Goal: Task Accomplishment & Management: Use online tool/utility

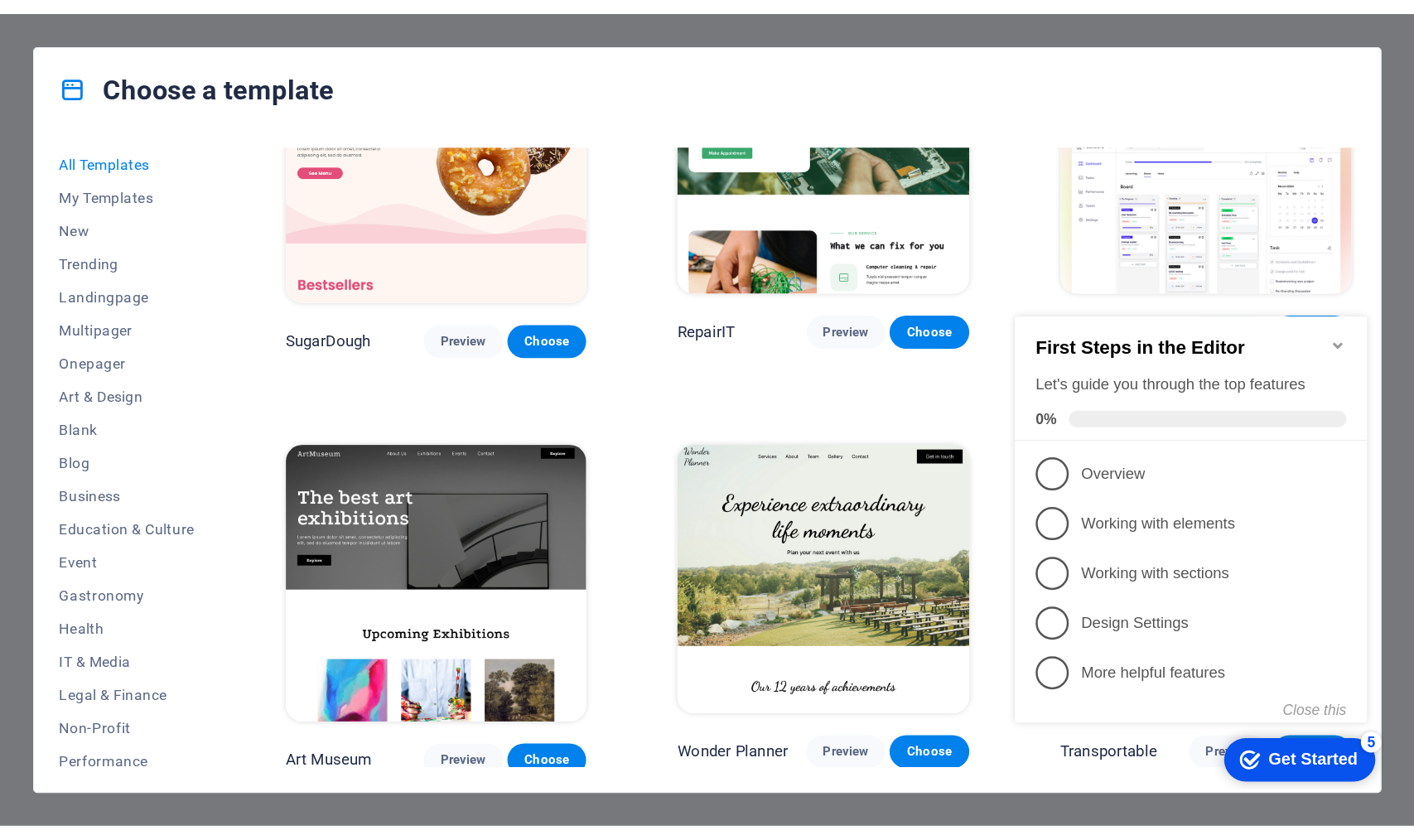
scroll to position [190, 0]
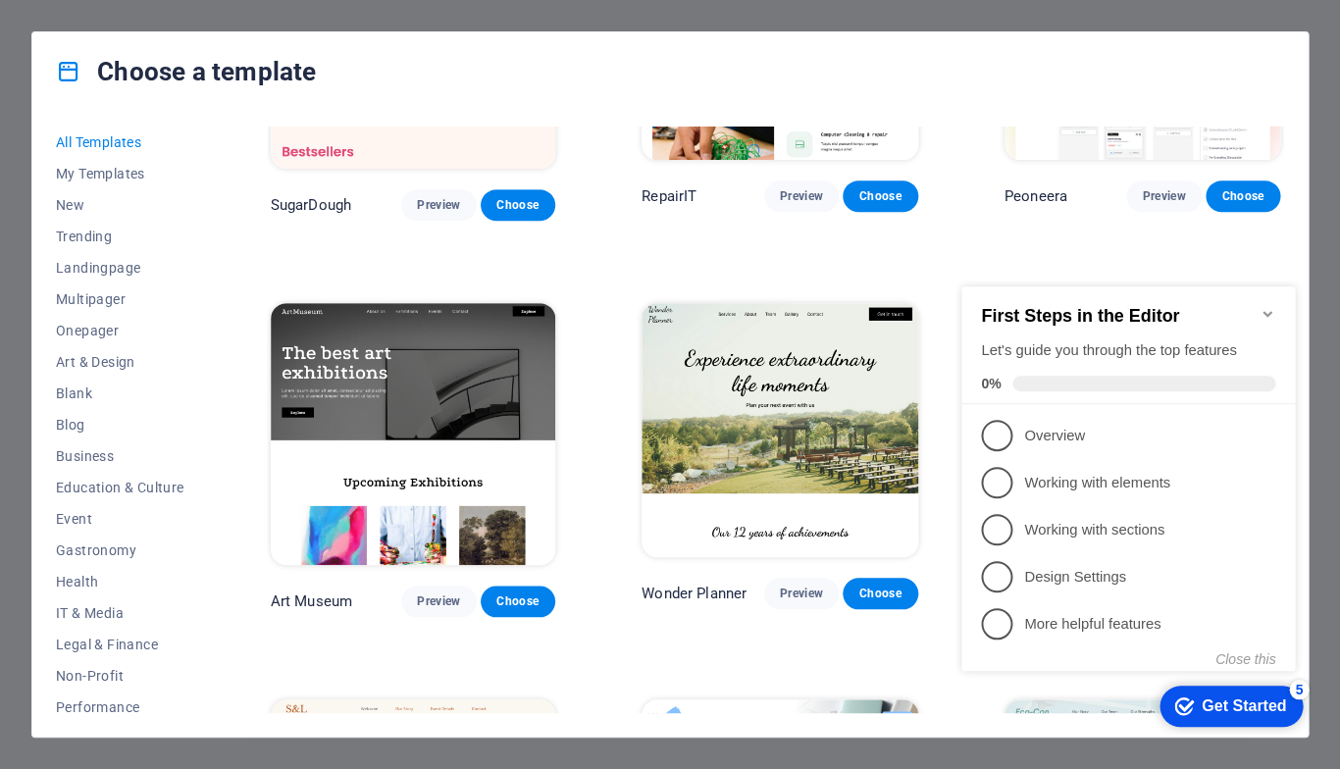
click at [1267, 311] on icon "Minimize checklist" at bounding box center [1266, 314] width 9 height 6
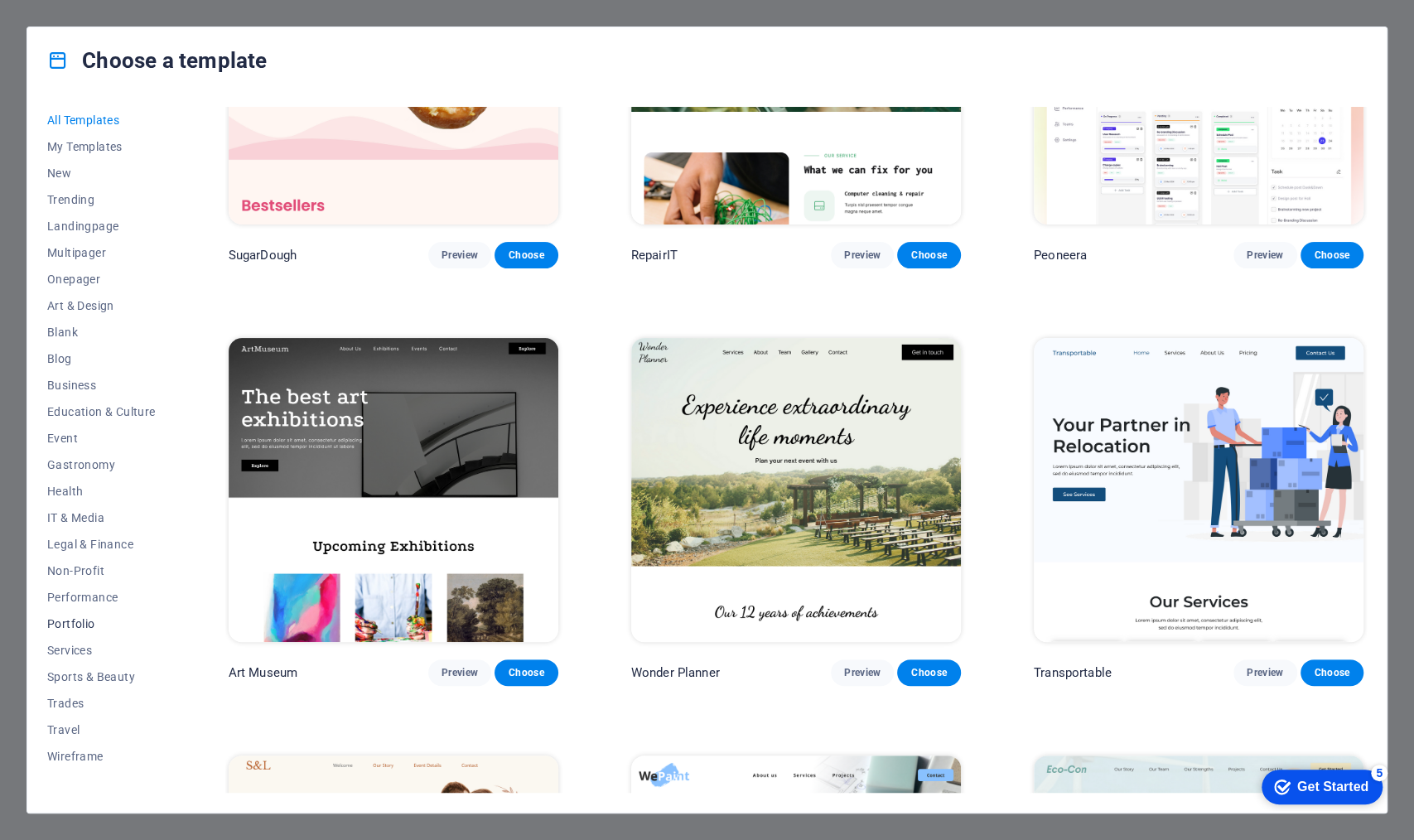
click at [116, 628] on span "Portfolio" at bounding box center [101, 624] width 108 height 14
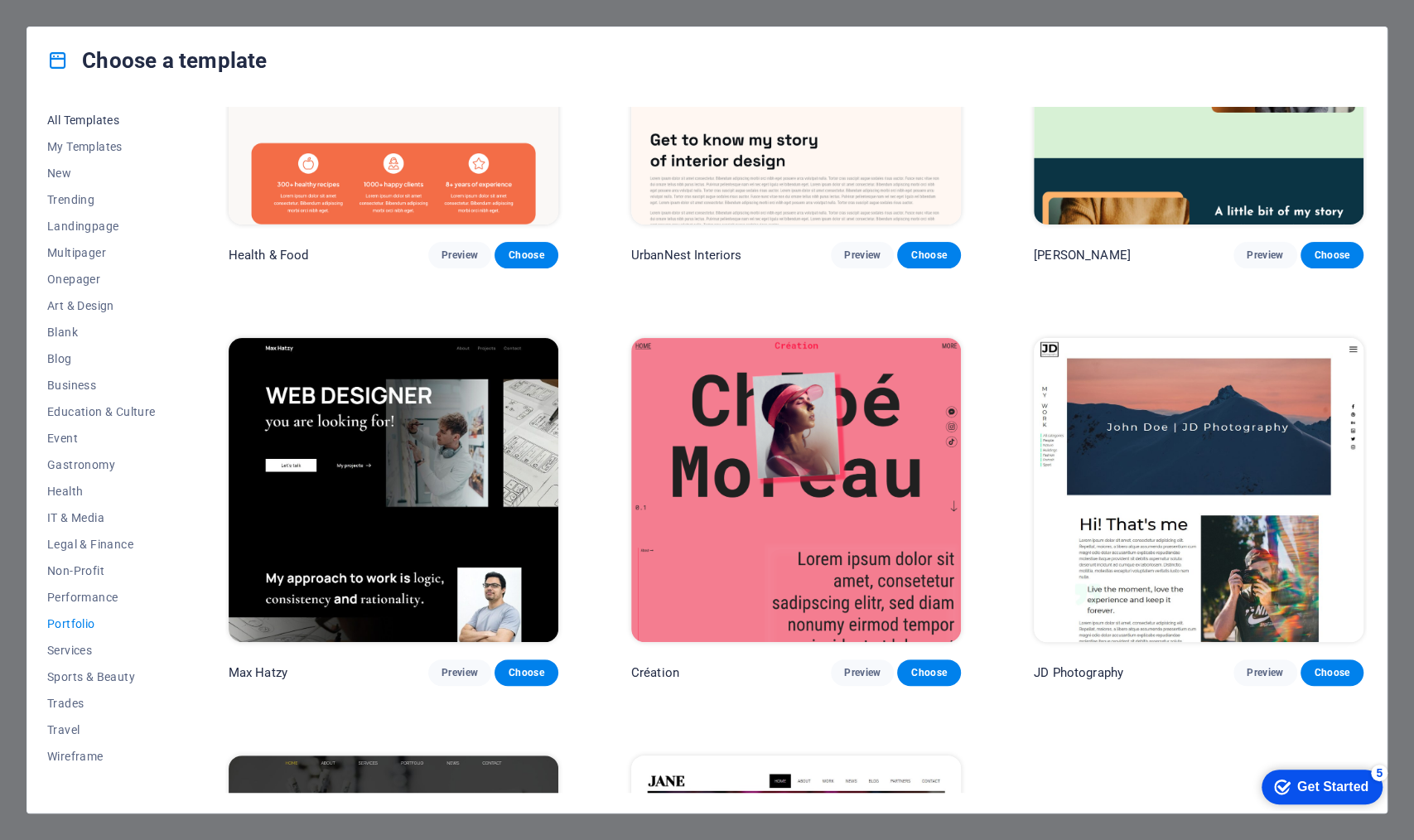
click at [110, 123] on span "All Templates" at bounding box center [101, 120] width 108 height 14
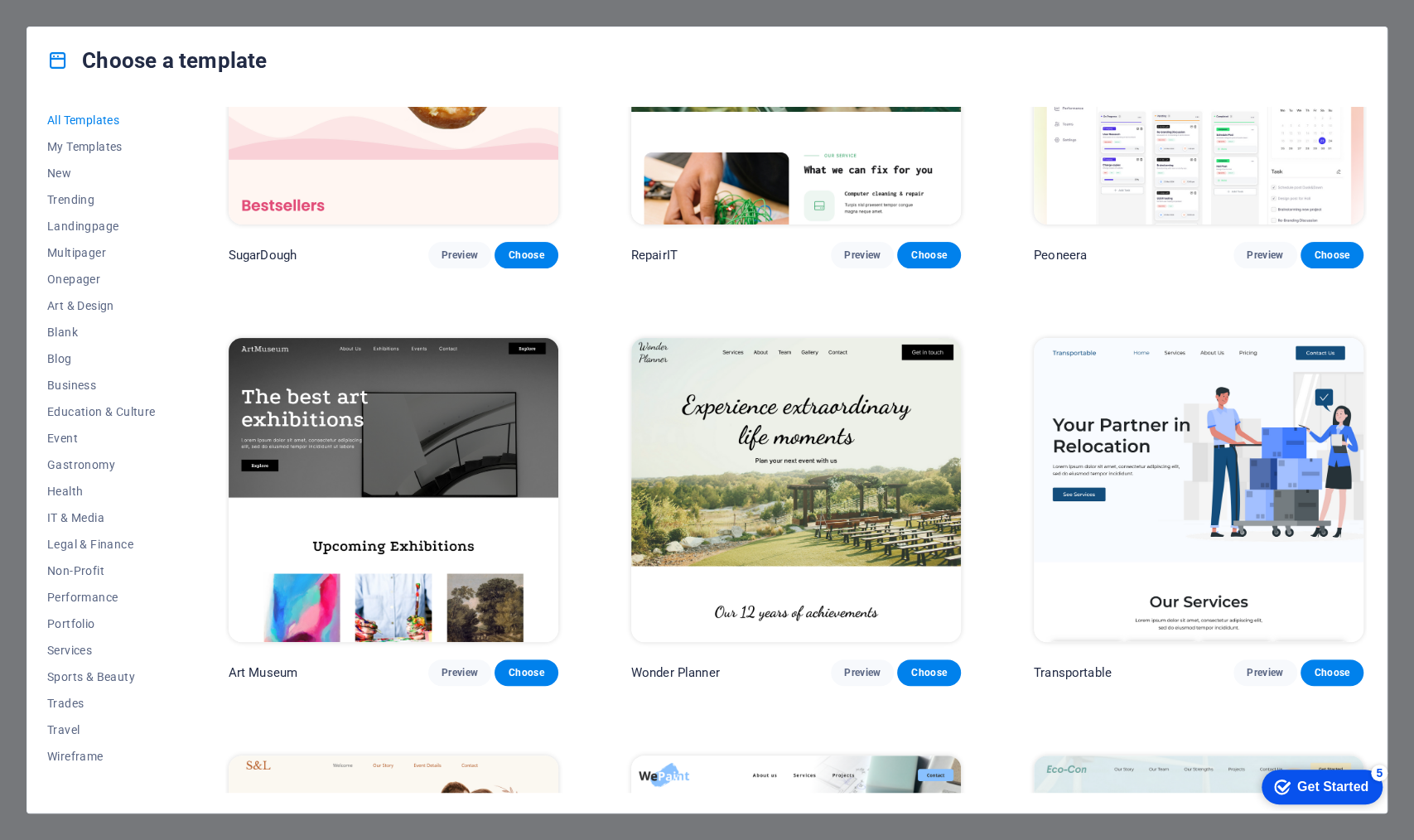
scroll to position [0, 0]
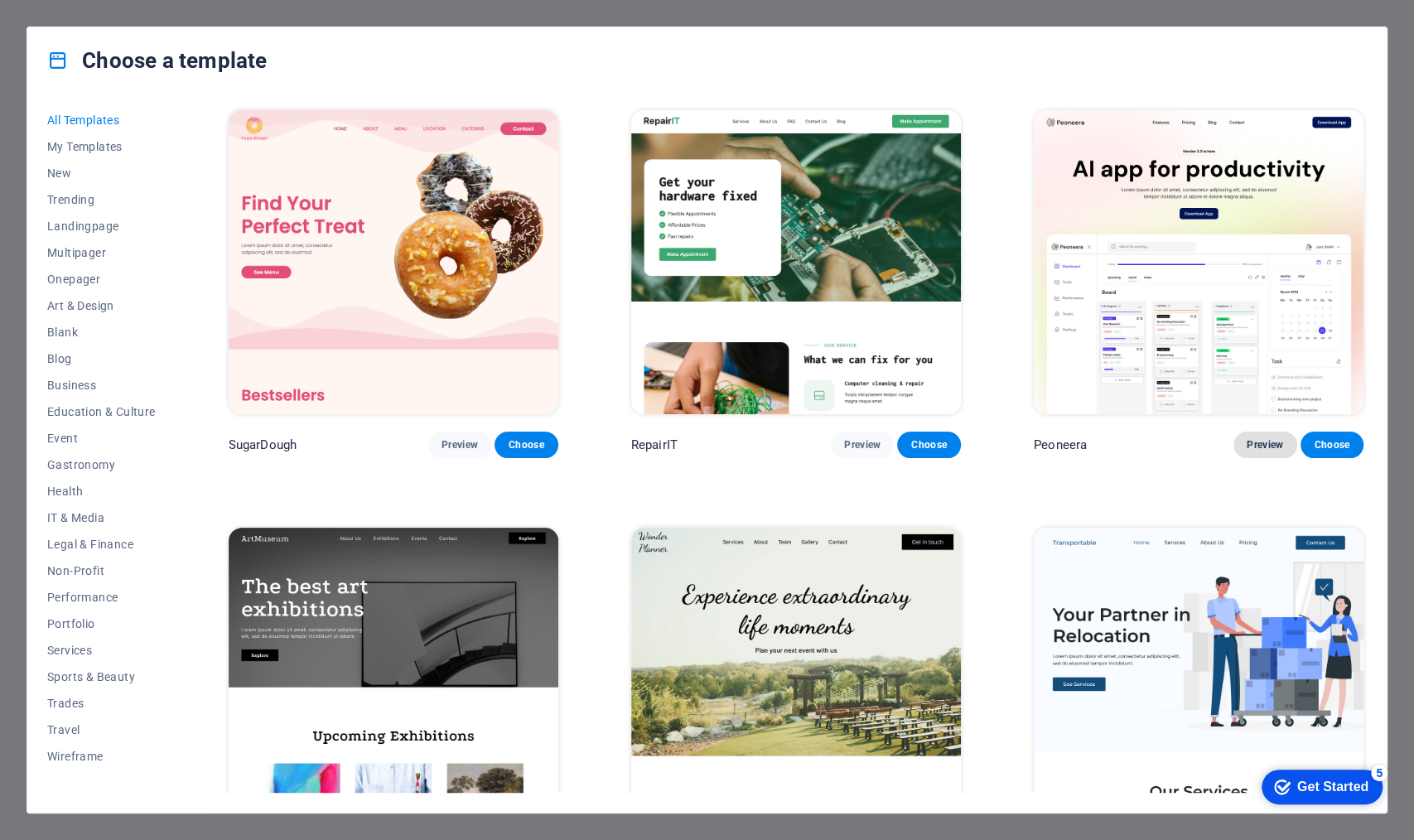
click at [1131, 431] on button "Preview" at bounding box center [1265, 444] width 63 height 26
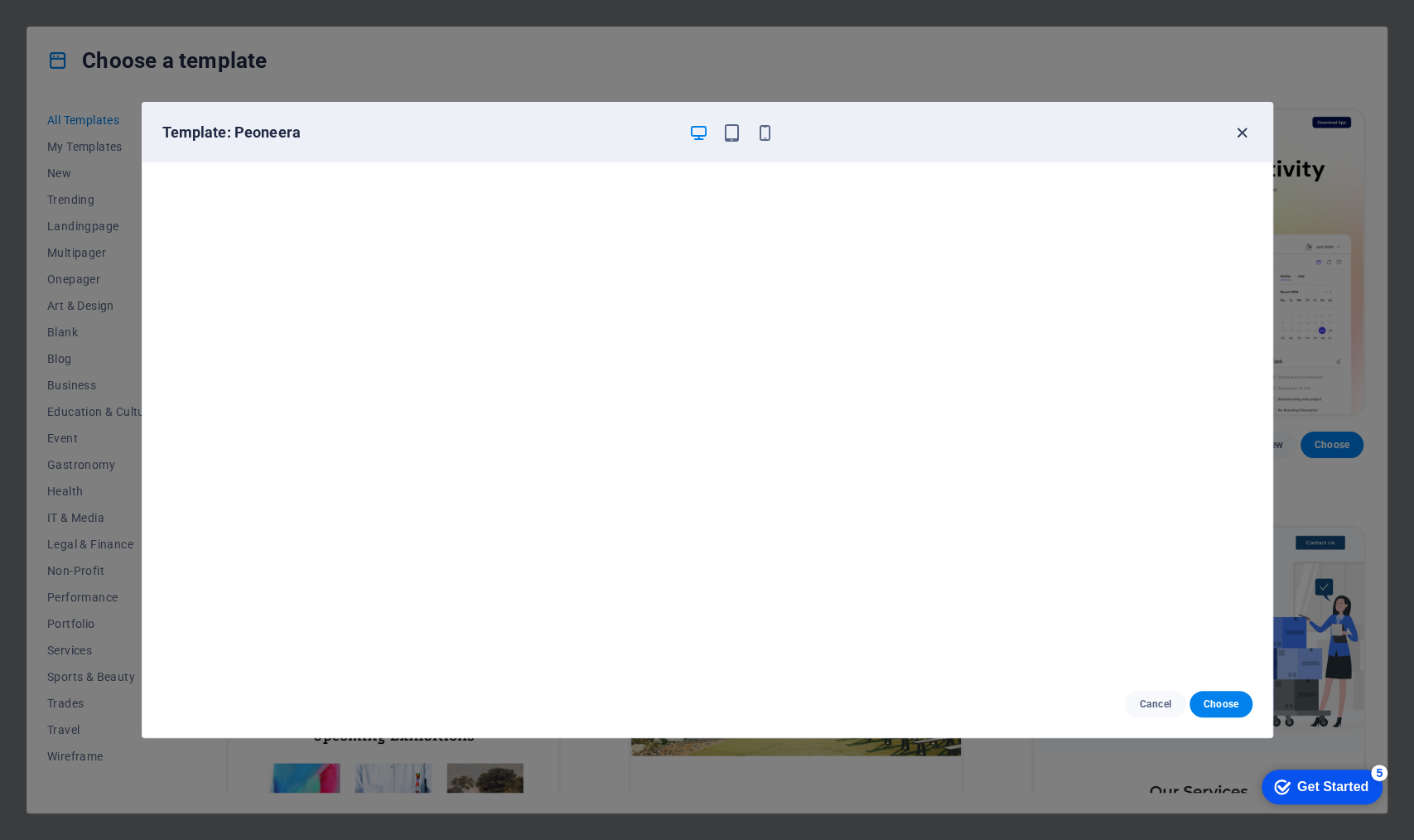
click at [1131, 134] on icon "button" at bounding box center [1243, 133] width 19 height 19
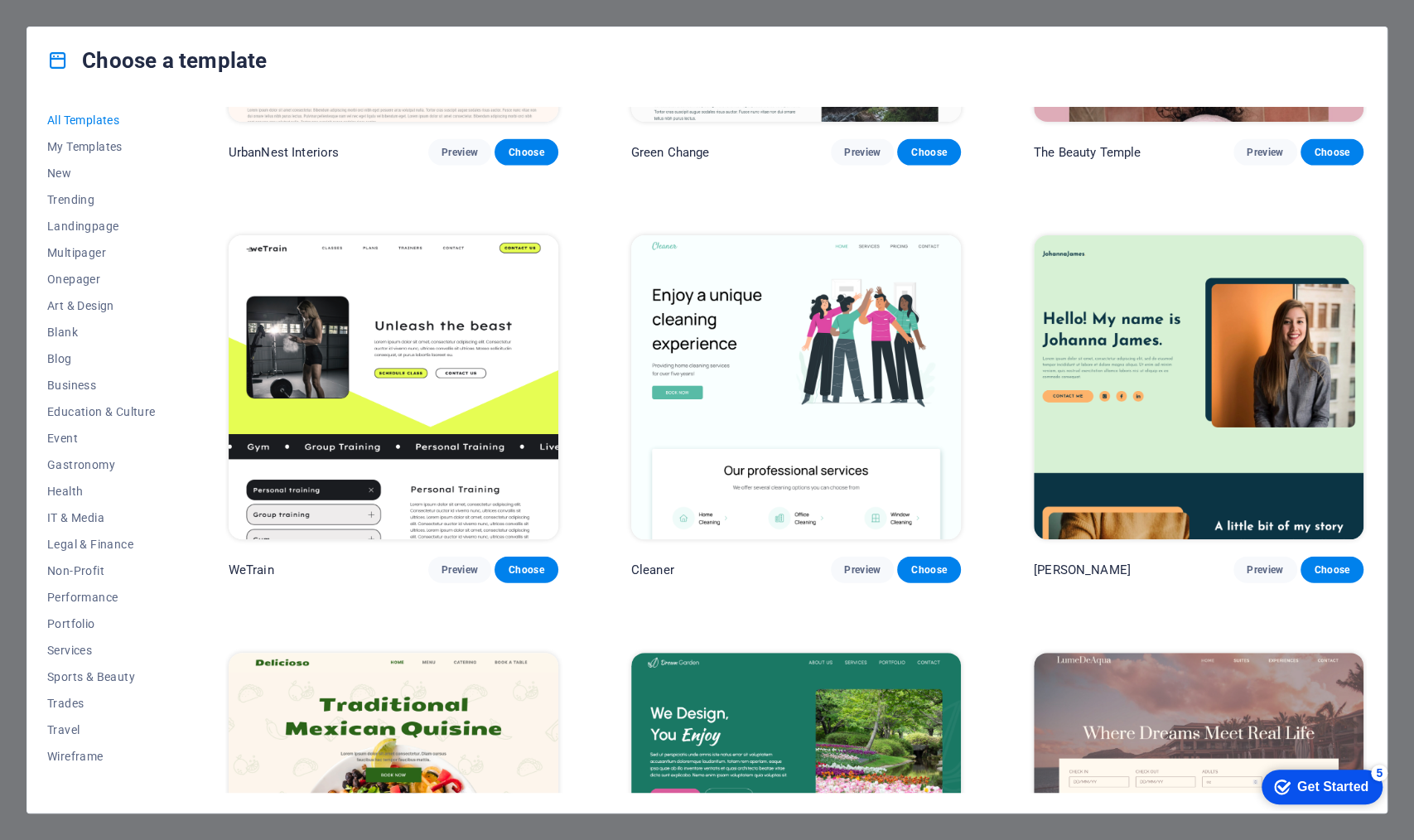
scroll to position [2381, 0]
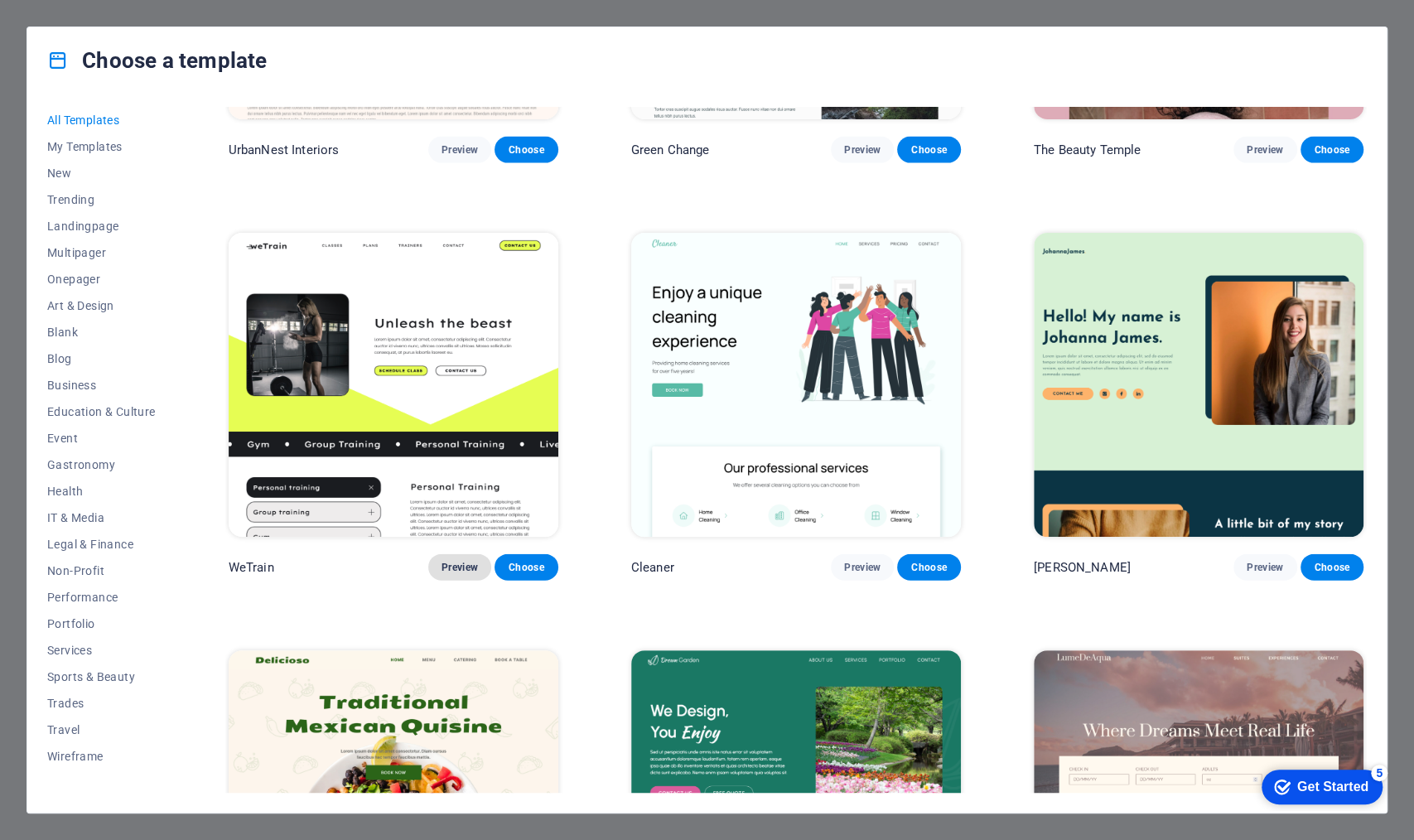
click at [467, 561] on span "Preview" at bounding box center [460, 567] width 36 height 14
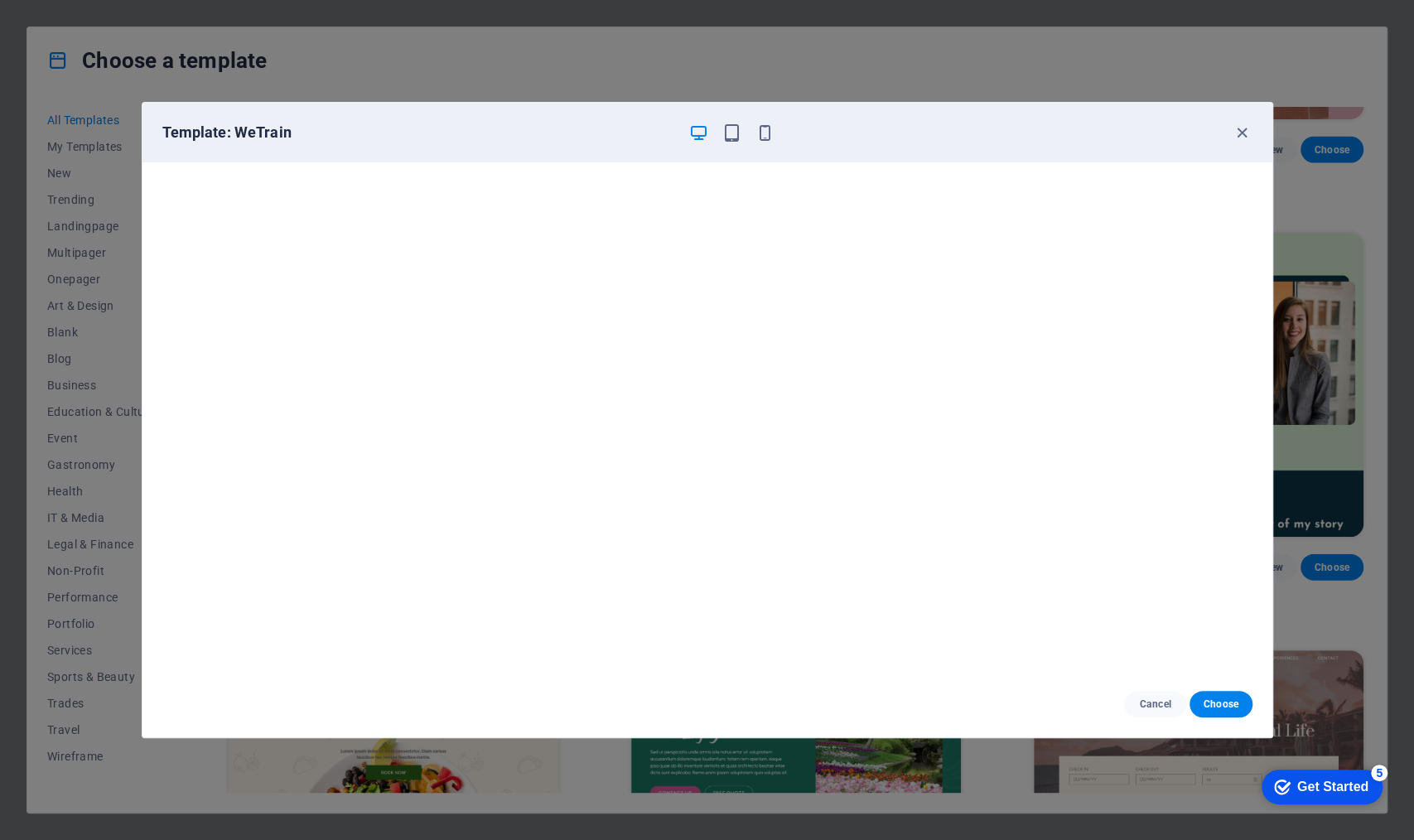
scroll to position [4, 0]
click at [1131, 133] on icon "button" at bounding box center [1243, 133] width 19 height 19
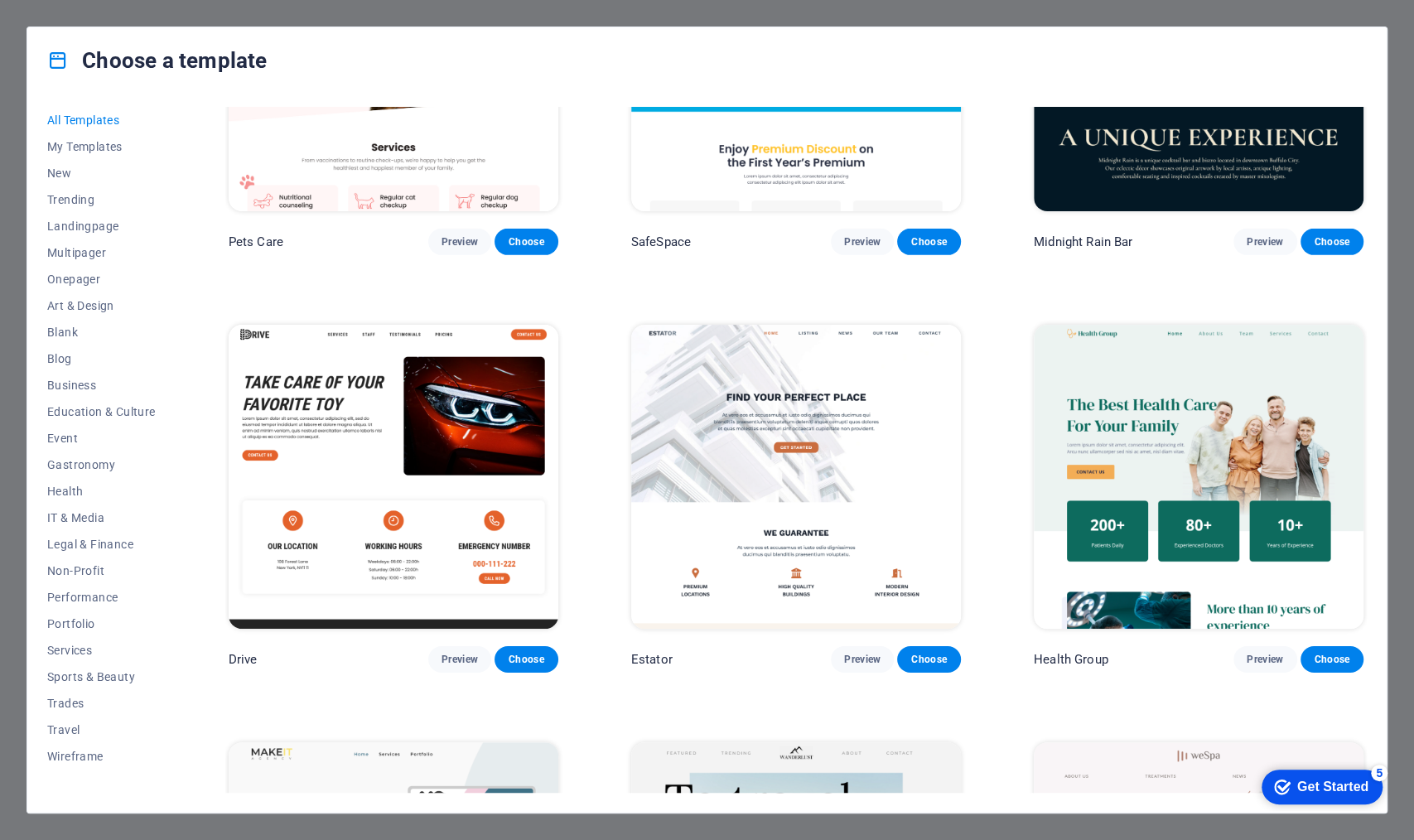
scroll to position [3568, 0]
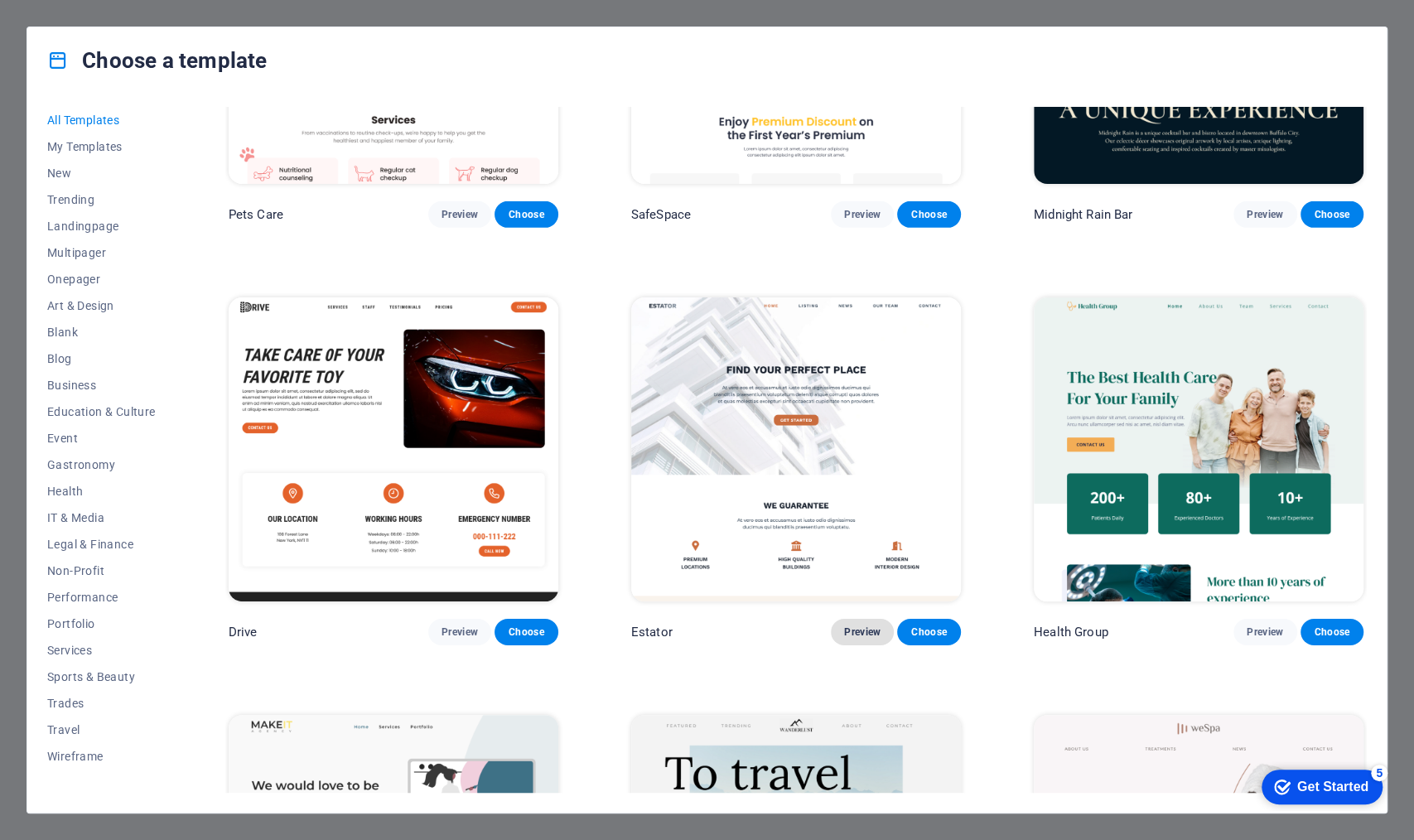
click at [839, 619] on button "Preview" at bounding box center [862, 631] width 63 height 26
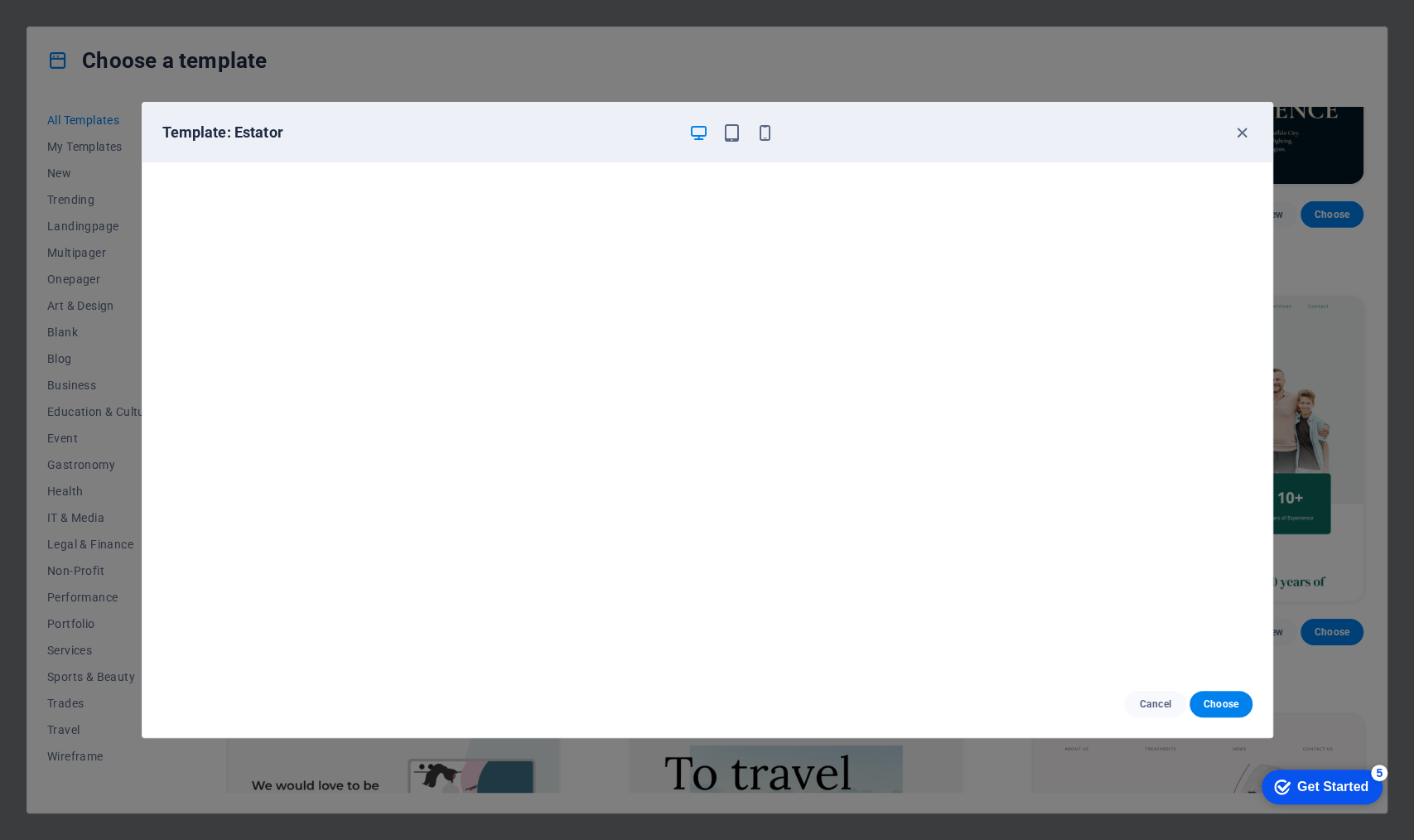
scroll to position [0, 0]
click at [1131, 133] on icon "button" at bounding box center [1243, 133] width 19 height 19
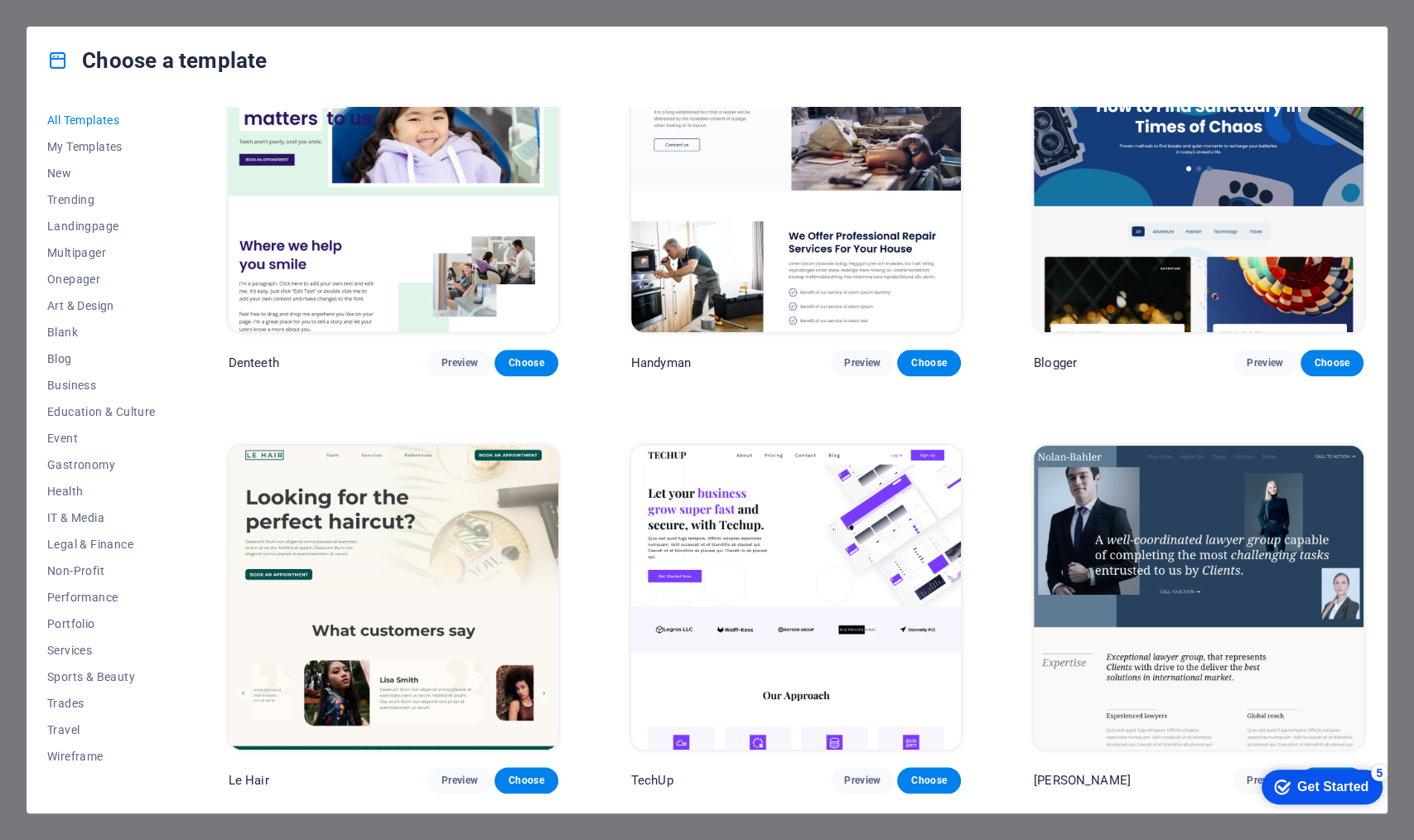
scroll to position [5553, 0]
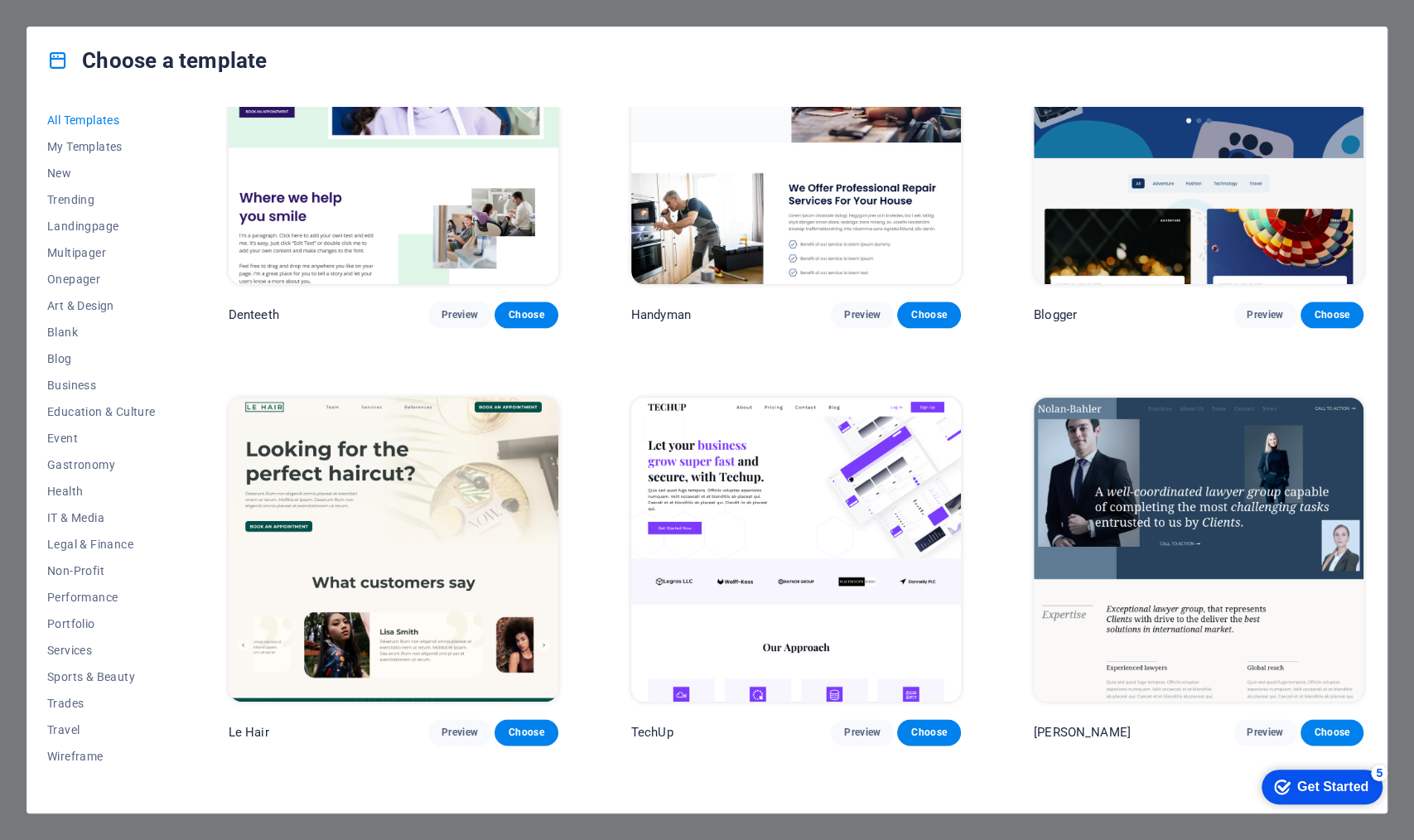
click at [1131, 469] on img at bounding box center [1199, 550] width 329 height 304
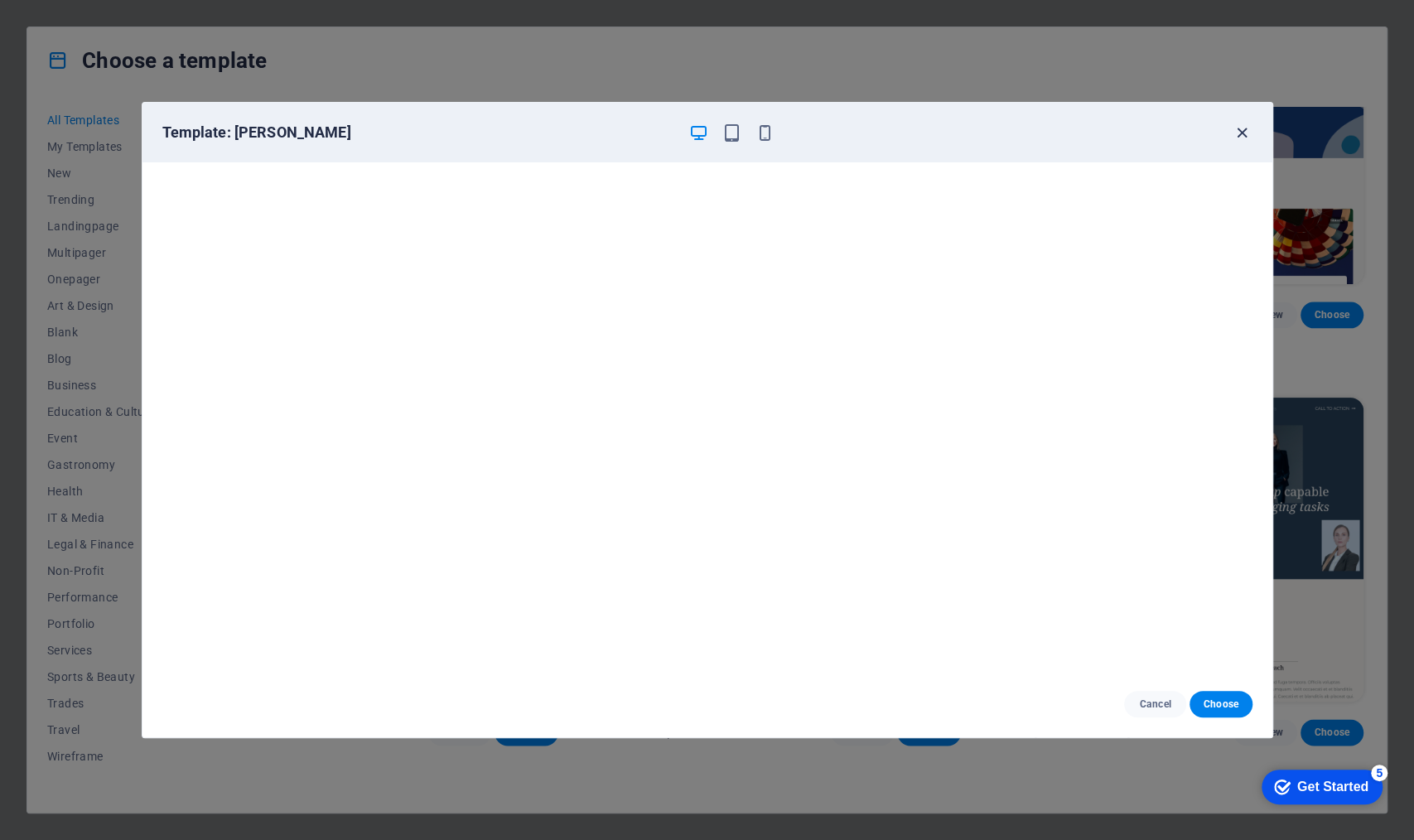
click at [1131, 129] on icon "button" at bounding box center [1243, 133] width 19 height 19
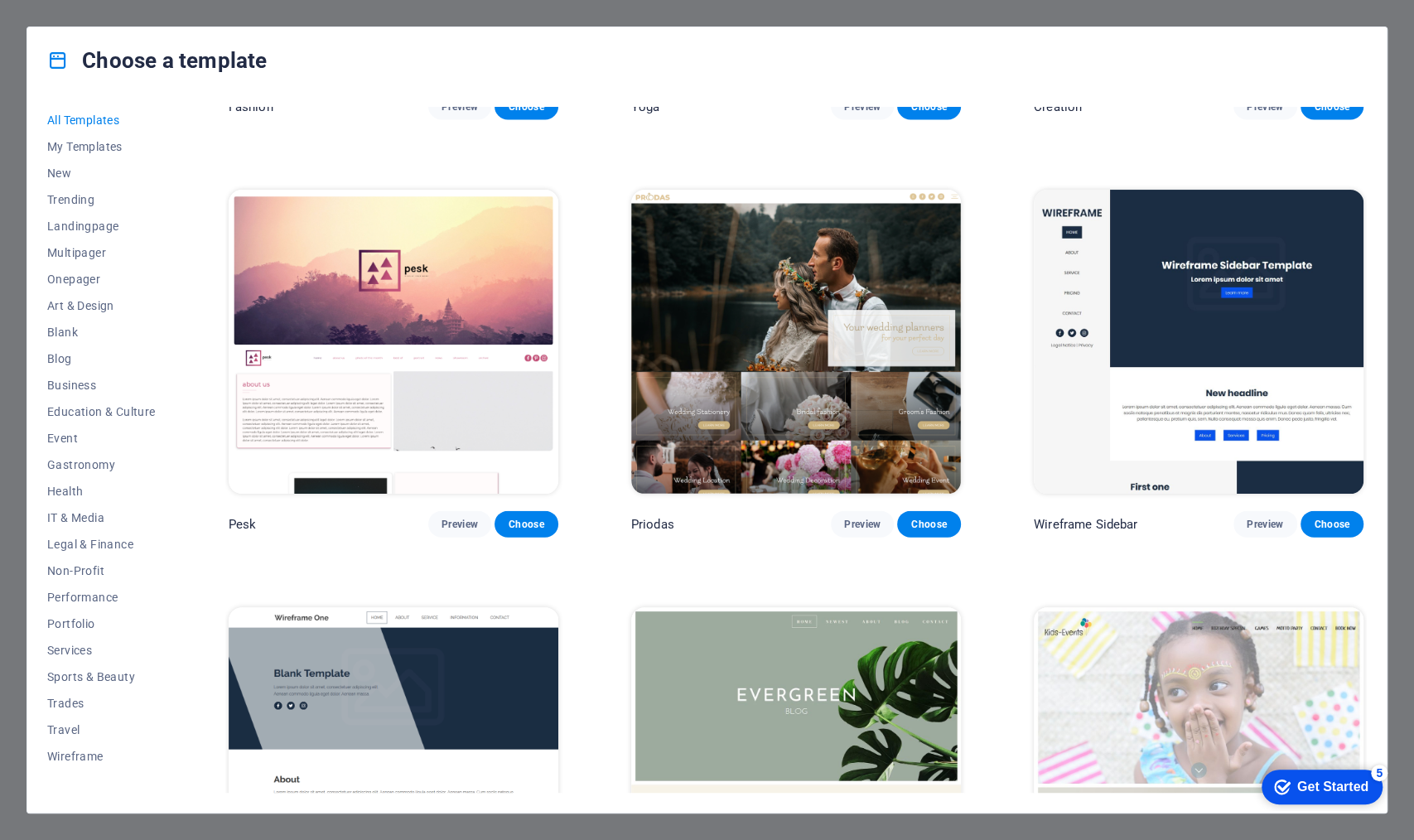
scroll to position [6765, 0]
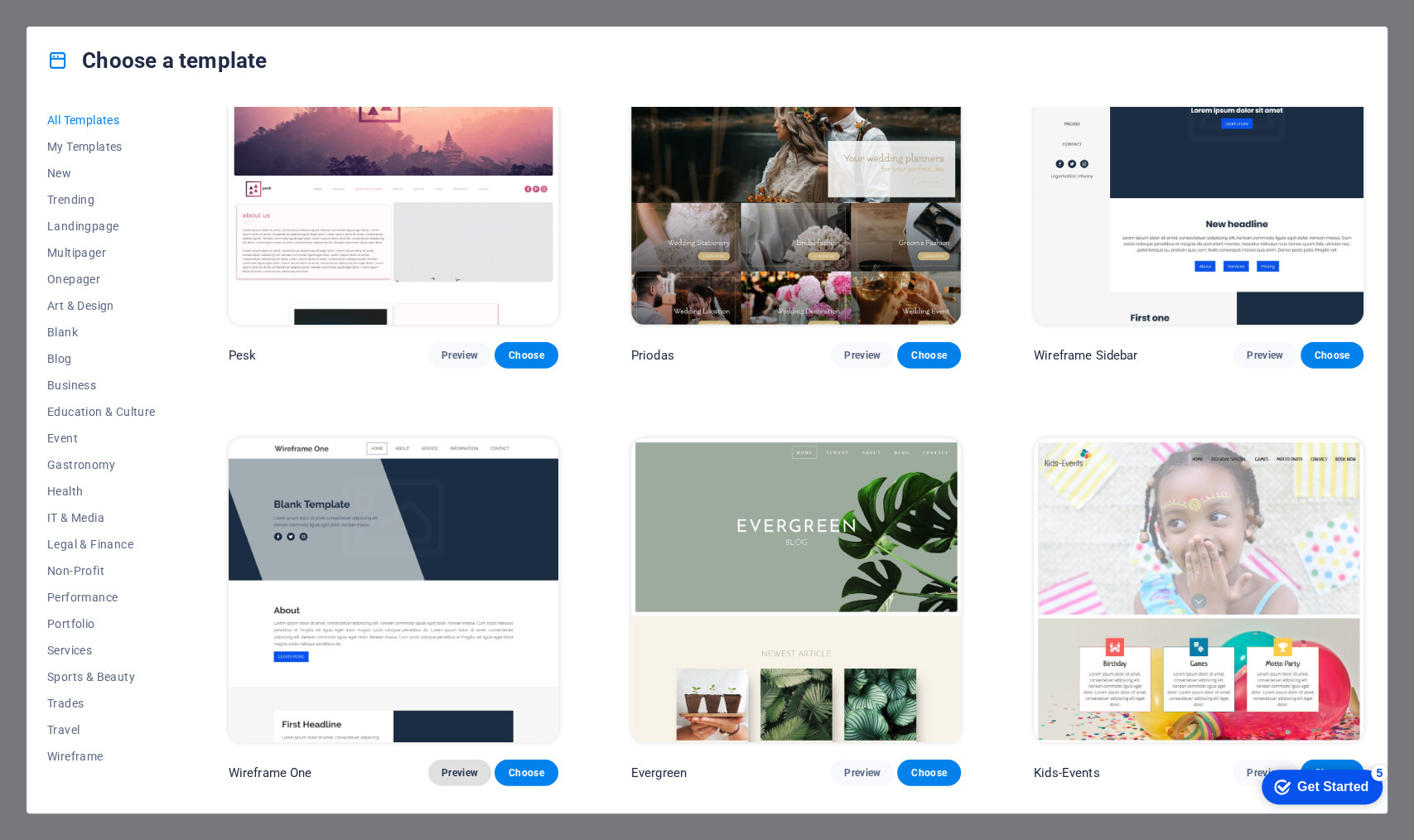
click at [449, 648] on span "Preview" at bounding box center [460, 772] width 36 height 14
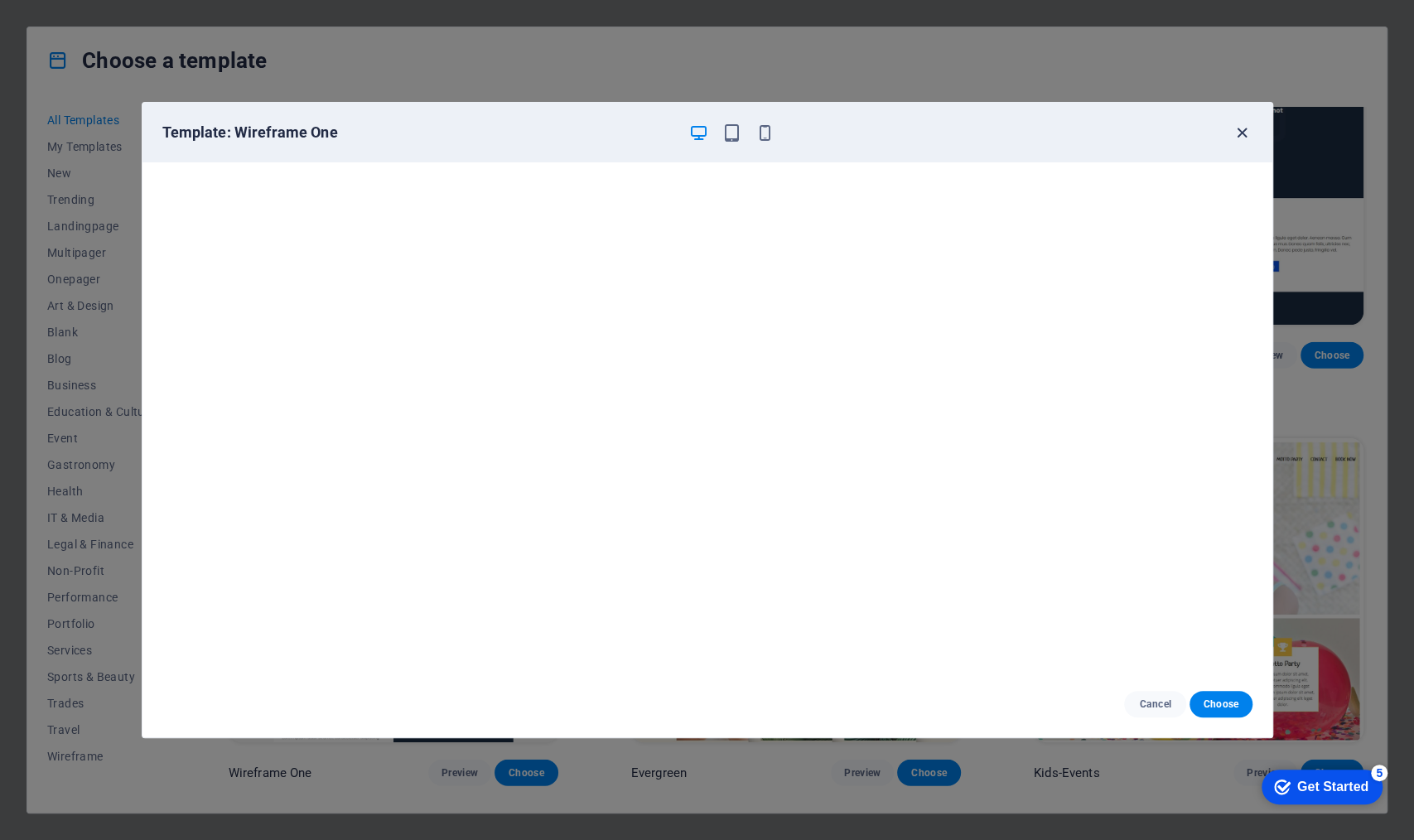
click at [1131, 133] on icon "button" at bounding box center [1243, 133] width 19 height 19
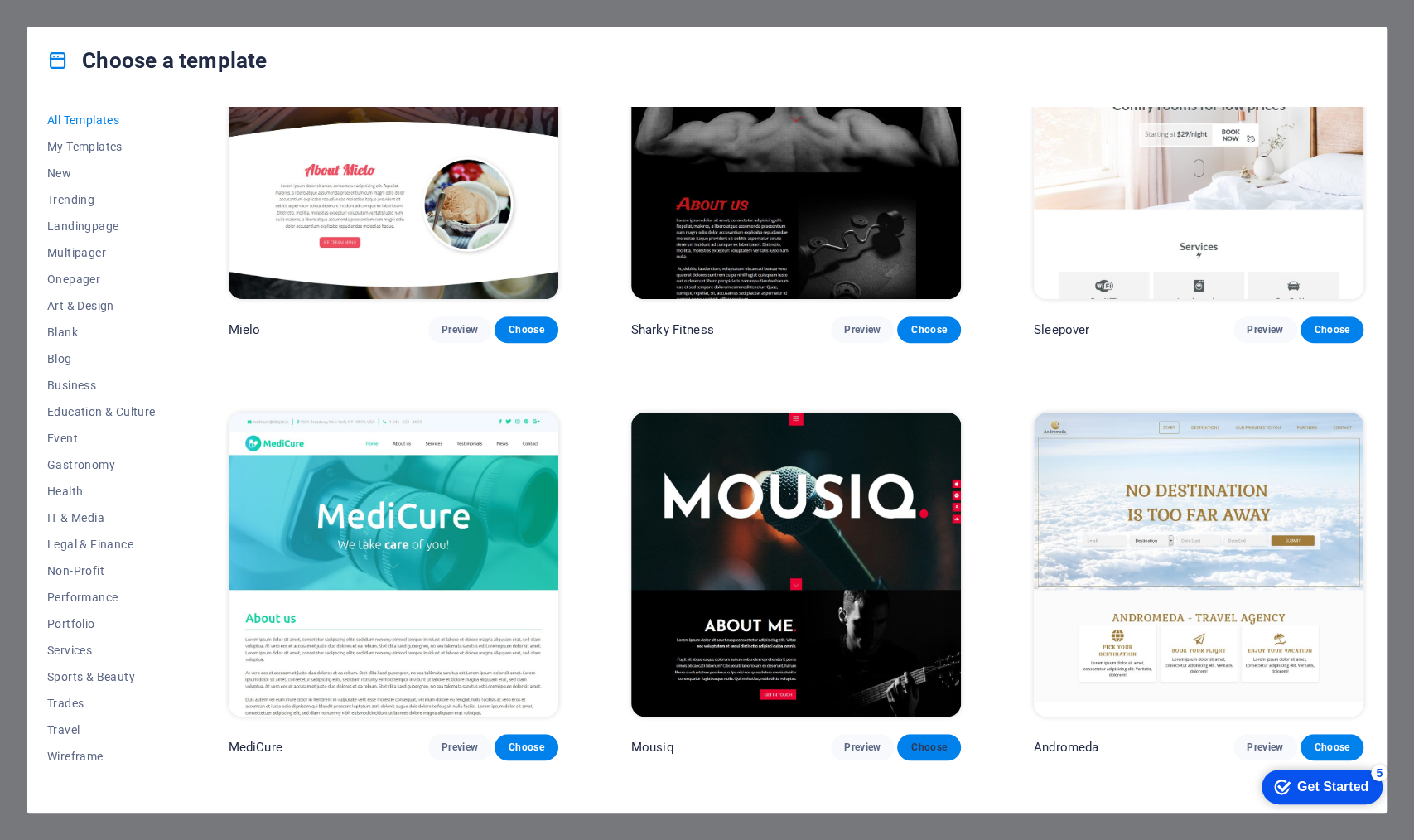
scroll to position [13153, 0]
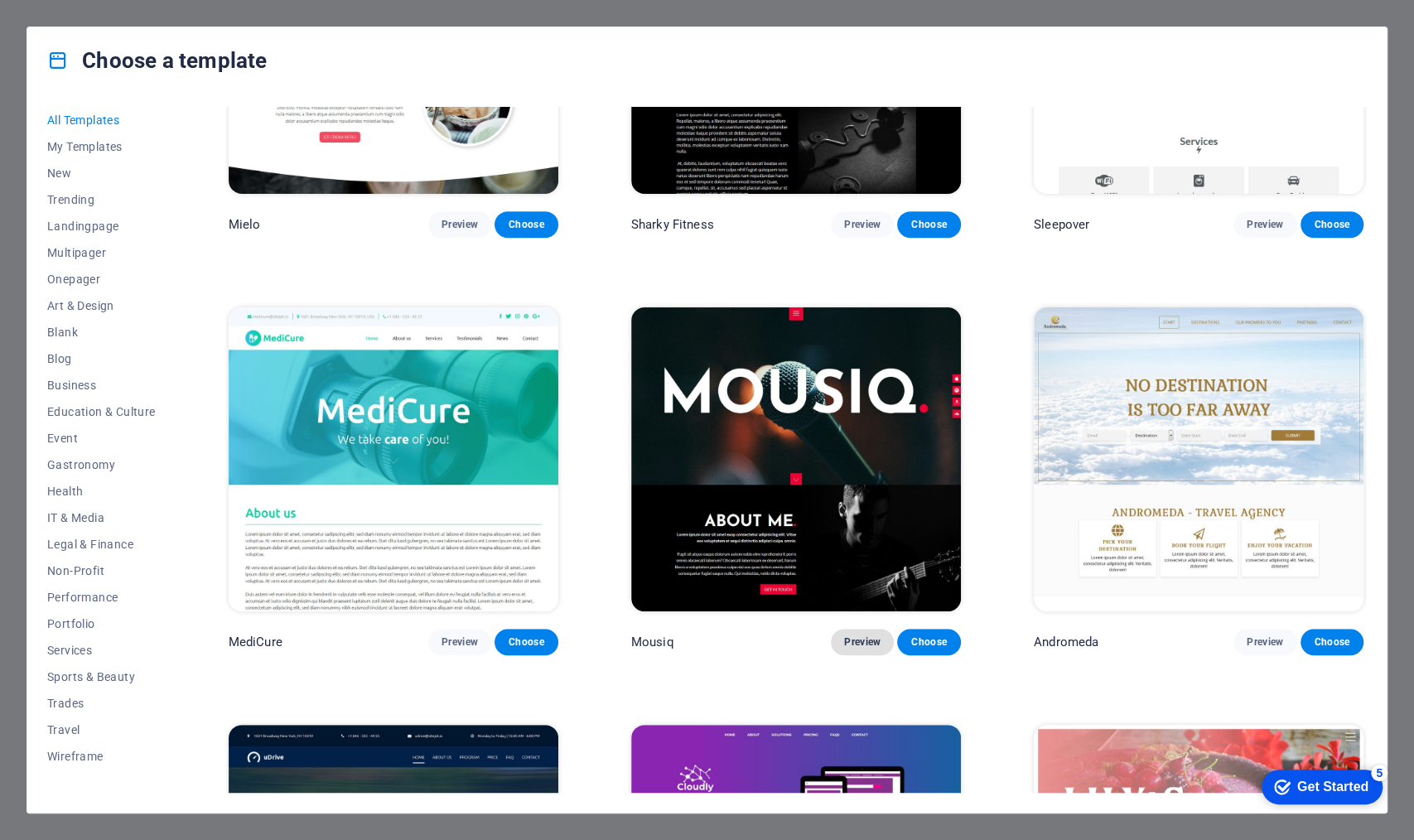
click at [865, 635] on span "Preview" at bounding box center [862, 642] width 36 height 14
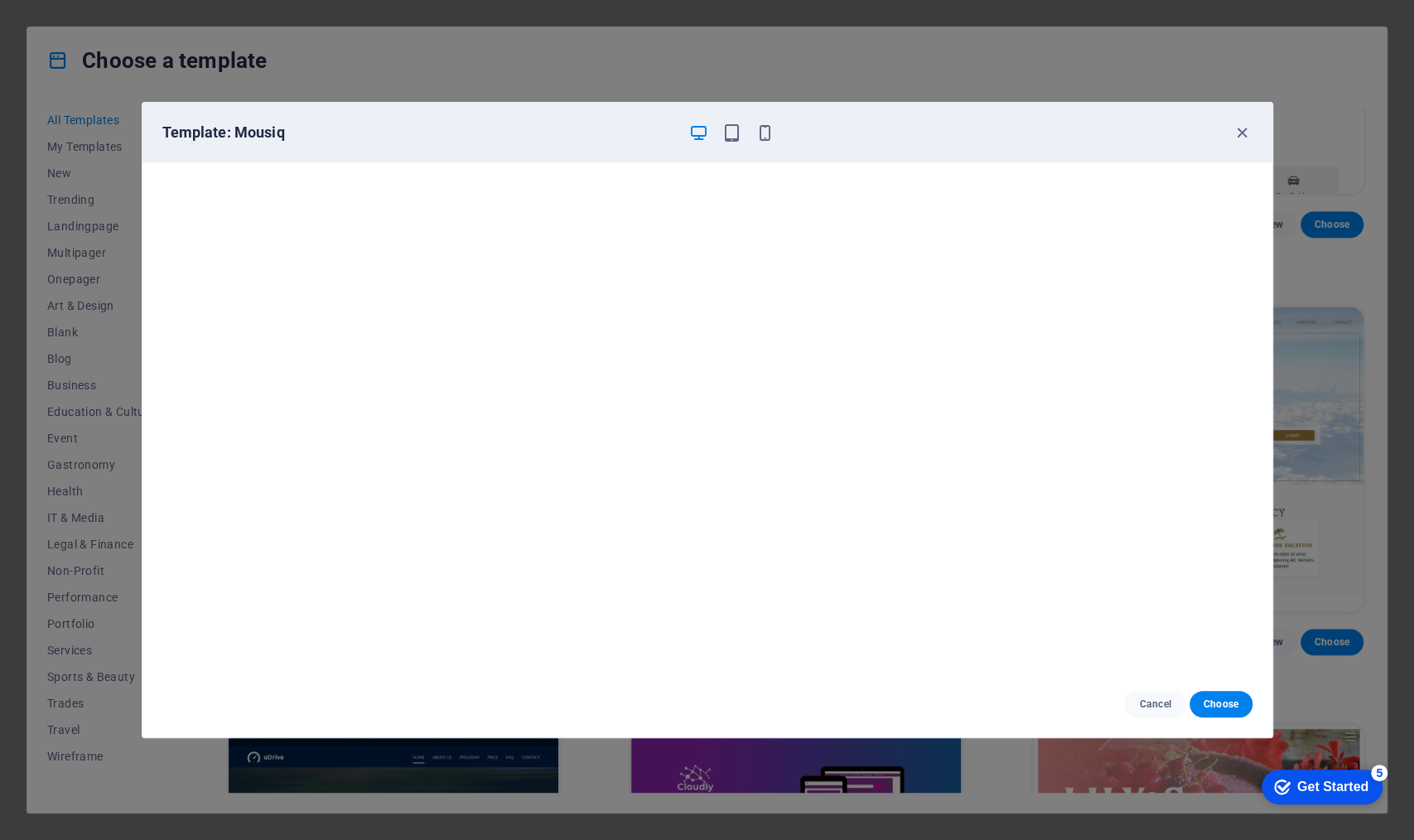
scroll to position [4, 0]
click at [1131, 131] on icon "button" at bounding box center [1243, 133] width 19 height 19
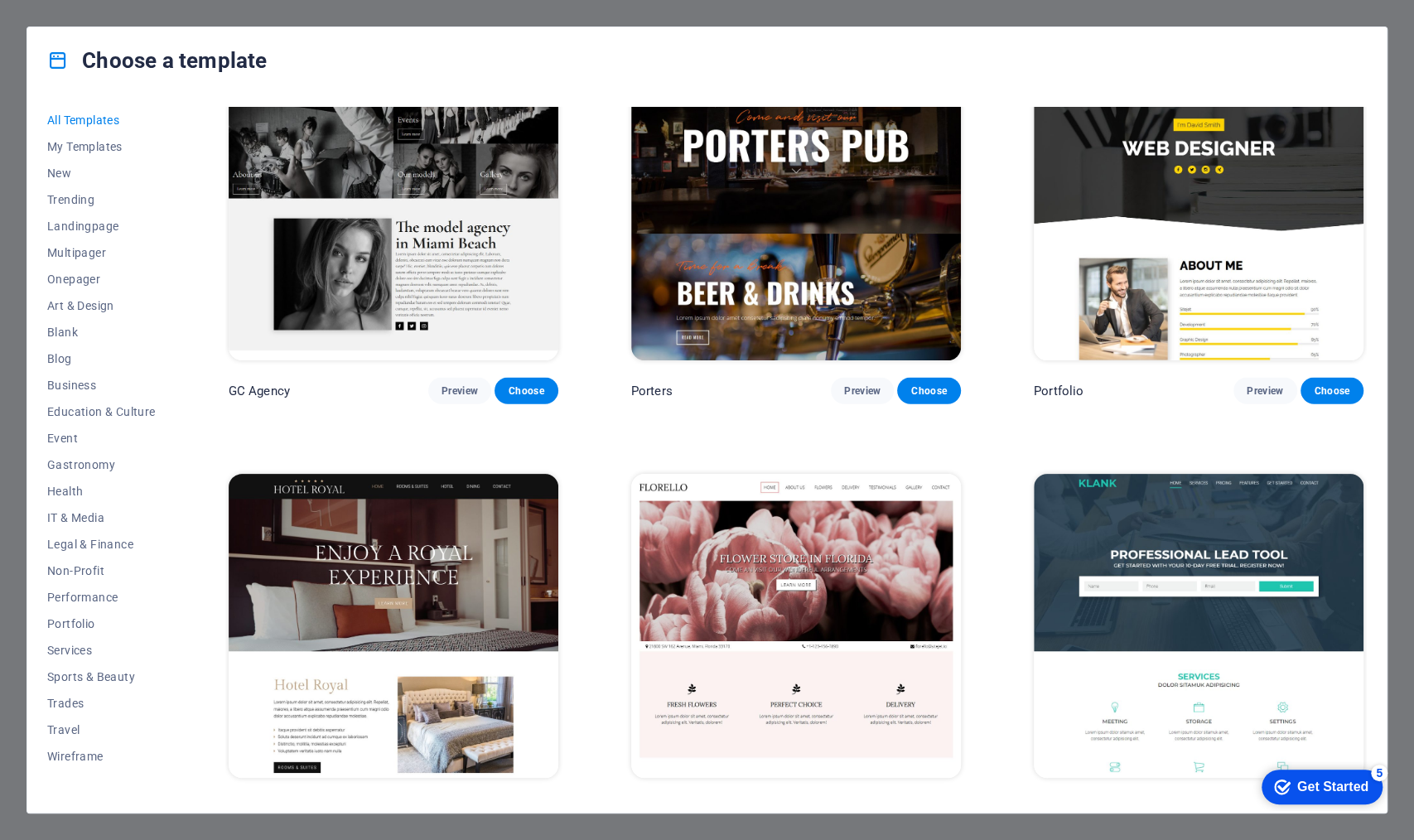
scroll to position [15096, 0]
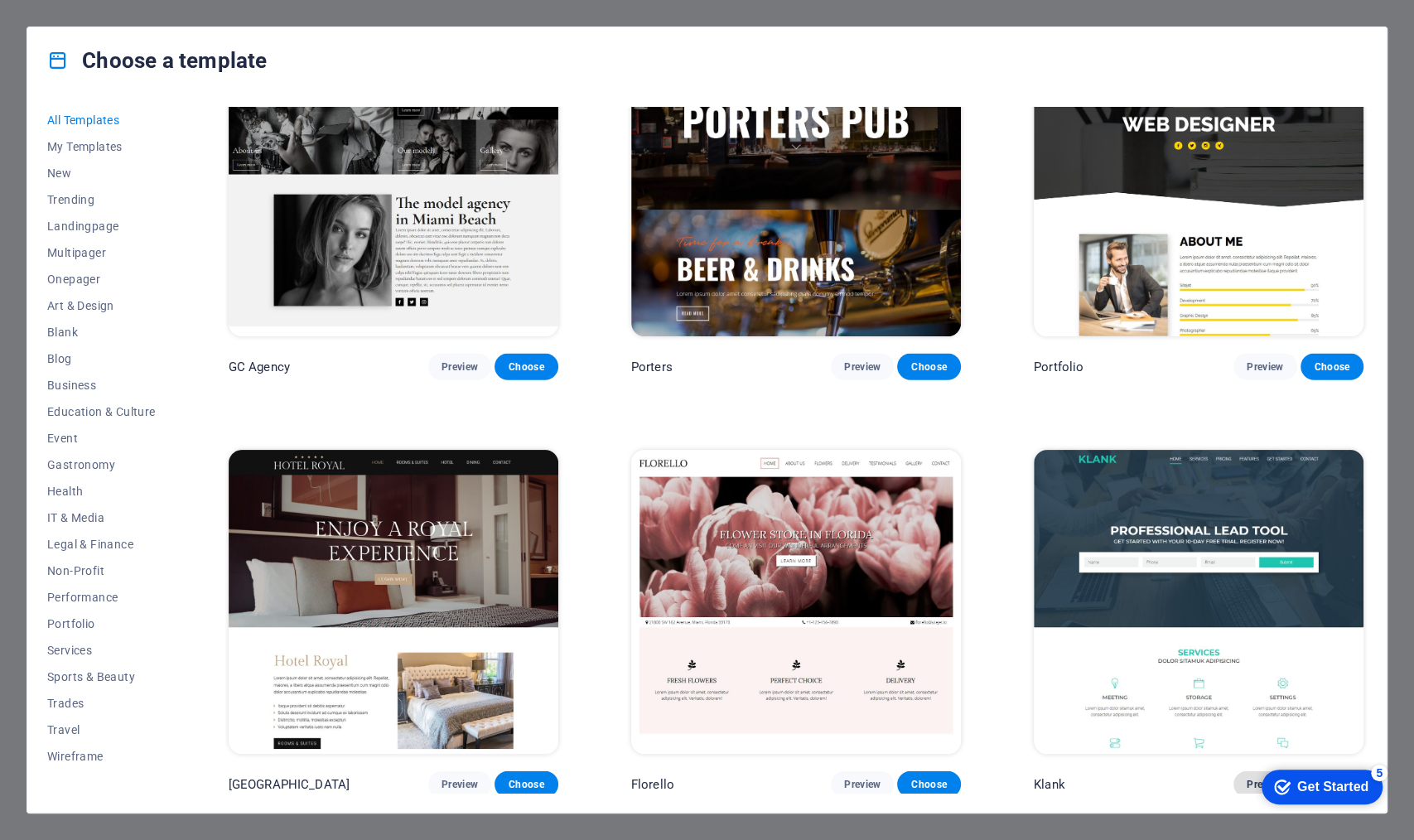
click at [1131, 648] on span "Preview" at bounding box center [1264, 784] width 36 height 14
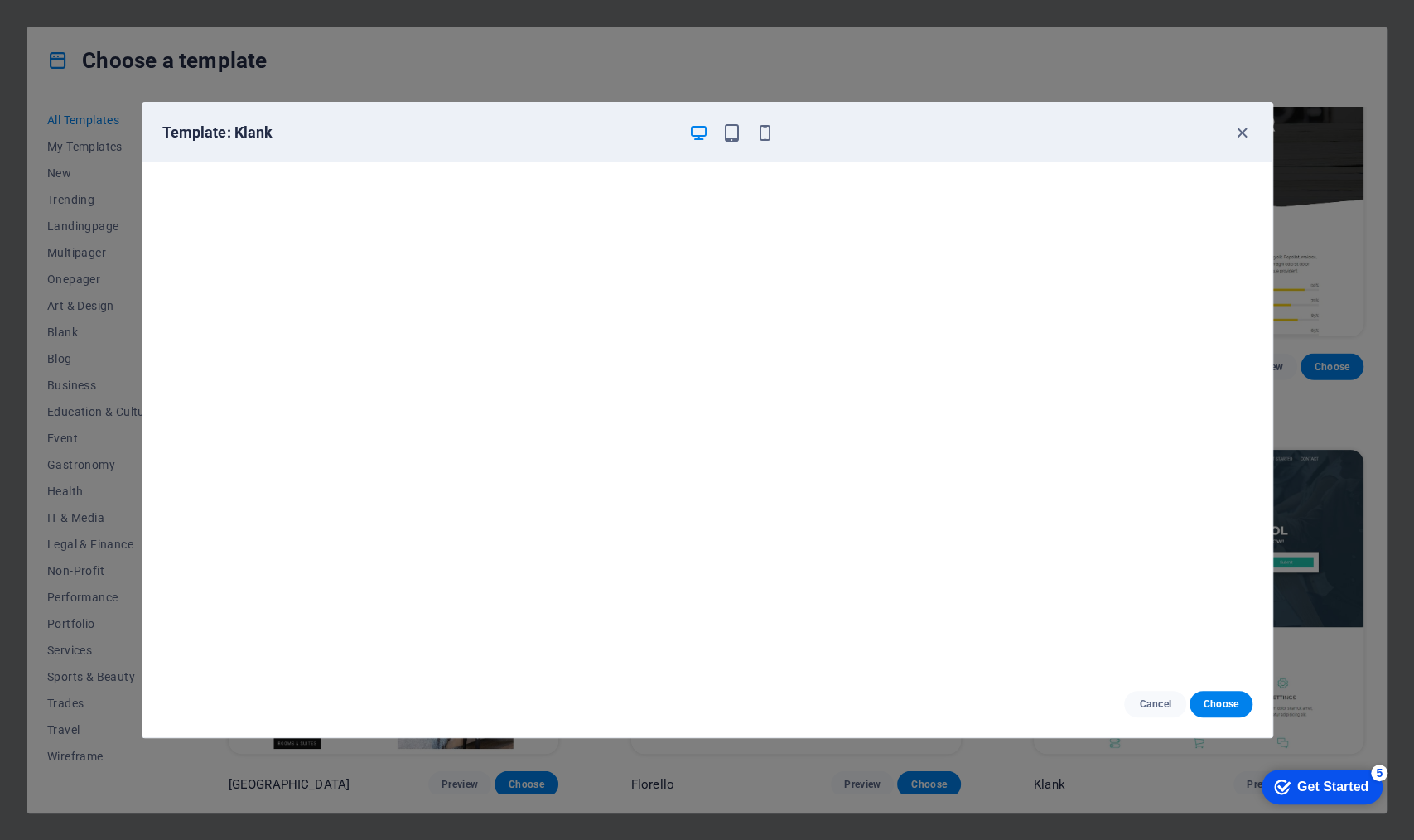
scroll to position [0, 0]
click at [1131, 648] on span "Cancel" at bounding box center [1156, 704] width 35 height 14
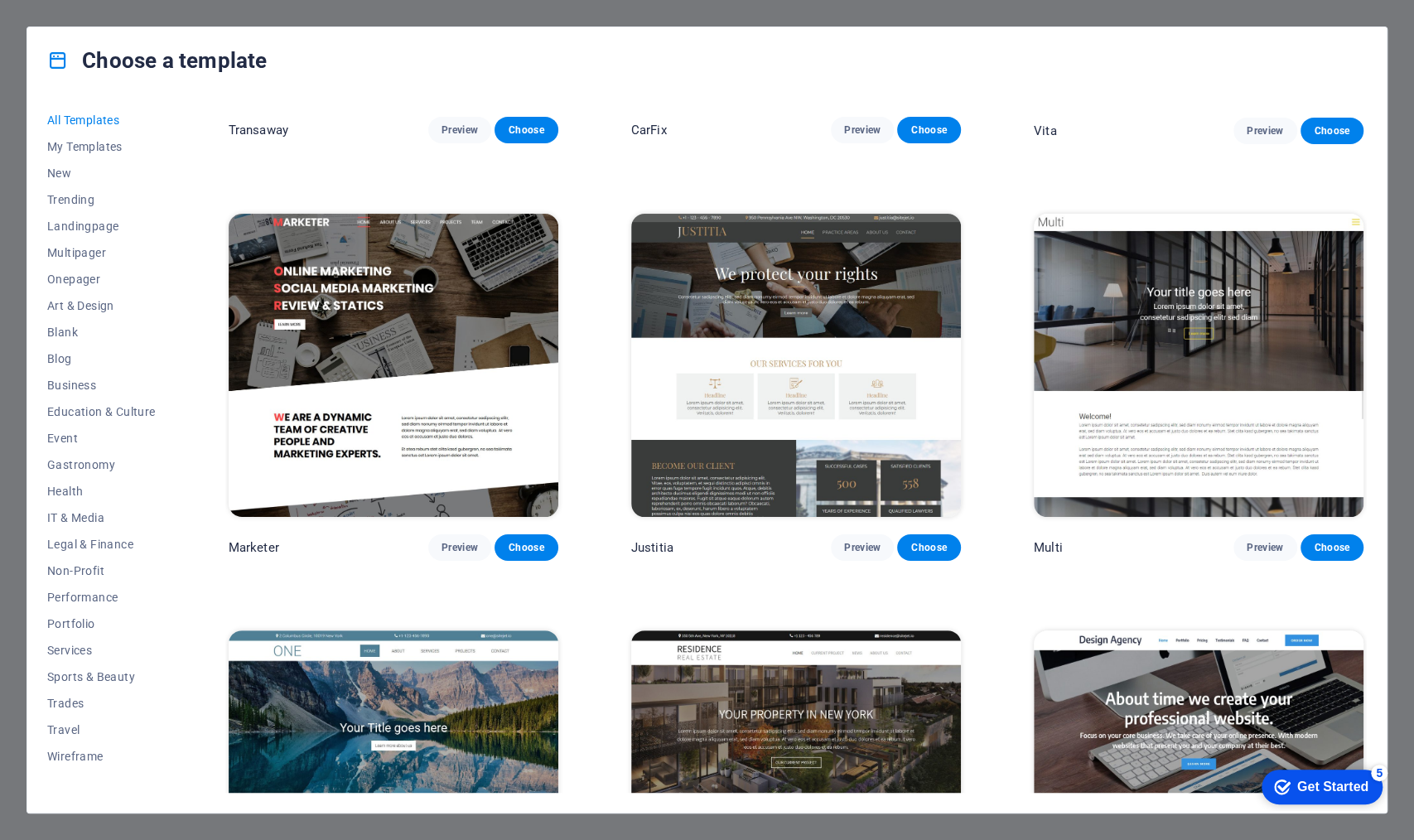
scroll to position [16520, 0]
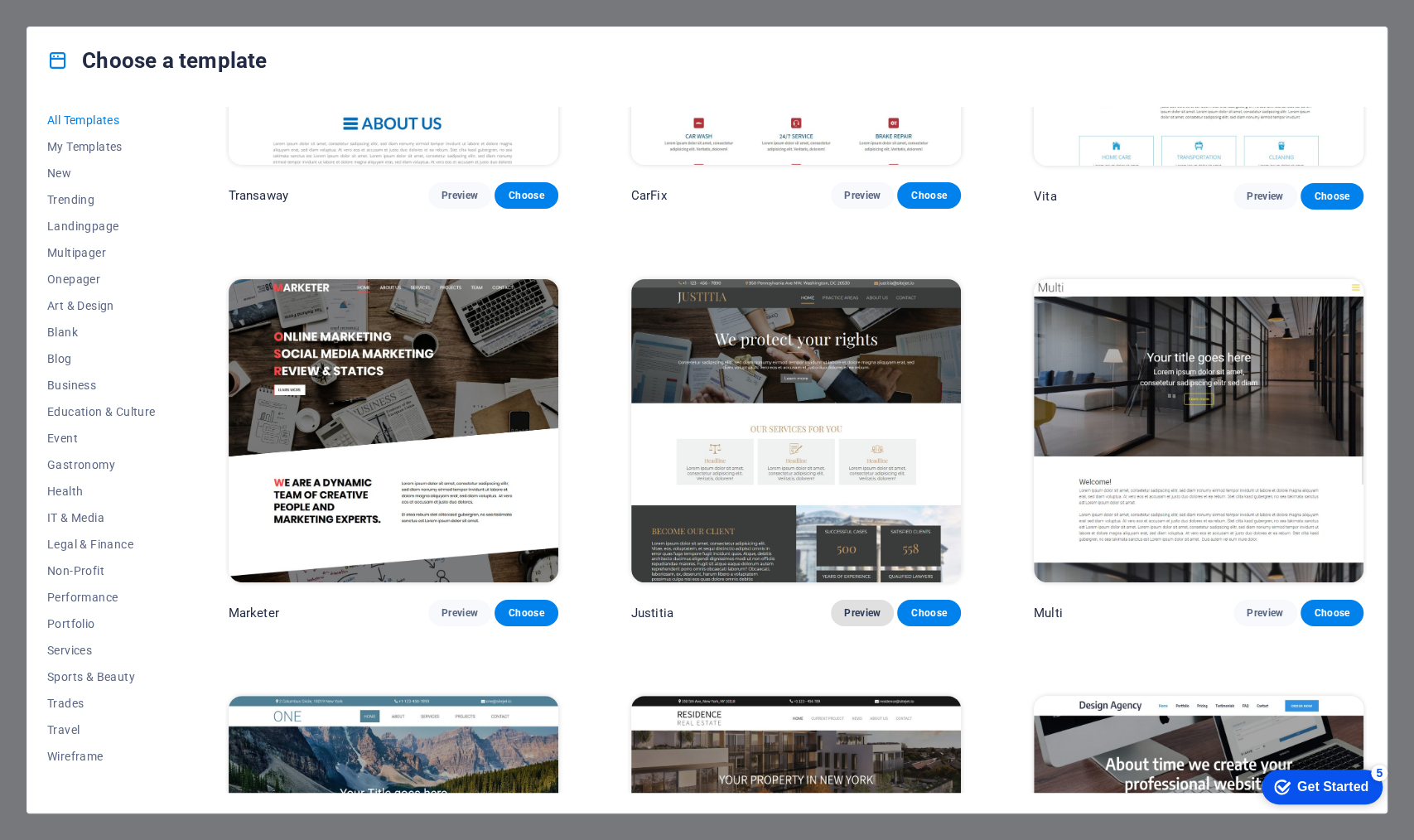
click at [853, 606] on span "Preview" at bounding box center [862, 613] width 36 height 14
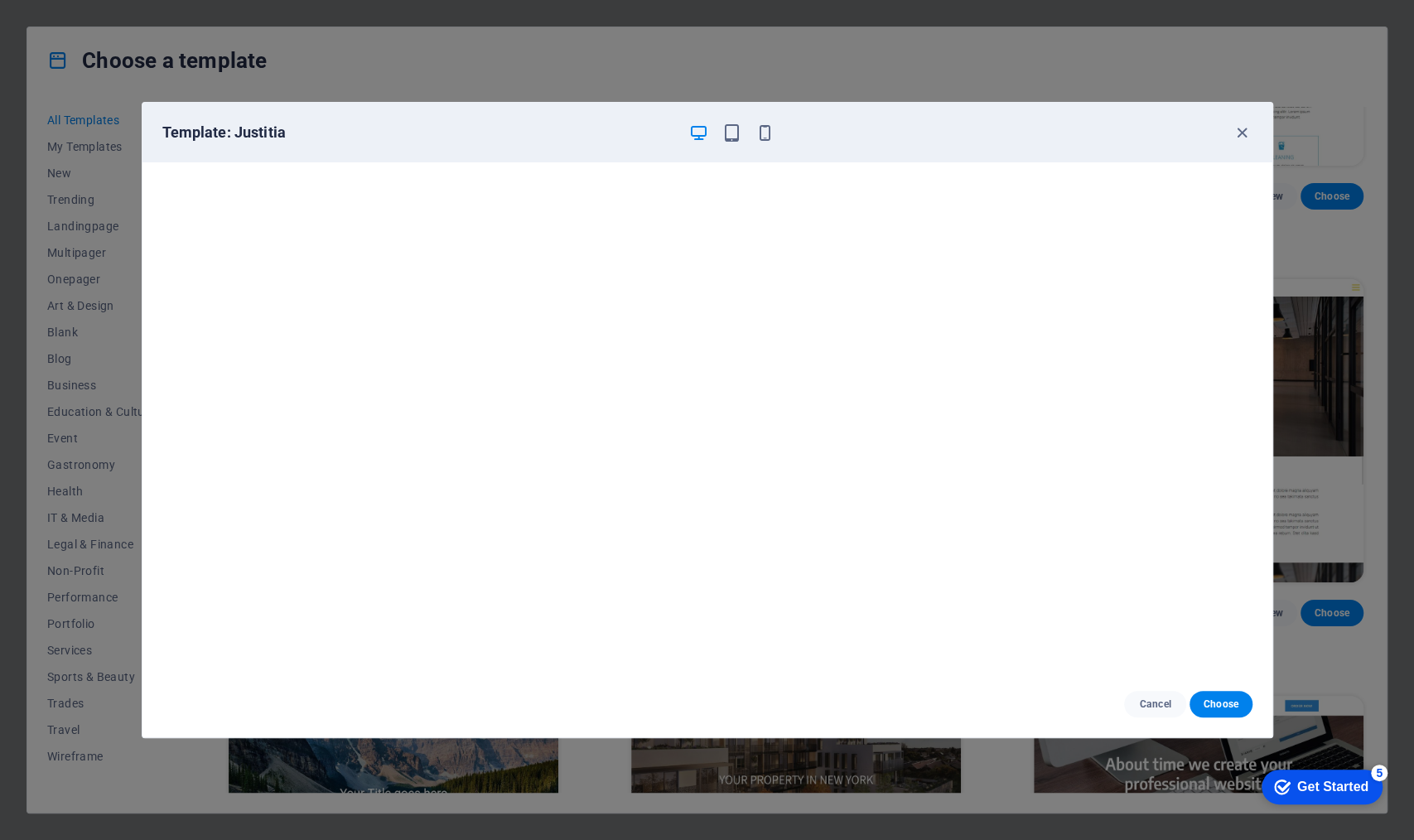
scroll to position [0, 0]
click at [1131, 135] on icon "button" at bounding box center [1243, 133] width 19 height 19
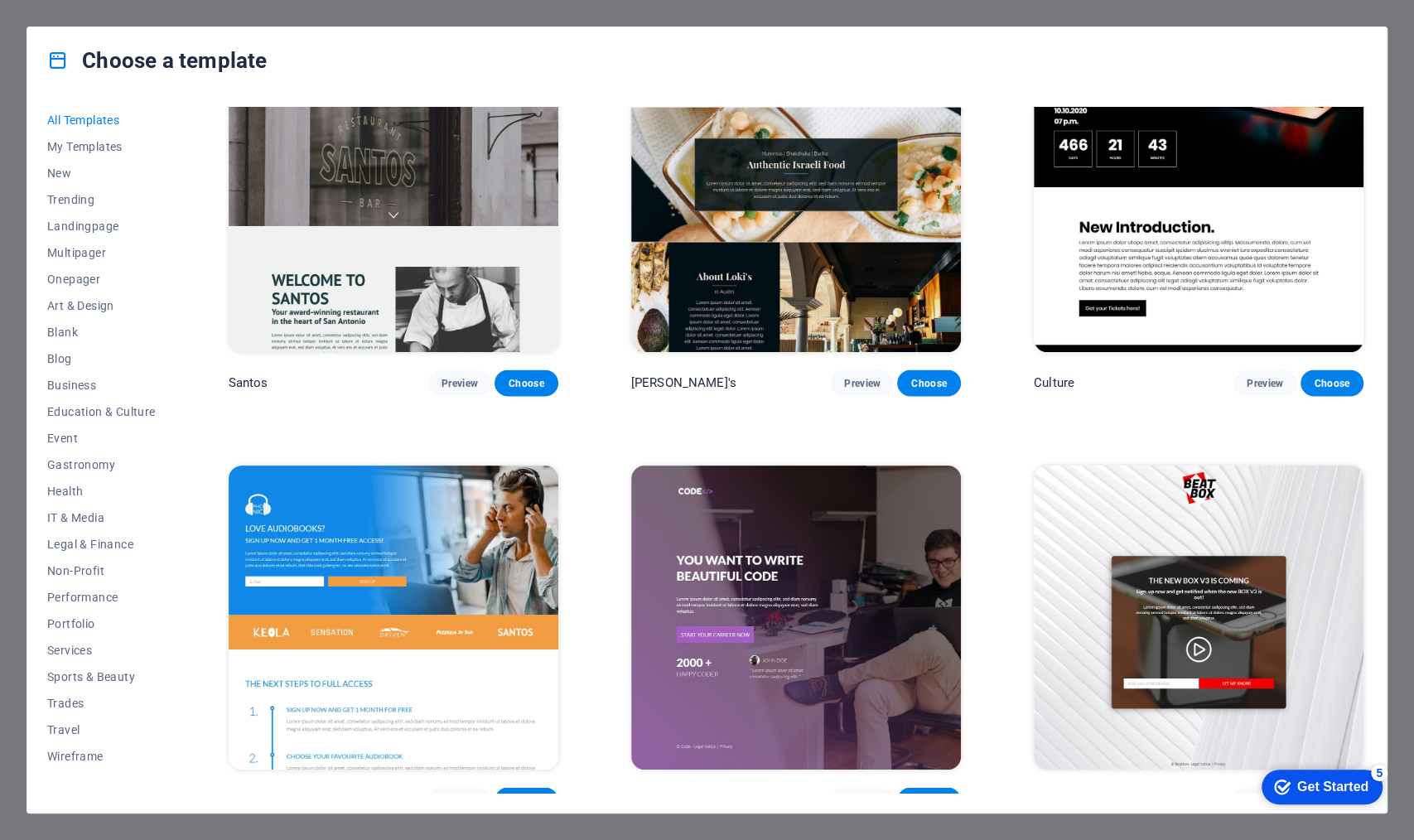
scroll to position [18925, 0]
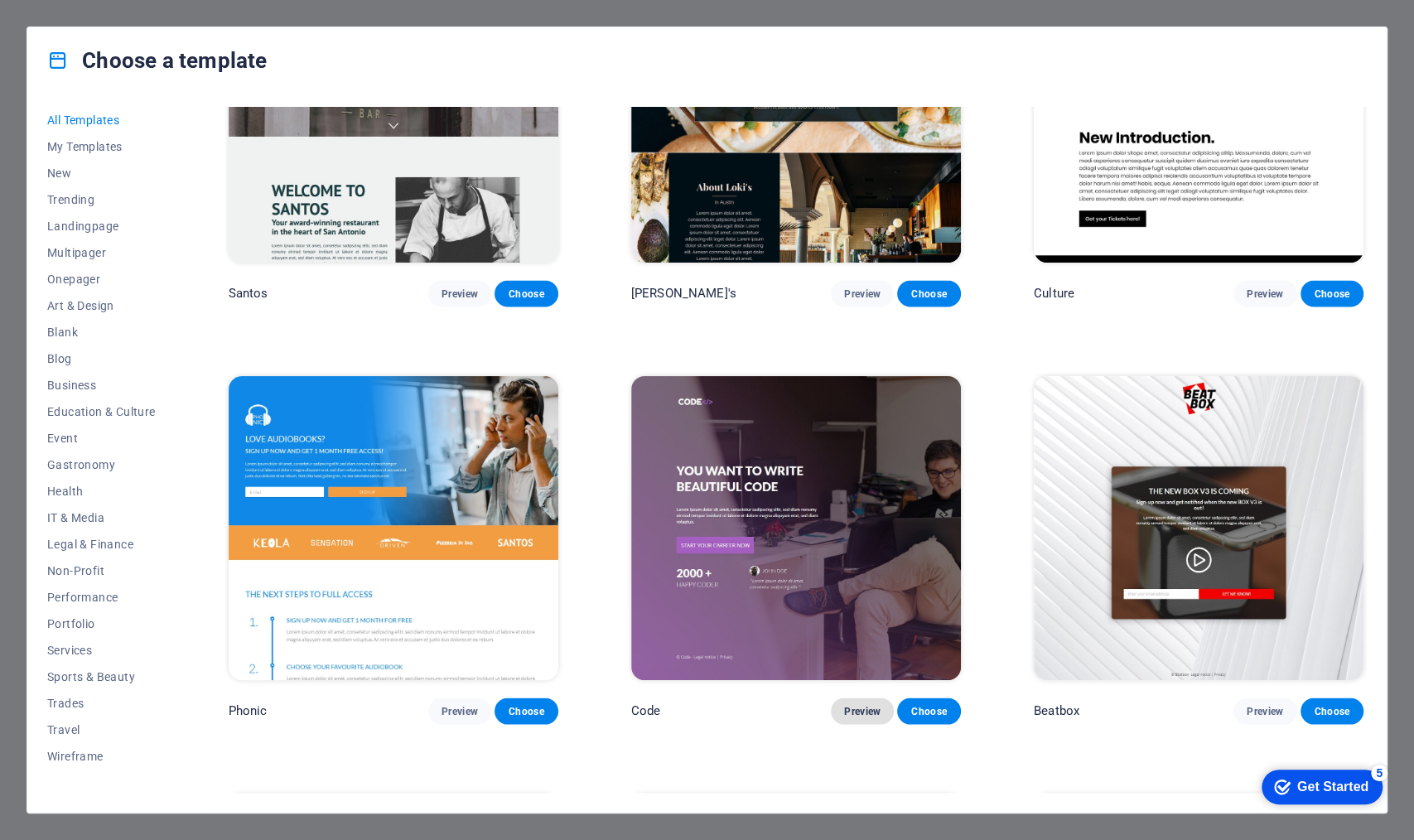
click at [849, 648] on button "Preview" at bounding box center [862, 710] width 63 height 26
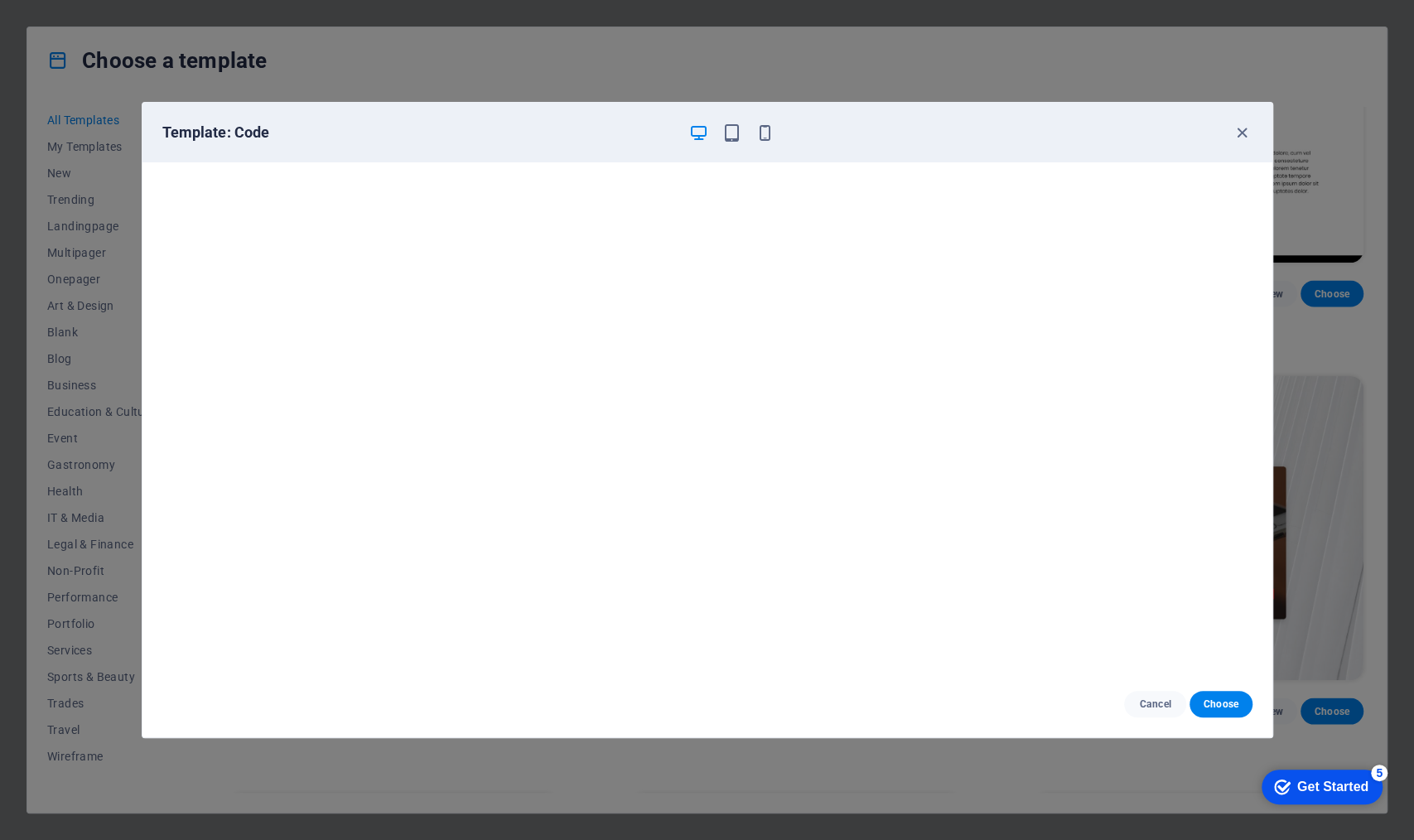
scroll to position [0, 0]
click at [764, 136] on icon "button" at bounding box center [765, 133] width 19 height 19
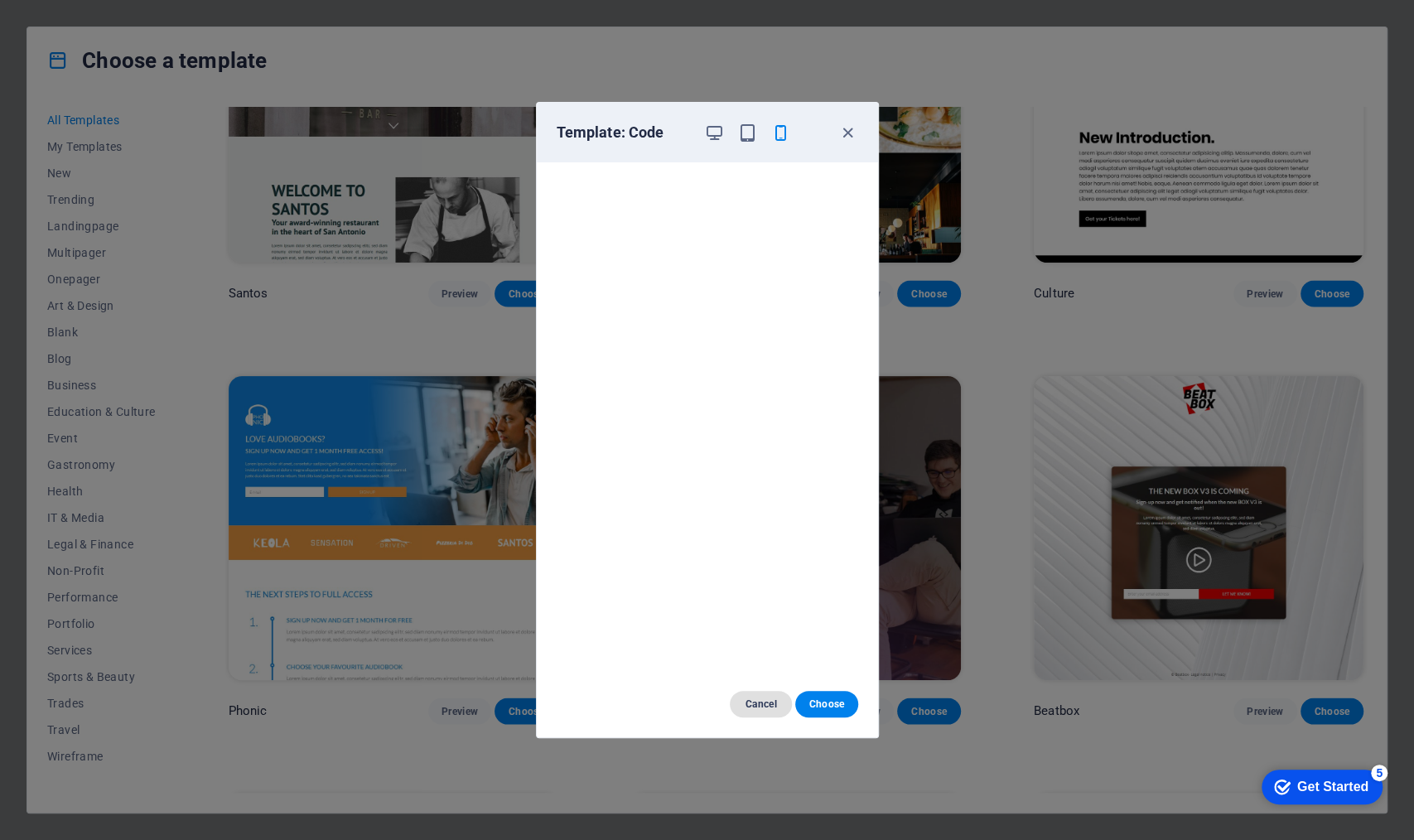
click at [767, 648] on button "Cancel" at bounding box center [761, 703] width 63 height 26
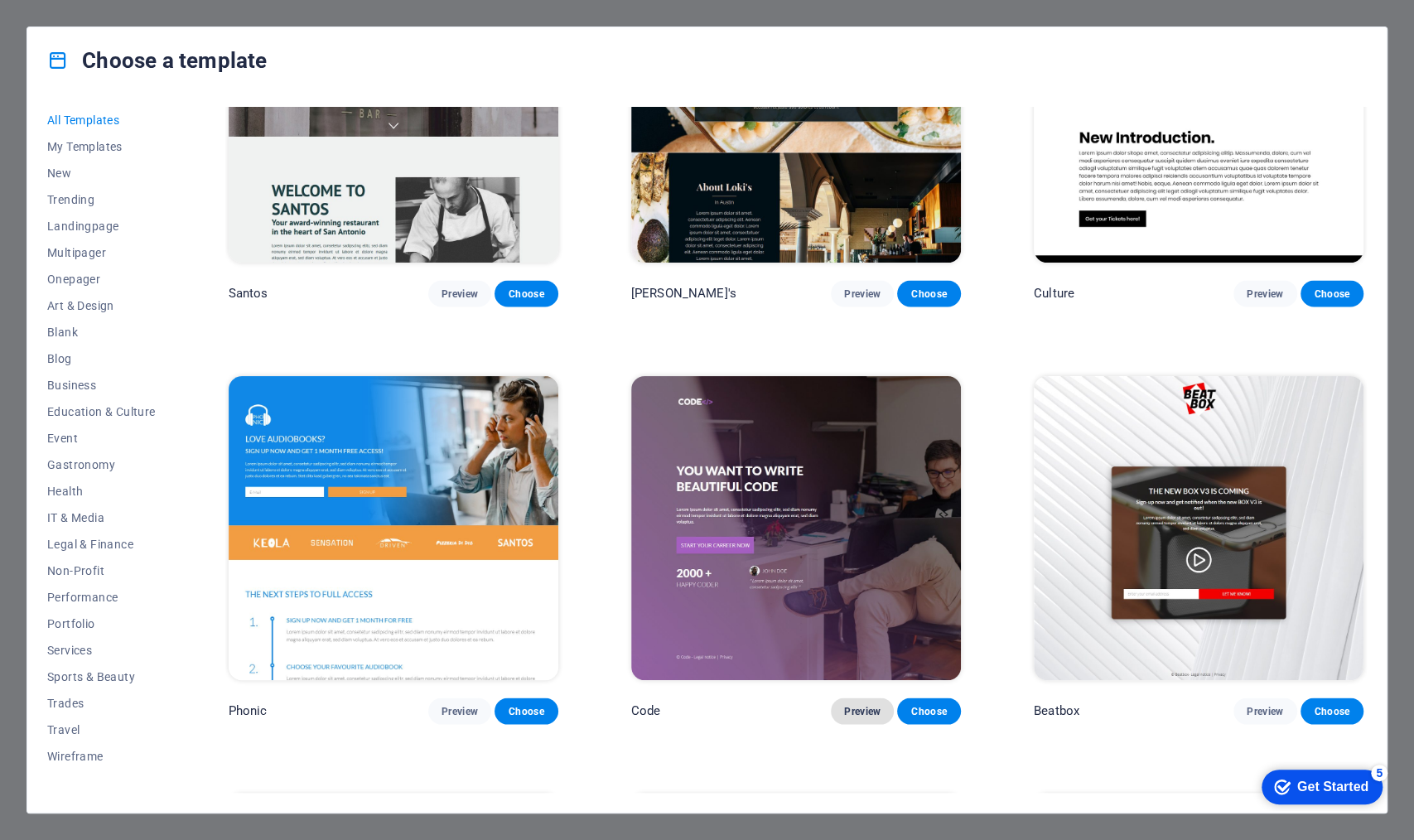
click at [846, 648] on span "Preview" at bounding box center [862, 711] width 36 height 14
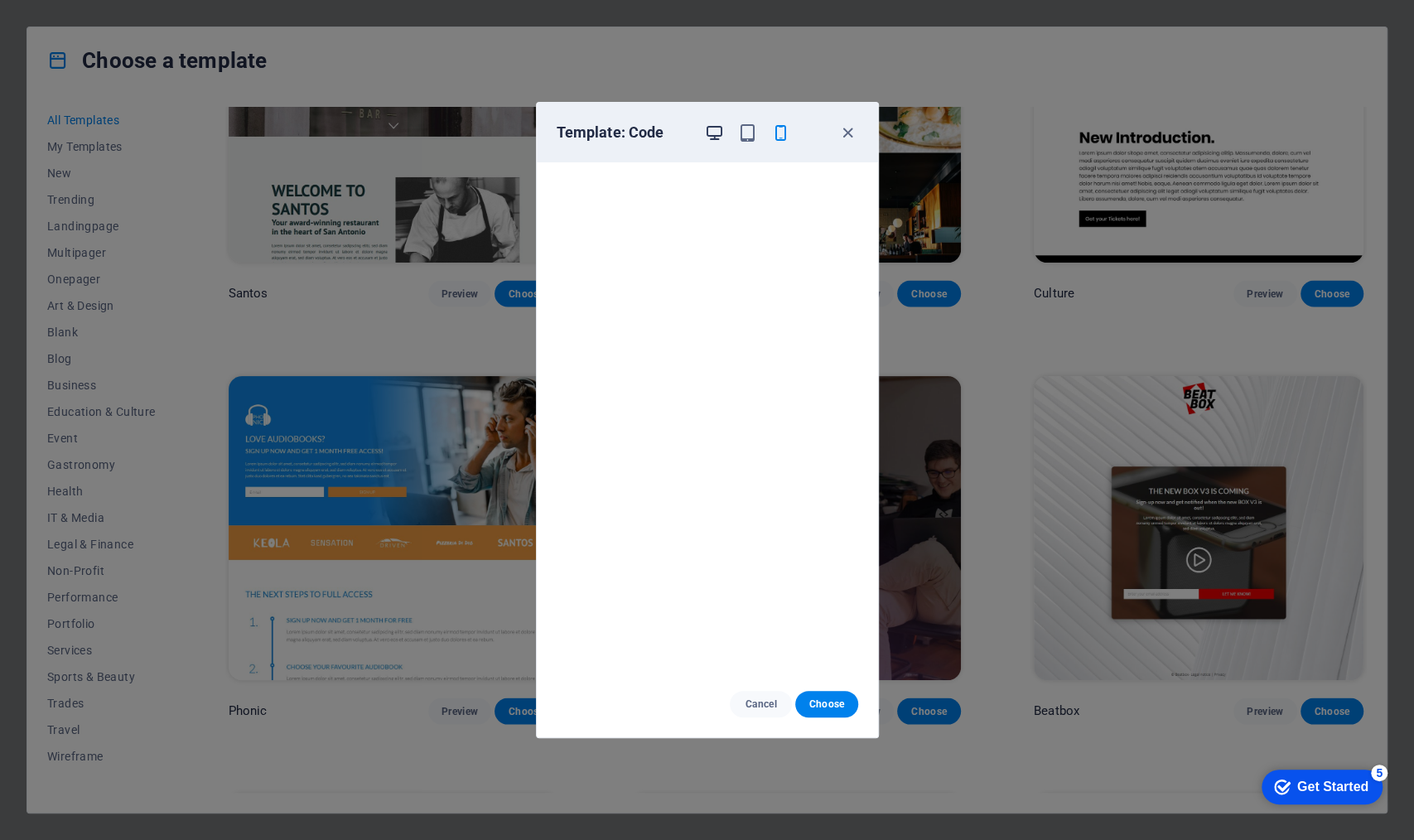
click at [706, 129] on icon "button" at bounding box center [715, 133] width 19 height 19
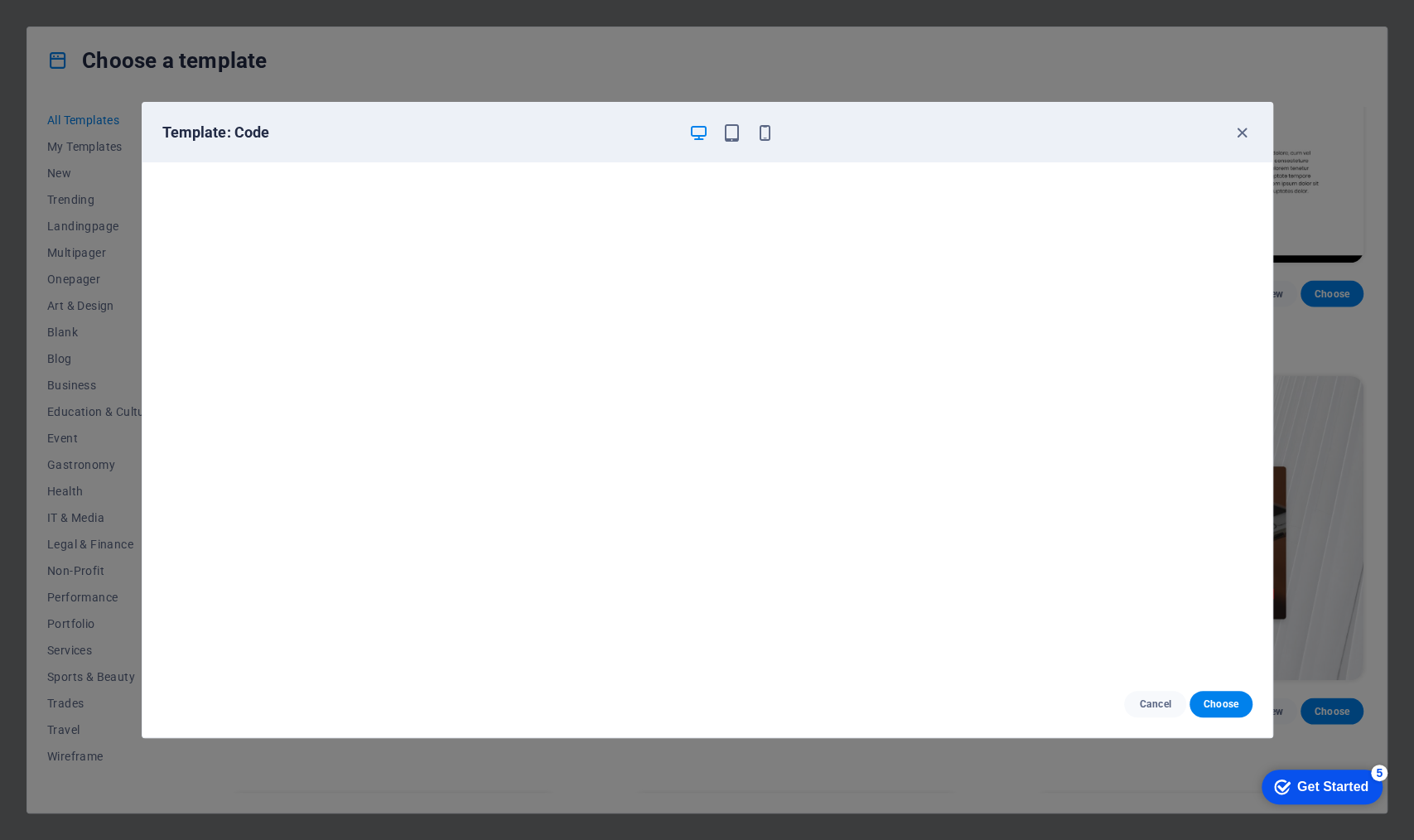
scroll to position [4, 0]
click at [1131, 648] on span "Cancel" at bounding box center [1156, 704] width 35 height 14
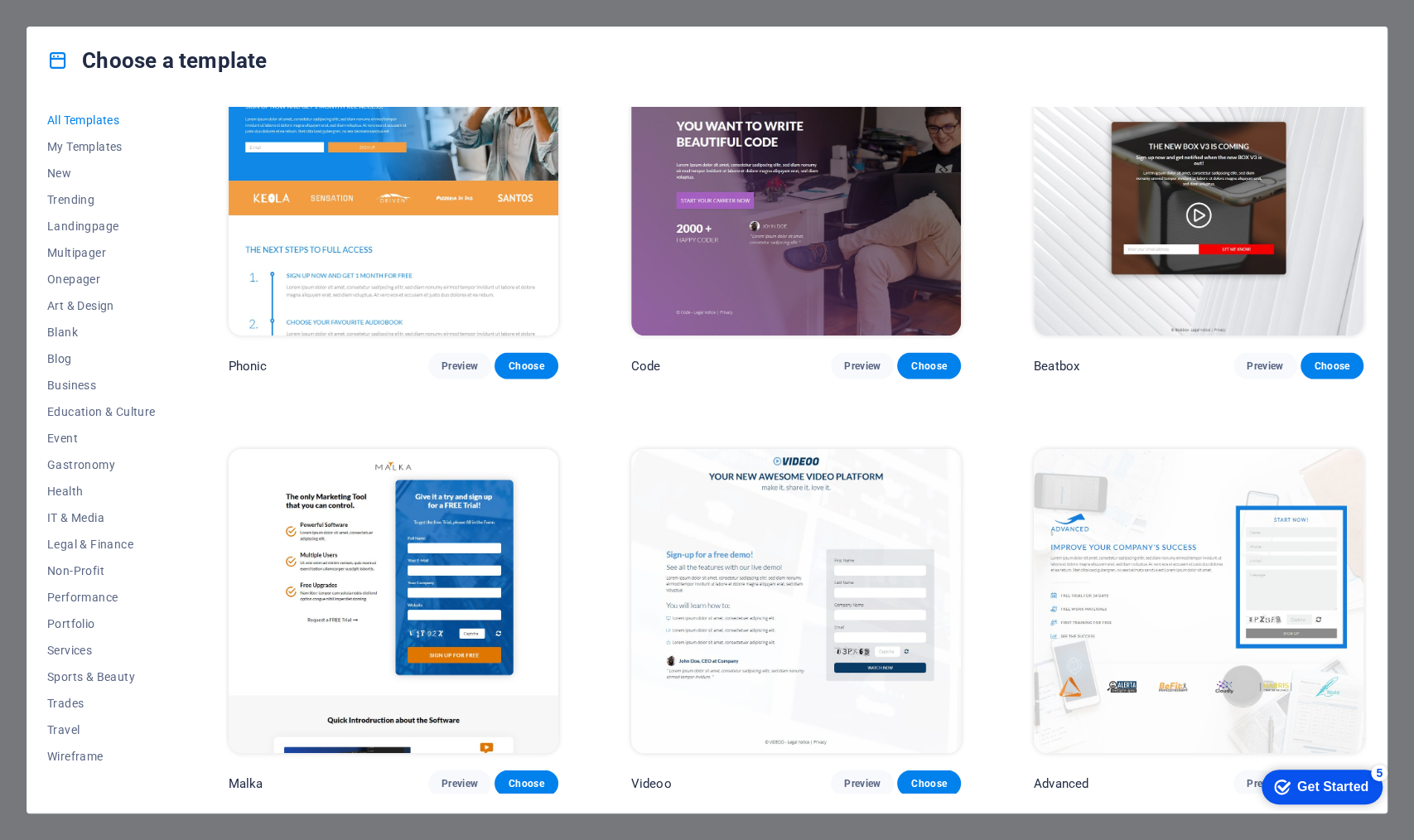
scroll to position [19271, 0]
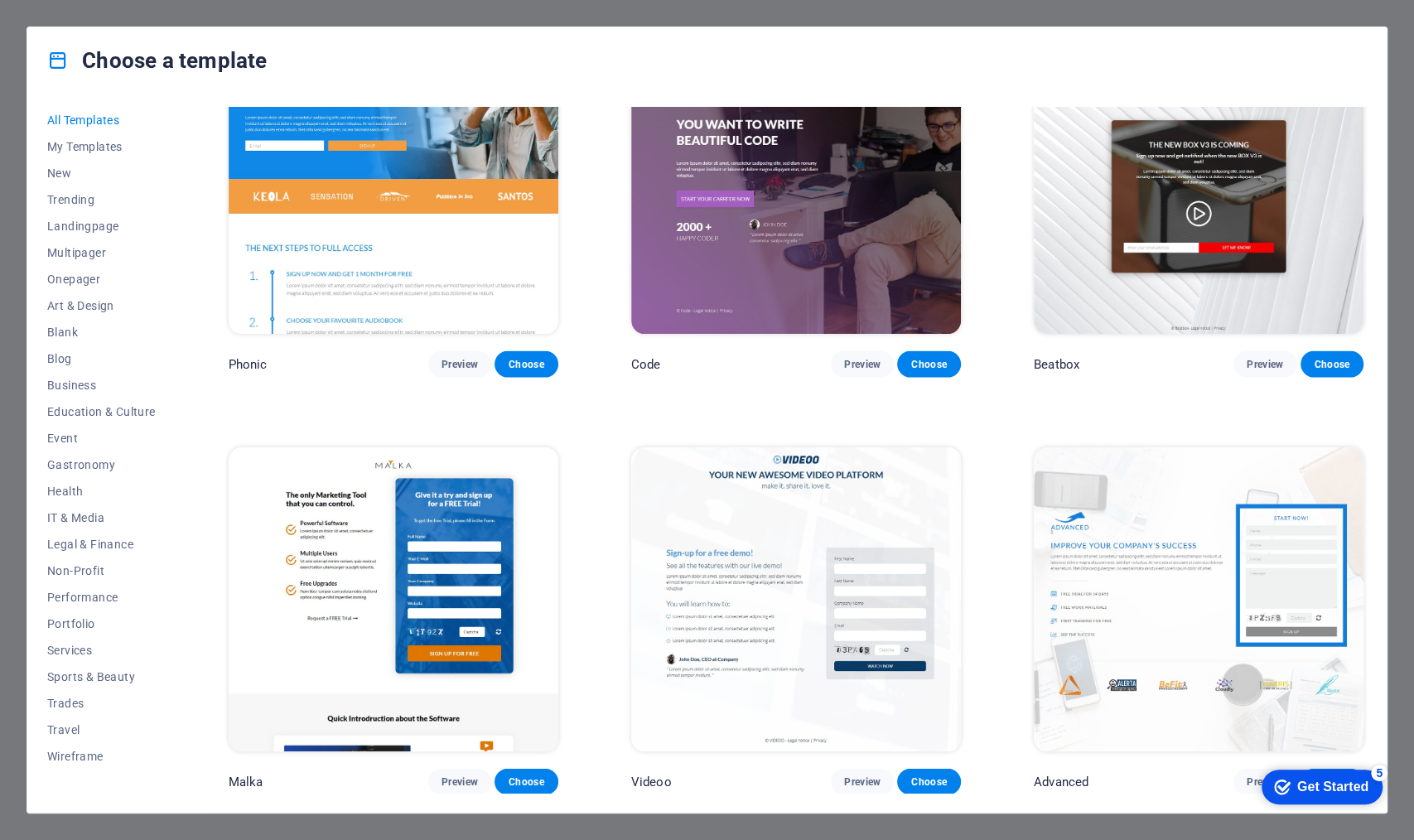
click at [1112, 466] on img at bounding box center [1199, 599] width 329 height 304
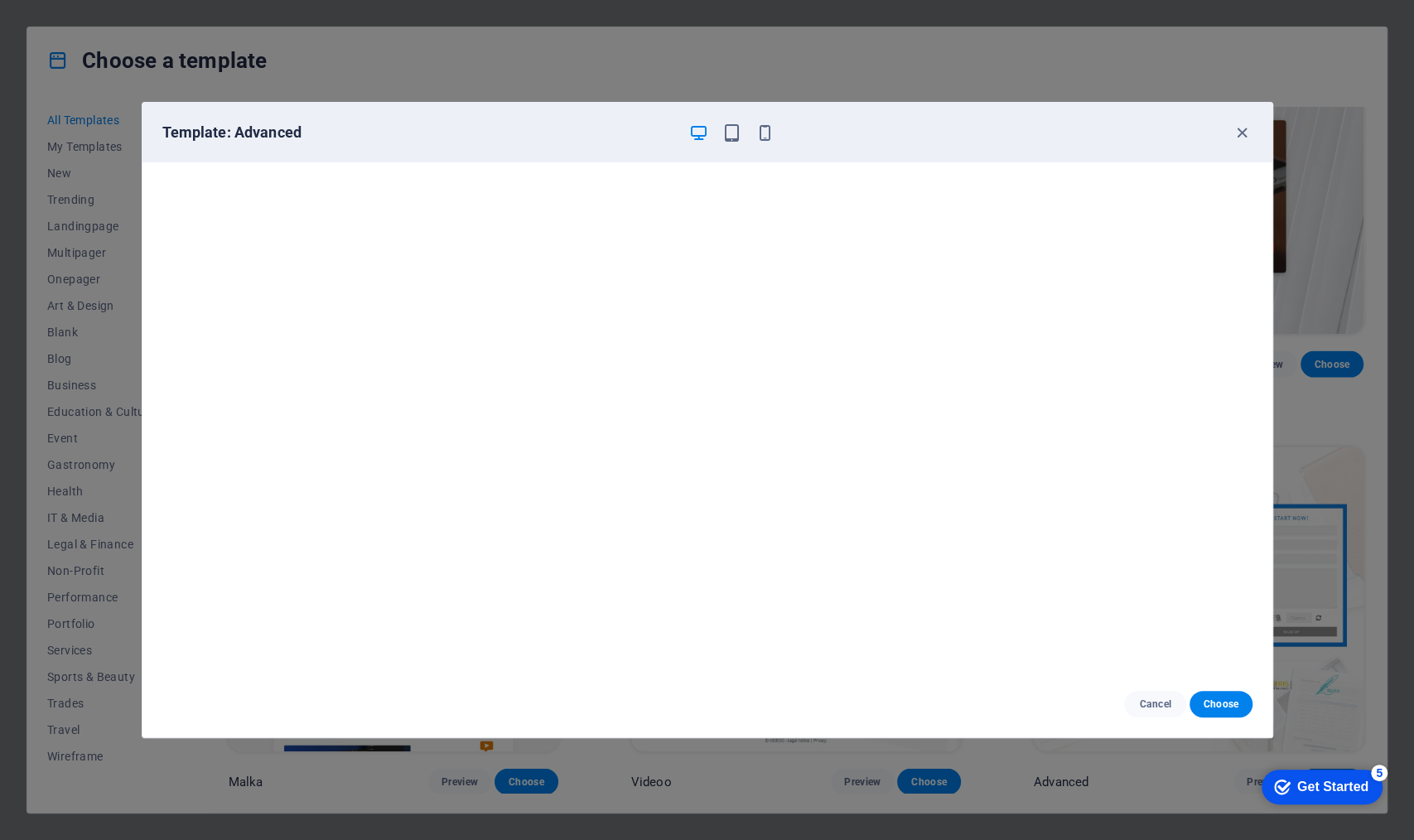
scroll to position [4, 0]
click at [1131, 648] on button "Cancel" at bounding box center [1156, 703] width 63 height 26
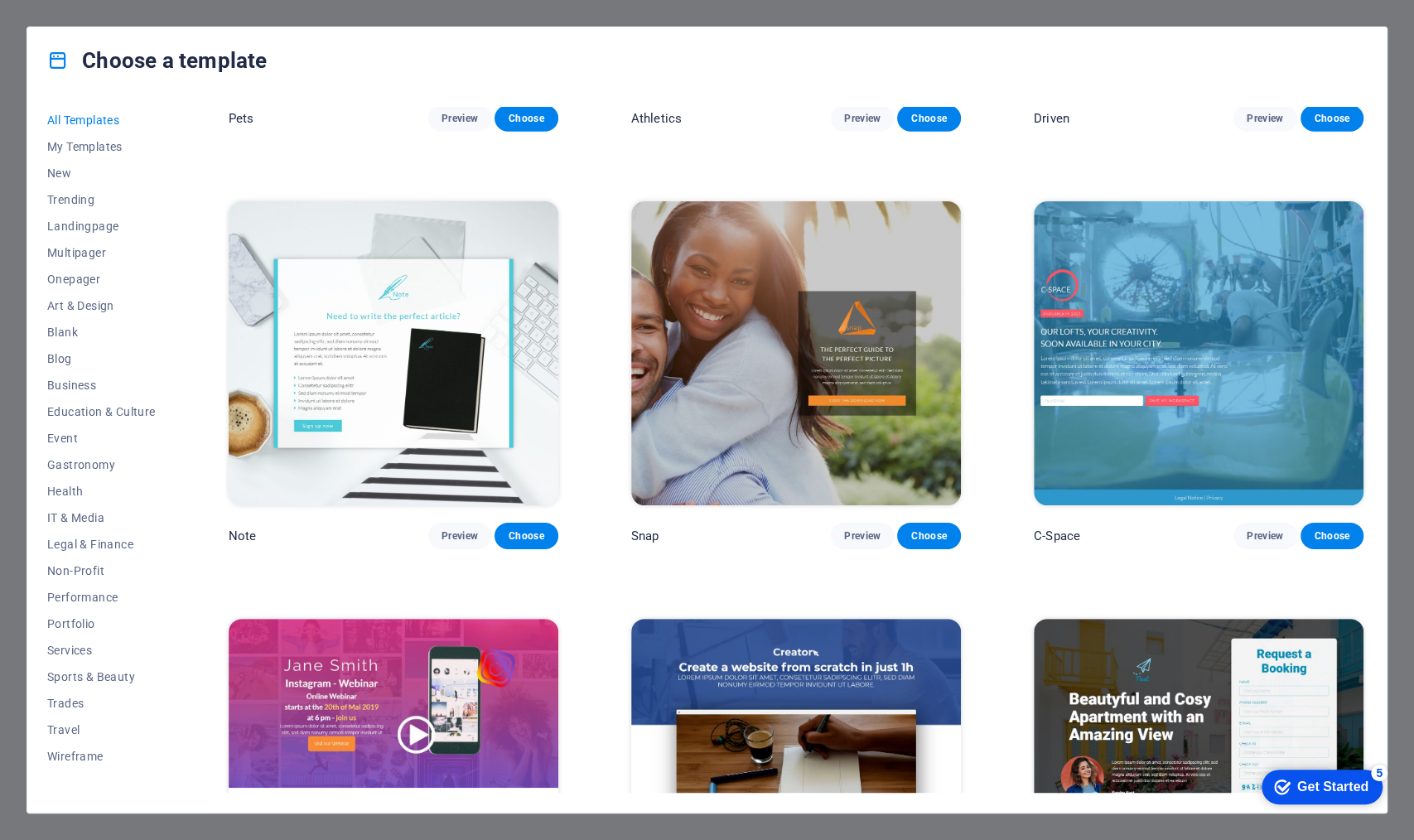
scroll to position [20471, 0]
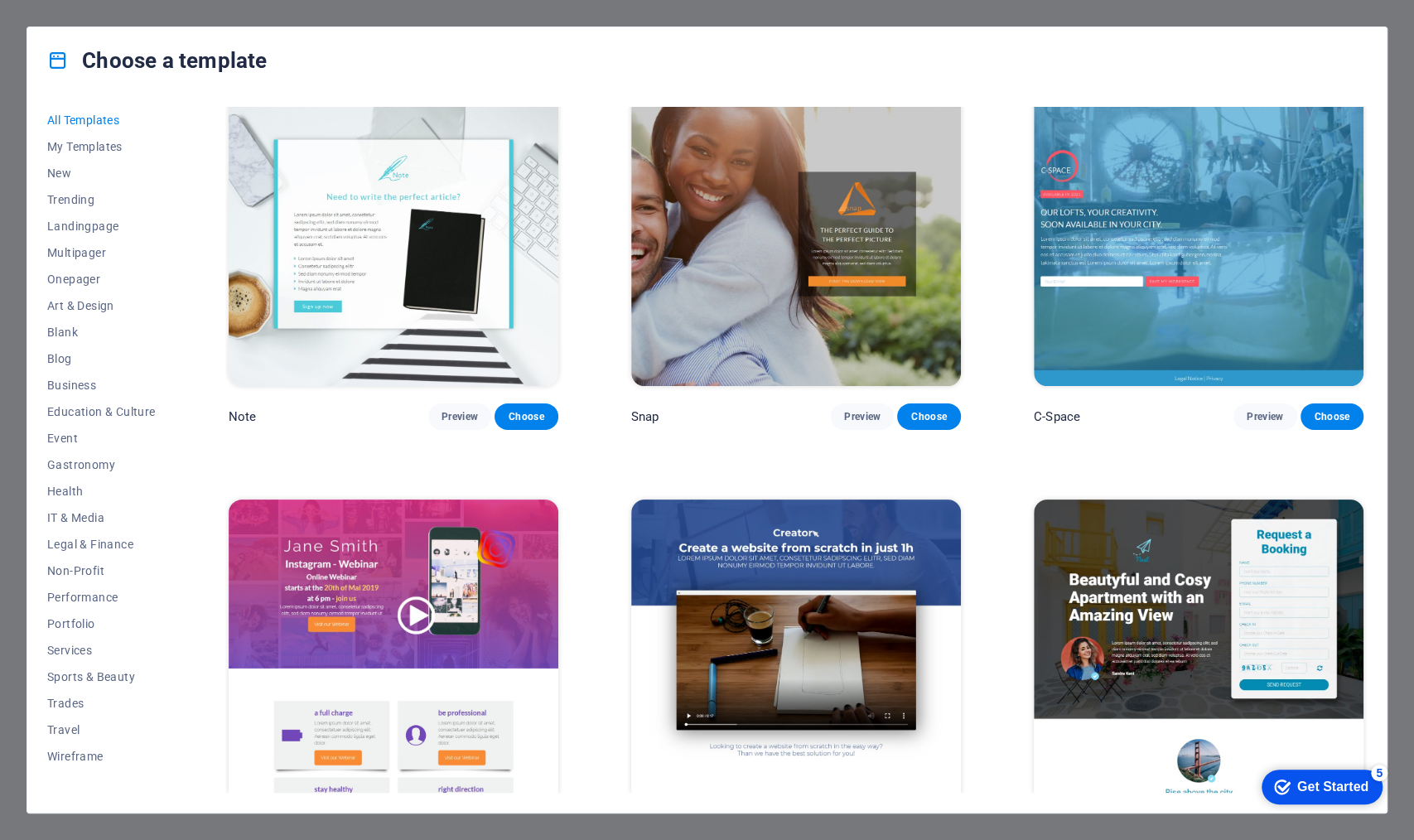
click at [454, 648] on button "Preview" at bounding box center [460, 832] width 63 height 26
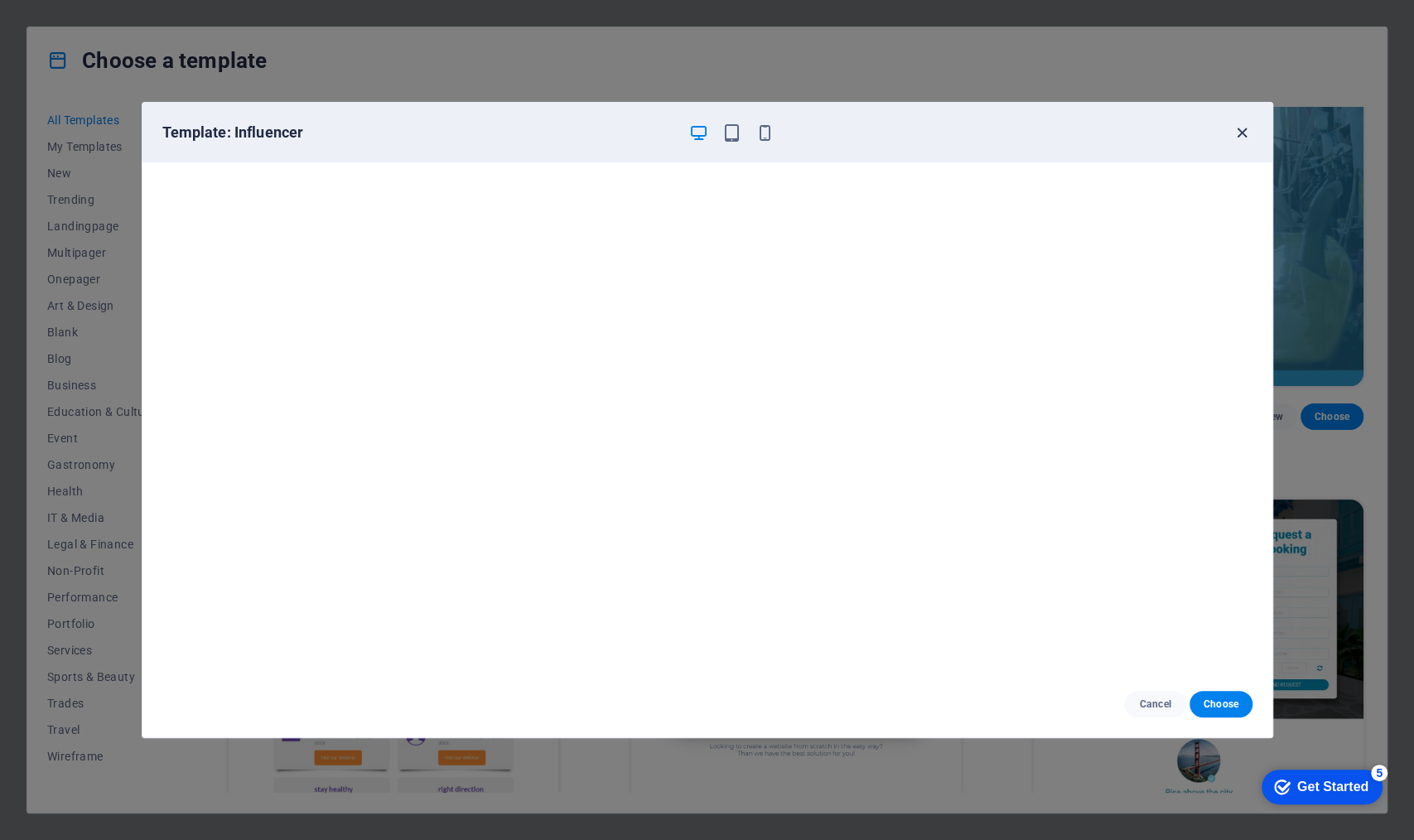
click at [1131, 127] on icon "button" at bounding box center [1243, 133] width 19 height 19
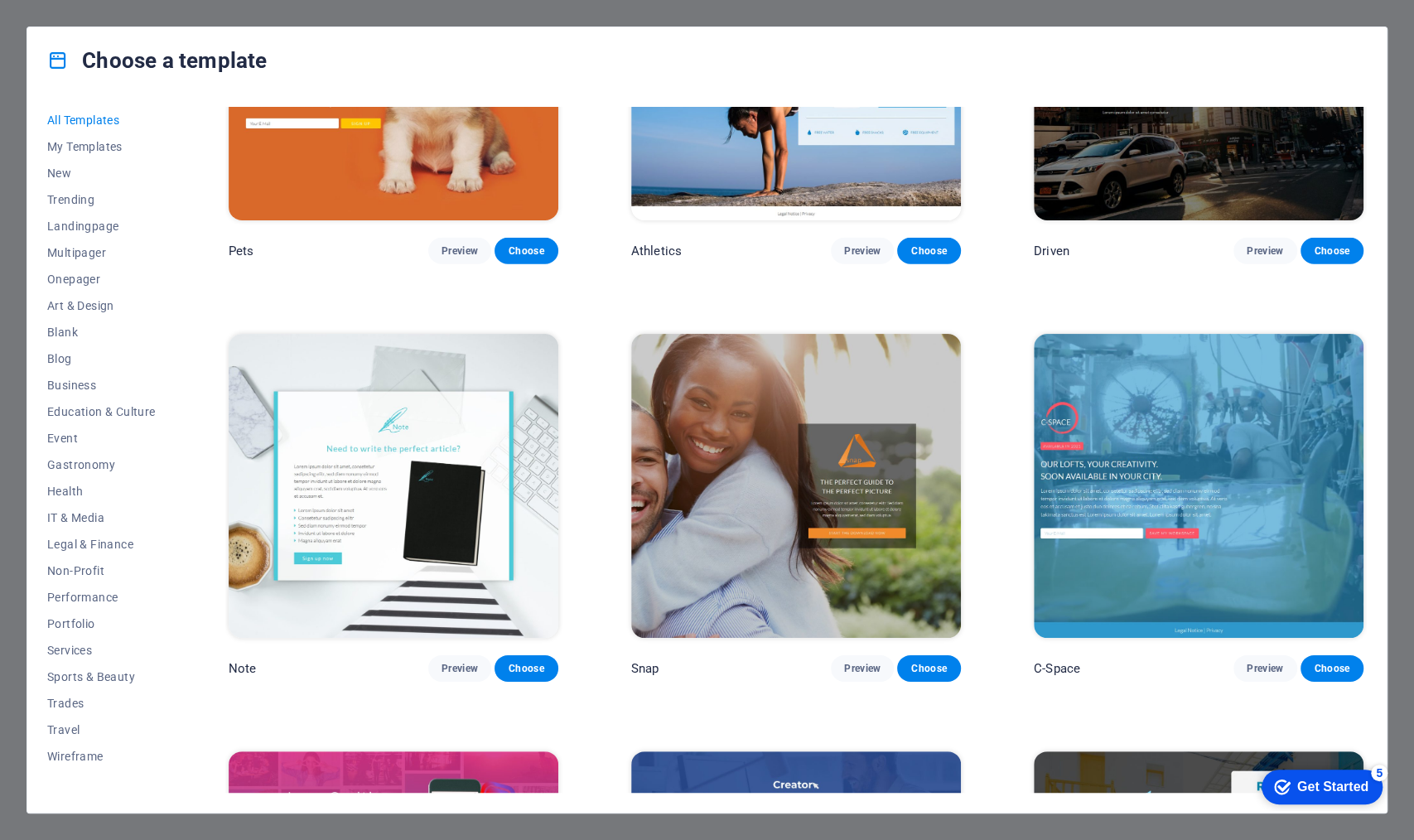
scroll to position [20185, 0]
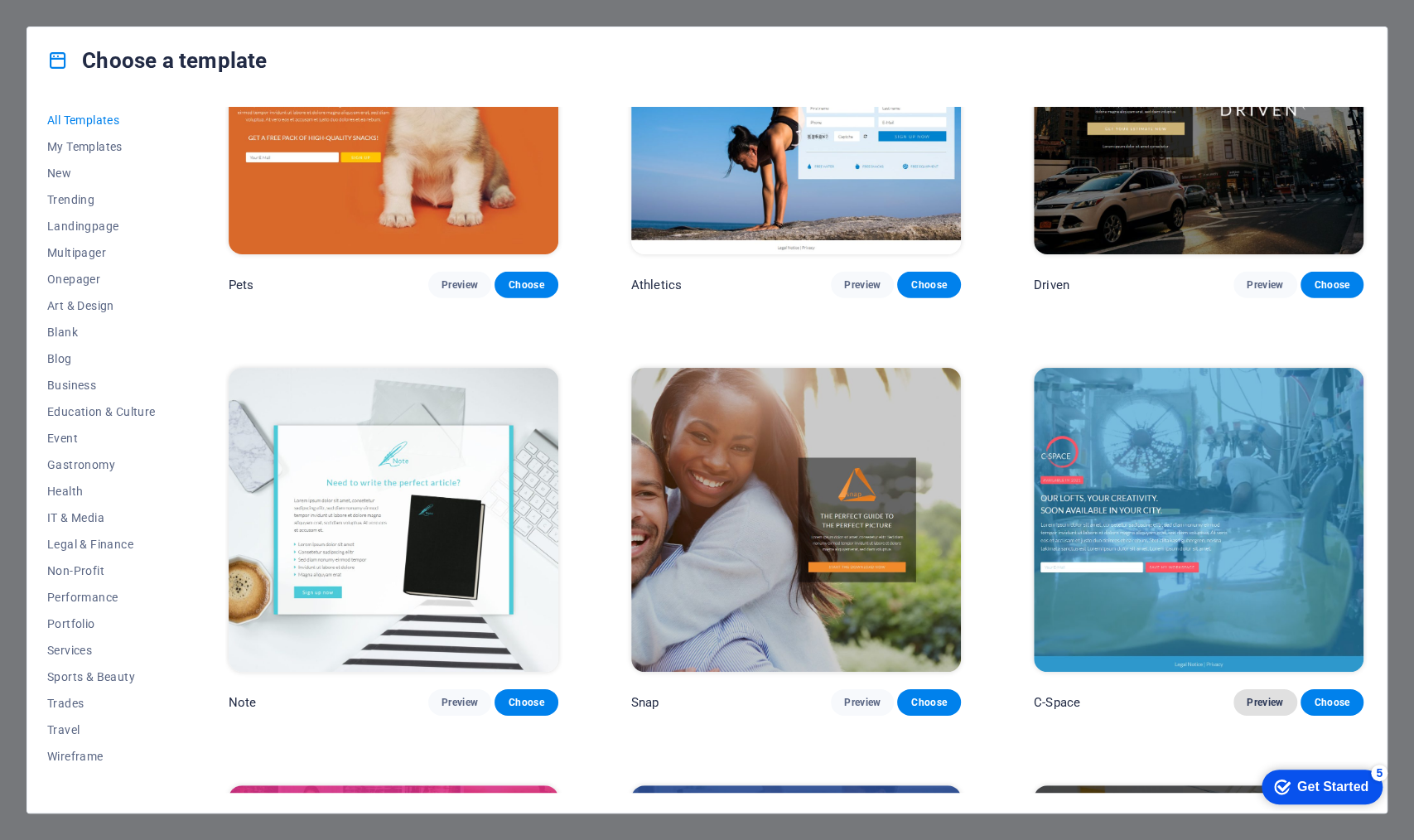
click at [1131, 648] on span "Preview" at bounding box center [1264, 702] width 36 height 14
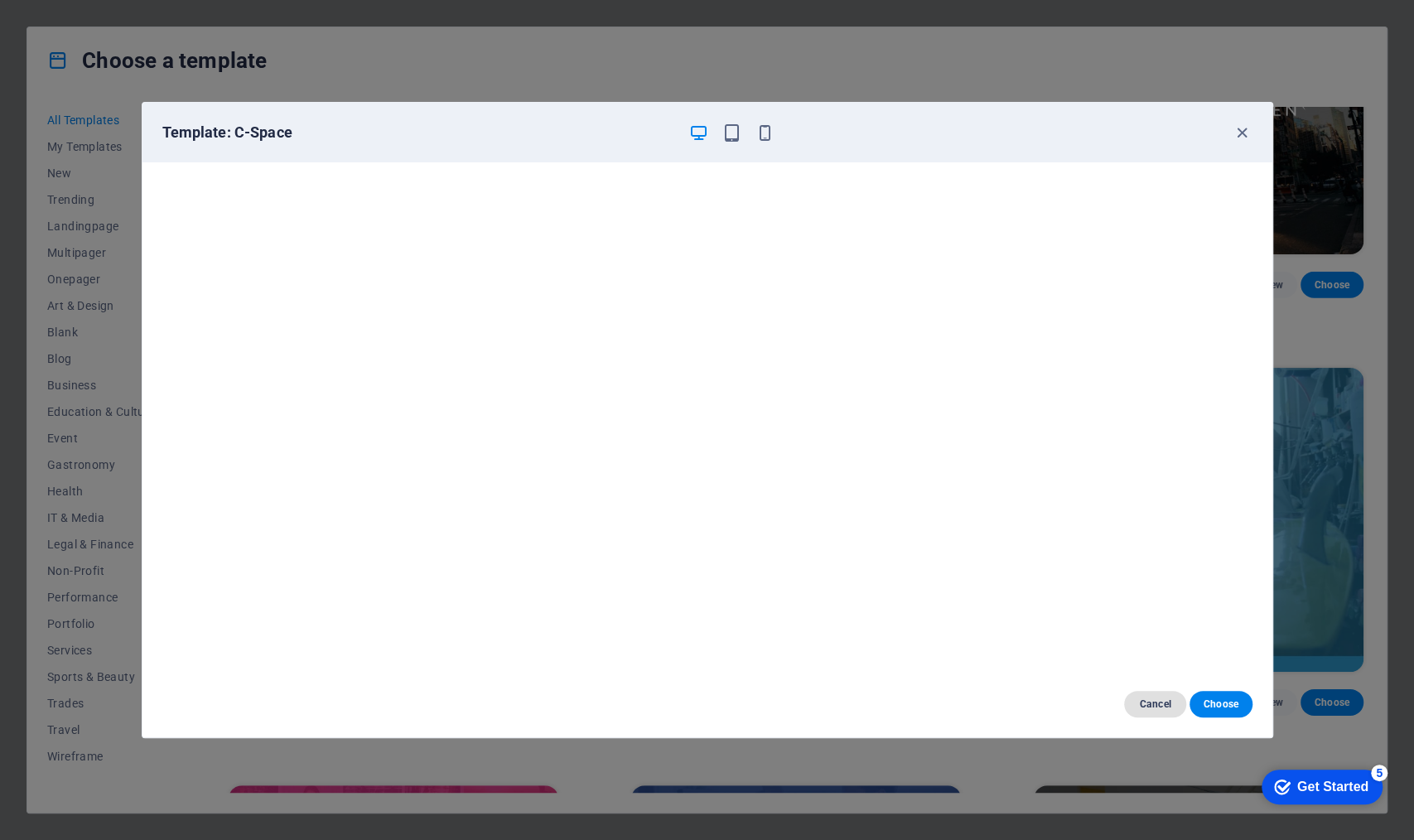
click at [1131, 648] on span "Cancel" at bounding box center [1156, 704] width 35 height 14
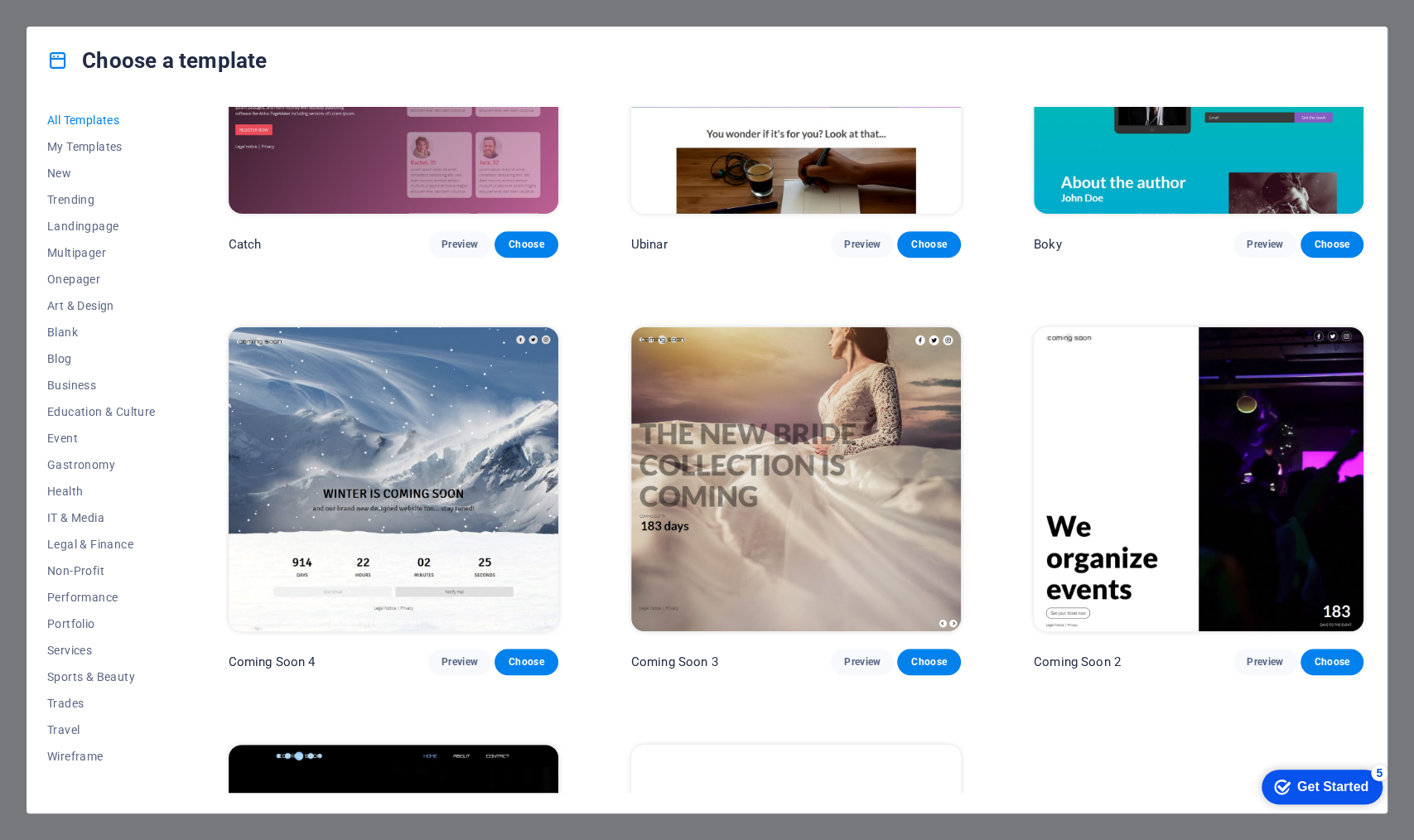
scroll to position [21897, 0]
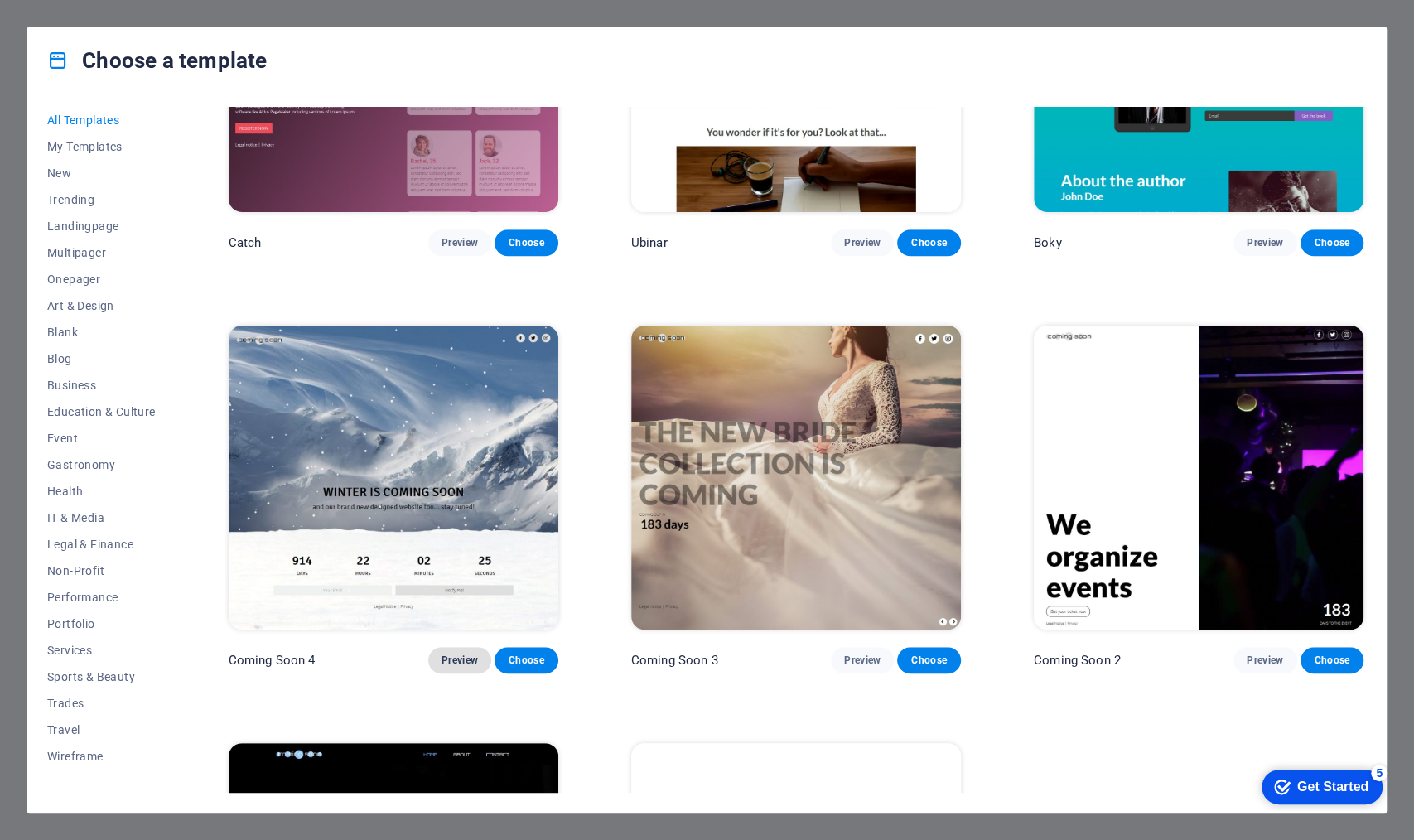
click at [464, 648] on span "Preview" at bounding box center [460, 660] width 36 height 14
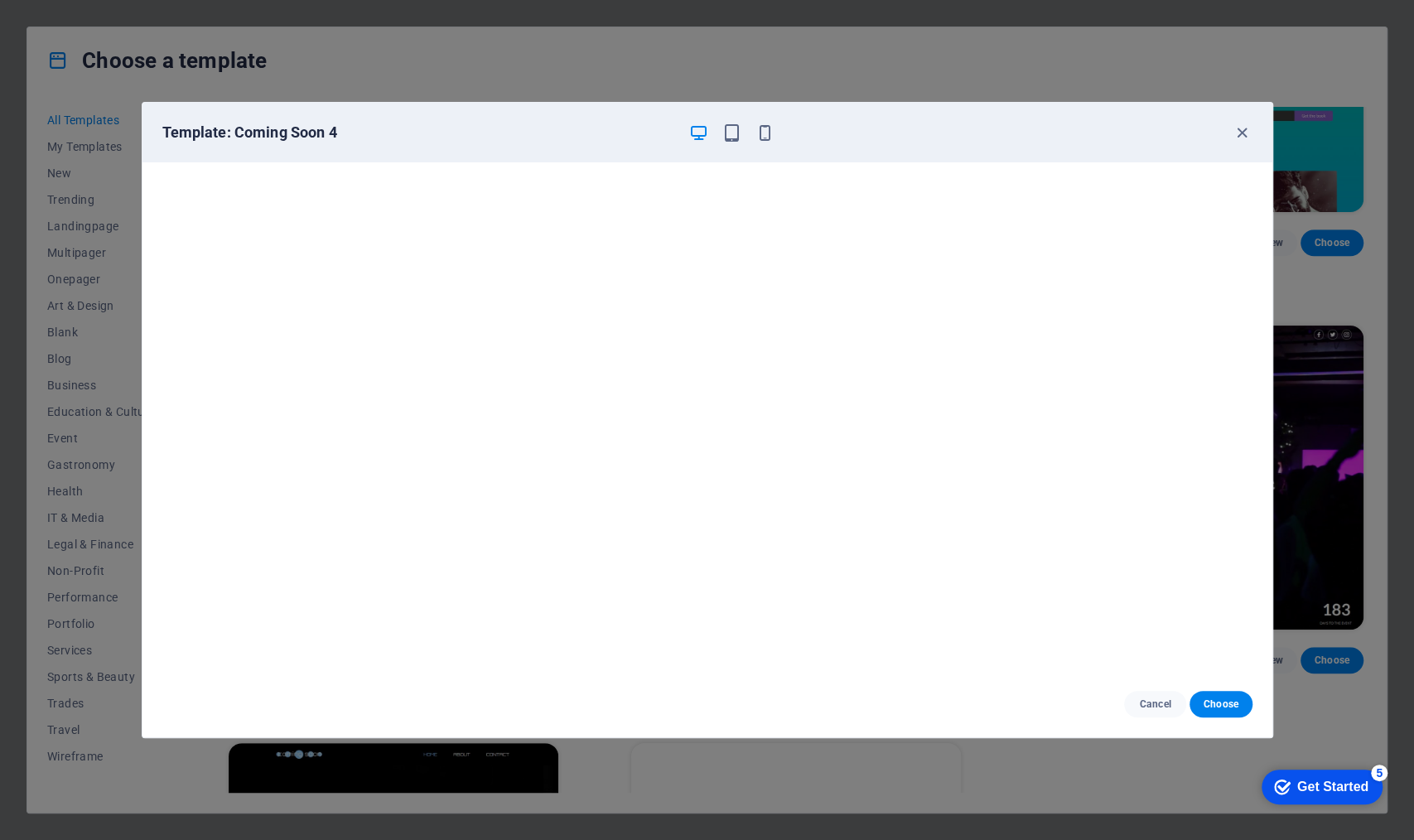
scroll to position [0, 0]
click at [1131, 648] on span "Cancel" at bounding box center [1156, 704] width 35 height 14
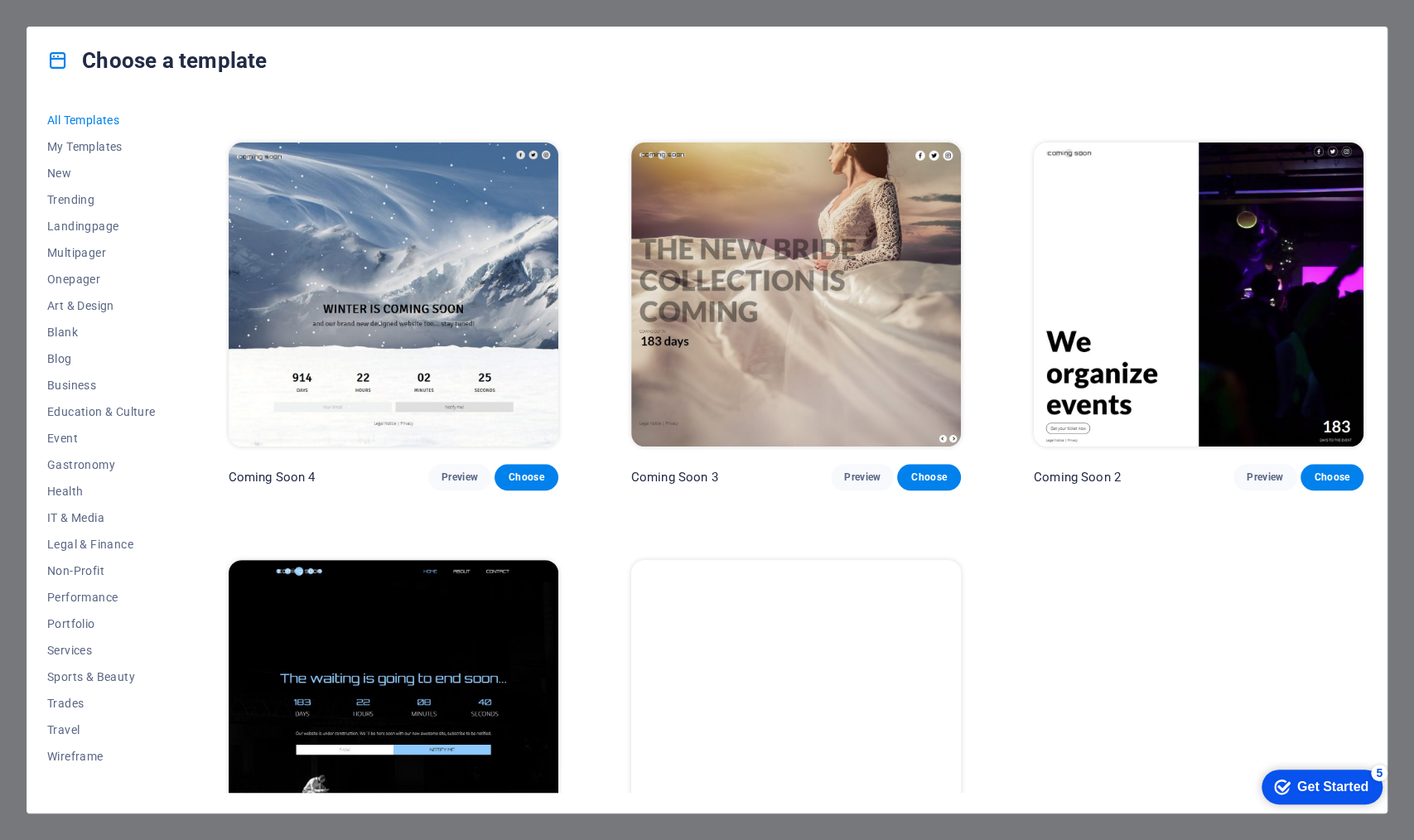
scroll to position [22081, 0]
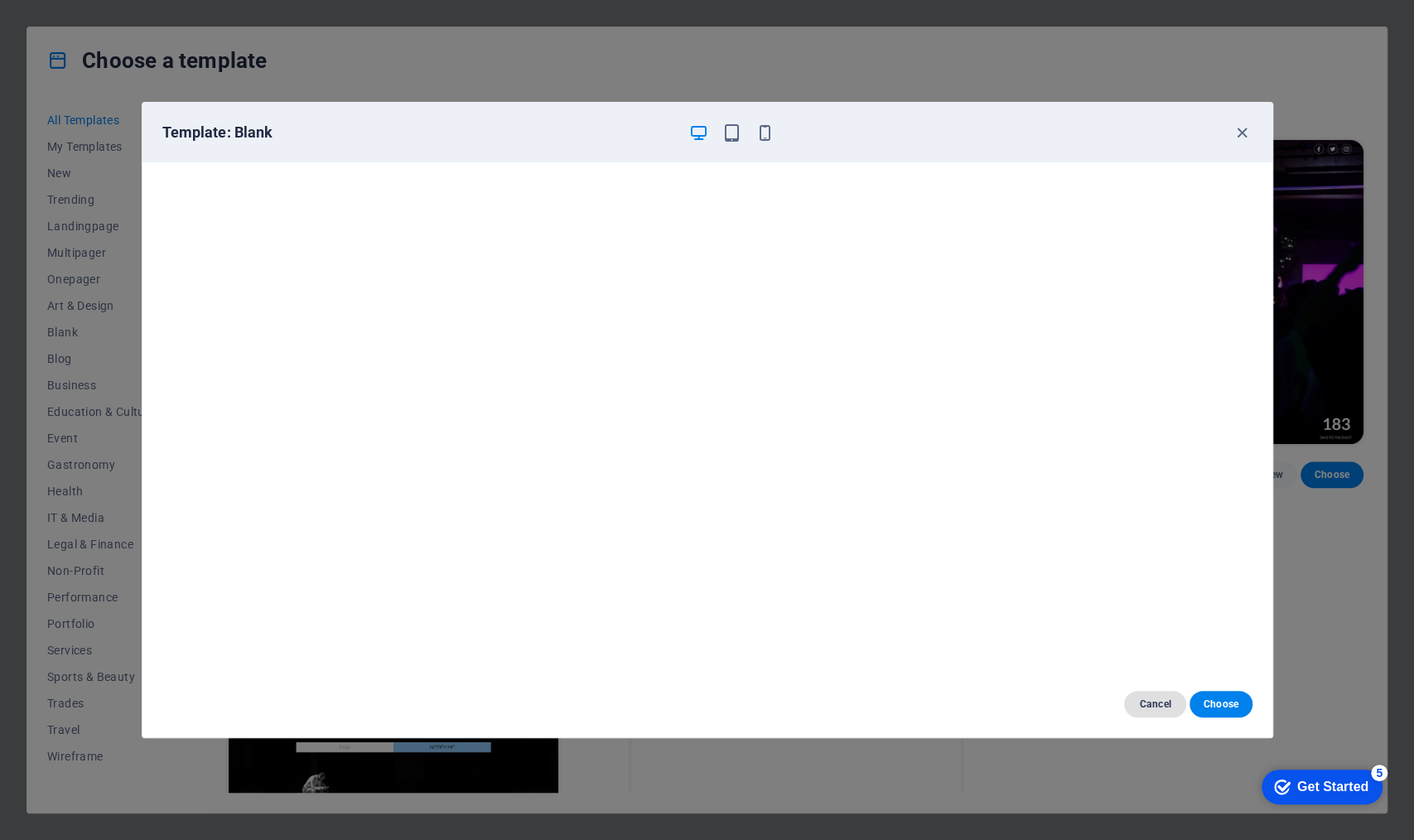
click at [1131, 648] on span "Cancel" at bounding box center [1156, 704] width 35 height 14
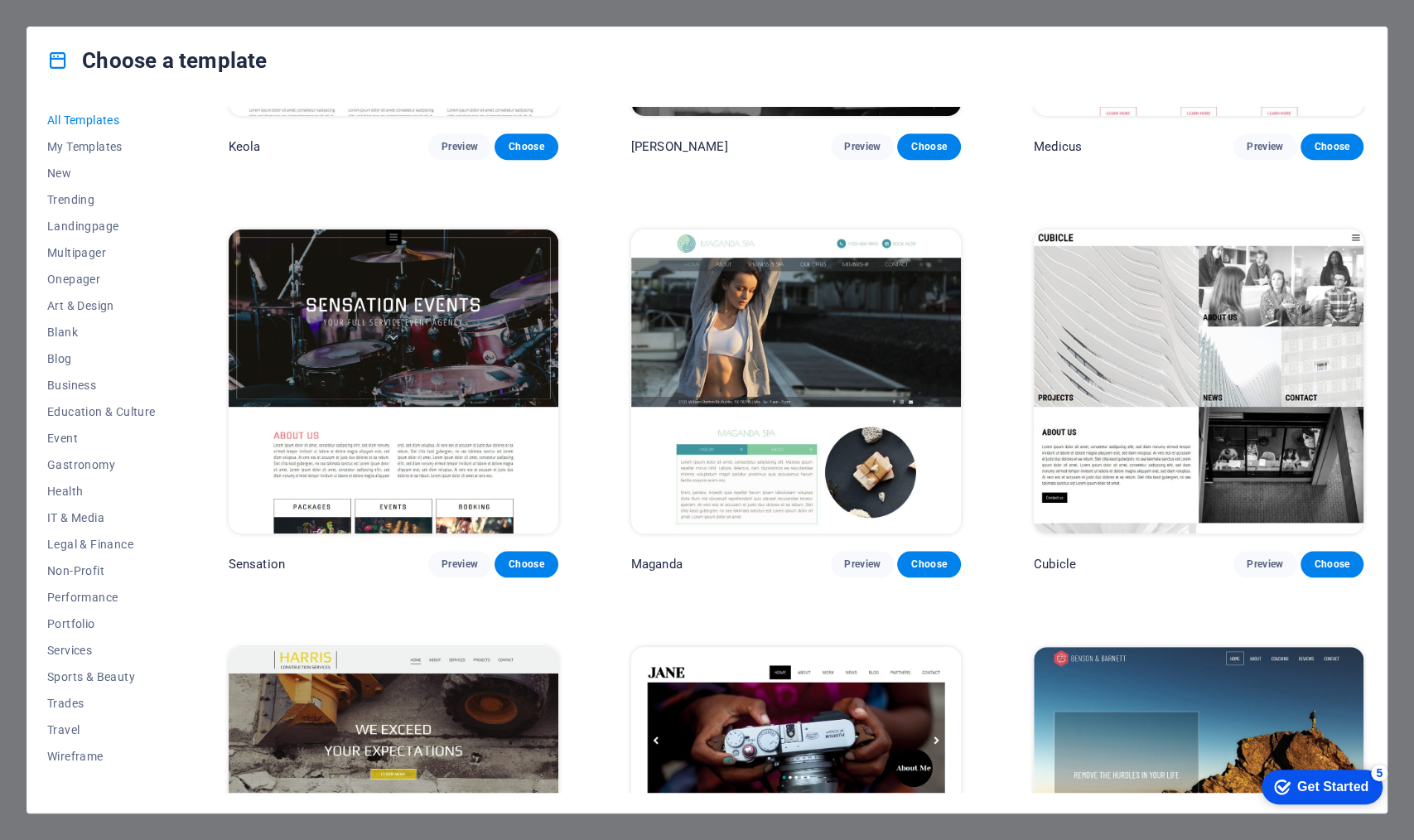
scroll to position [18019, 0]
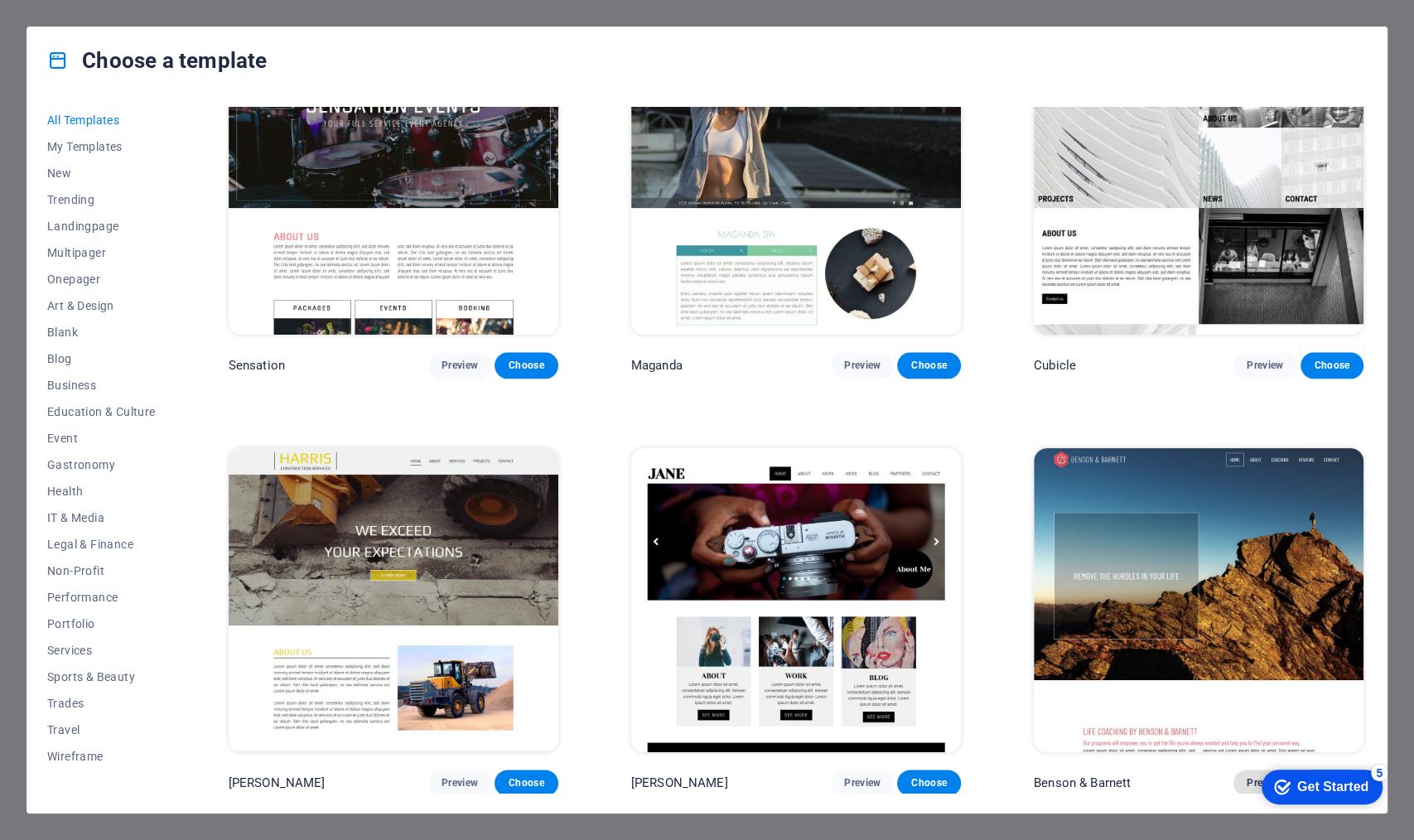
click at [1131, 648] on button "Preview" at bounding box center [1265, 782] width 63 height 26
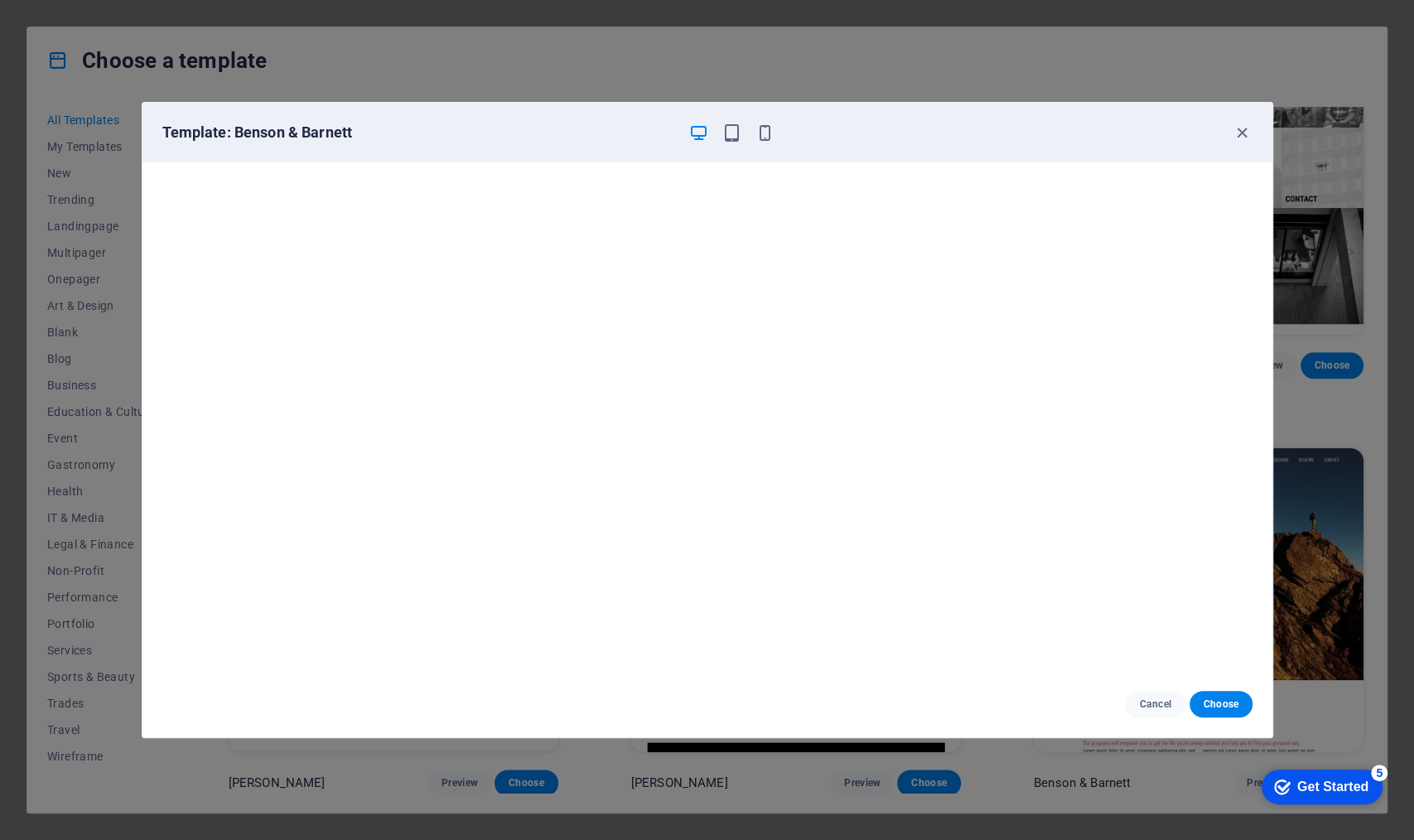
scroll to position [4, 0]
click at [1131, 648] on span "Cancel" at bounding box center [1156, 704] width 35 height 14
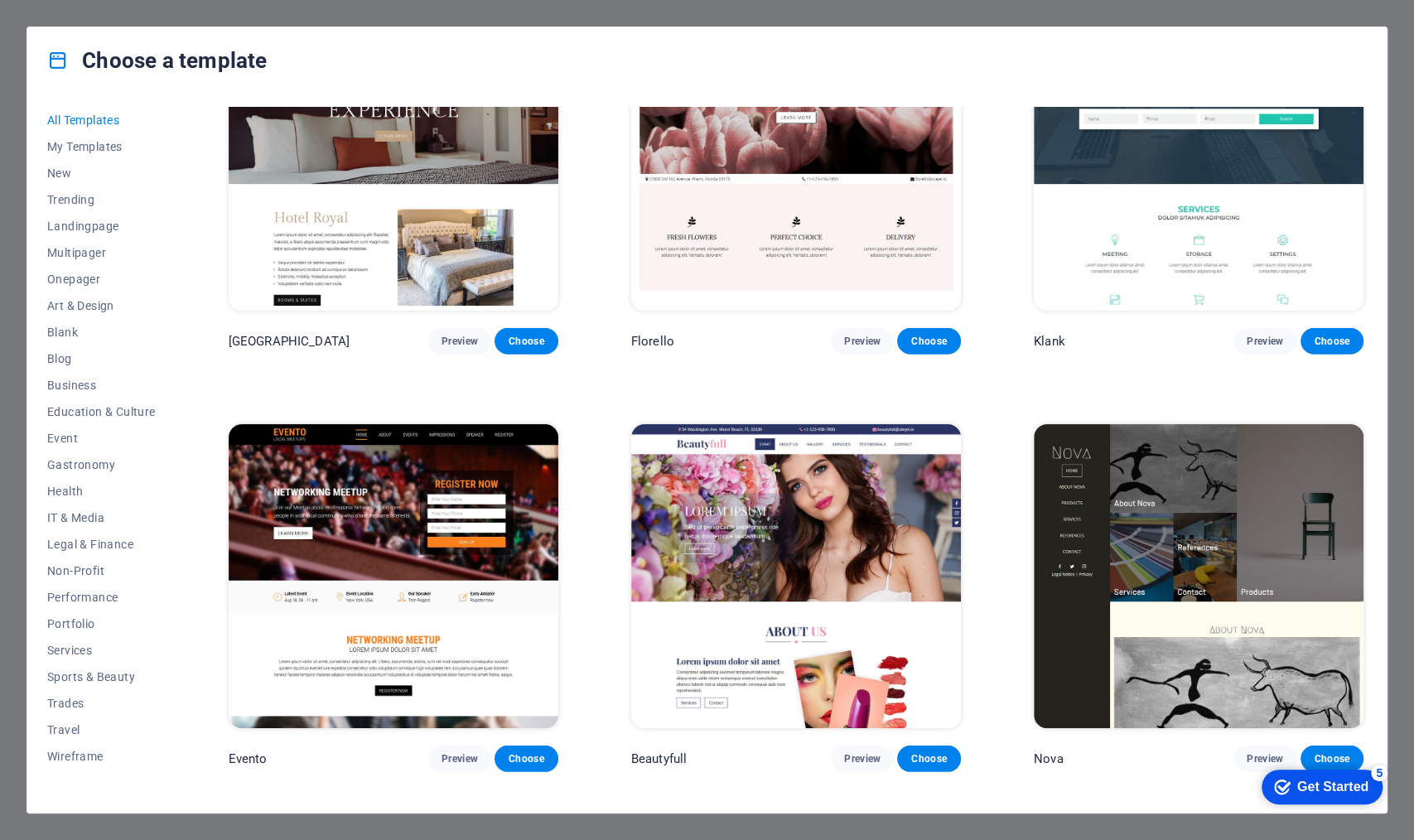
scroll to position [15537, 0]
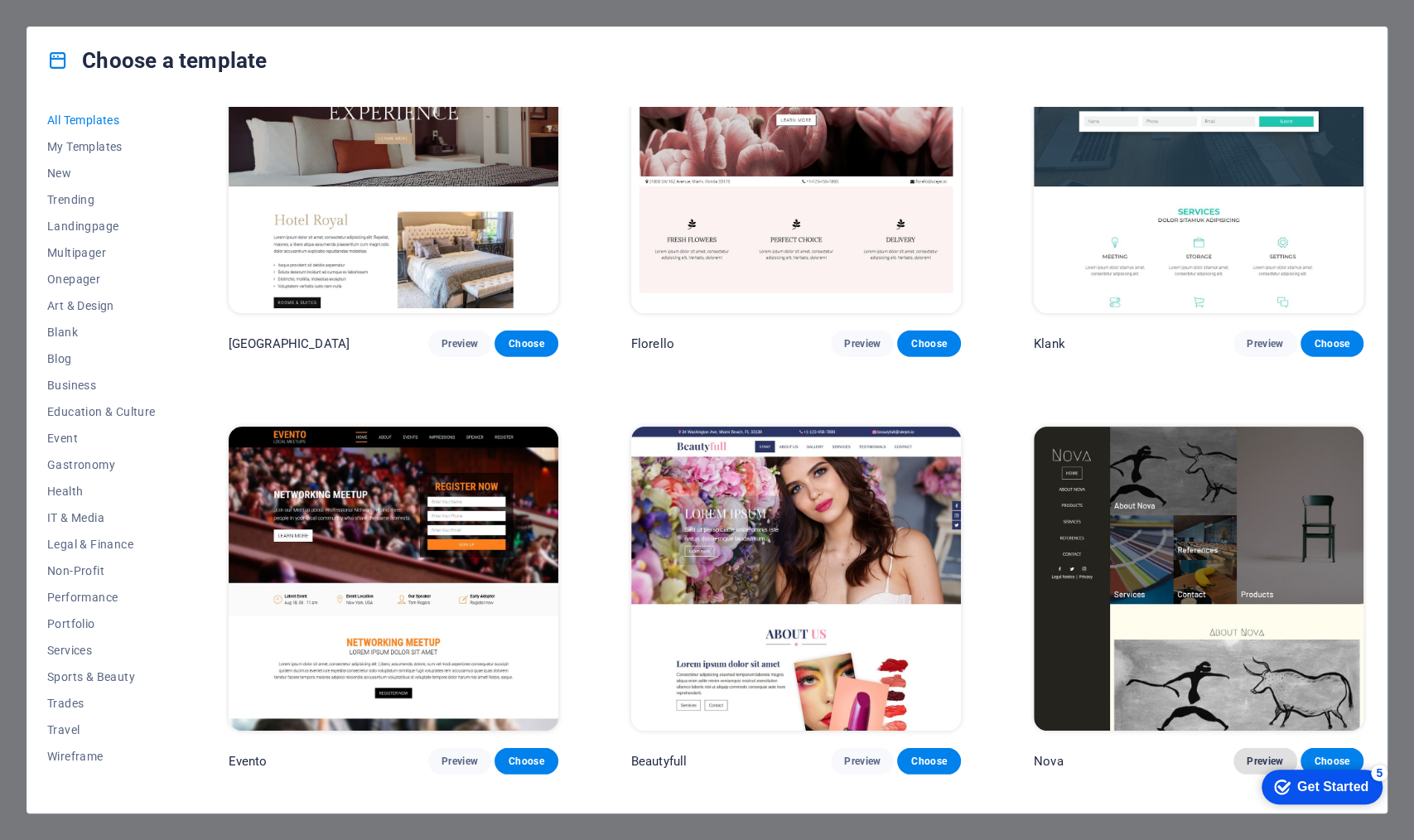
click at [1131, 648] on span "Preview" at bounding box center [1264, 761] width 36 height 14
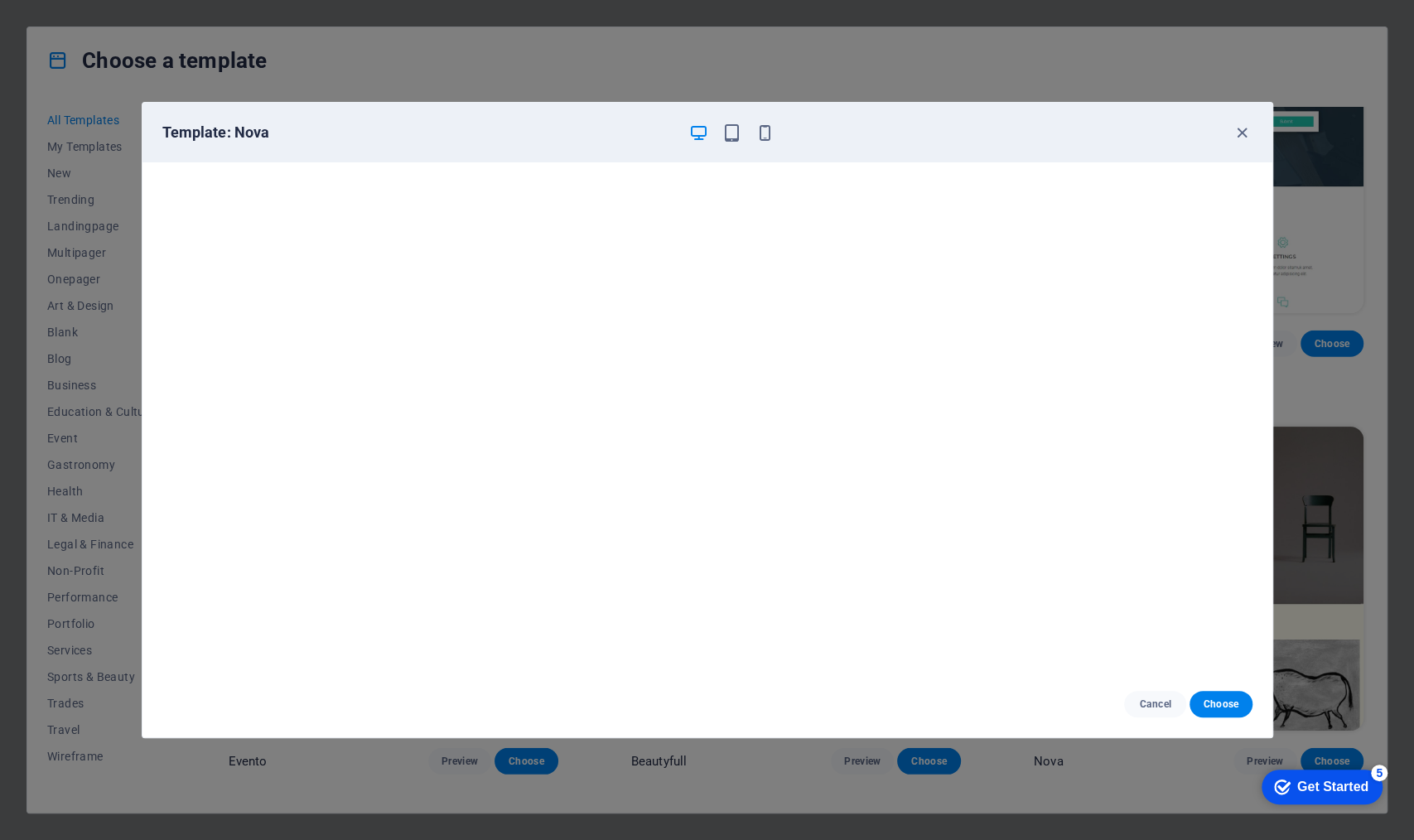
scroll to position [4, 0]
click at [1131, 648] on span "Cancel" at bounding box center [1156, 704] width 35 height 14
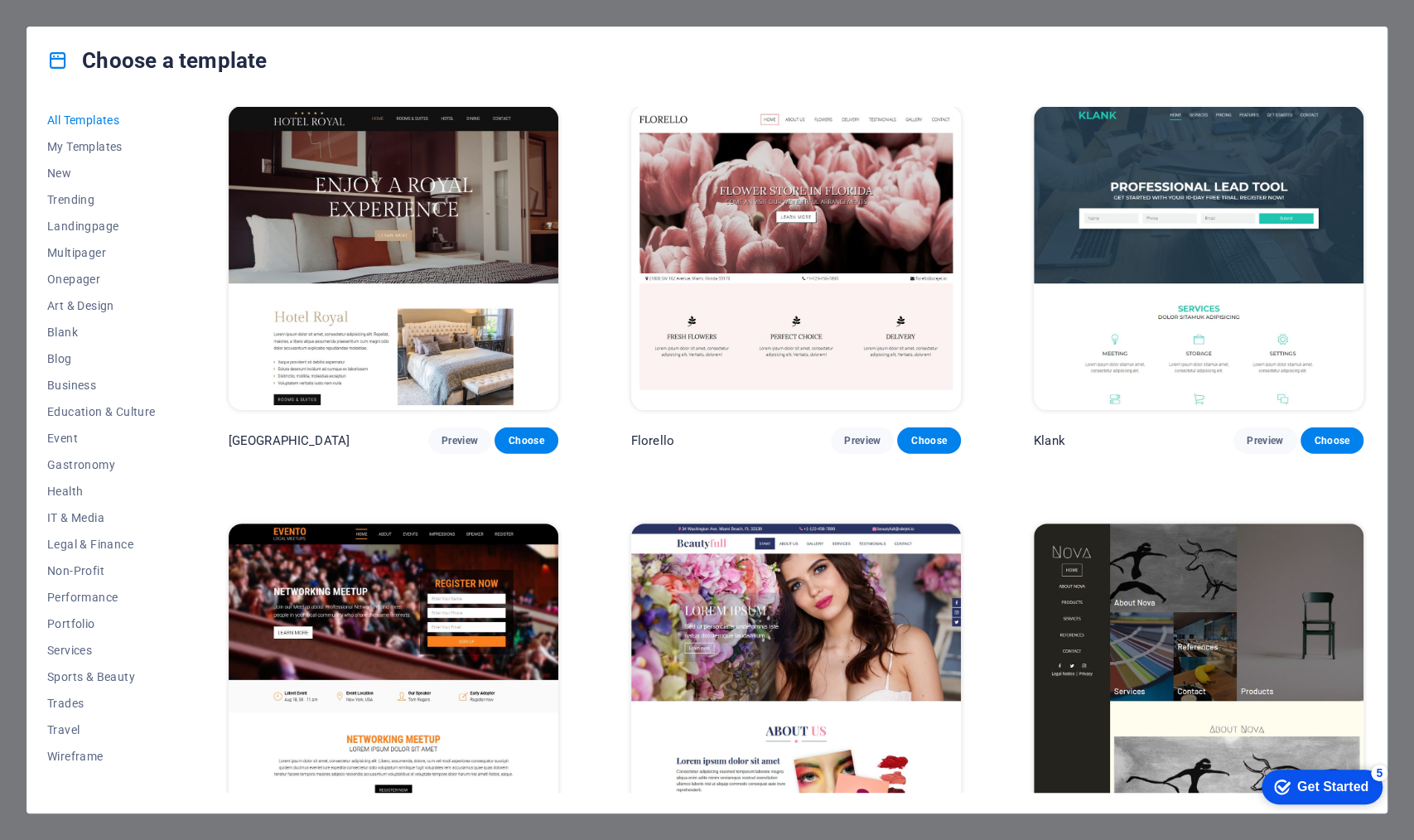
scroll to position [15586, 0]
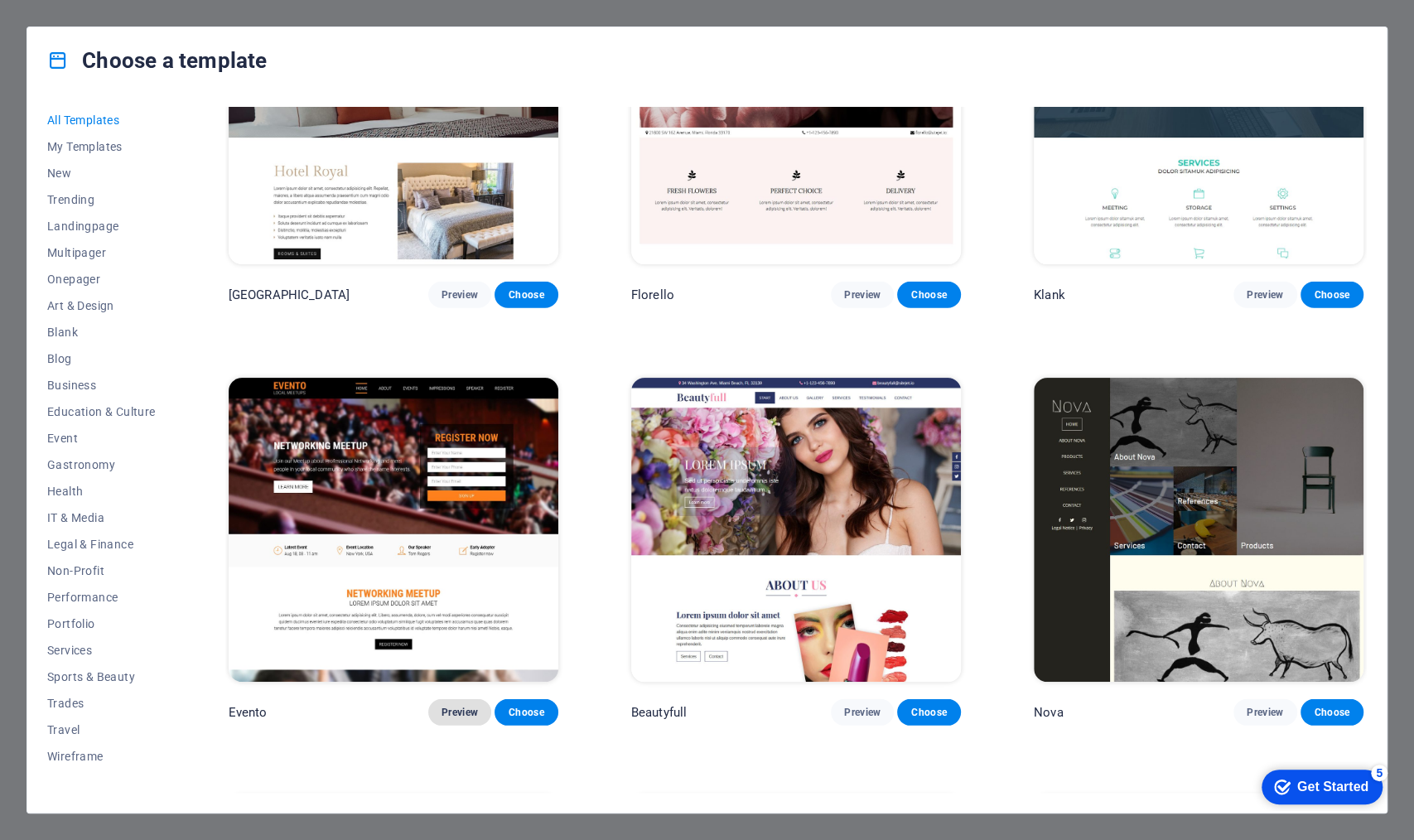
click at [458, 648] on span "Preview" at bounding box center [460, 713] width 36 height 14
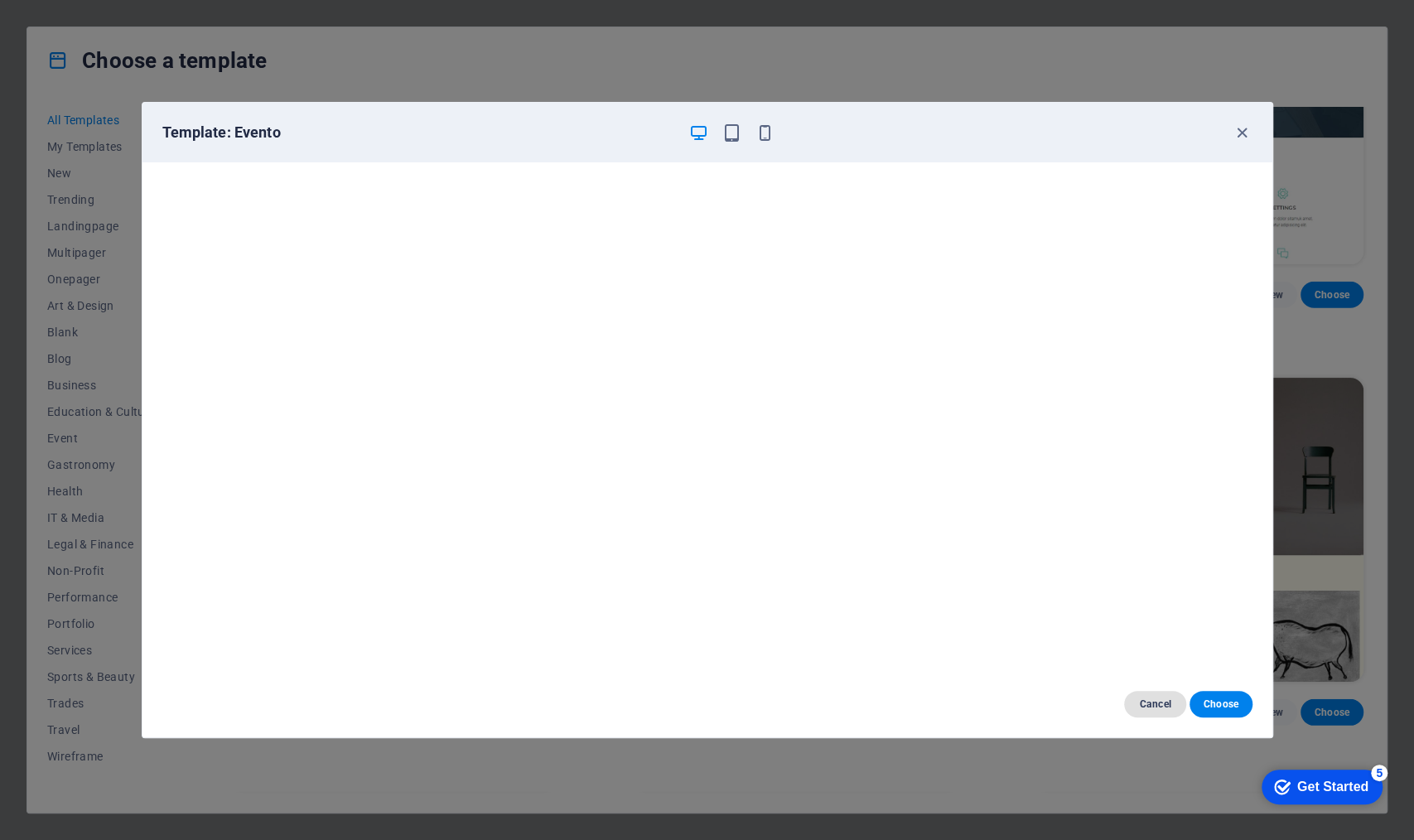
click at [1131, 648] on span "Cancel" at bounding box center [1156, 704] width 35 height 14
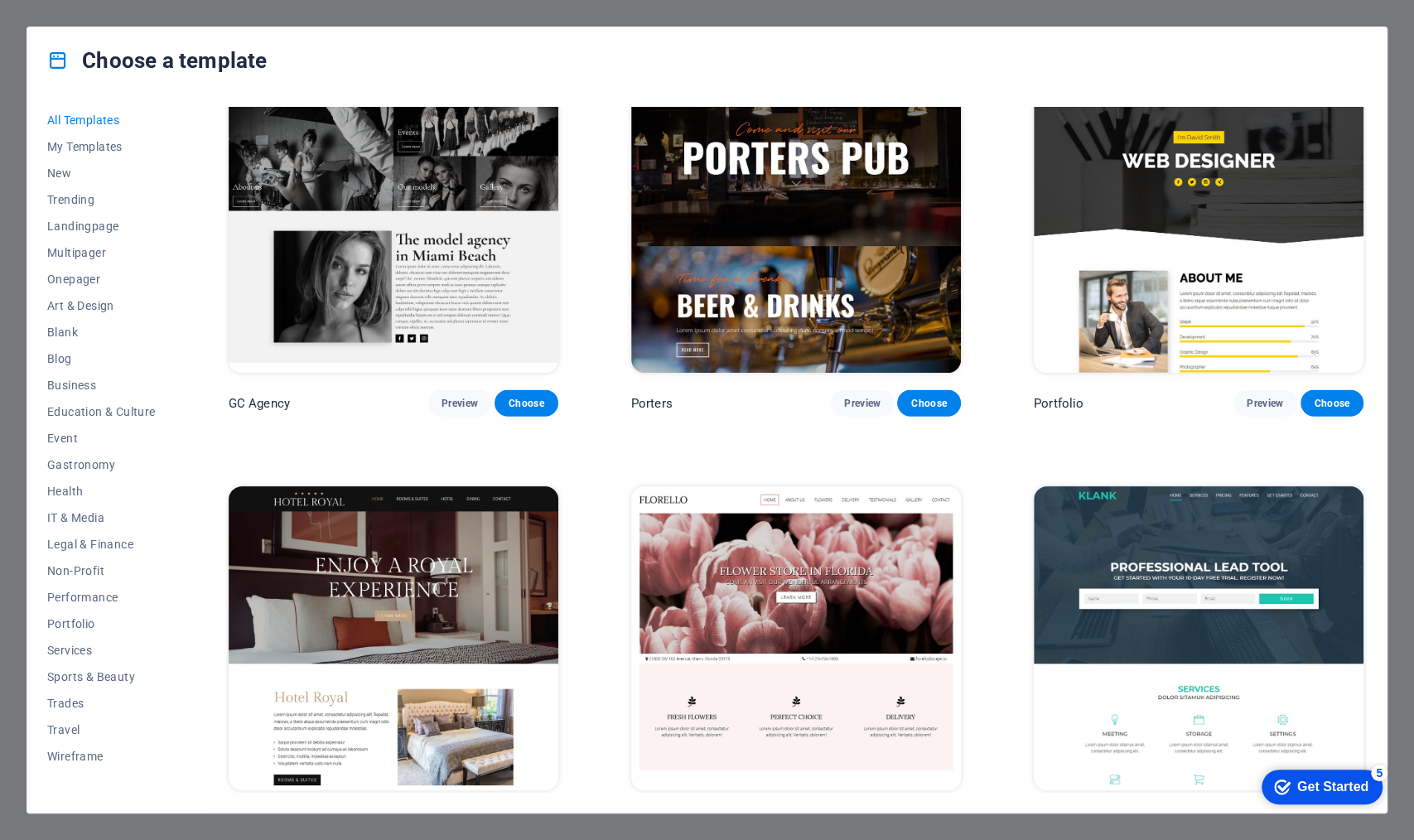
scroll to position [15091, 0]
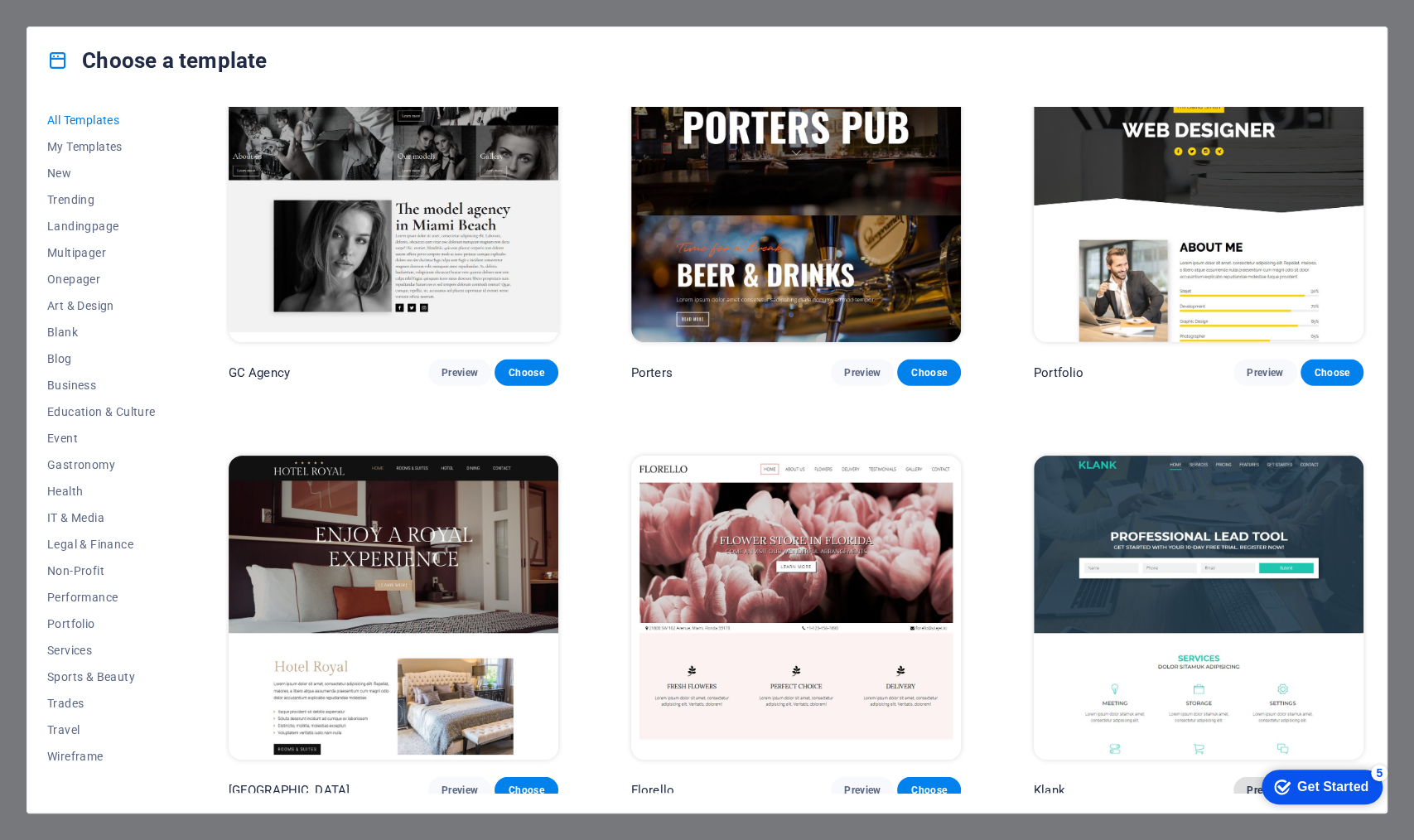
click at [1131, 648] on span "Preview" at bounding box center [1264, 790] width 36 height 14
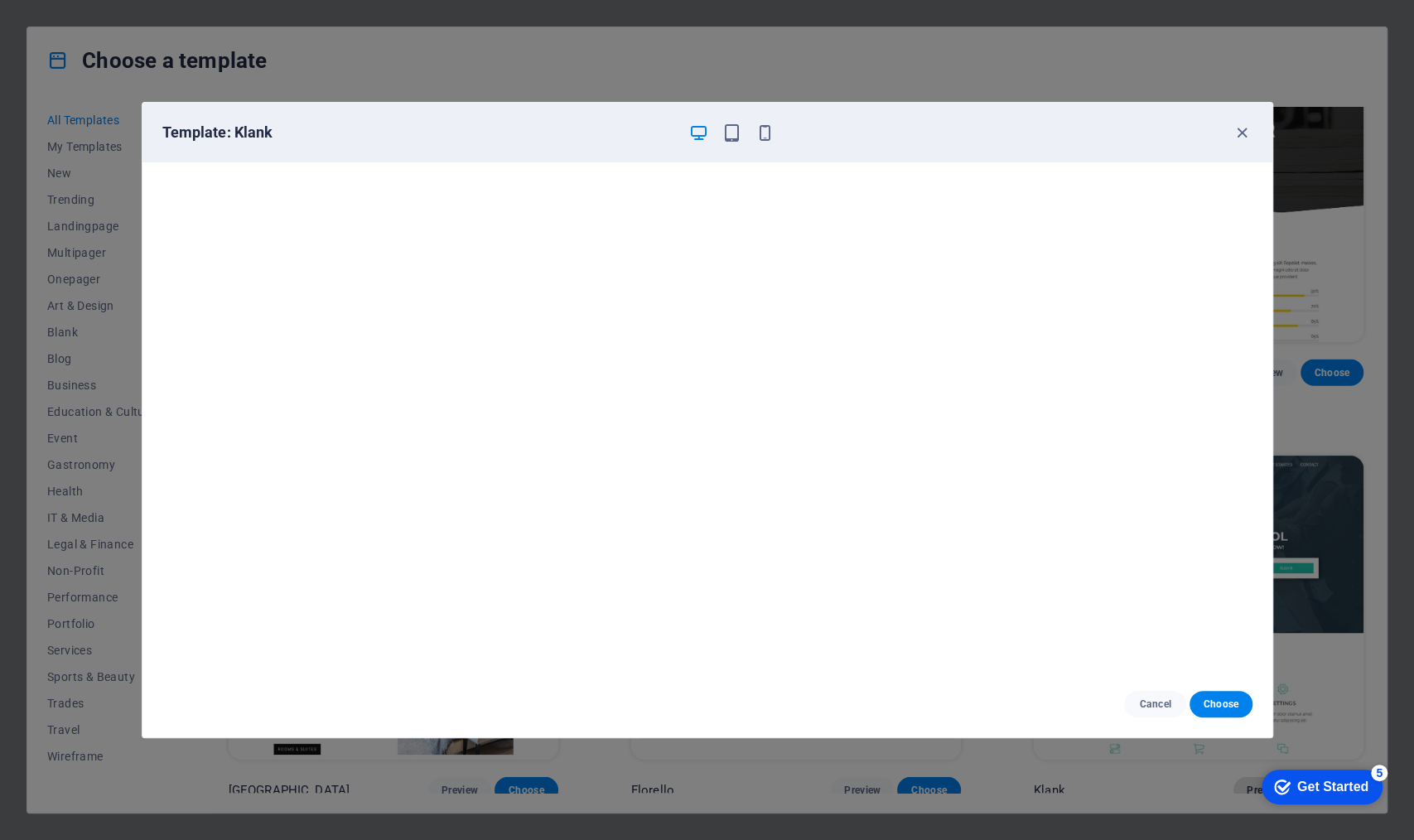
scroll to position [4, 0]
click at [1131, 130] on icon "button" at bounding box center [1243, 133] width 19 height 19
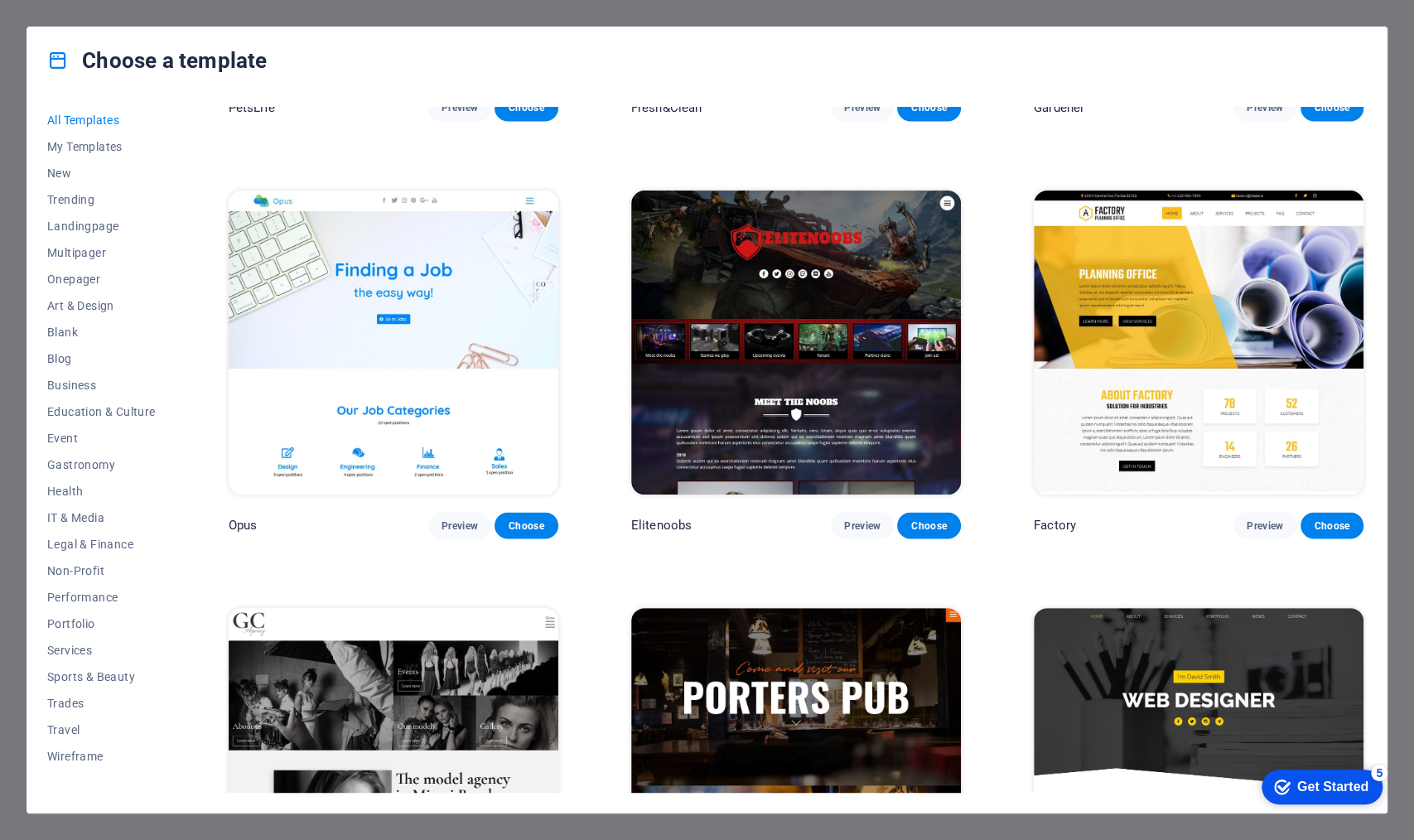
scroll to position [14676, 0]
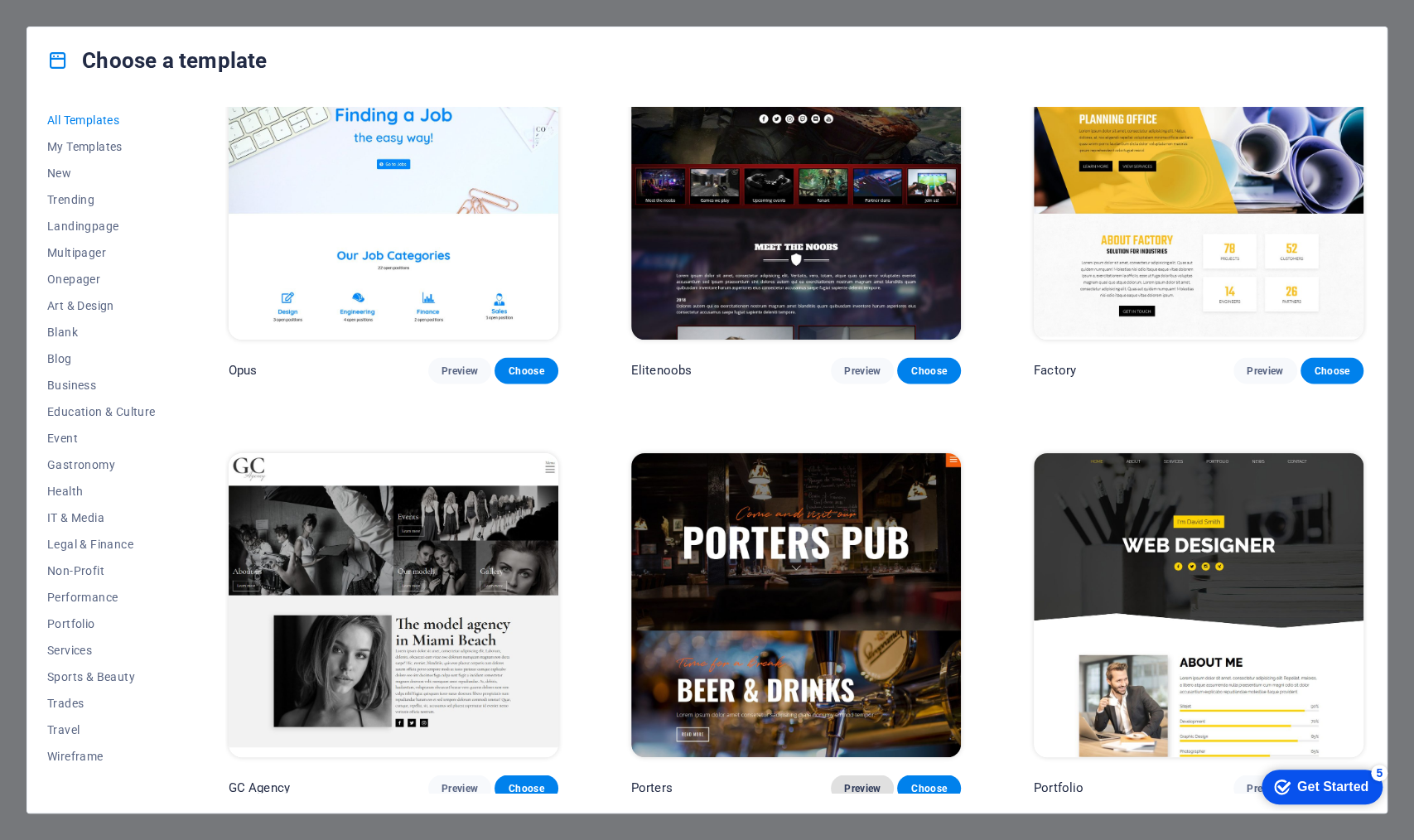
click at [858, 648] on span "Preview" at bounding box center [862, 788] width 36 height 14
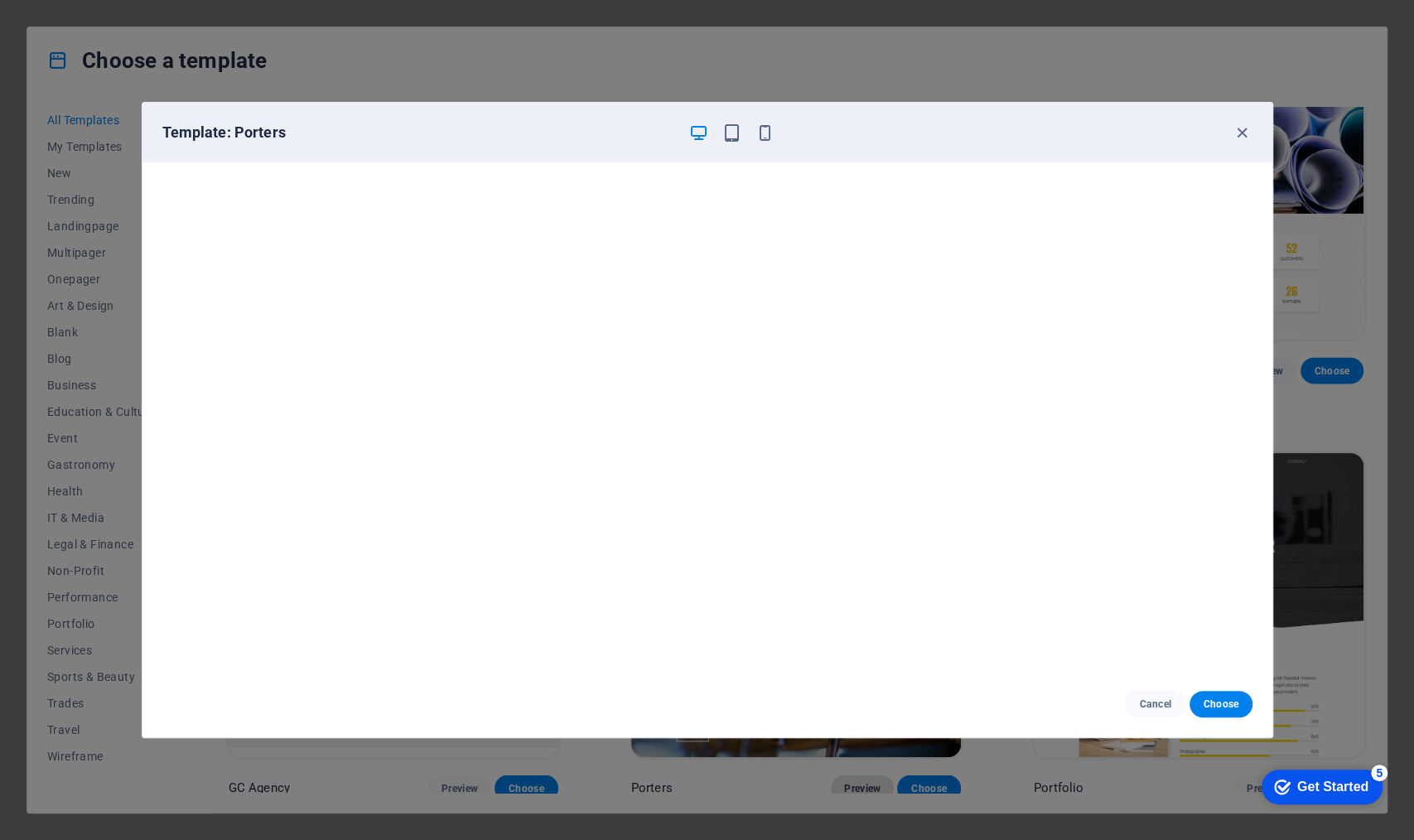
scroll to position [0, 0]
click at [1131, 129] on icon "button" at bounding box center [1243, 133] width 19 height 19
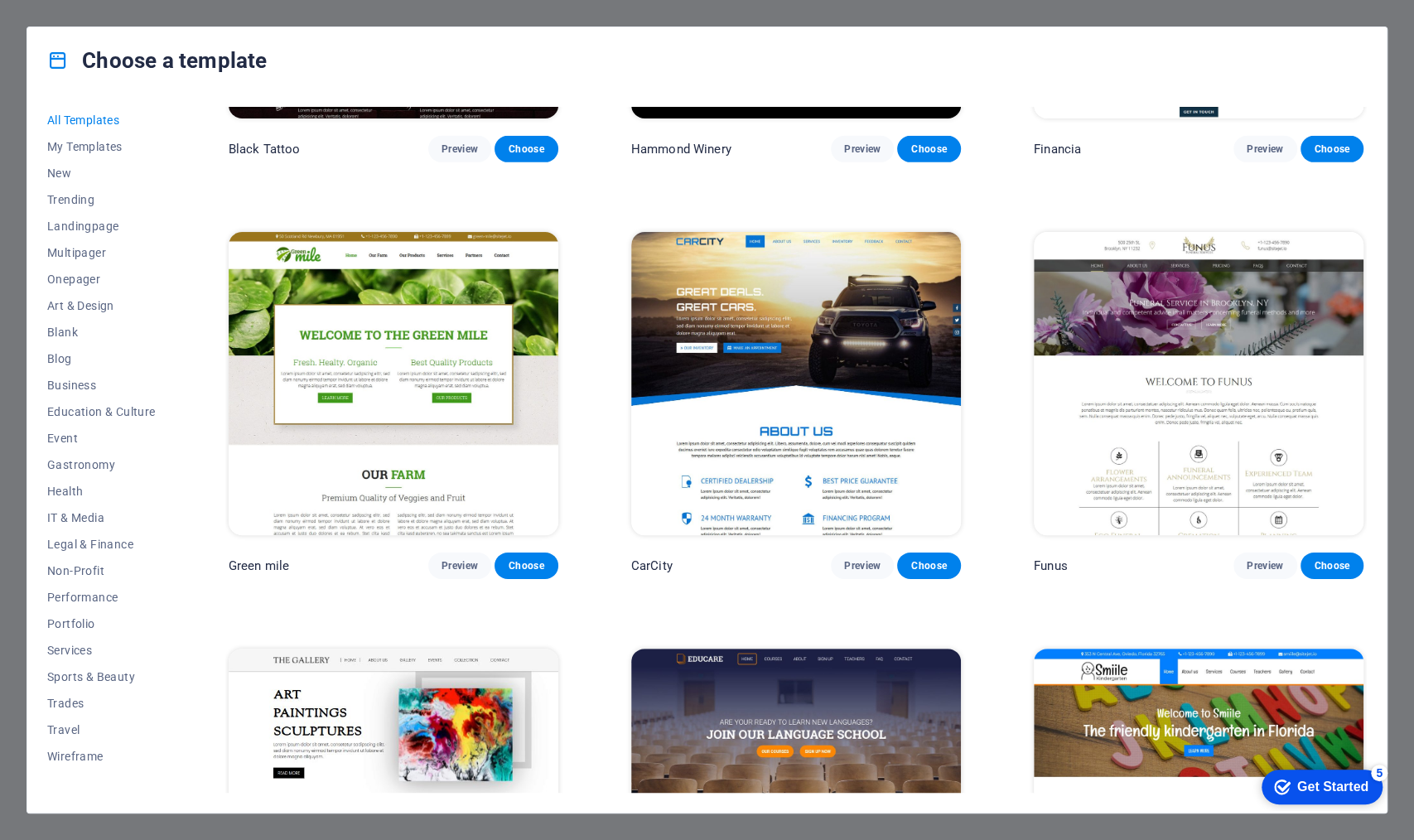
scroll to position [11973, 0]
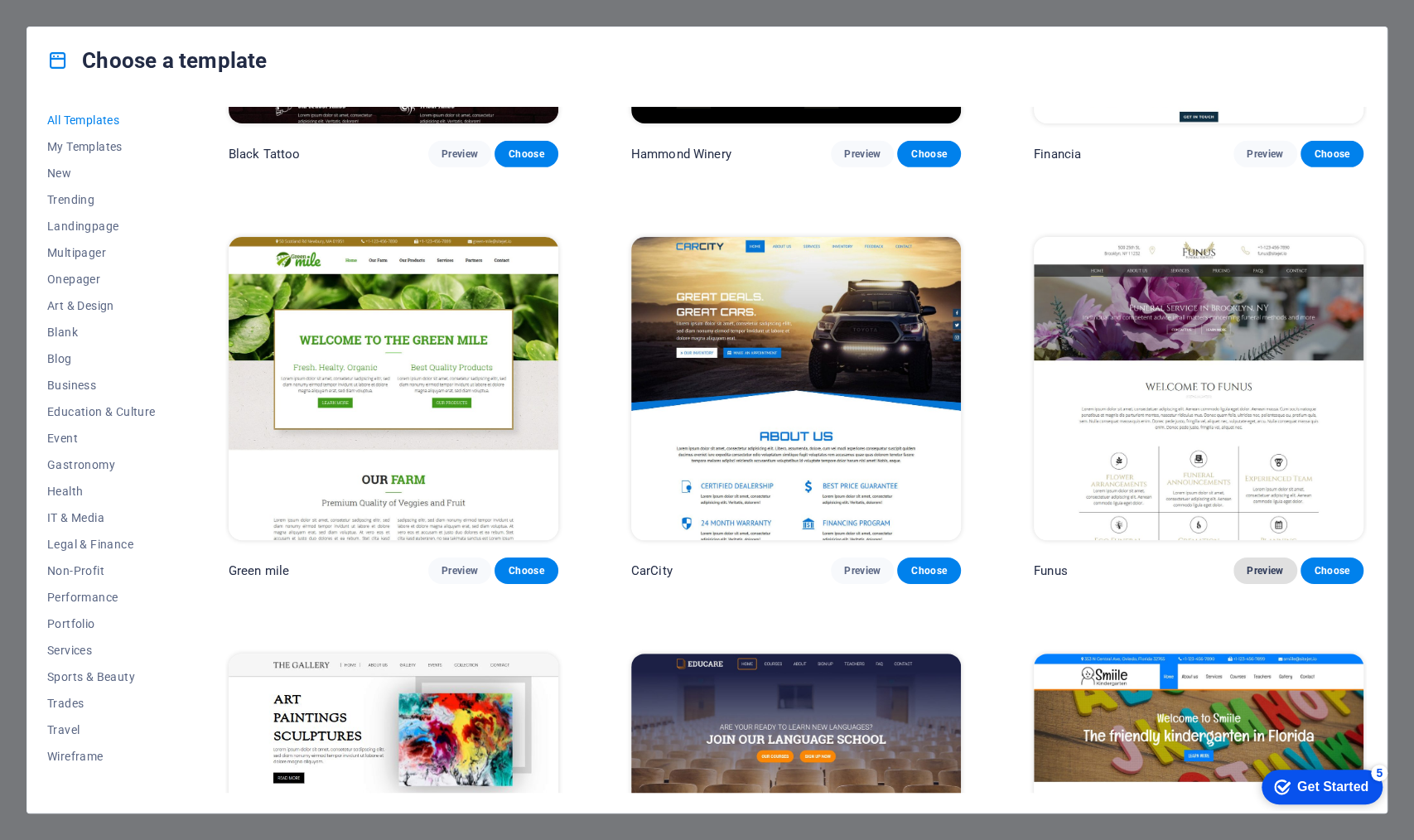
click at [1131, 564] on span "Preview" at bounding box center [1264, 571] width 36 height 14
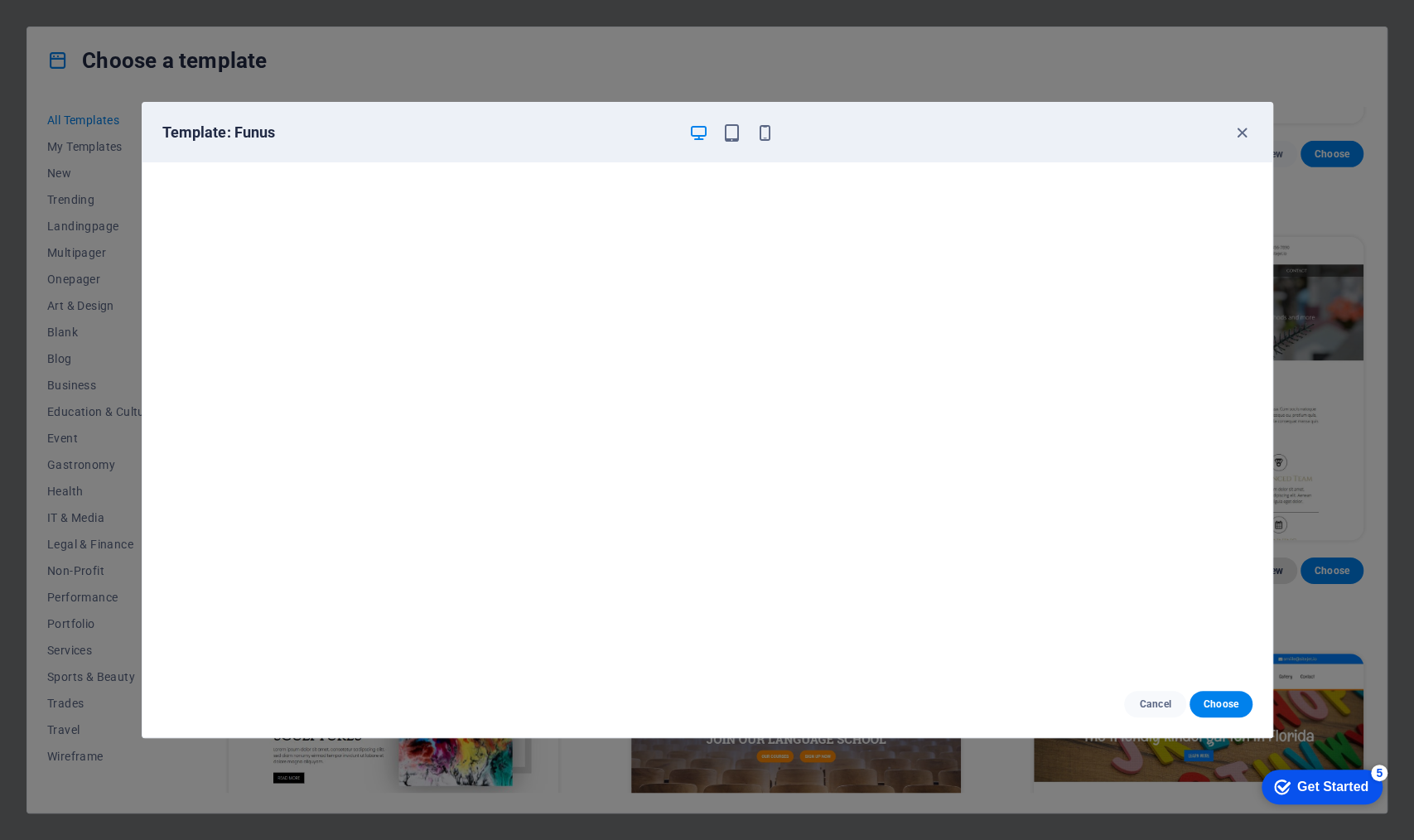
scroll to position [4, 0]
click at [1131, 648] on span "Cancel" at bounding box center [1156, 704] width 35 height 14
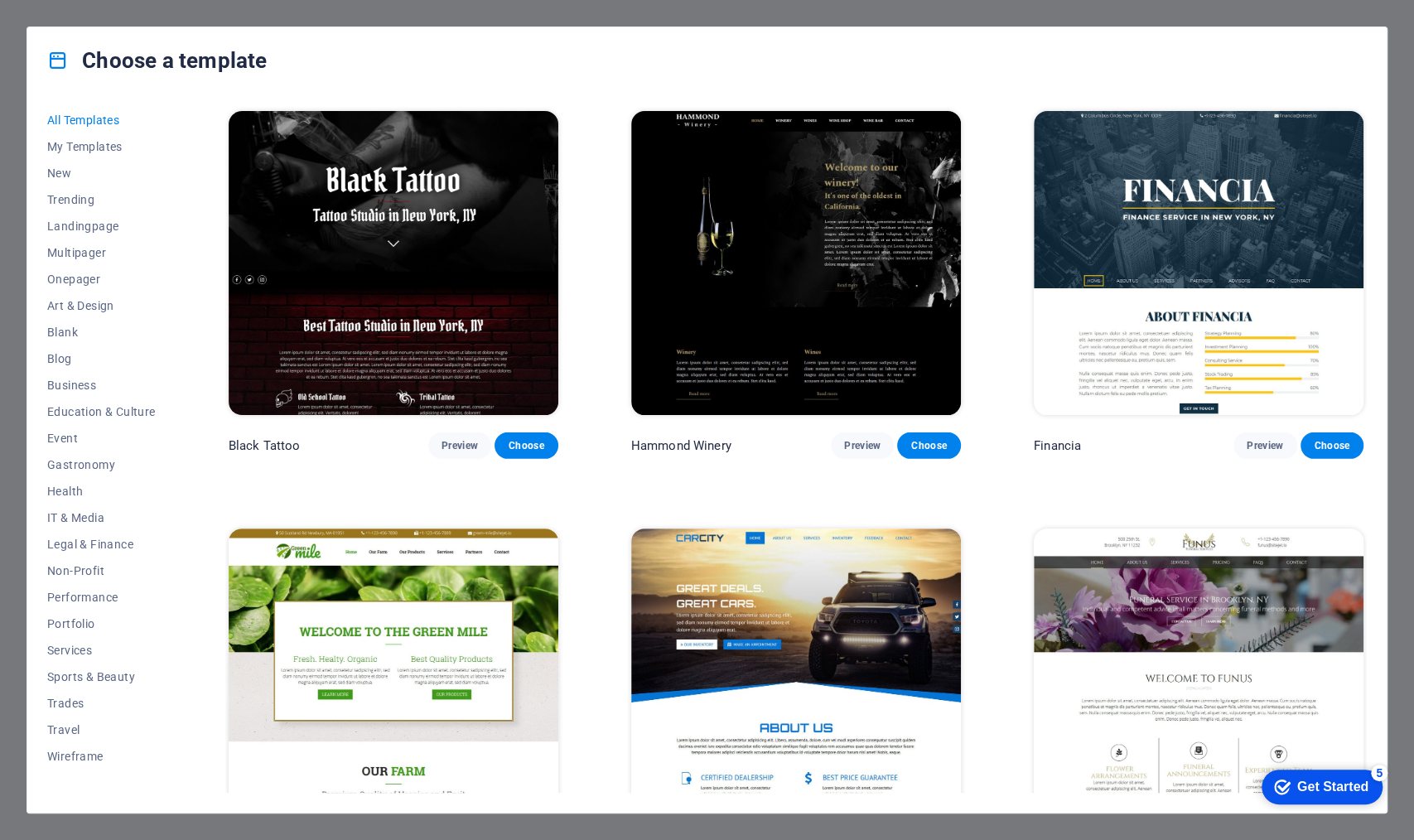
scroll to position [11578, 0]
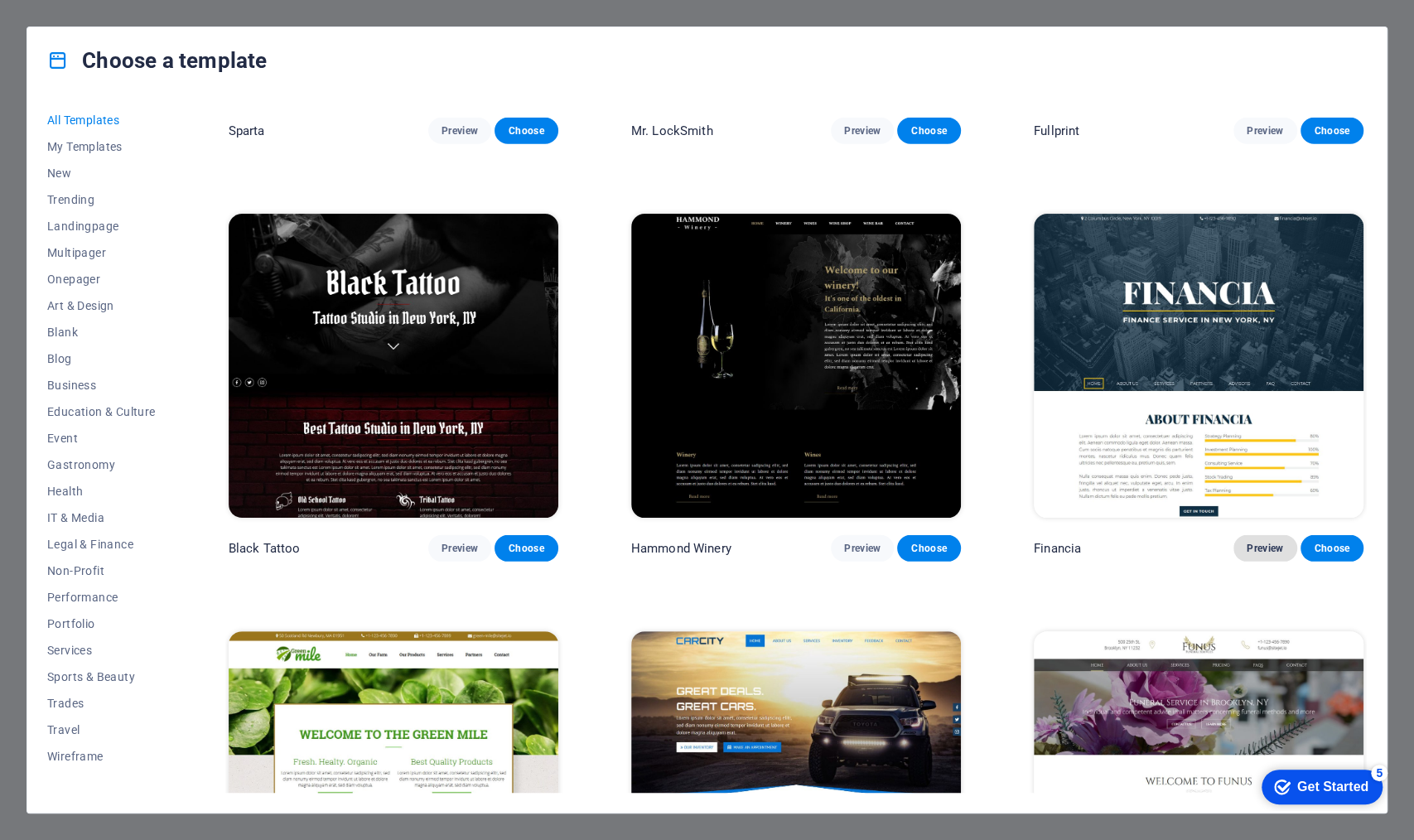
click at [1131, 541] on span "Preview" at bounding box center [1264, 548] width 36 height 14
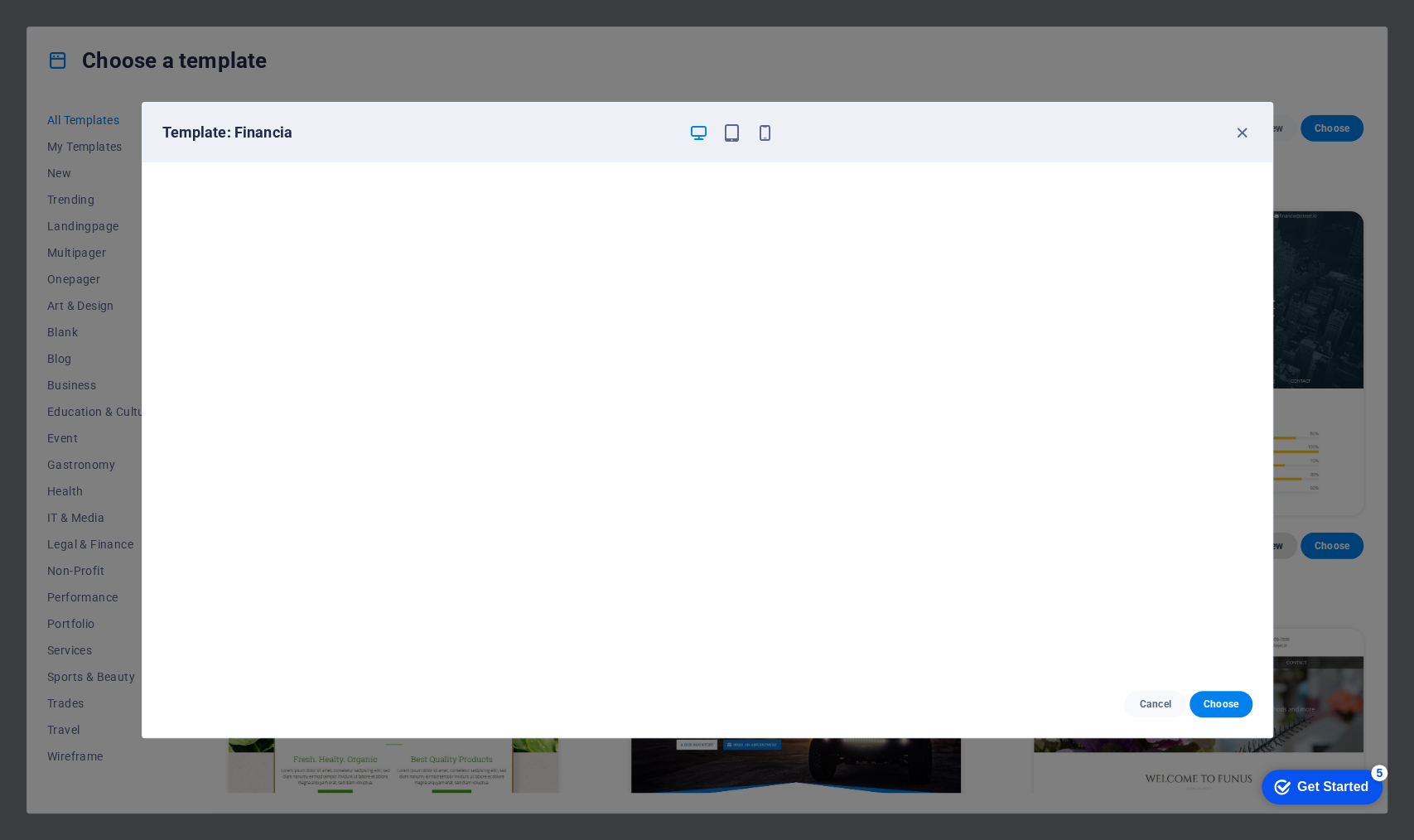
scroll to position [0, 0]
click at [1131, 133] on icon "button" at bounding box center [1243, 133] width 19 height 19
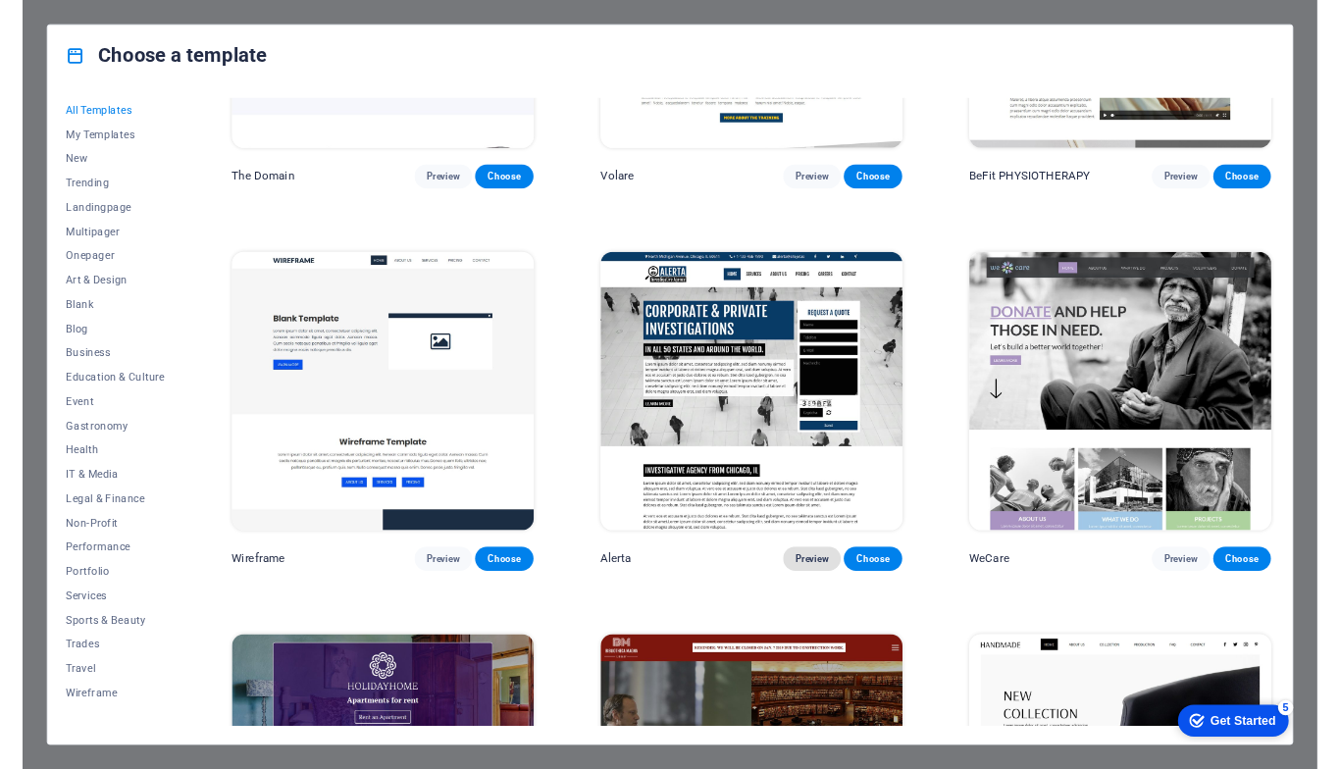
scroll to position [12157, 0]
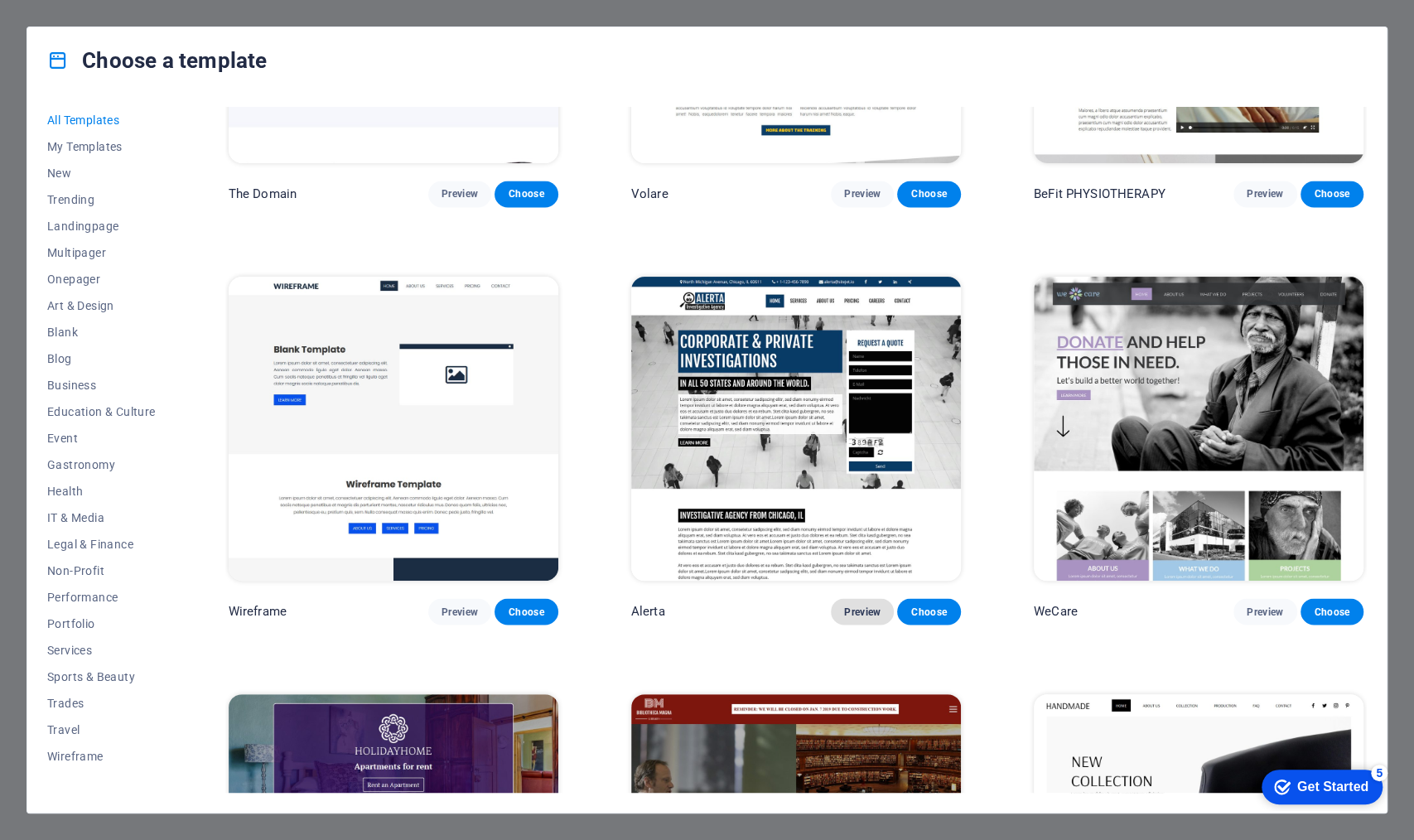
click at [861, 598] on button "Preview" at bounding box center [862, 610] width 63 height 26
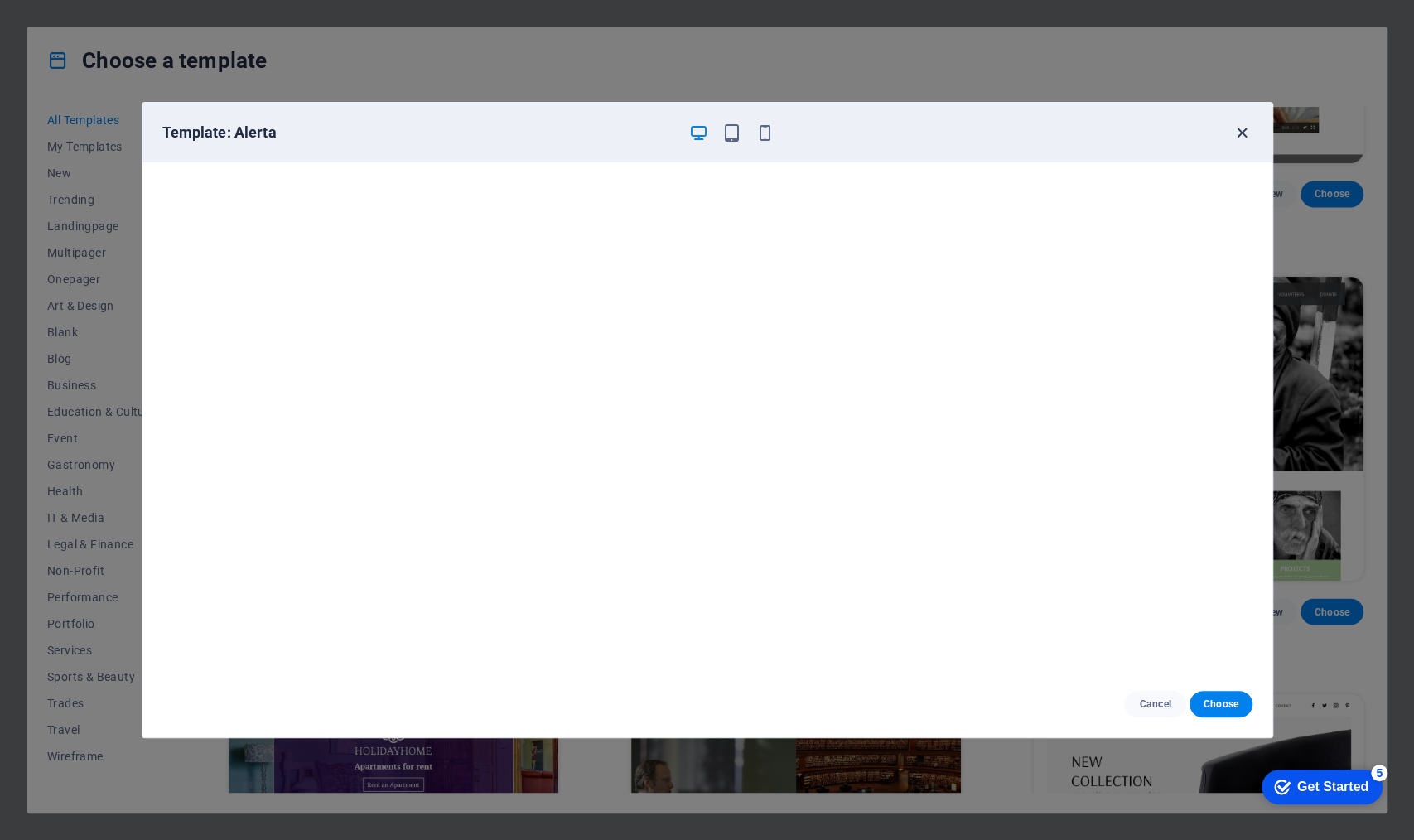
click at [1131, 123] on icon "button" at bounding box center [1243, 133] width 19 height 19
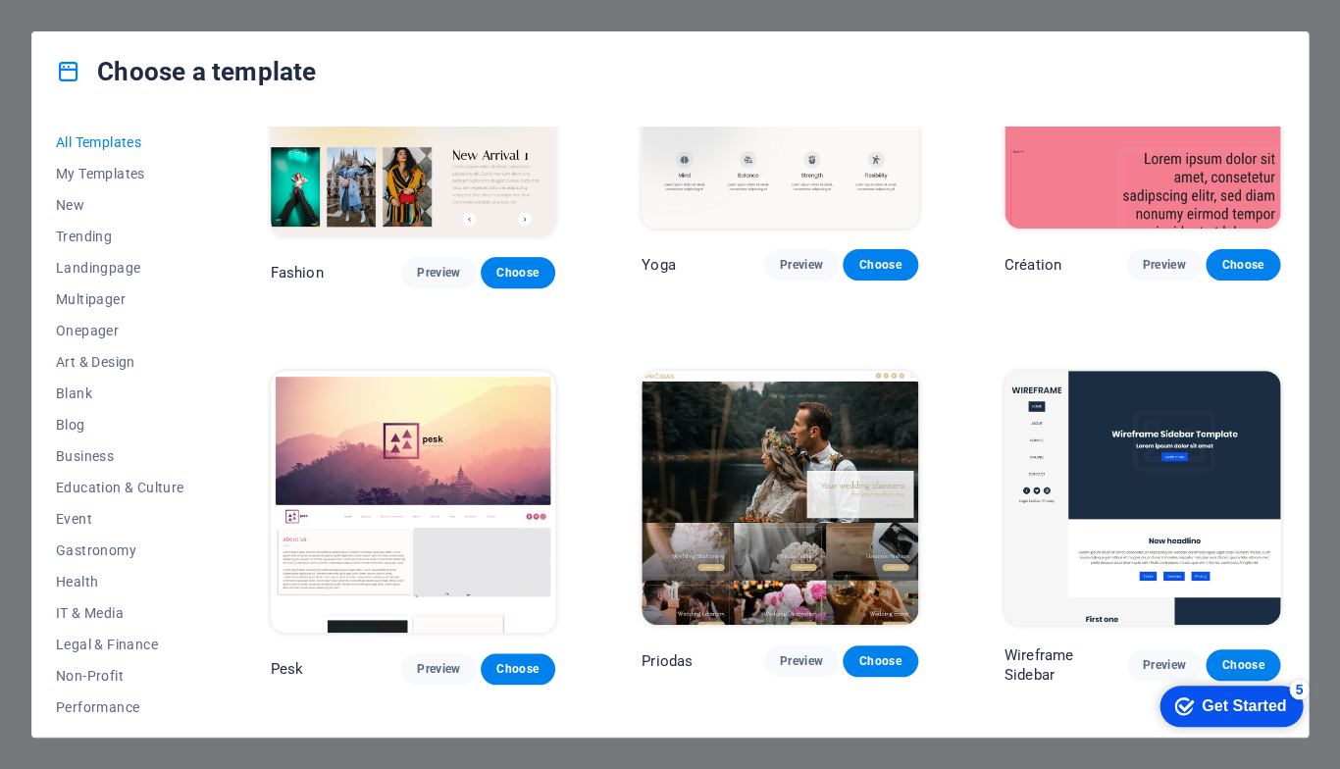
scroll to position [6098, 0]
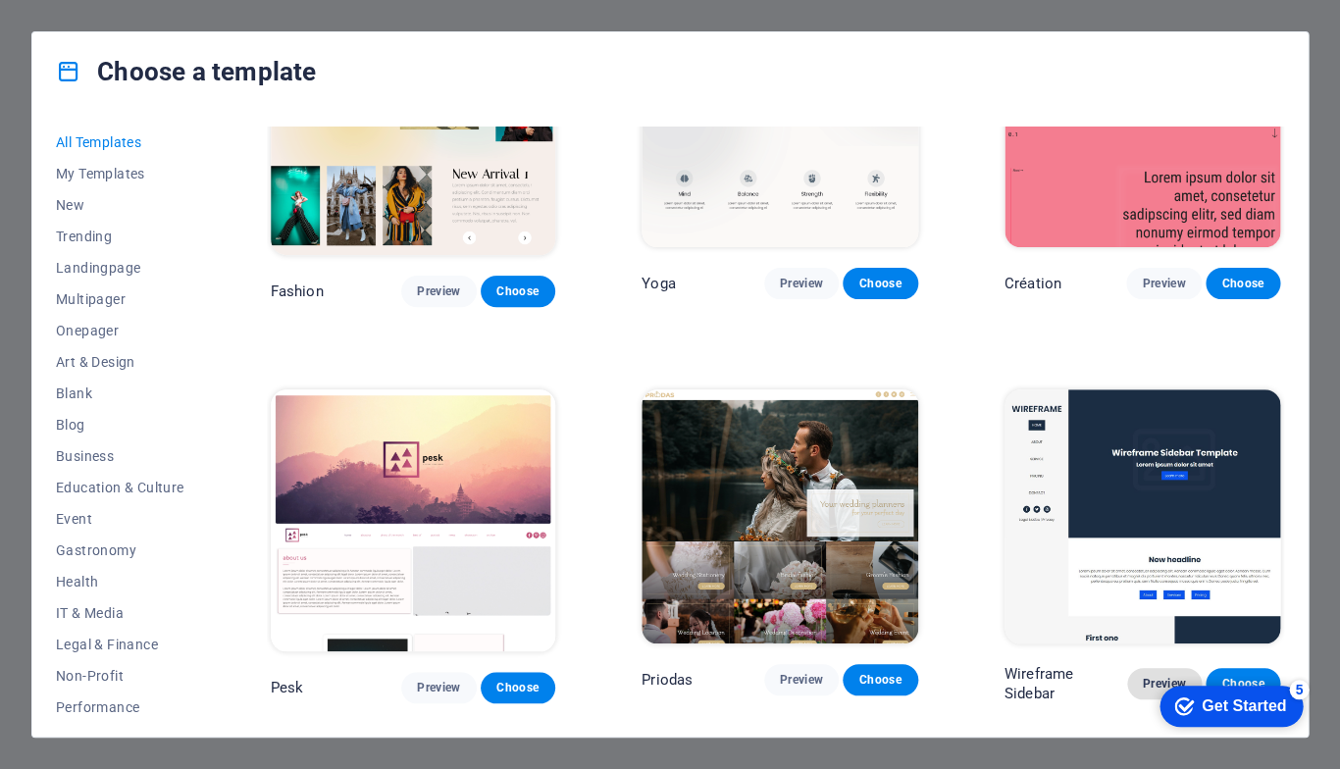
click at [1133, 668] on button "Preview" at bounding box center [1164, 683] width 75 height 31
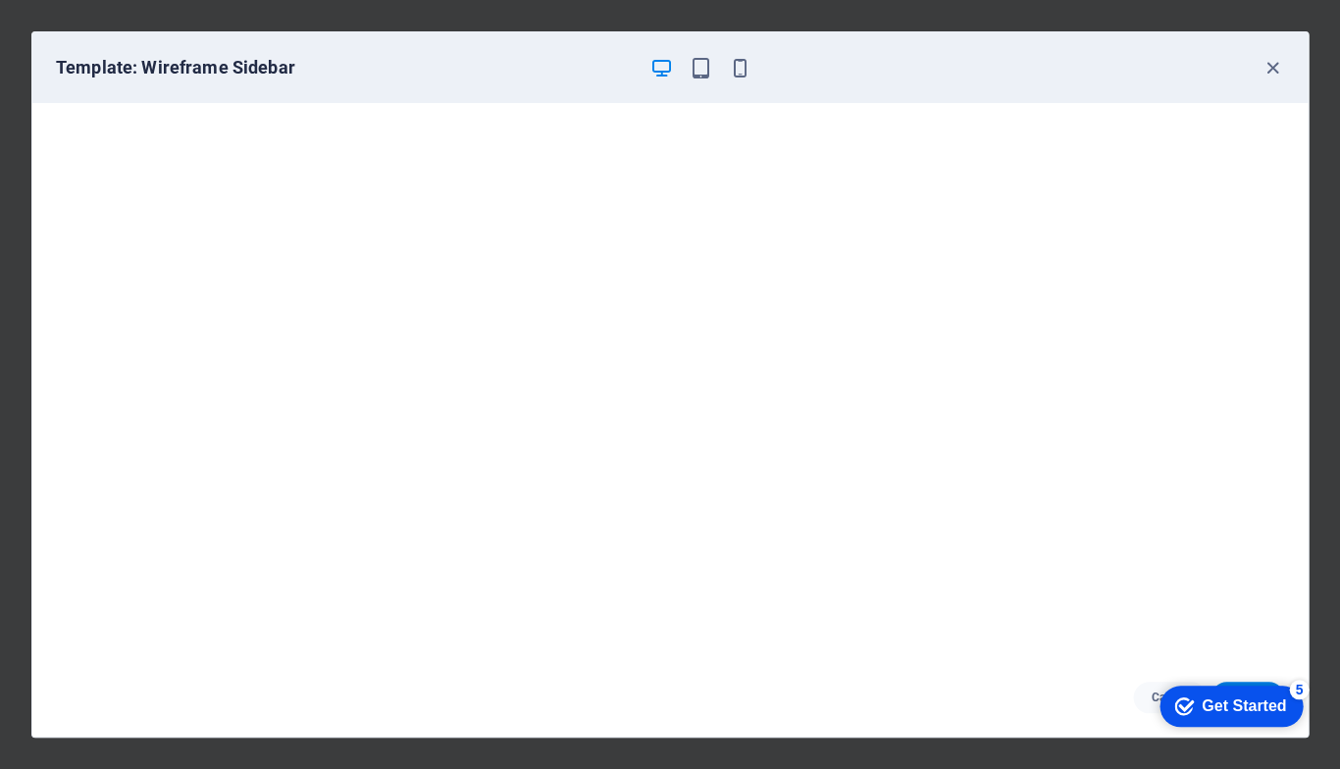
scroll to position [0, 0]
click at [747, 69] on icon "button" at bounding box center [740, 68] width 23 height 23
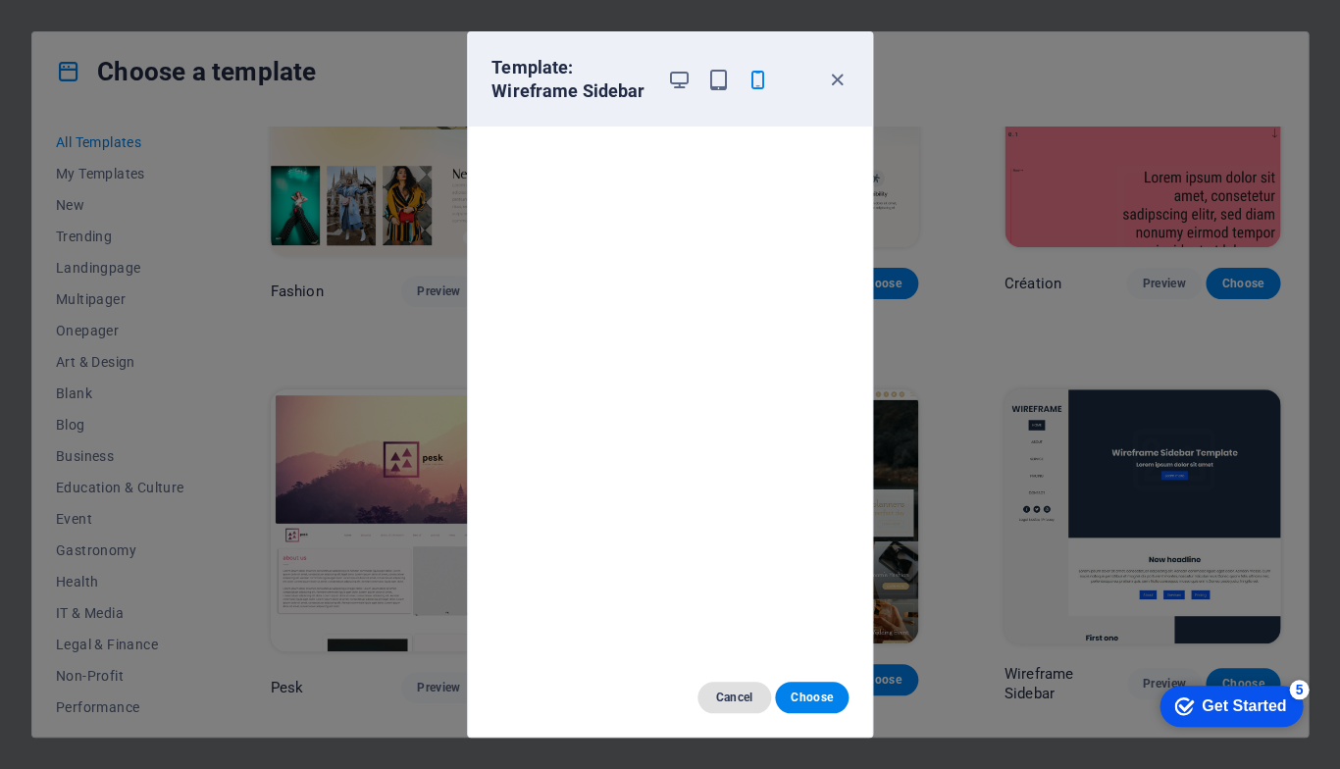
click at [742, 694] on span "Cancel" at bounding box center [734, 698] width 42 height 16
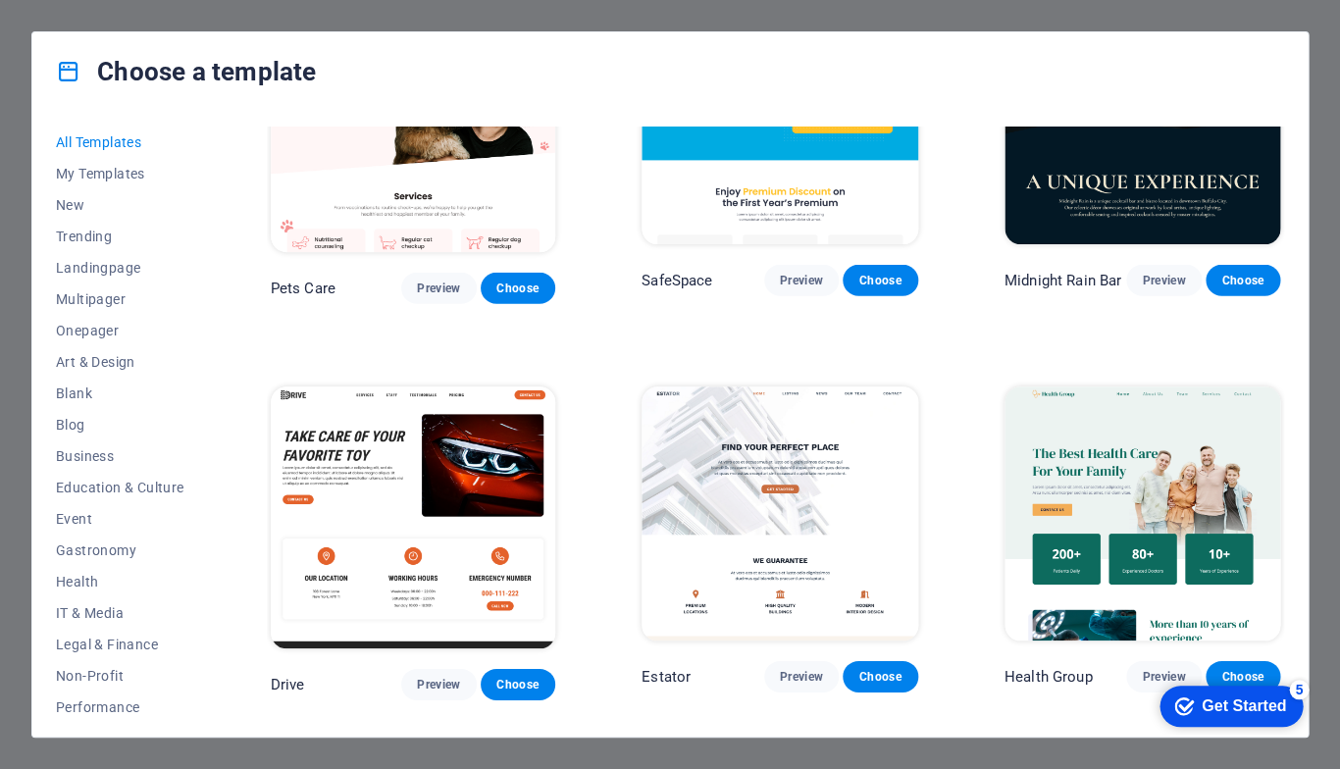
scroll to position [3469, 0]
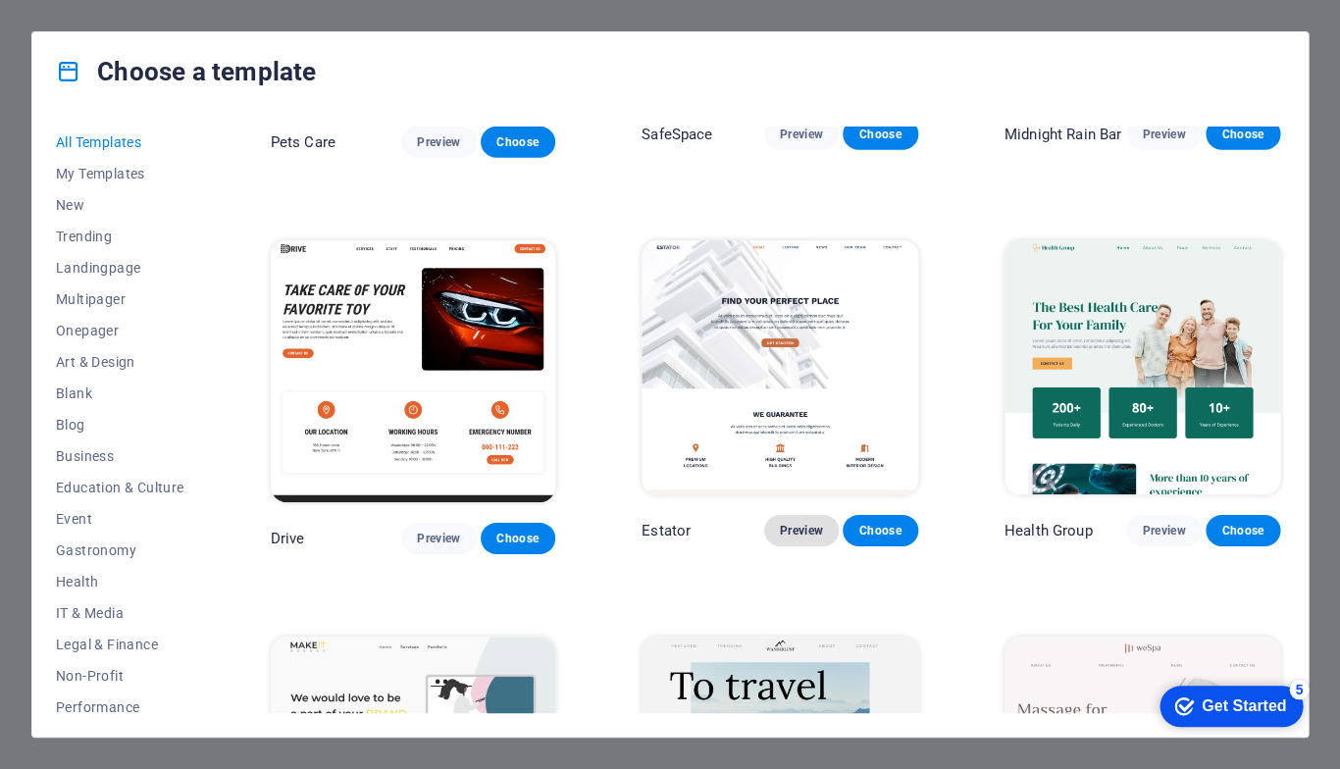
click at [770, 515] on button "Preview" at bounding box center [801, 530] width 75 height 31
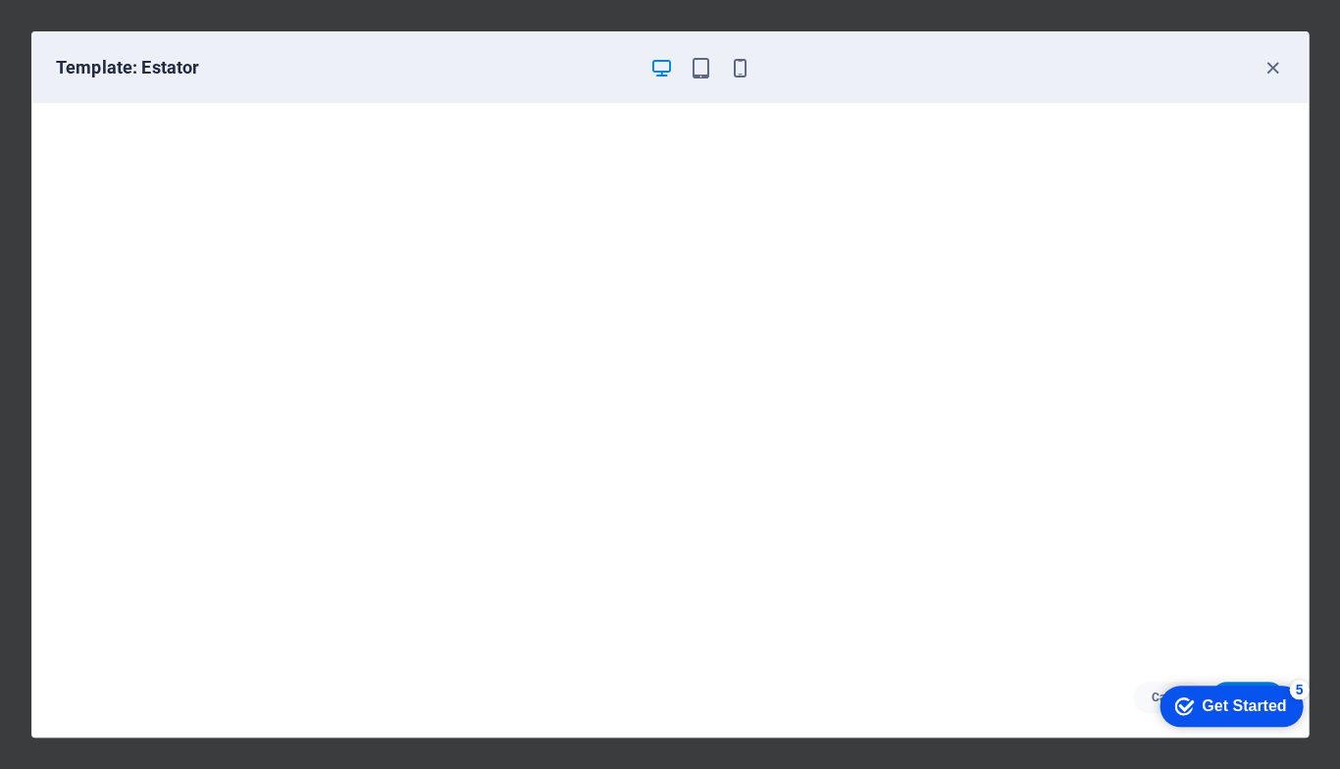
scroll to position [5, 0]
click at [1269, 64] on icon "button" at bounding box center [1272, 68] width 23 height 23
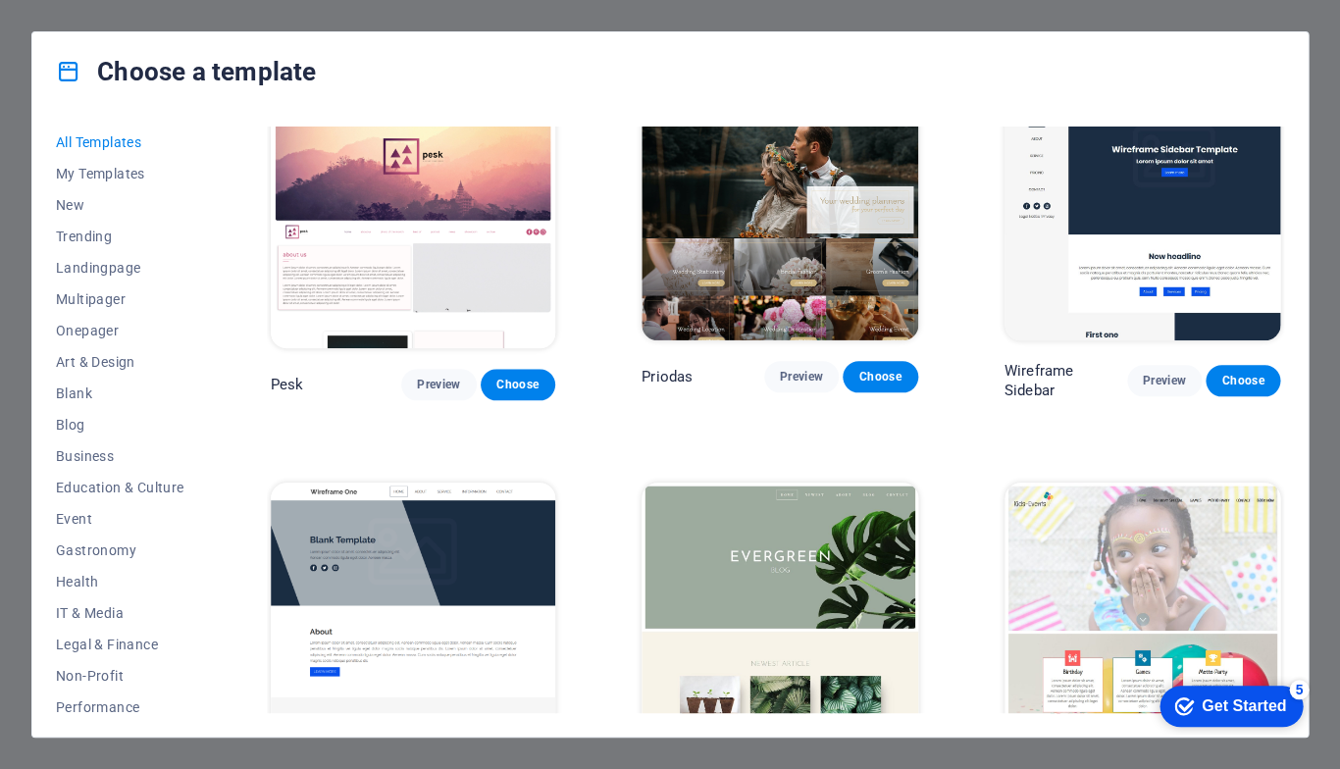
scroll to position [6569, 0]
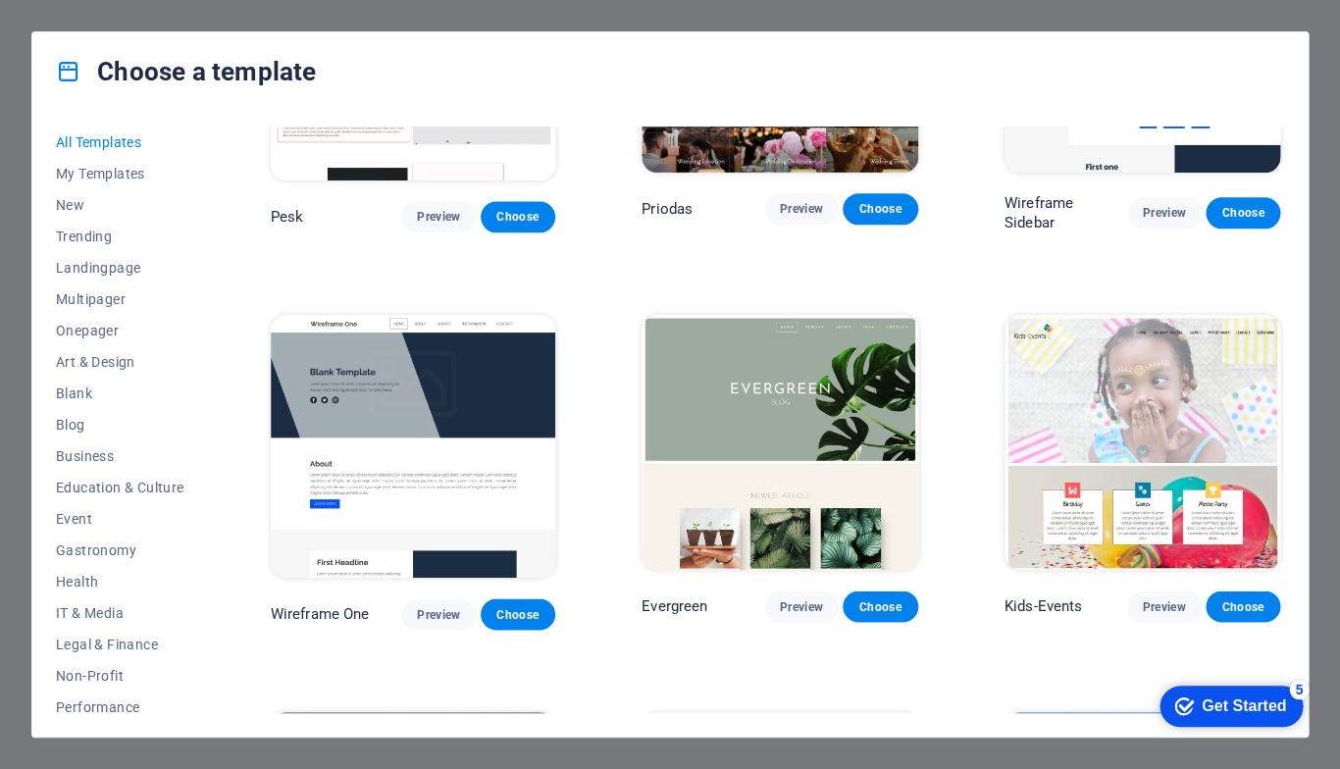
click at [385, 315] on img at bounding box center [413, 446] width 284 height 263
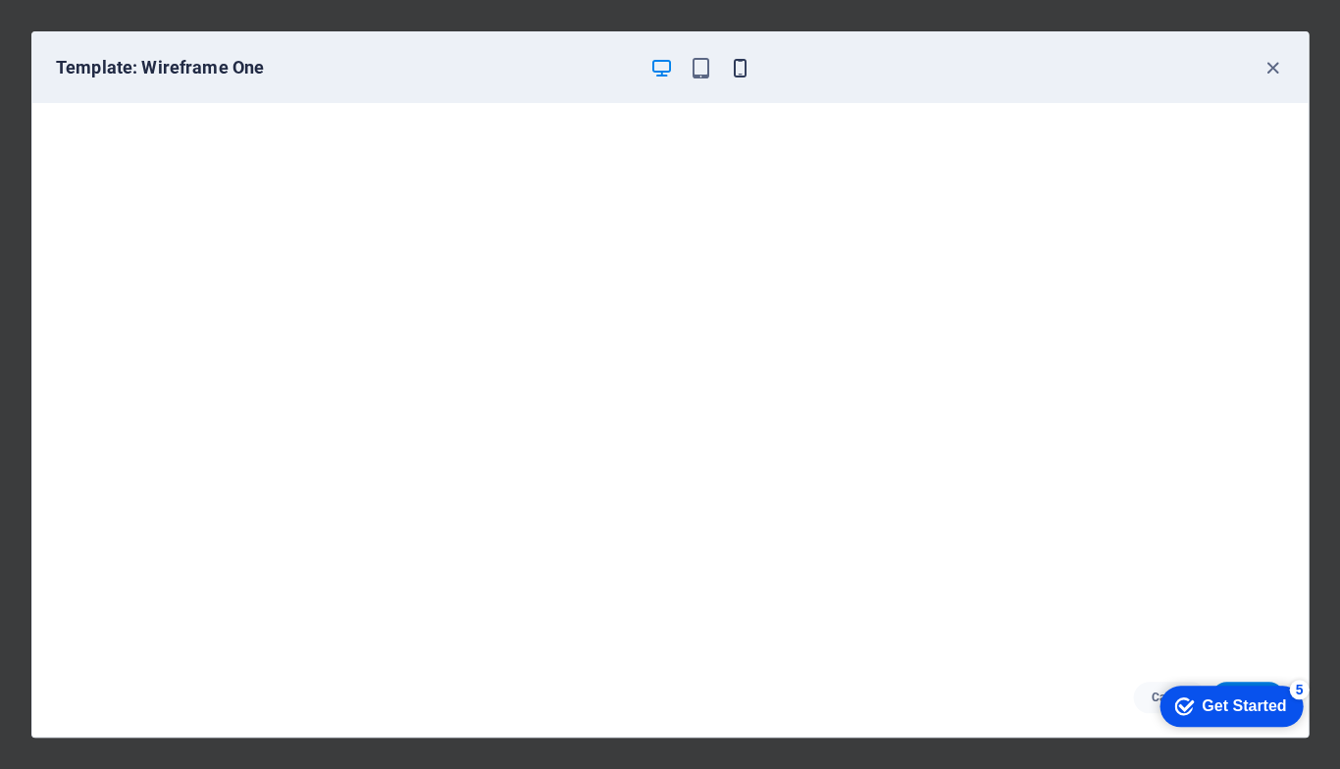
click at [749, 75] on icon "button" at bounding box center [740, 68] width 23 height 23
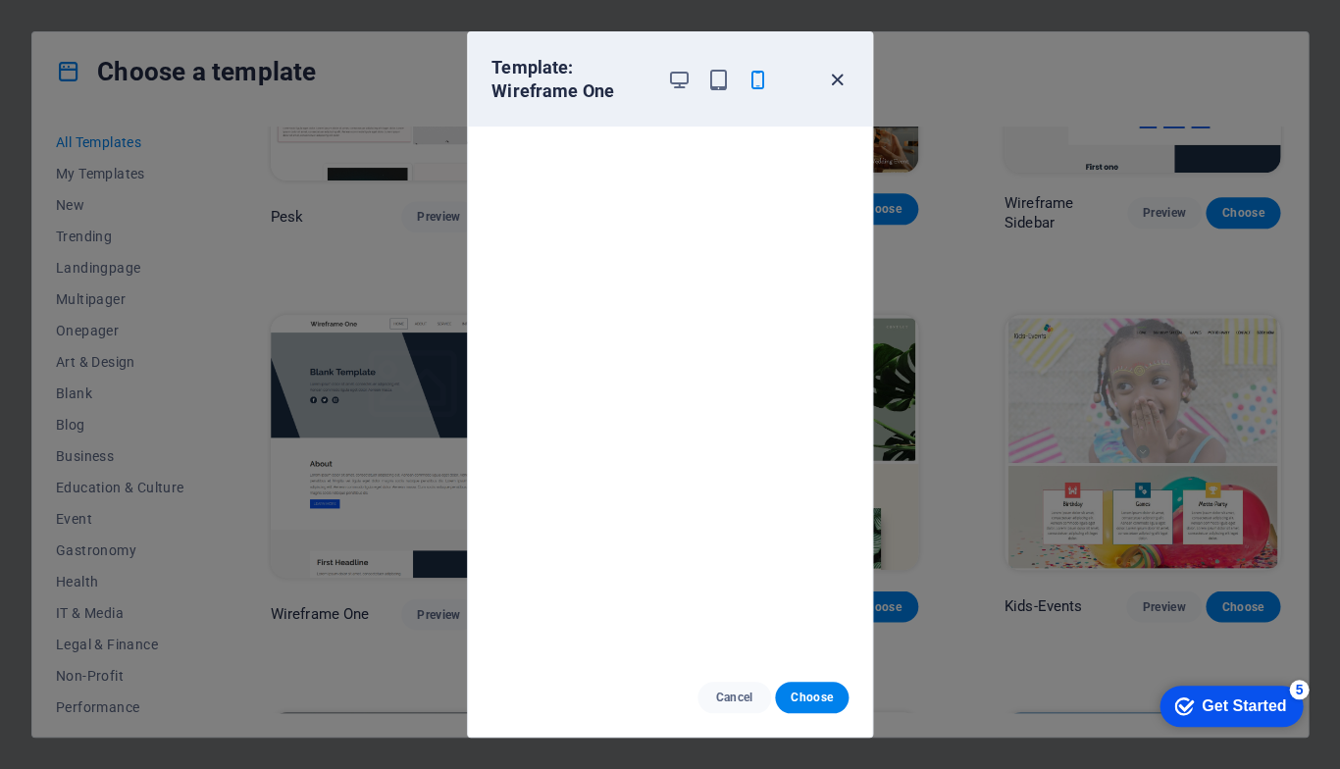
click at [830, 72] on icon "button" at bounding box center [837, 80] width 23 height 23
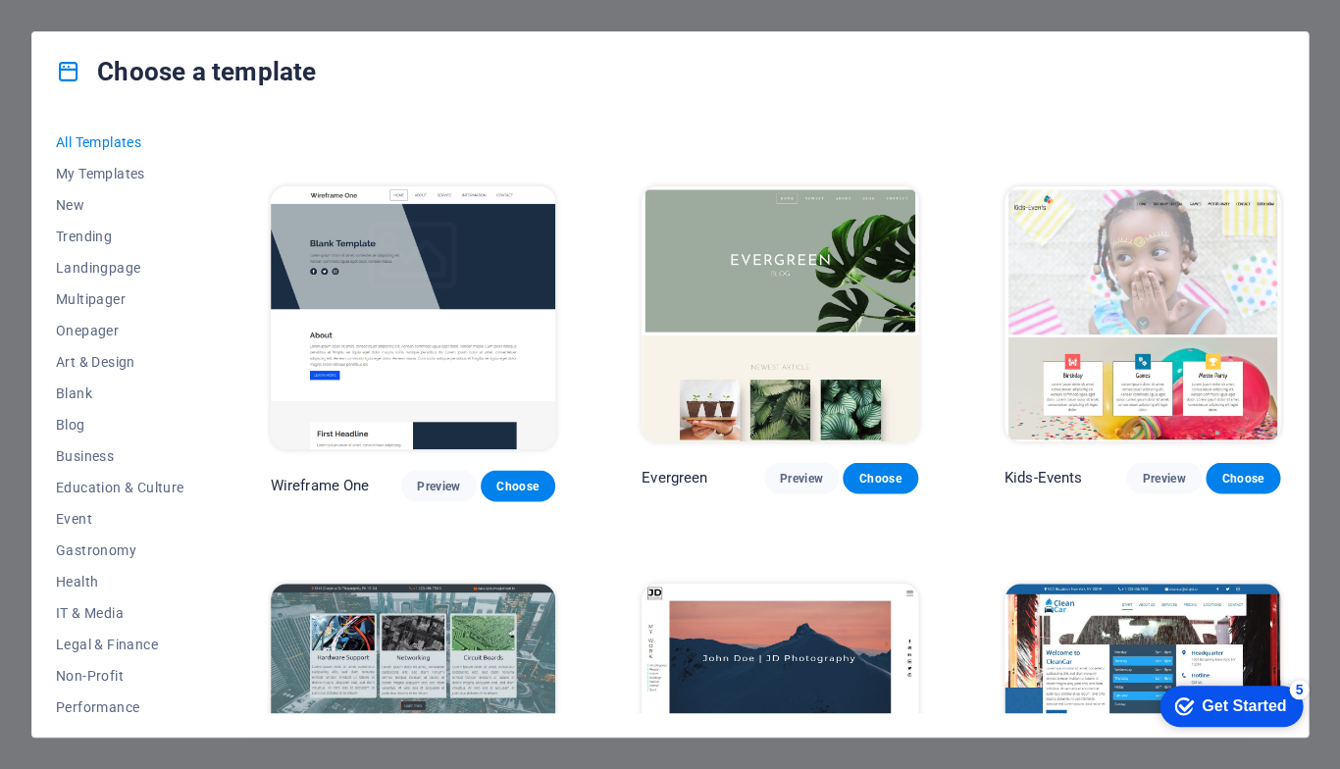
scroll to position [6825, 0]
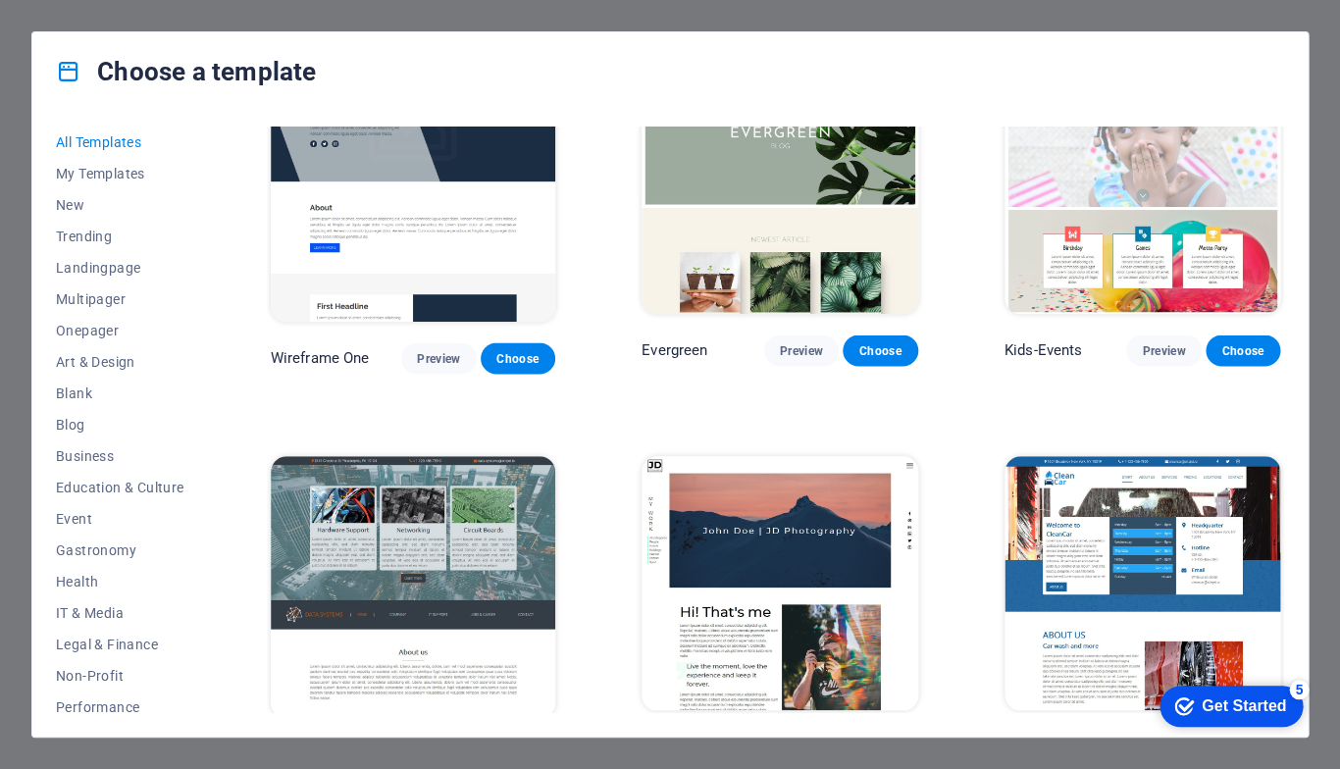
click at [1145, 739] on span "Preview" at bounding box center [1163, 747] width 43 height 16
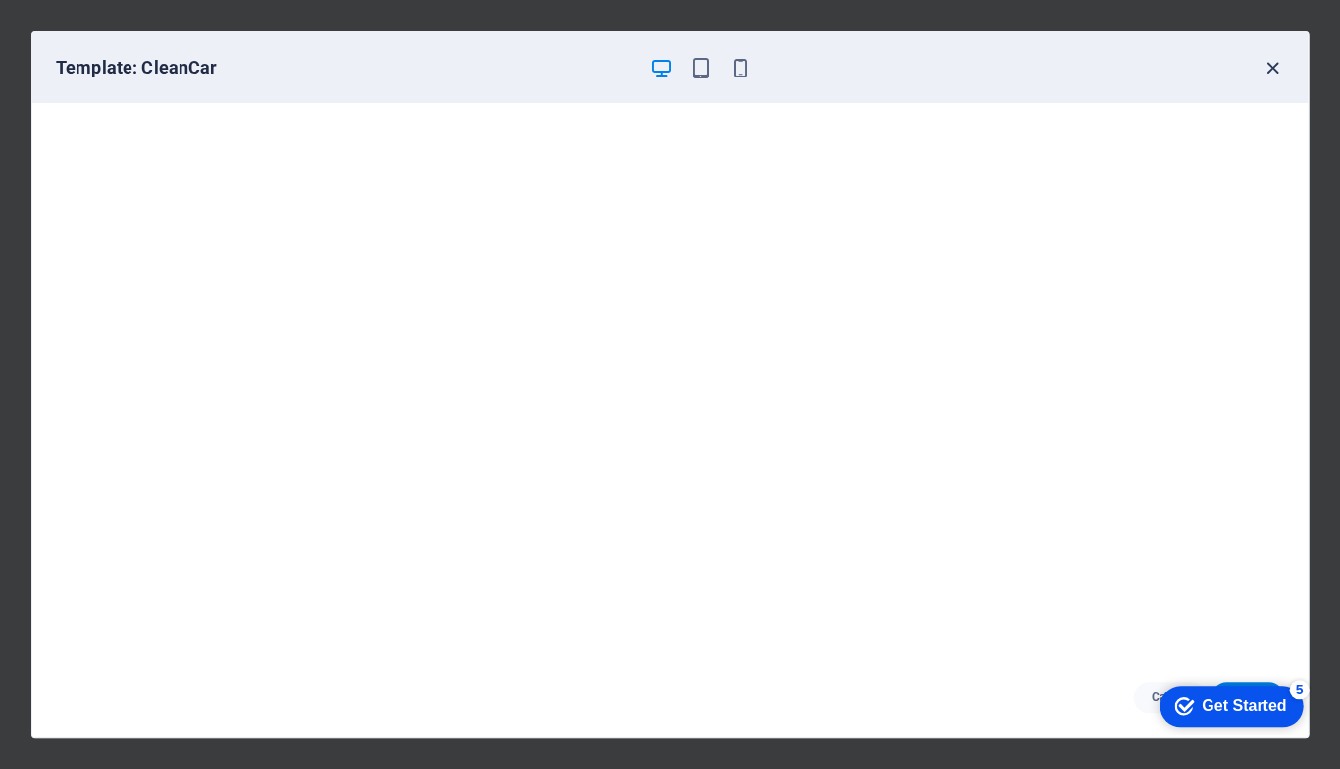
click at [1269, 59] on icon "button" at bounding box center [1272, 68] width 23 height 23
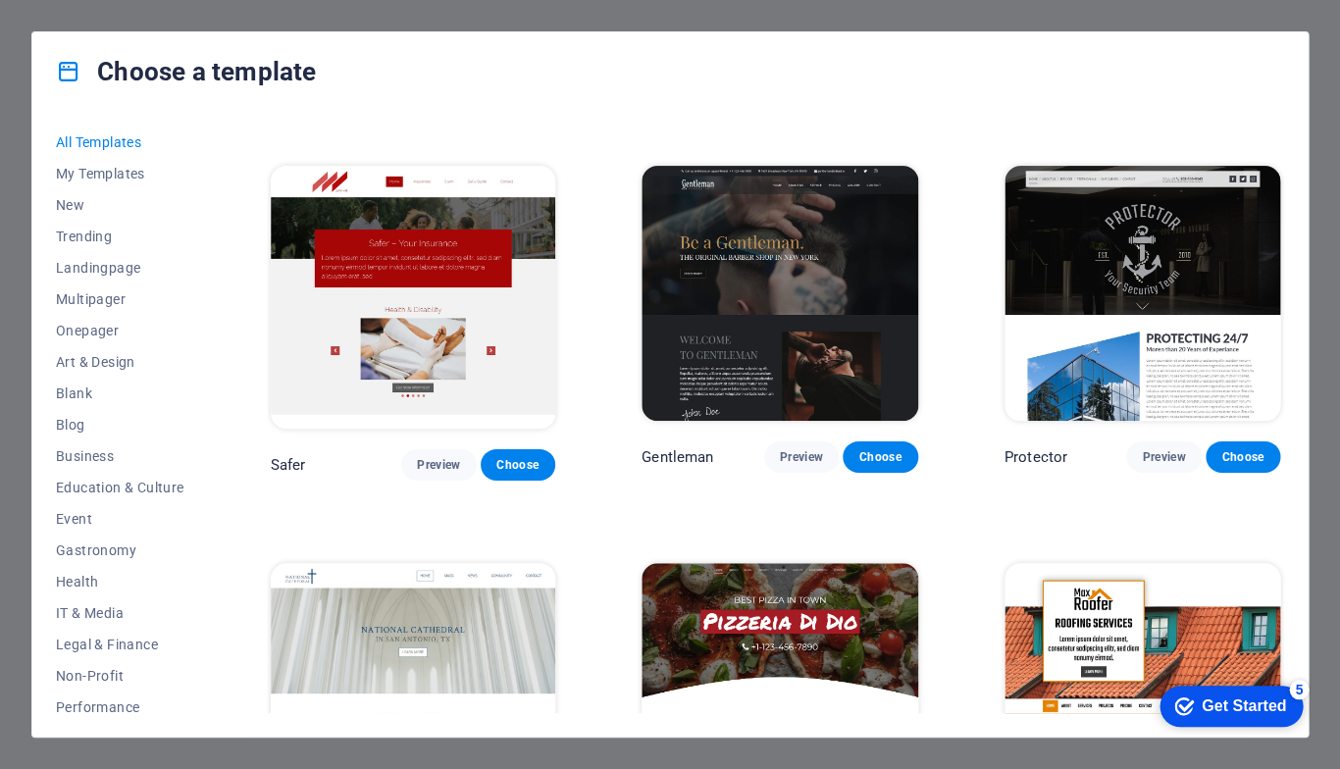
scroll to position [7278, 0]
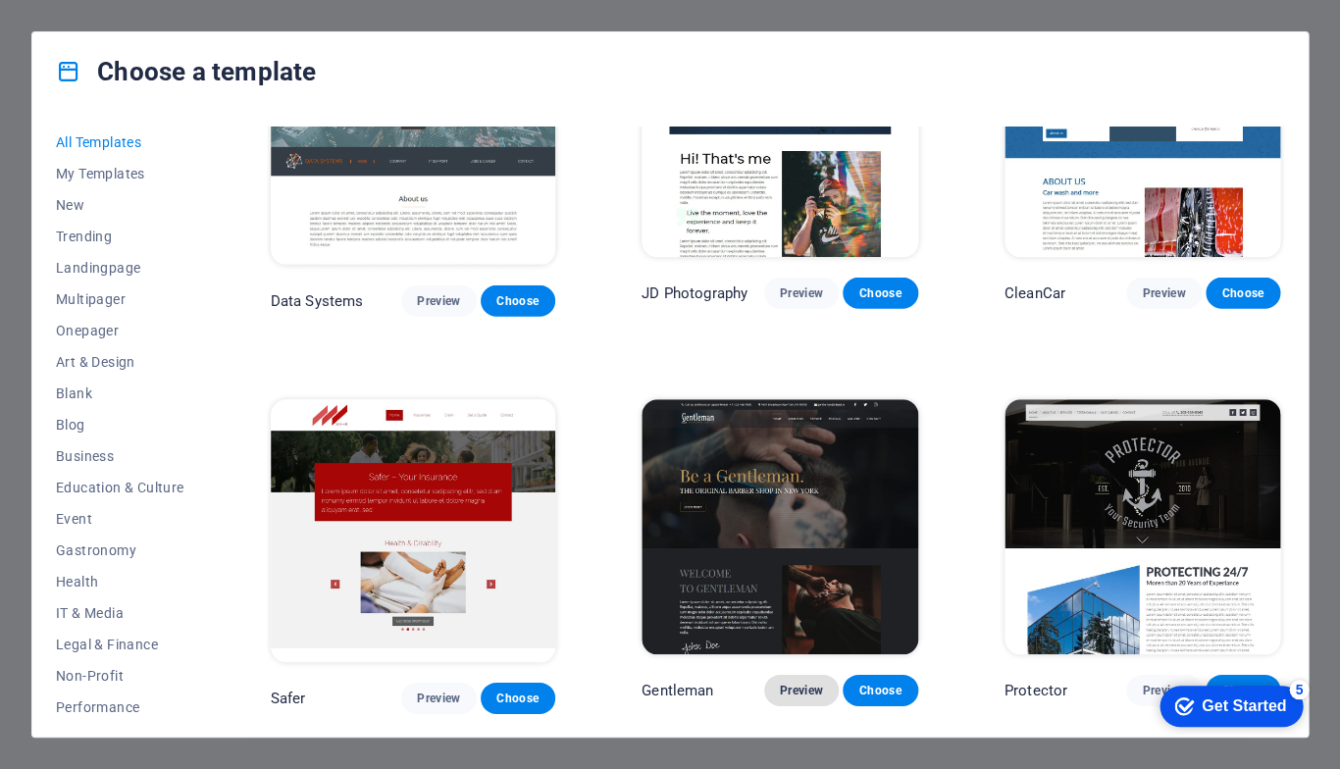
click at [791, 683] on span "Preview" at bounding box center [801, 691] width 43 height 16
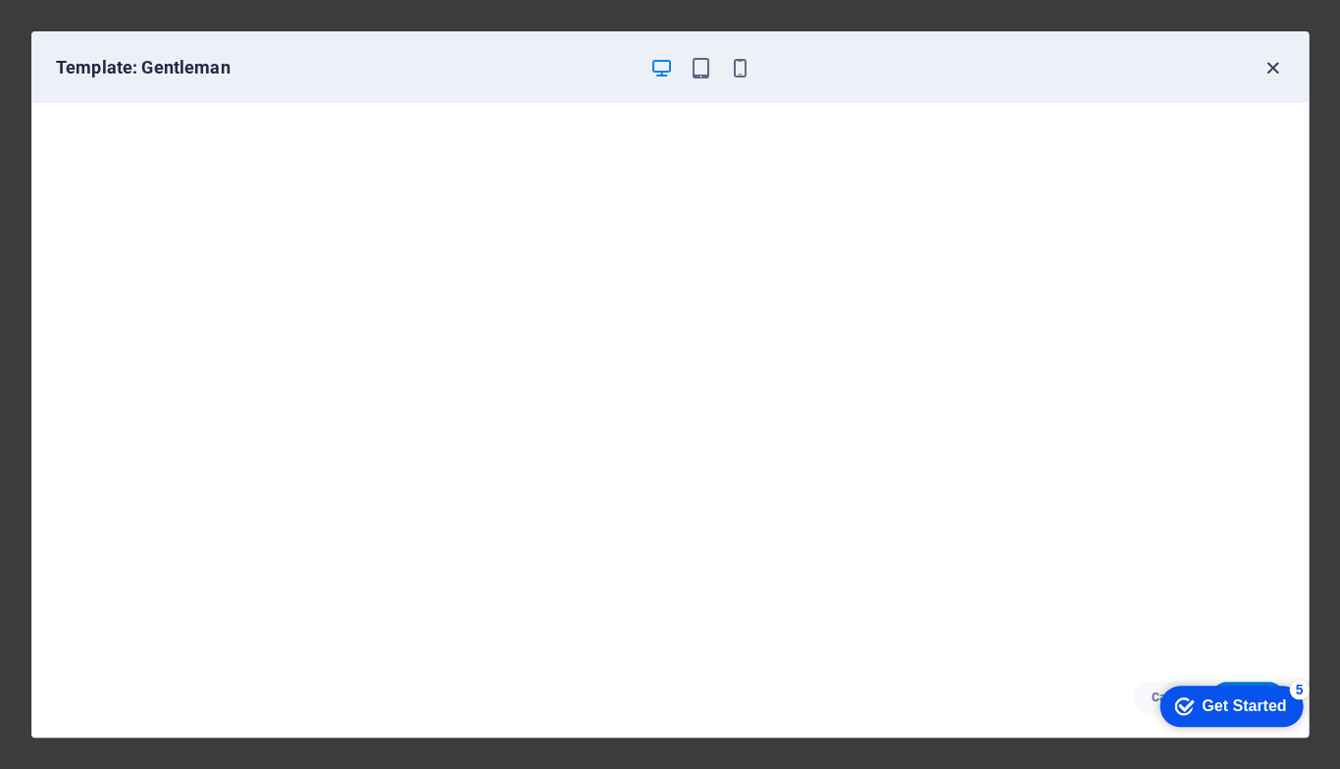
click at [1271, 65] on icon "button" at bounding box center [1272, 68] width 23 height 23
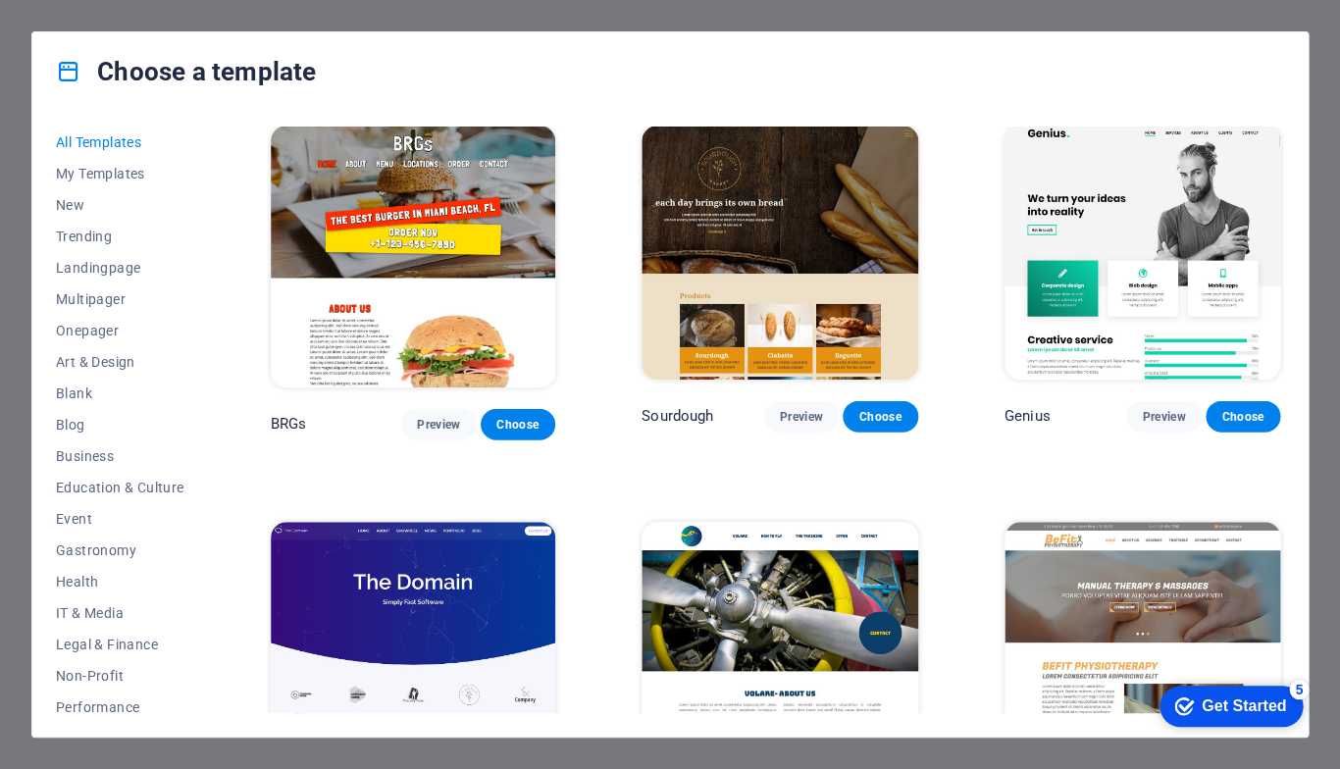
scroll to position [9350, 0]
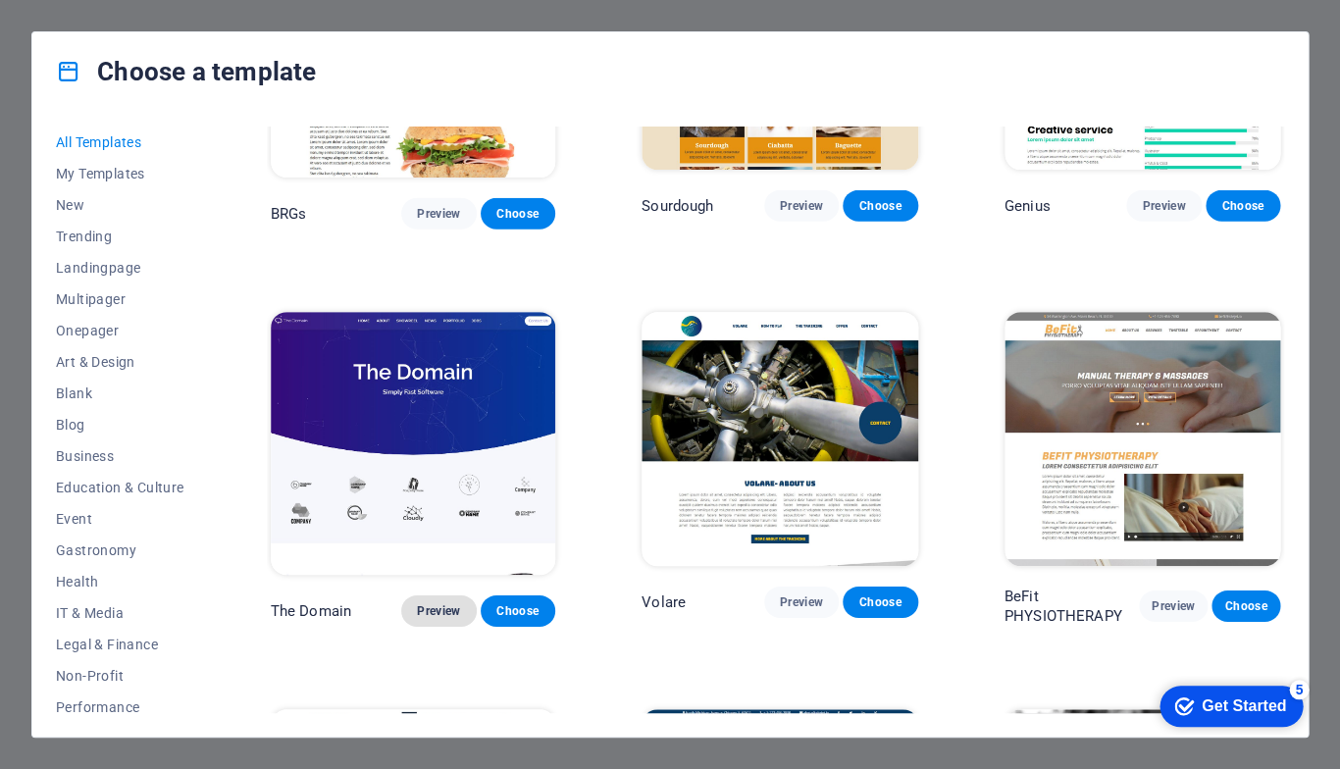
click at [436, 603] on span "Preview" at bounding box center [438, 611] width 43 height 16
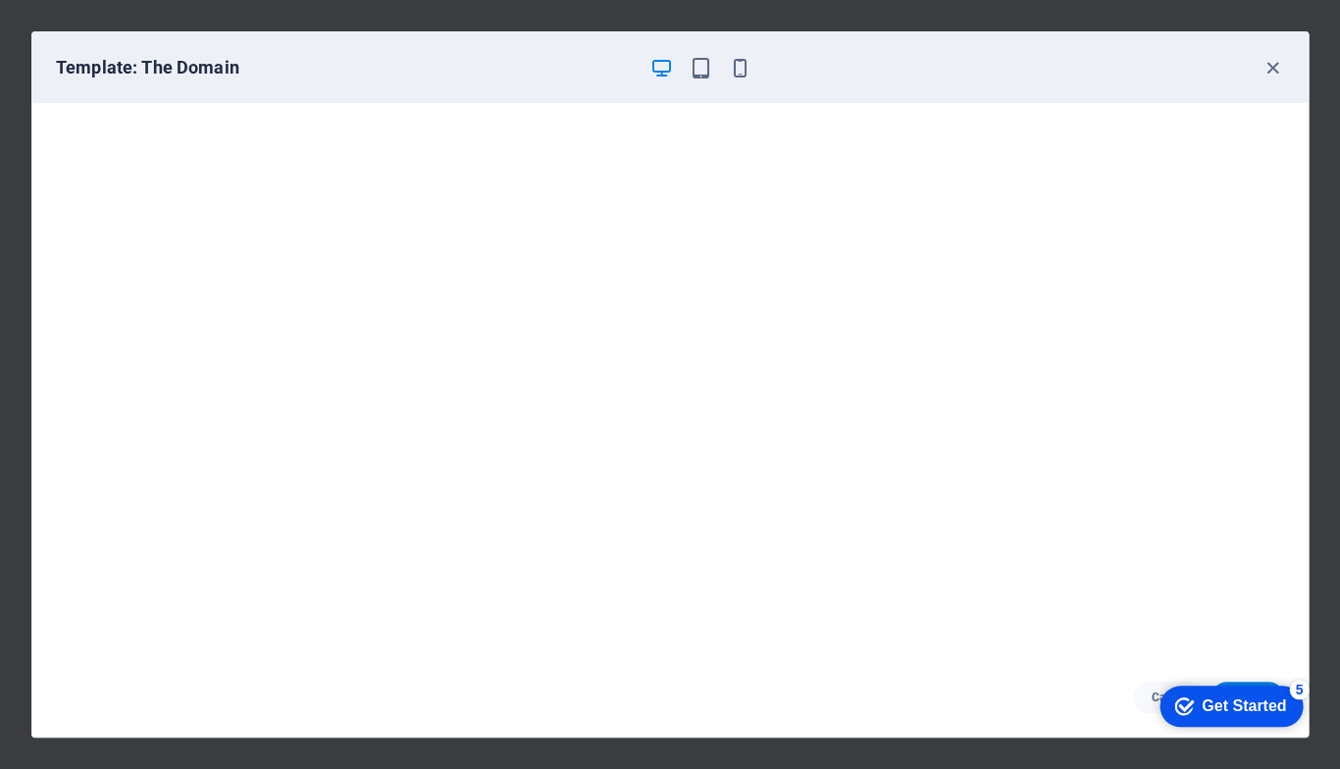
scroll to position [5, 0]
click at [1269, 71] on icon "button" at bounding box center [1272, 68] width 23 height 23
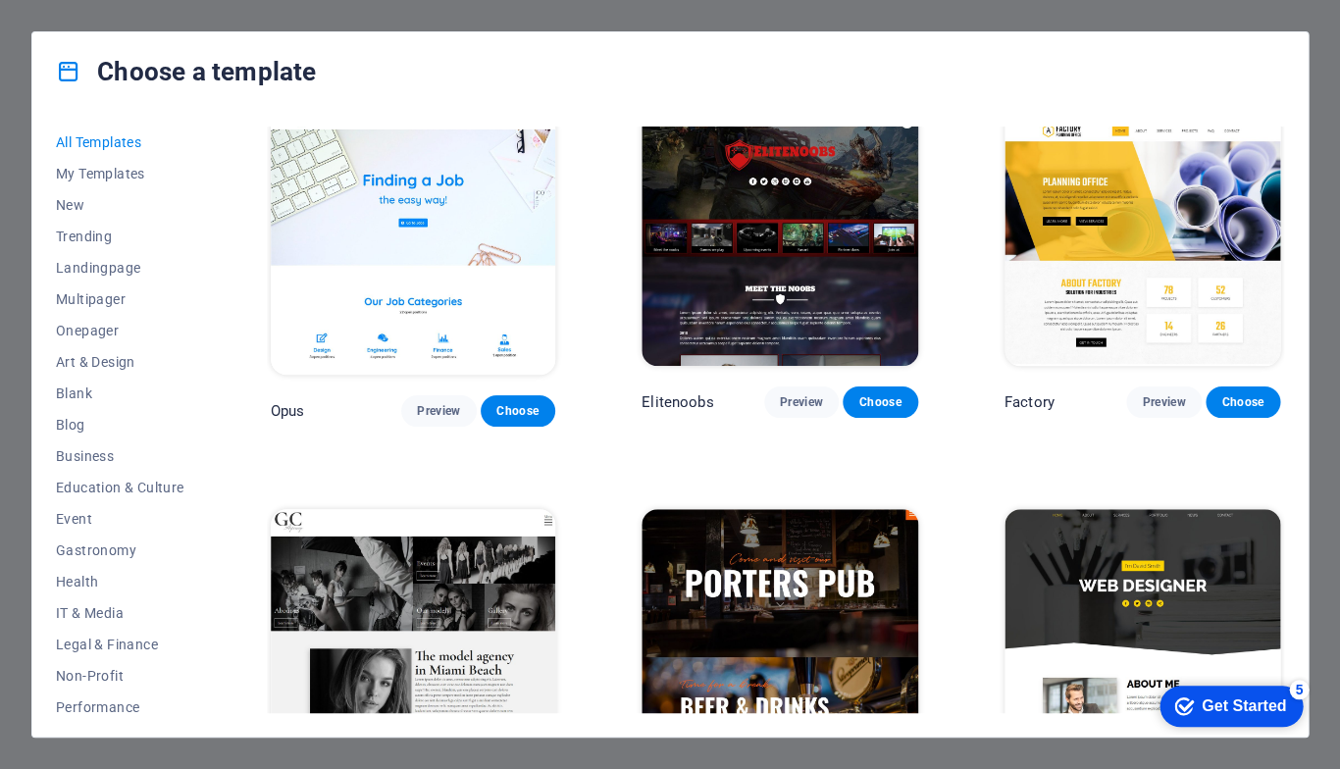
scroll to position [14133, 0]
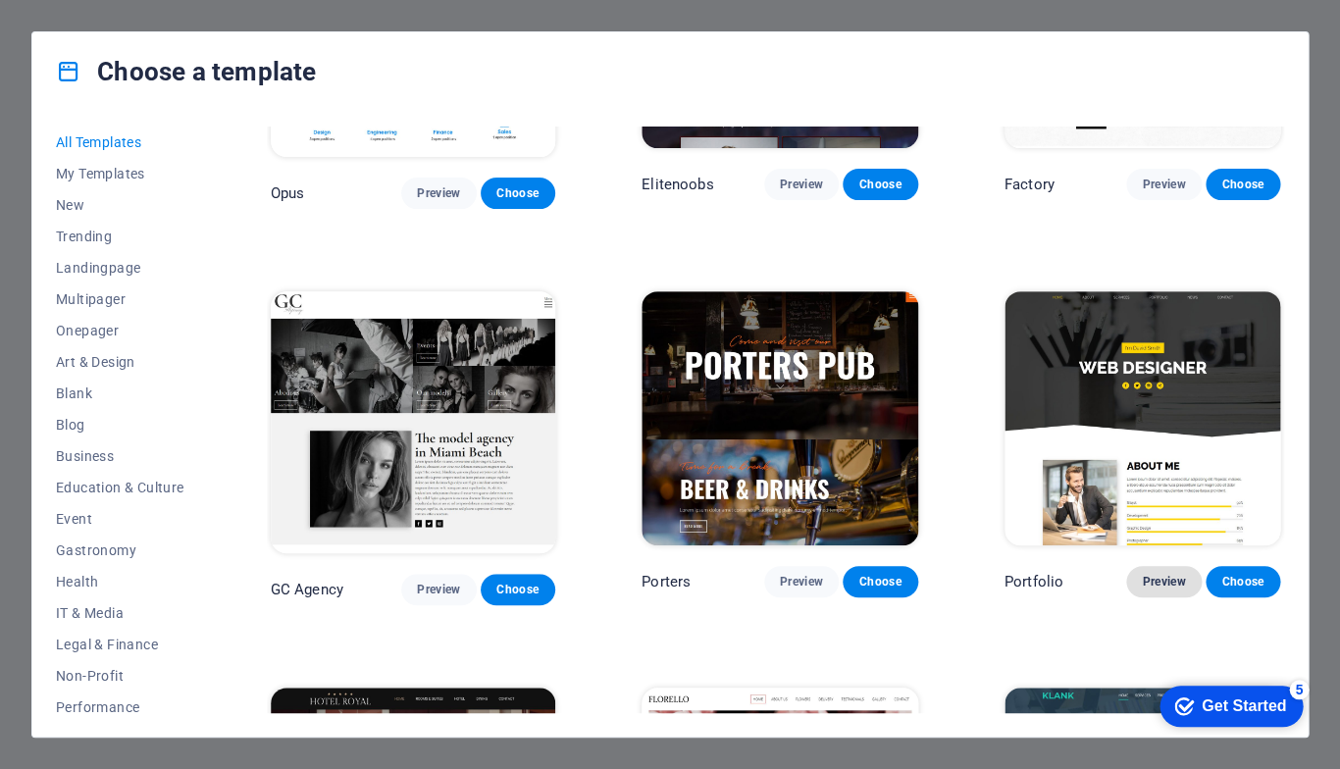
click at [1162, 574] on span "Preview" at bounding box center [1163, 582] width 43 height 16
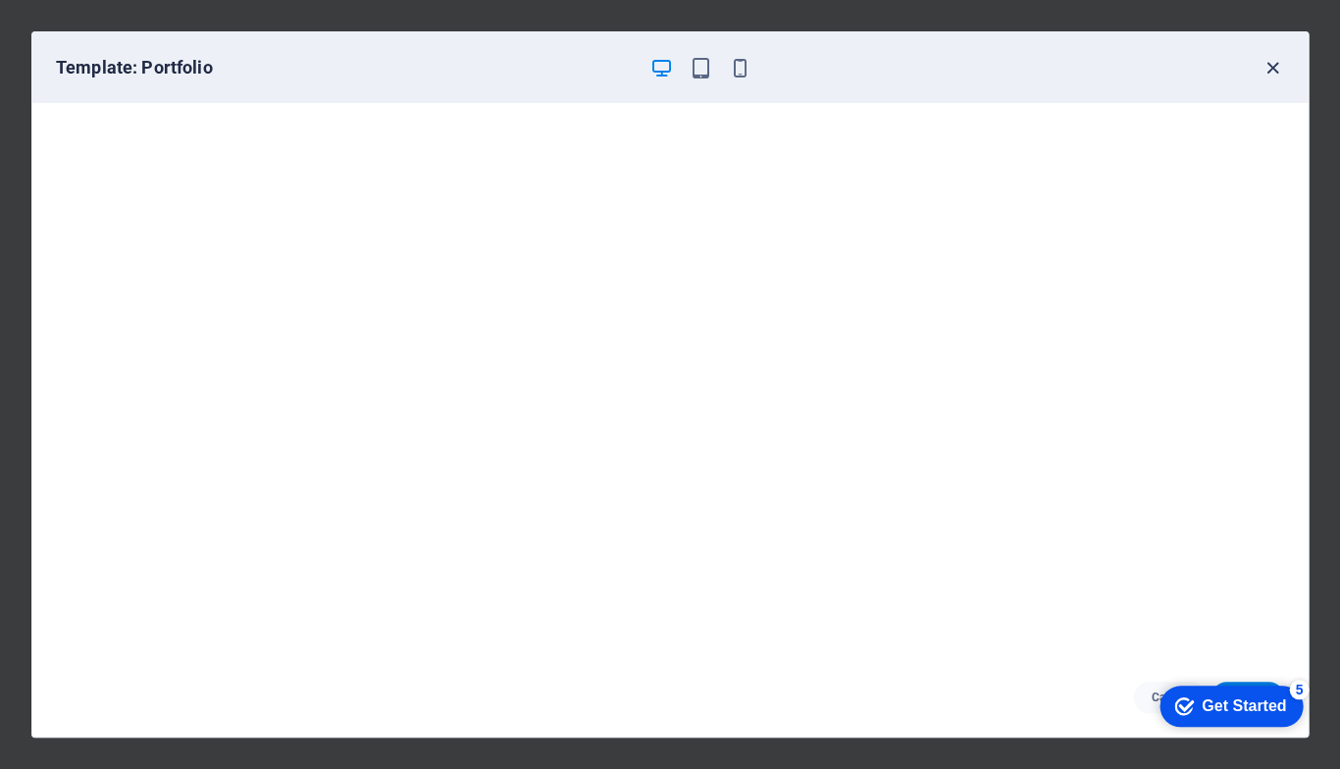
click at [1266, 64] on icon "button" at bounding box center [1272, 68] width 23 height 23
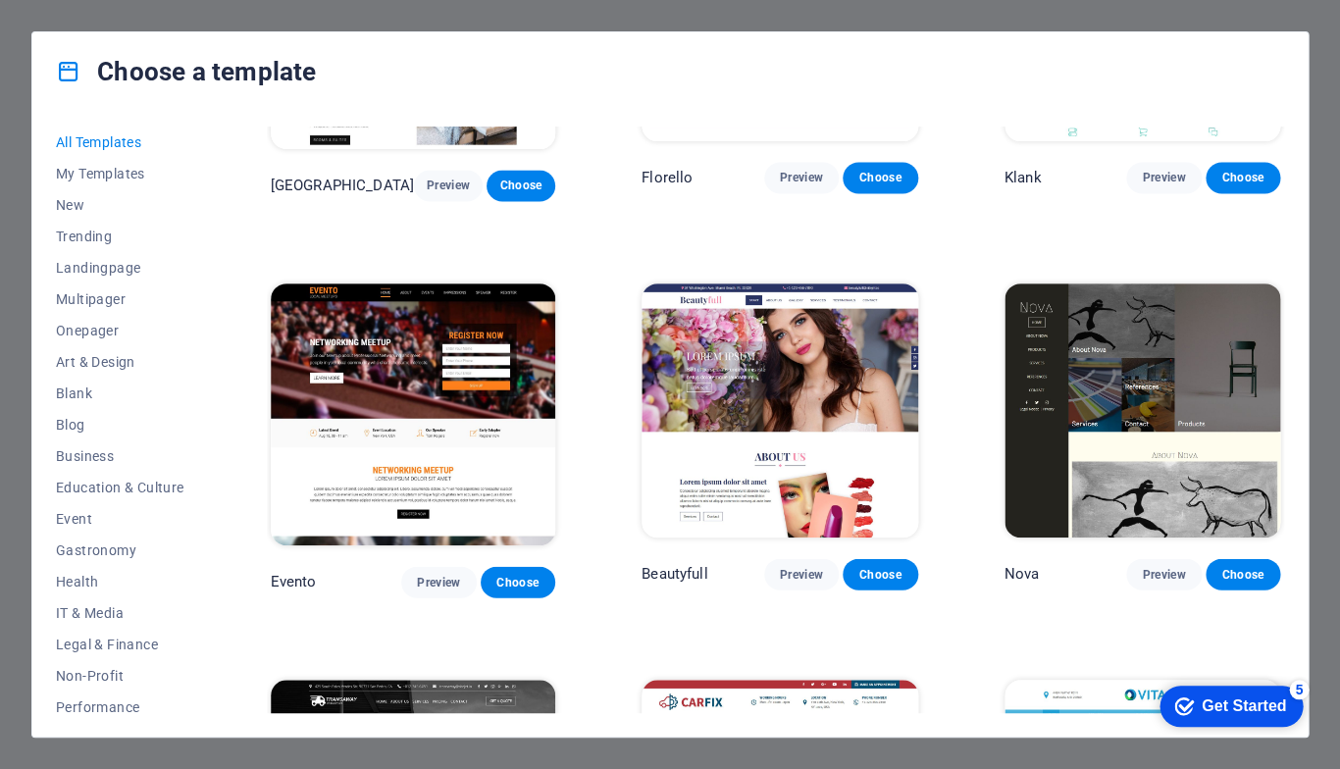
scroll to position [15011, 0]
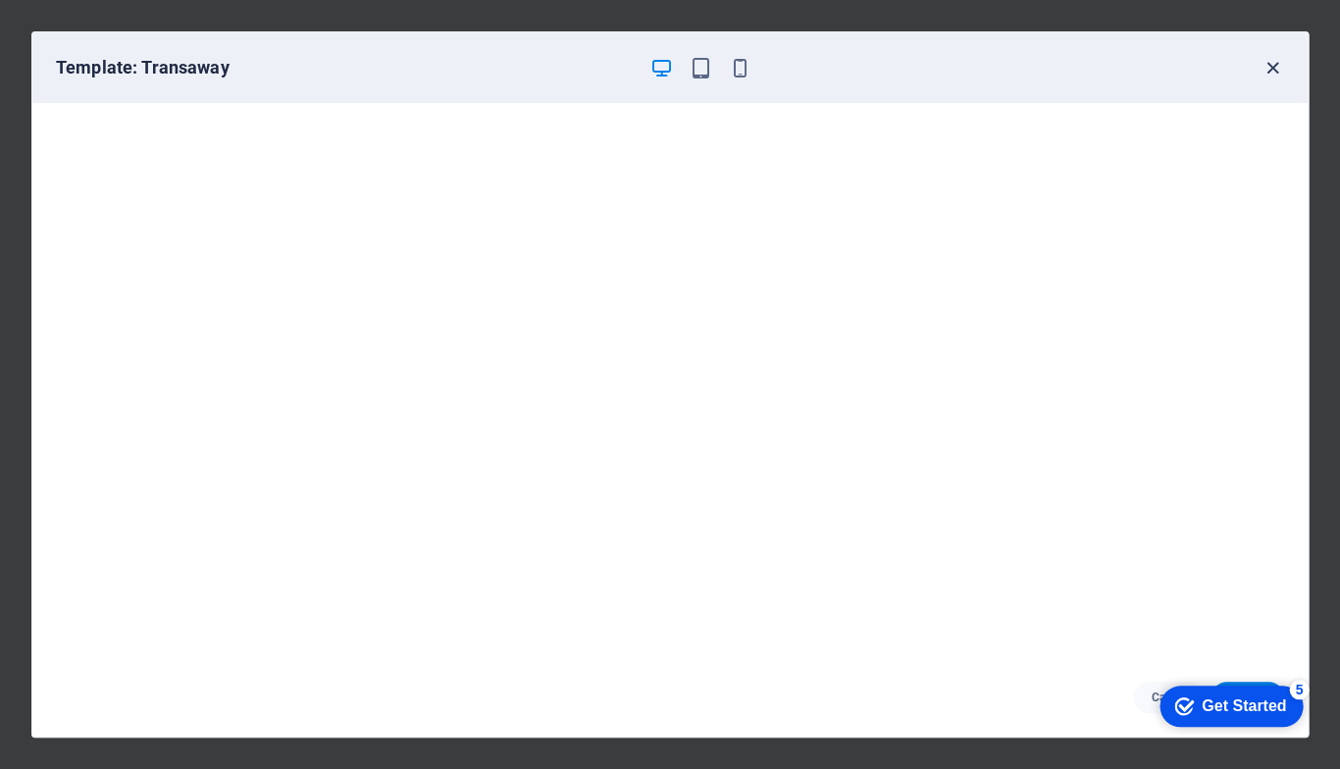
click at [1267, 65] on icon "button" at bounding box center [1272, 68] width 23 height 23
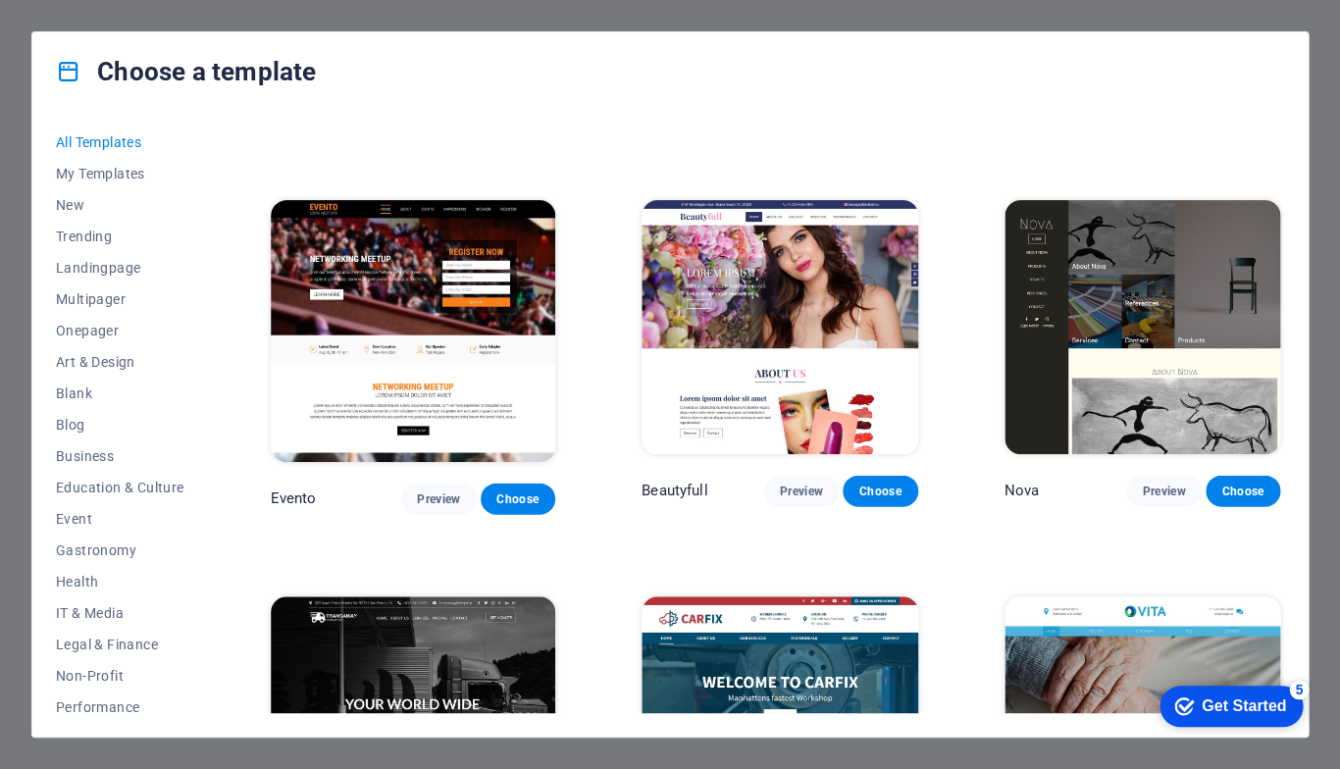
scroll to position [15037, 0]
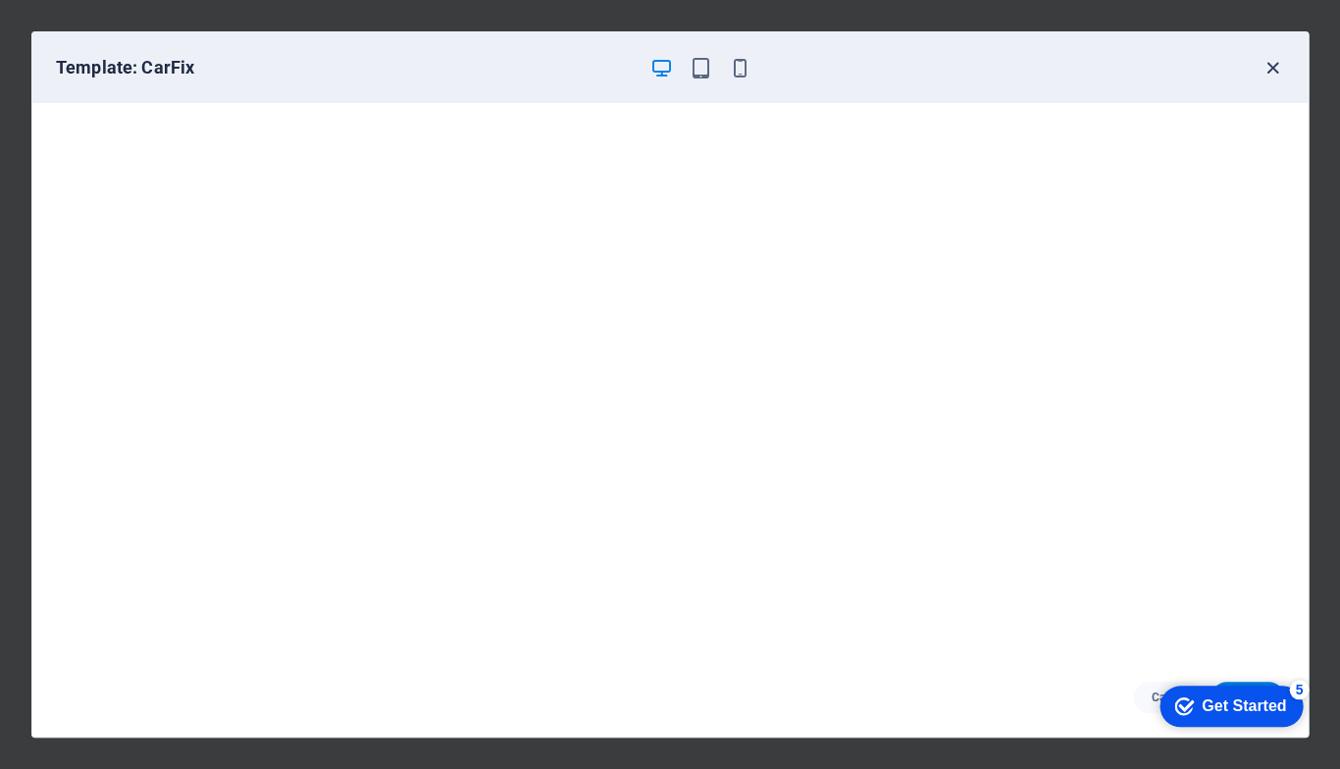
click at [1266, 69] on icon "button" at bounding box center [1272, 68] width 23 height 23
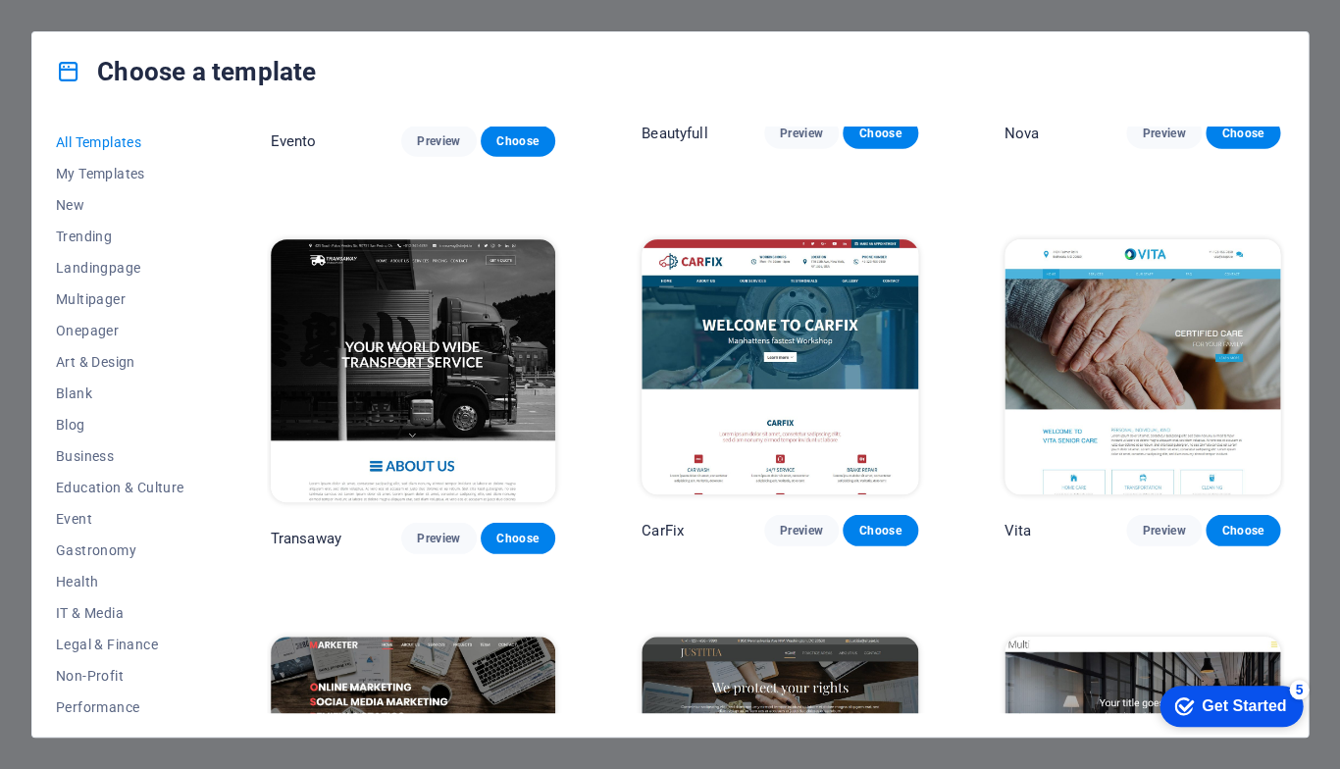
scroll to position [15409, 0]
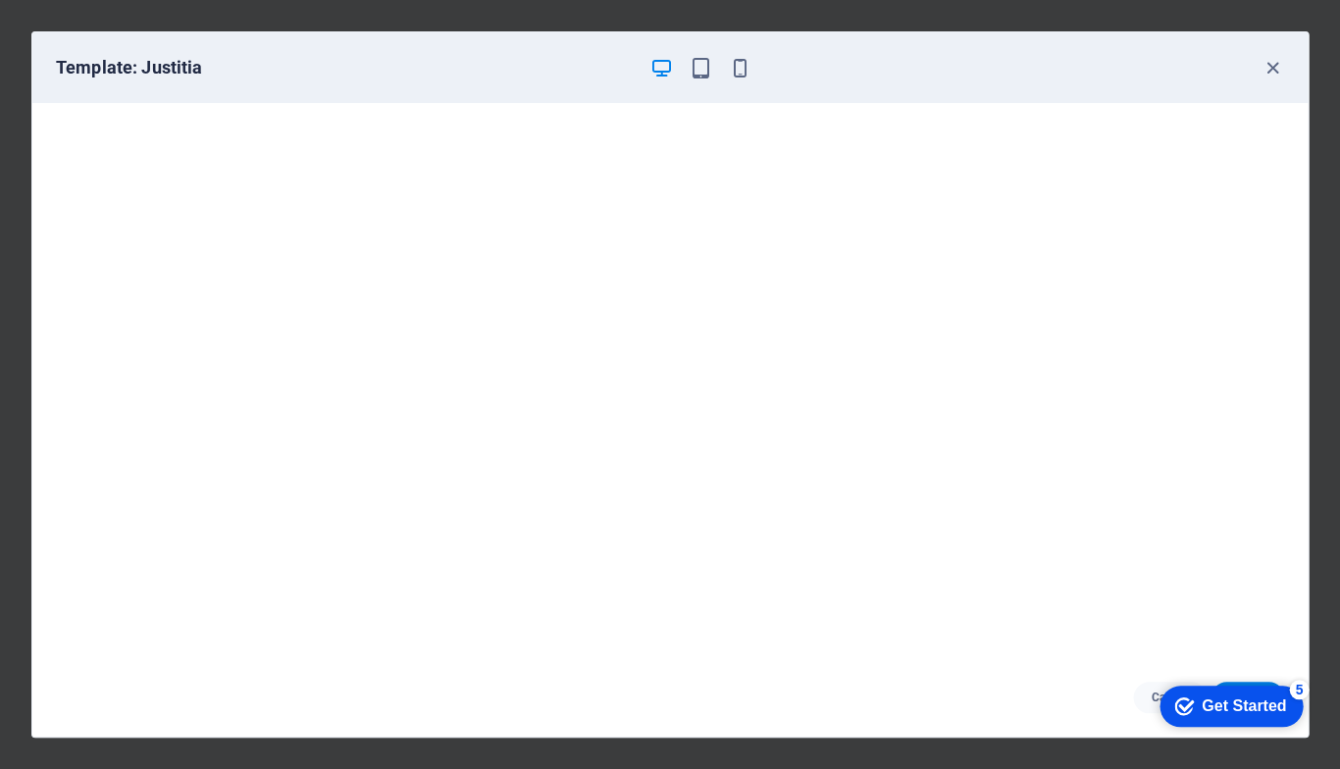
scroll to position [5, 0]
click at [1269, 65] on icon "button" at bounding box center [1272, 68] width 23 height 23
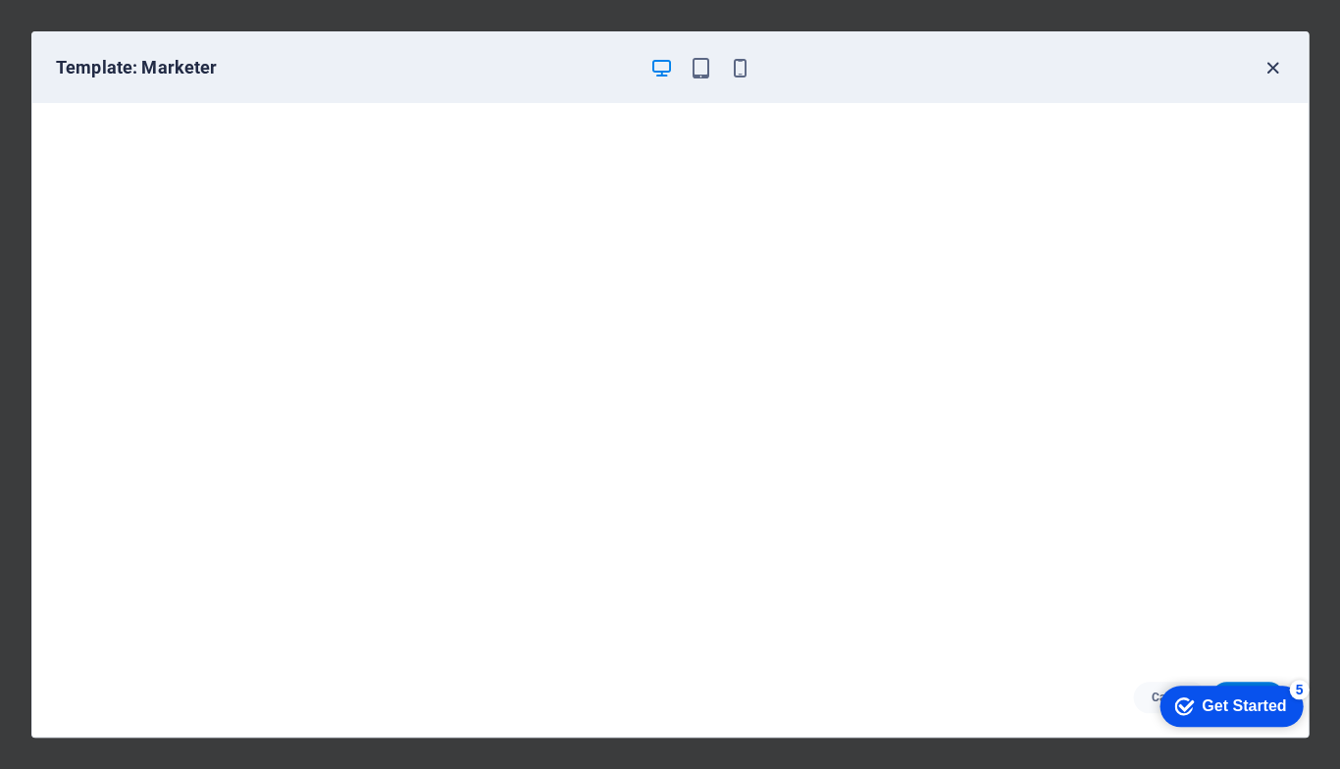
click at [1271, 65] on icon "button" at bounding box center [1272, 68] width 23 height 23
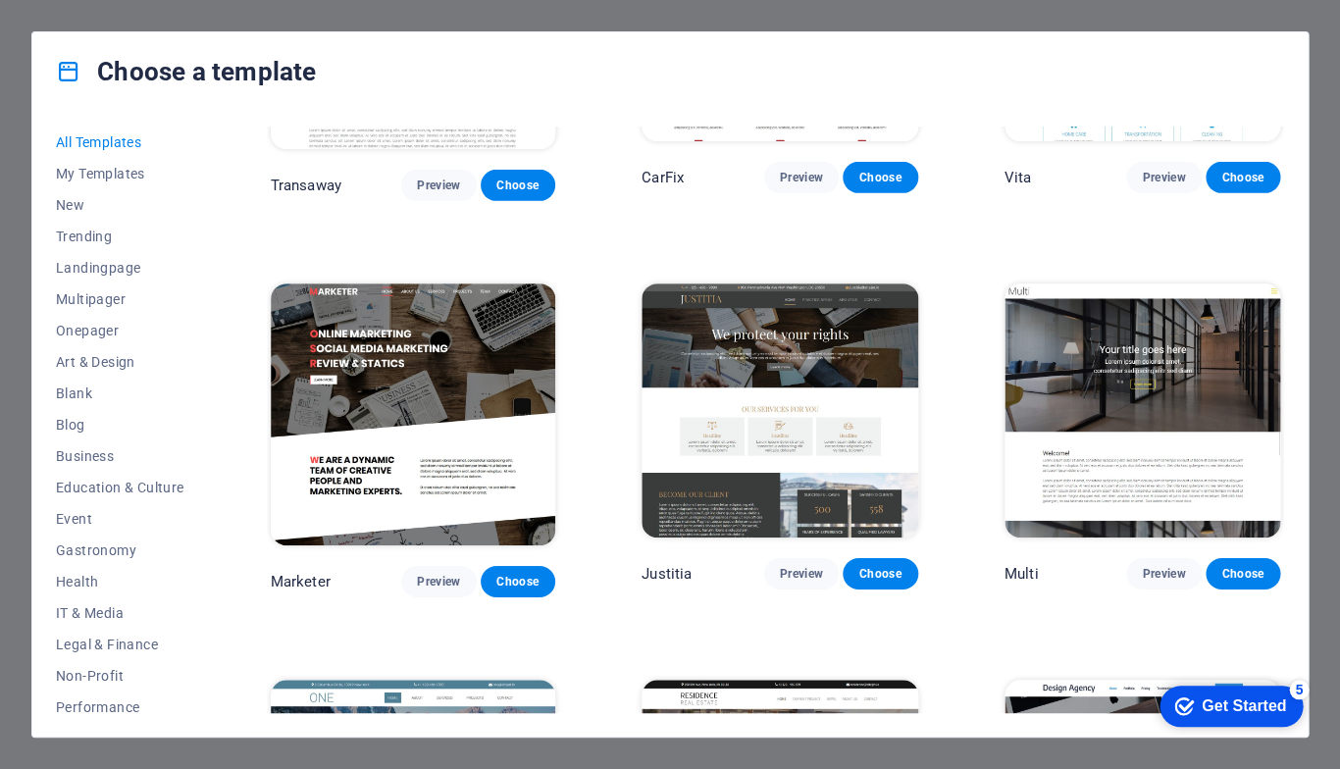
scroll to position [15753, 0]
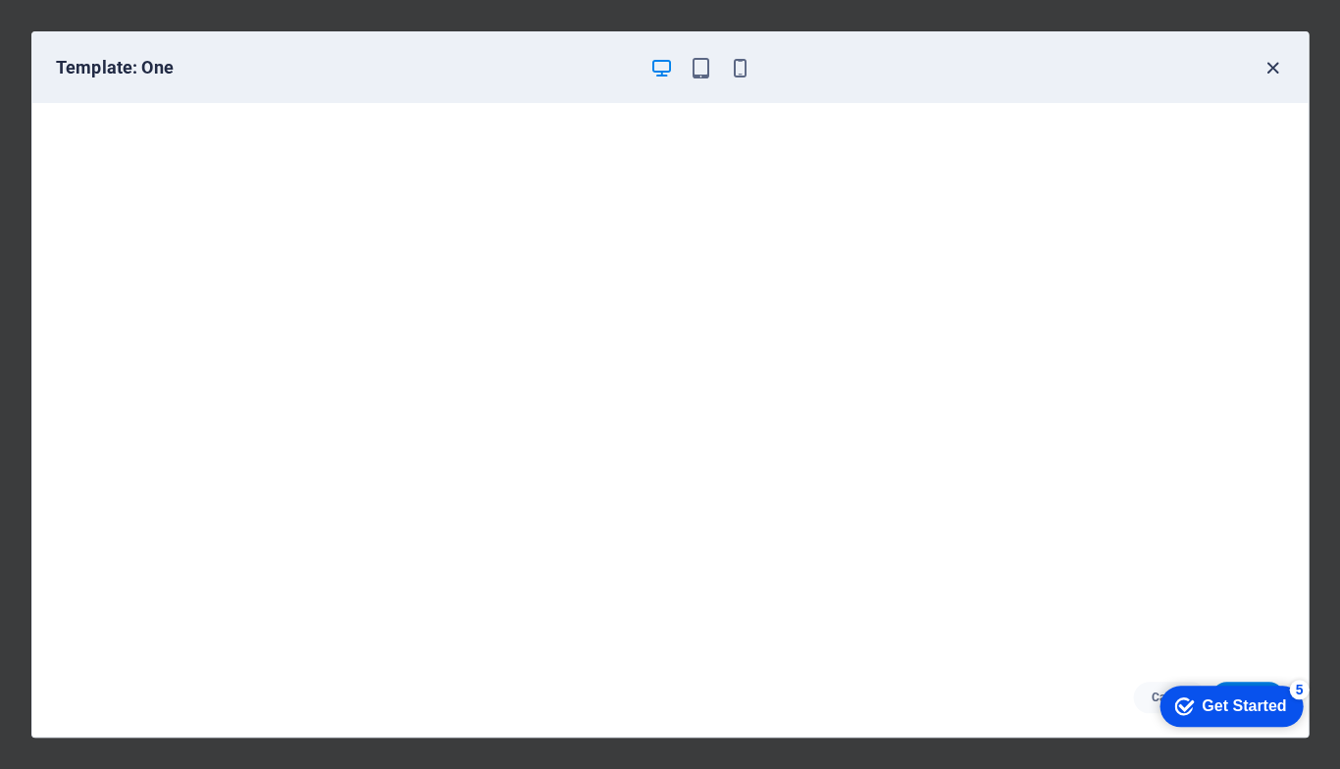
click at [1262, 65] on icon "button" at bounding box center [1272, 68] width 23 height 23
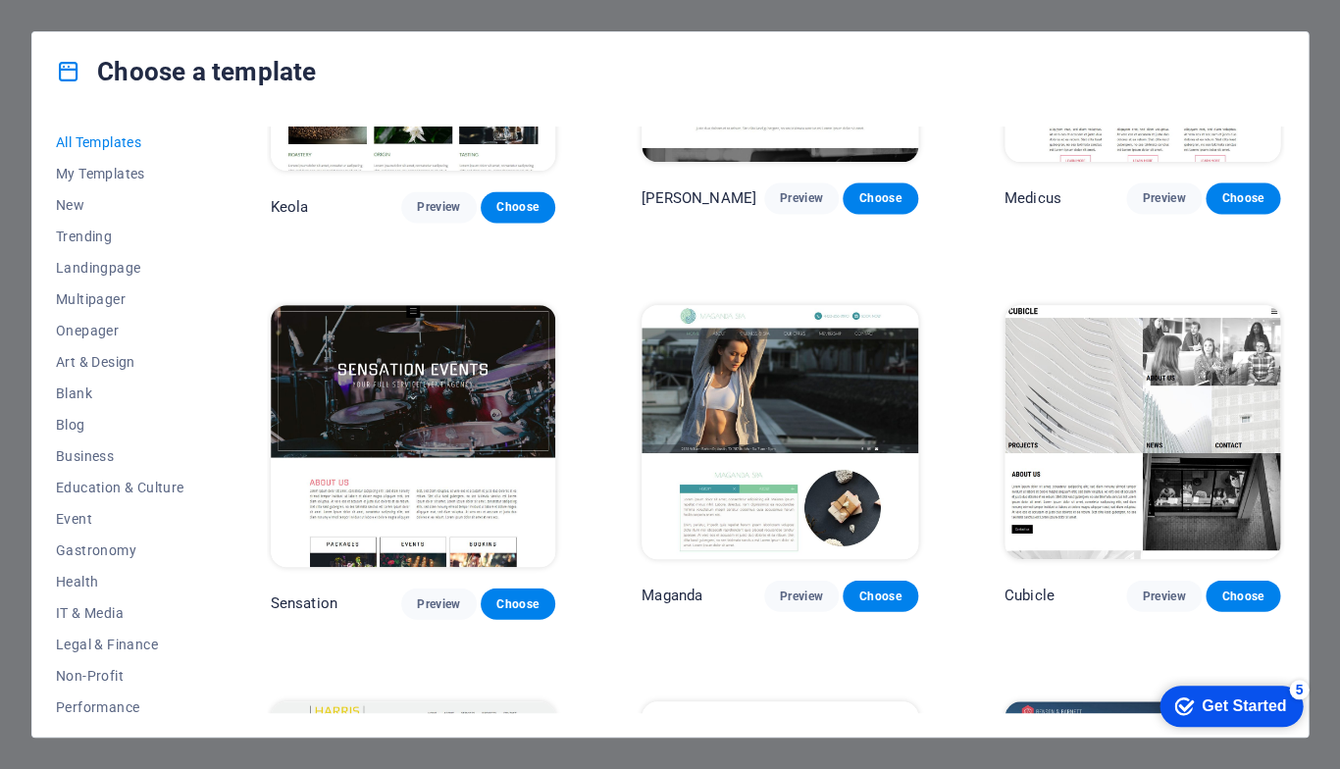
scroll to position [17027, 0]
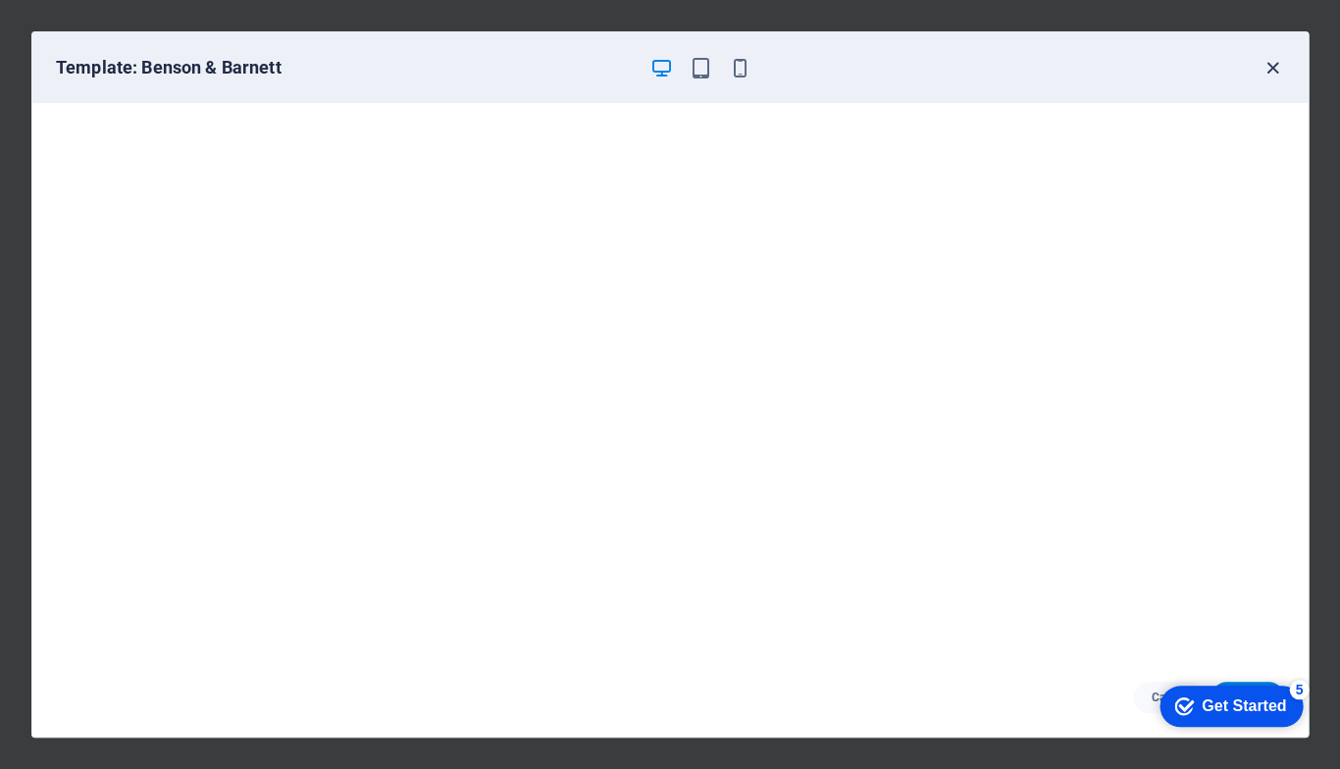
scroll to position [5, 0]
click at [1273, 62] on icon "button" at bounding box center [1272, 68] width 23 height 23
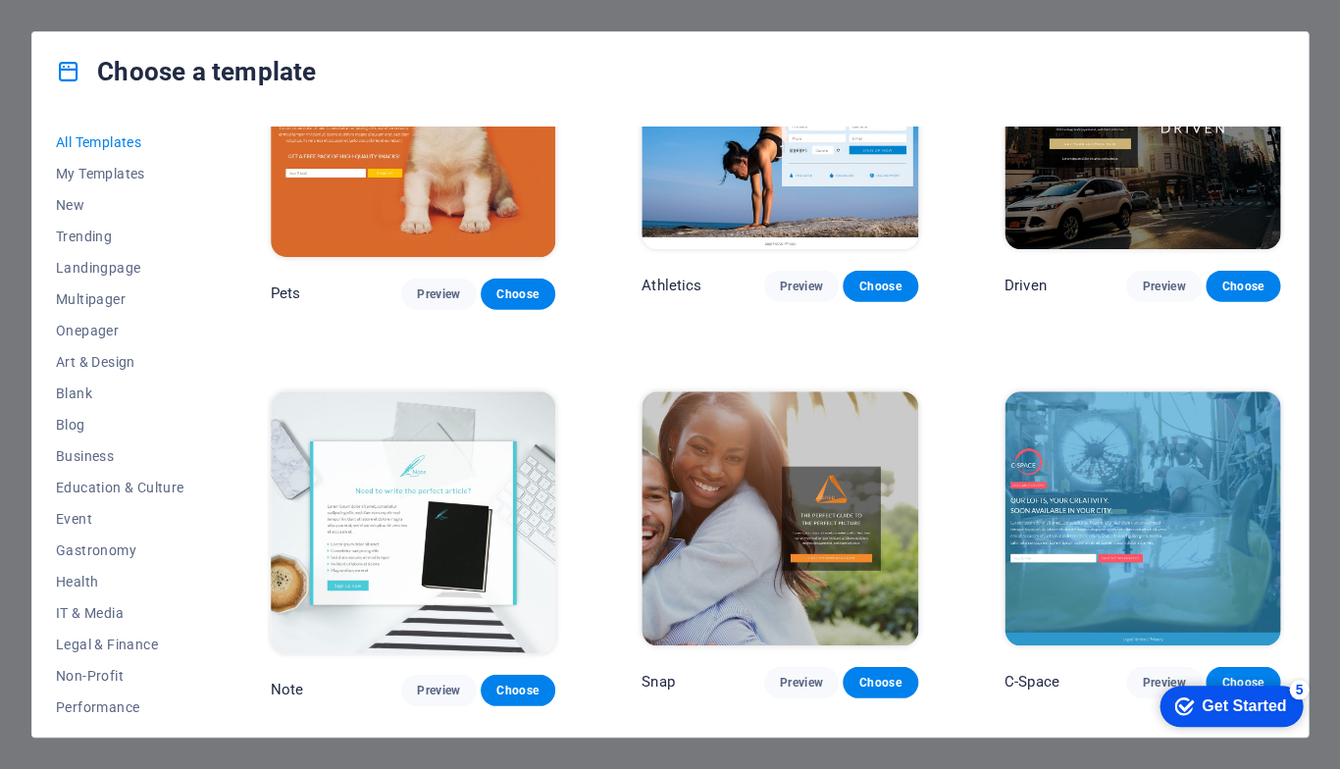
scroll to position [19375, 0]
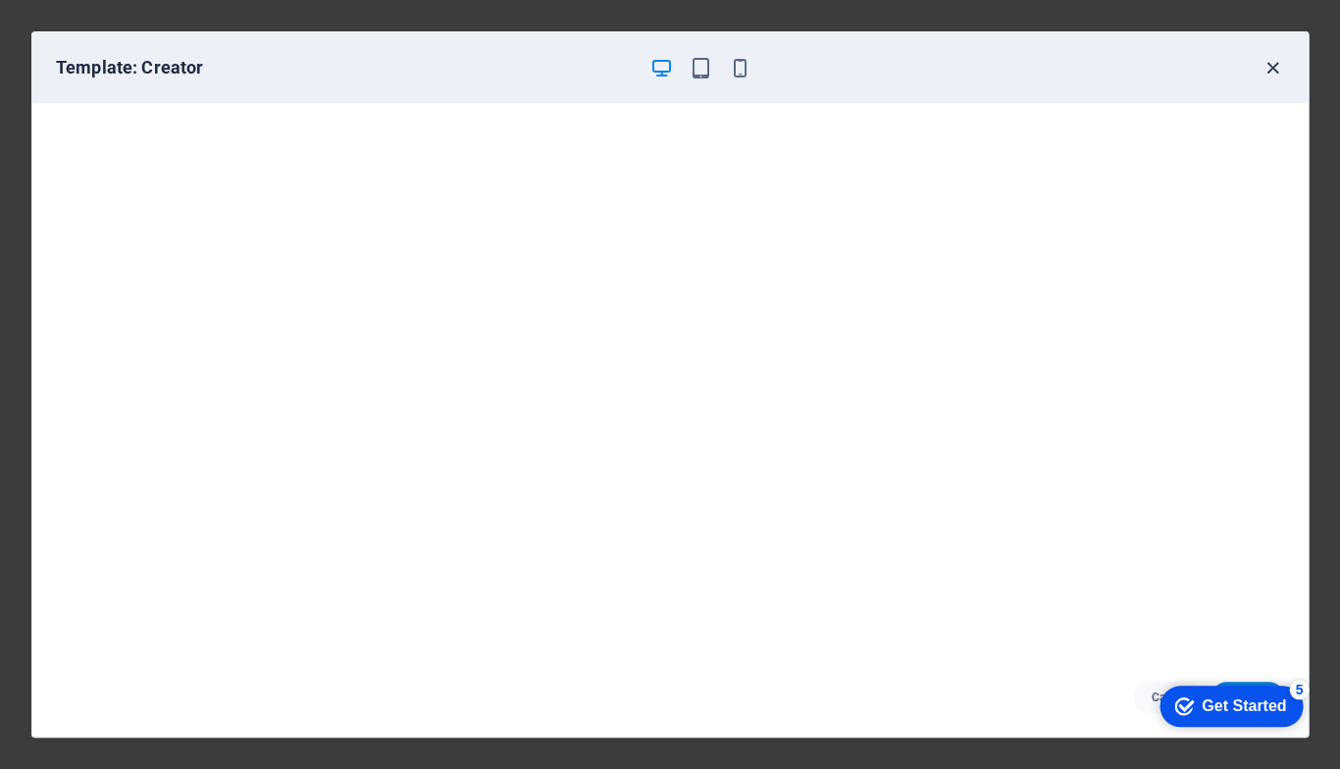
click at [1264, 67] on icon "button" at bounding box center [1272, 68] width 23 height 23
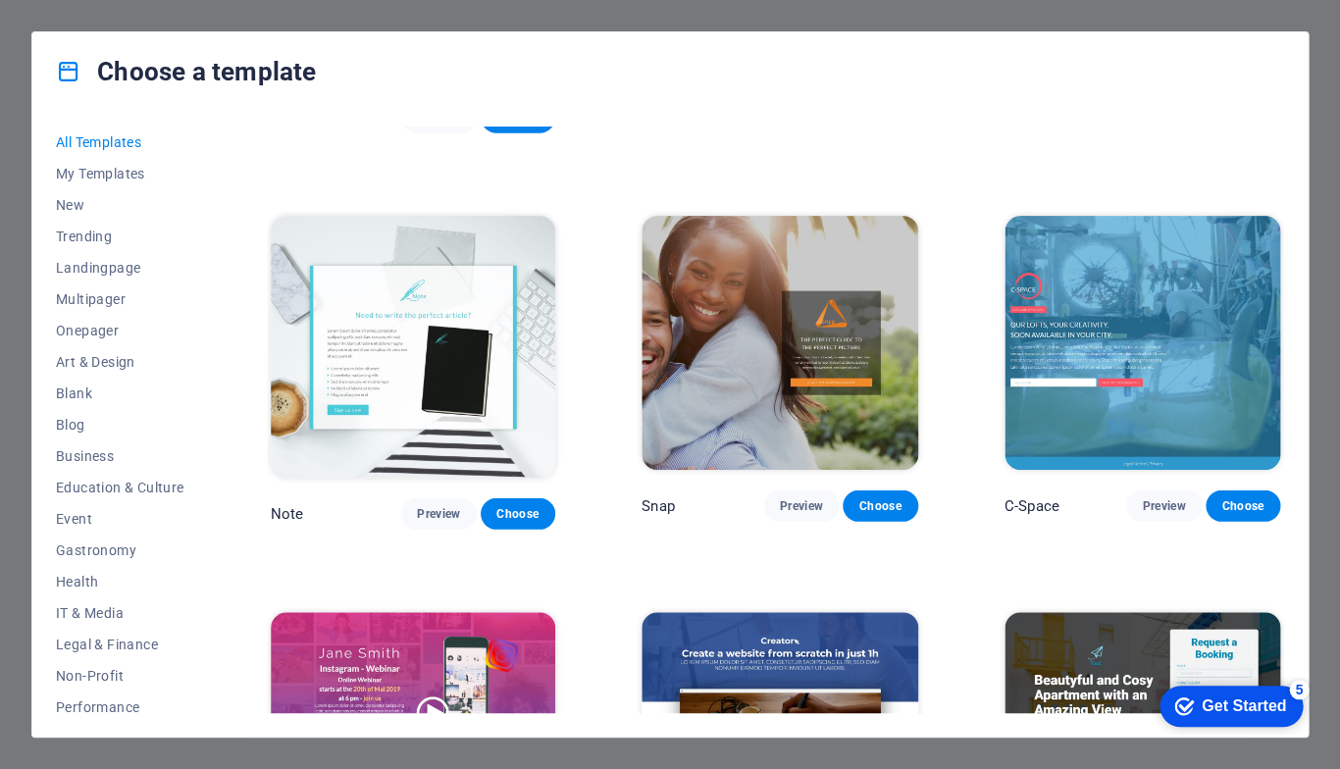
scroll to position [17378, 0]
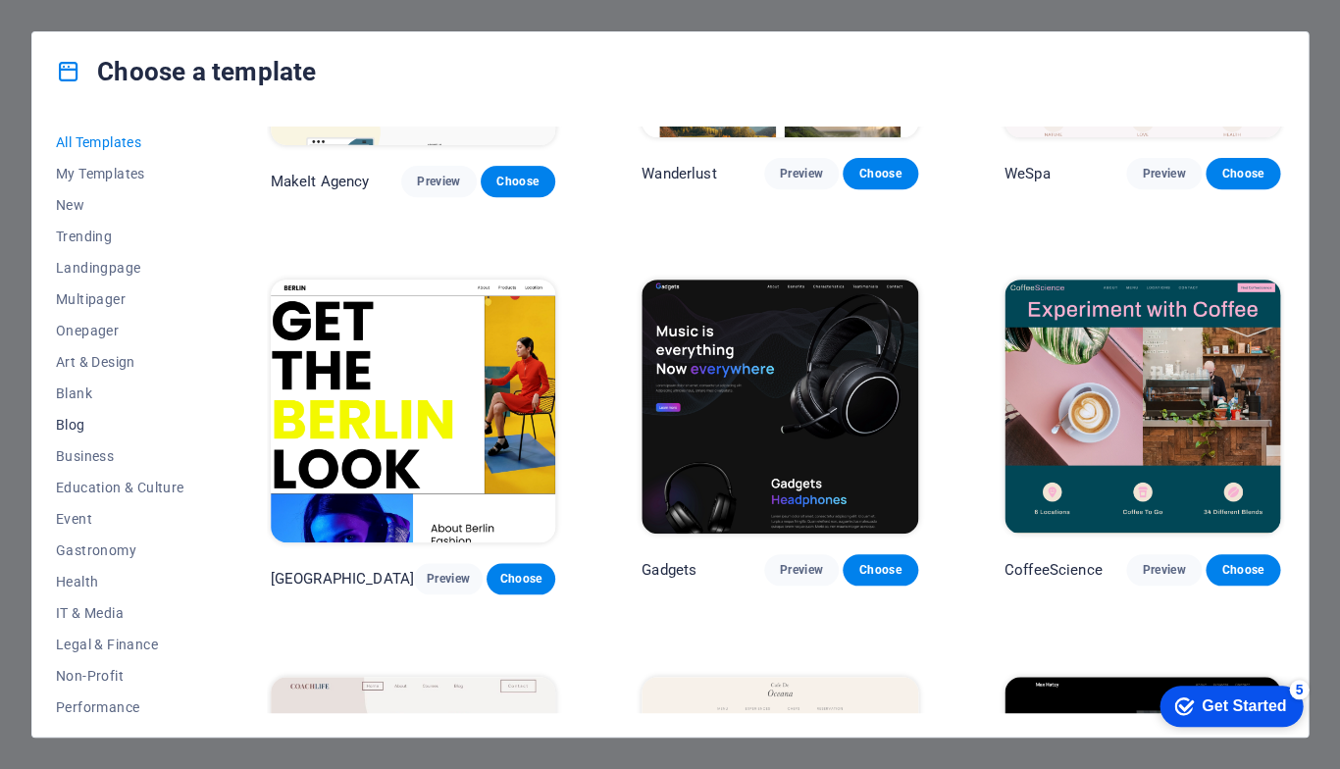
click at [70, 424] on span "Blog" at bounding box center [120, 425] width 128 height 16
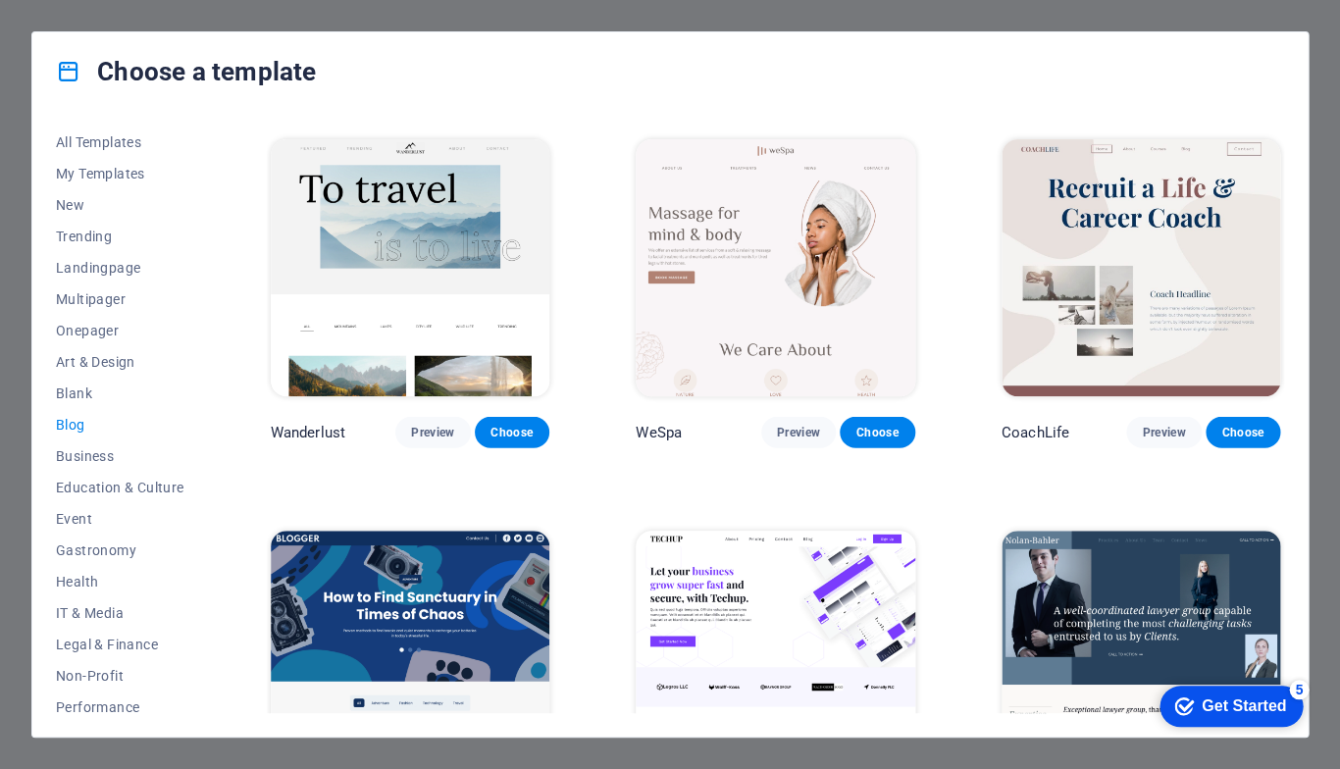
scroll to position [1436, 0]
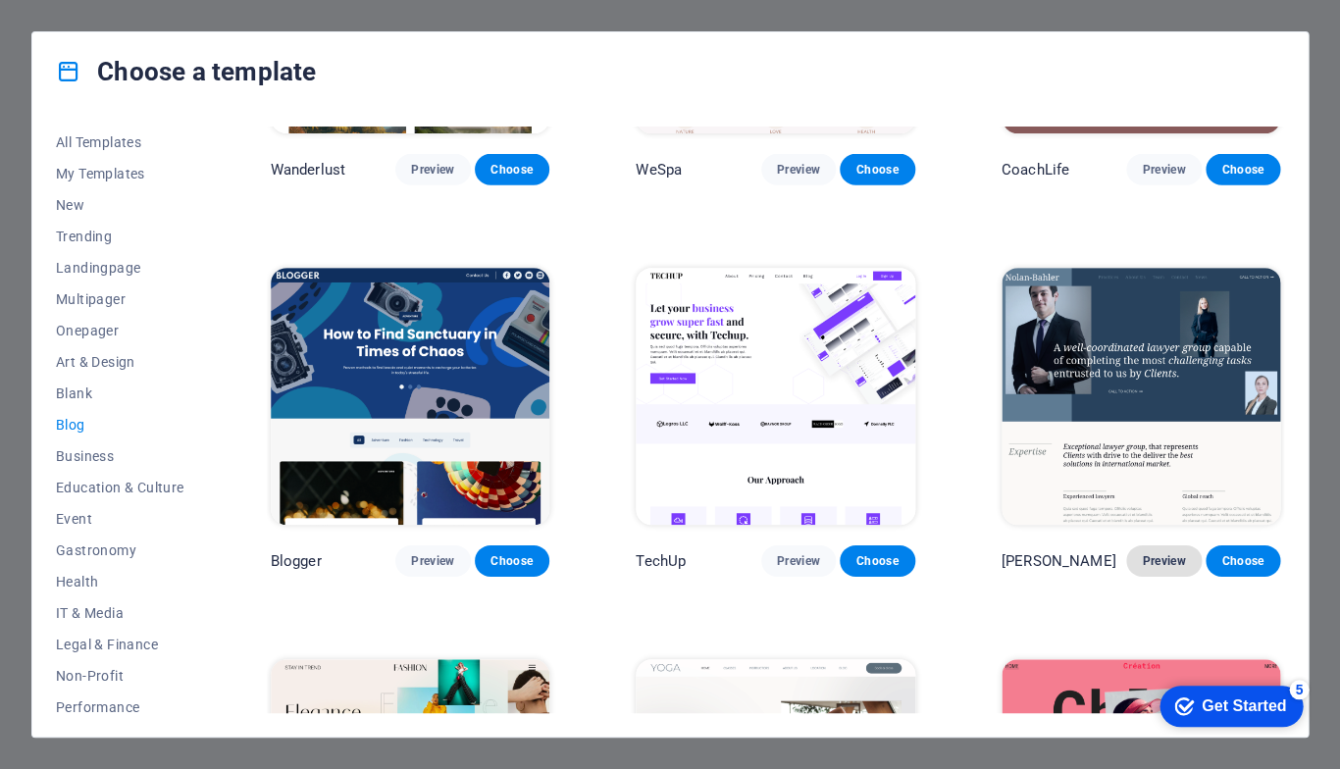
click at [1161, 553] on span "Preview" at bounding box center [1163, 561] width 43 height 16
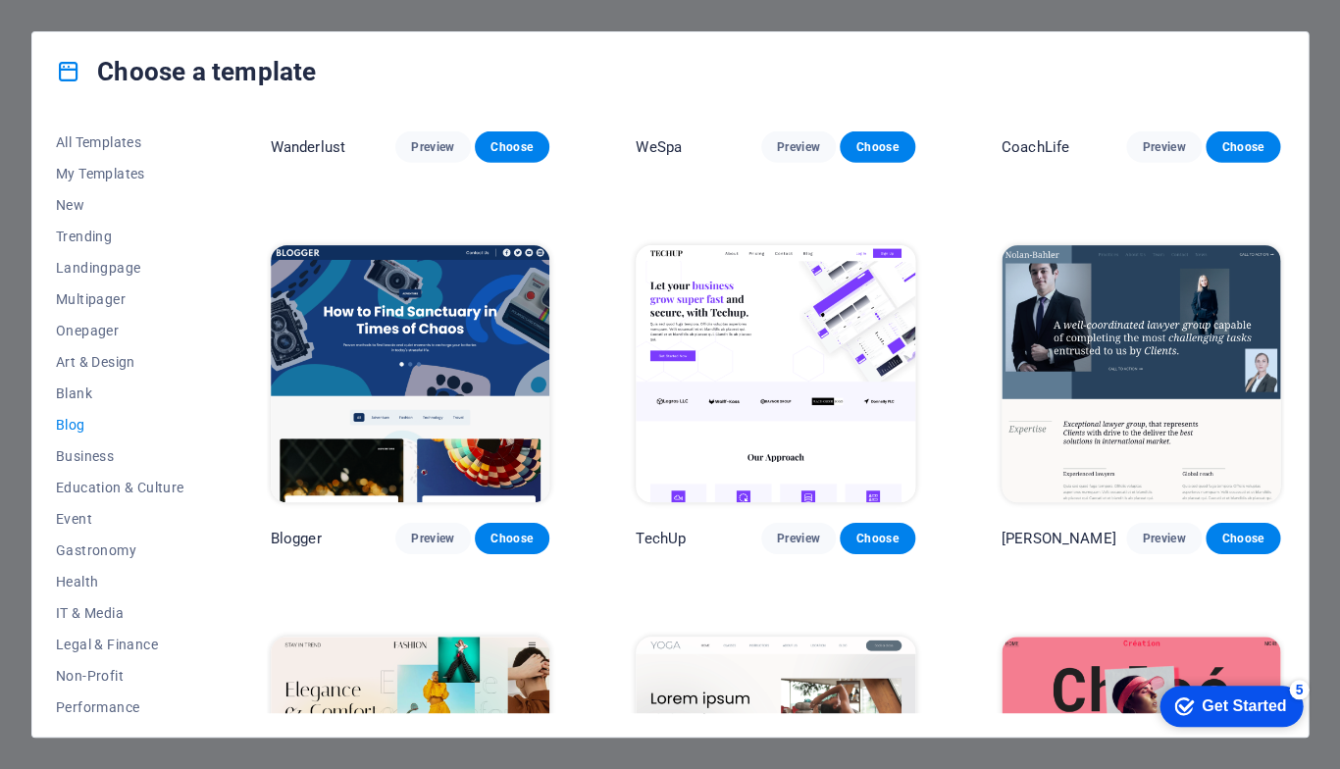
scroll to position [2456, 0]
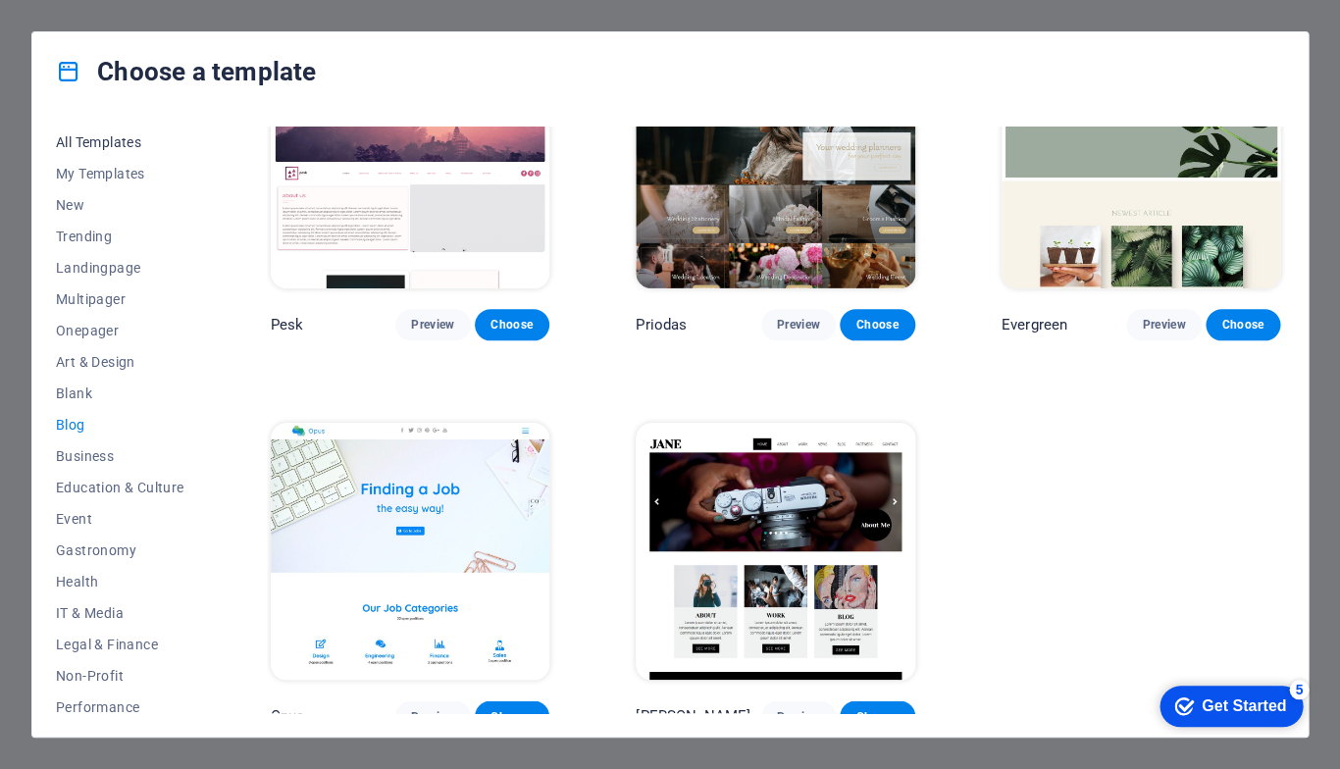
click at [89, 143] on span "All Templates" at bounding box center [120, 142] width 128 height 16
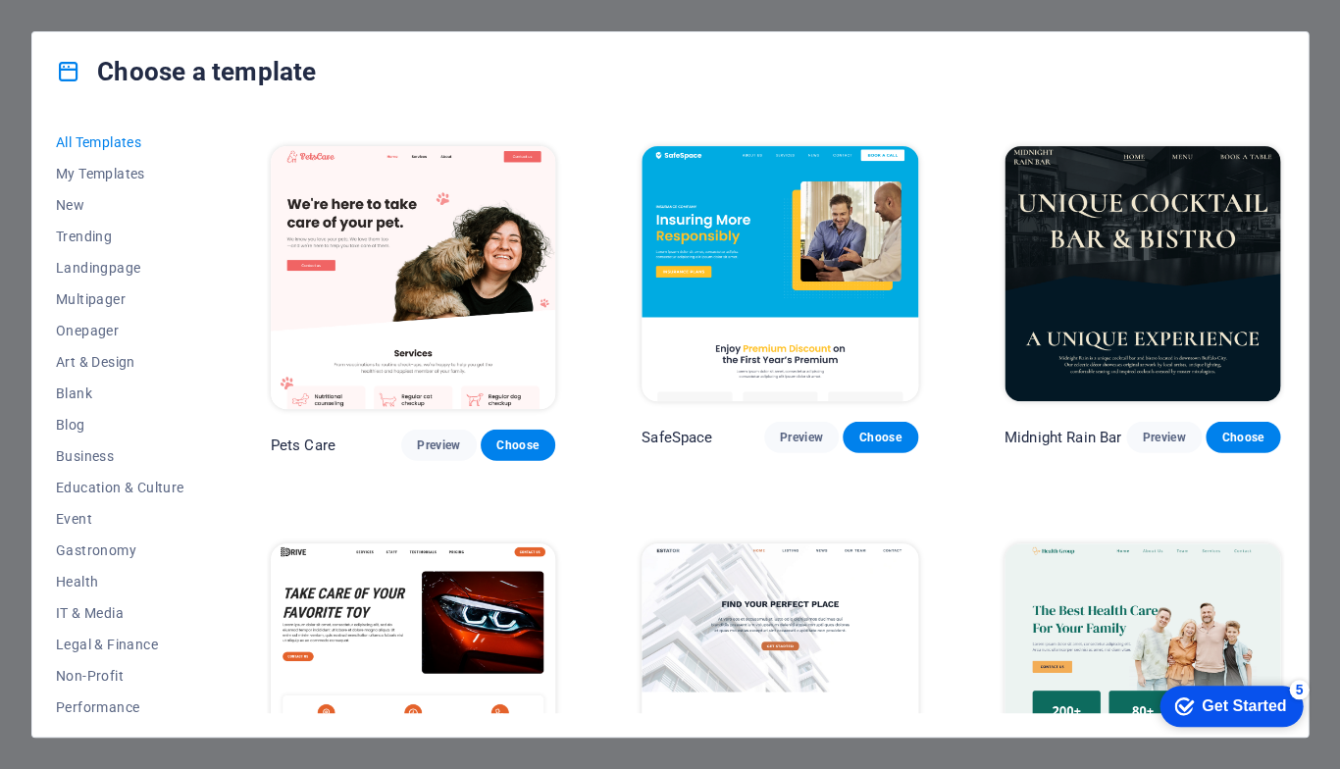
scroll to position [3357, 0]
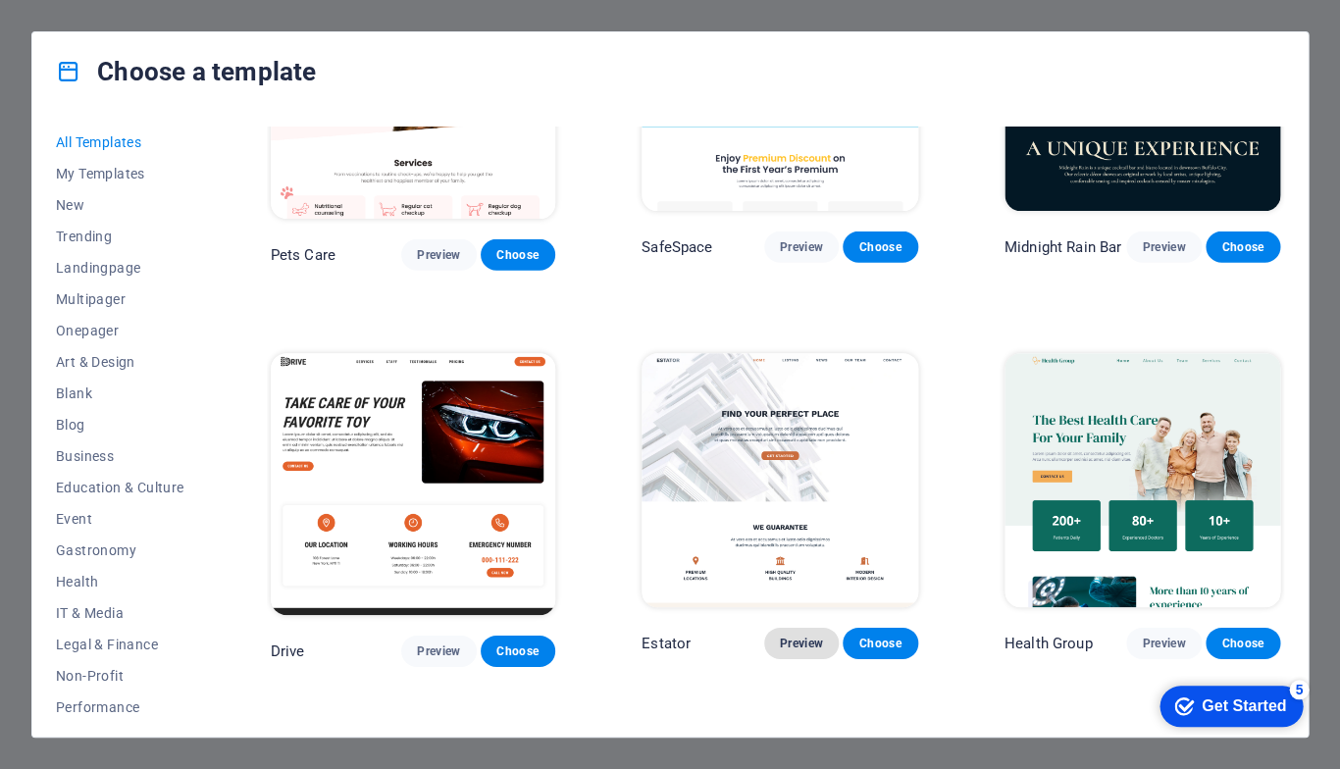
click at [791, 636] on span "Preview" at bounding box center [801, 644] width 43 height 16
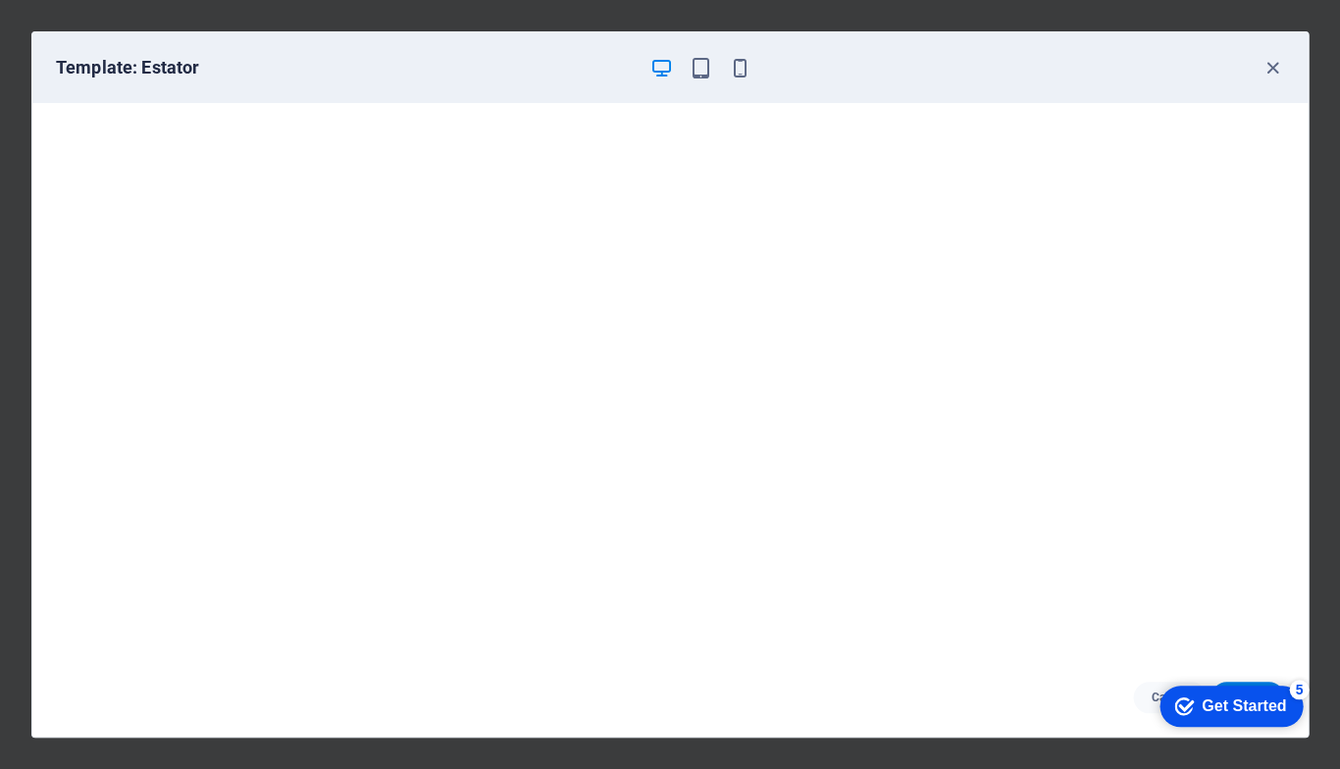
scroll to position [5, 0]
click at [1273, 63] on icon "button" at bounding box center [1272, 68] width 23 height 23
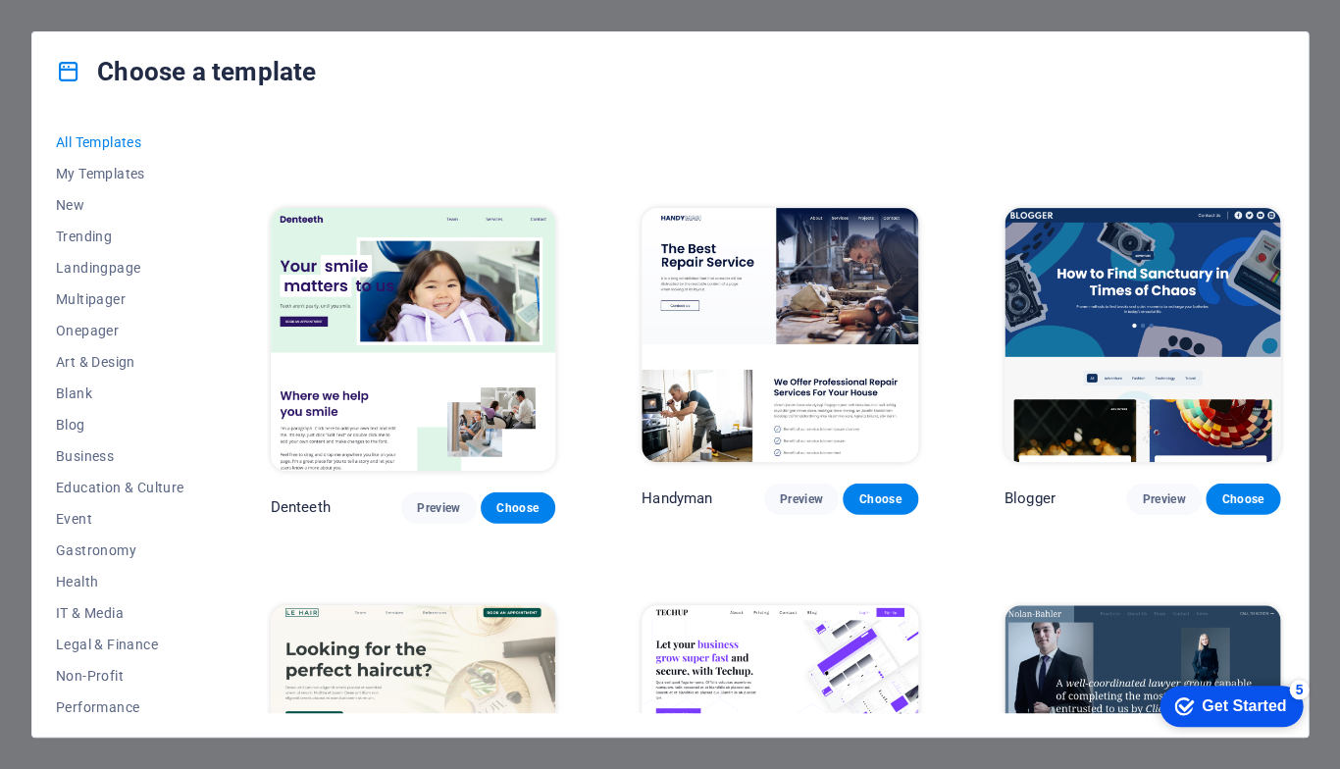
scroll to position [5092, 0]
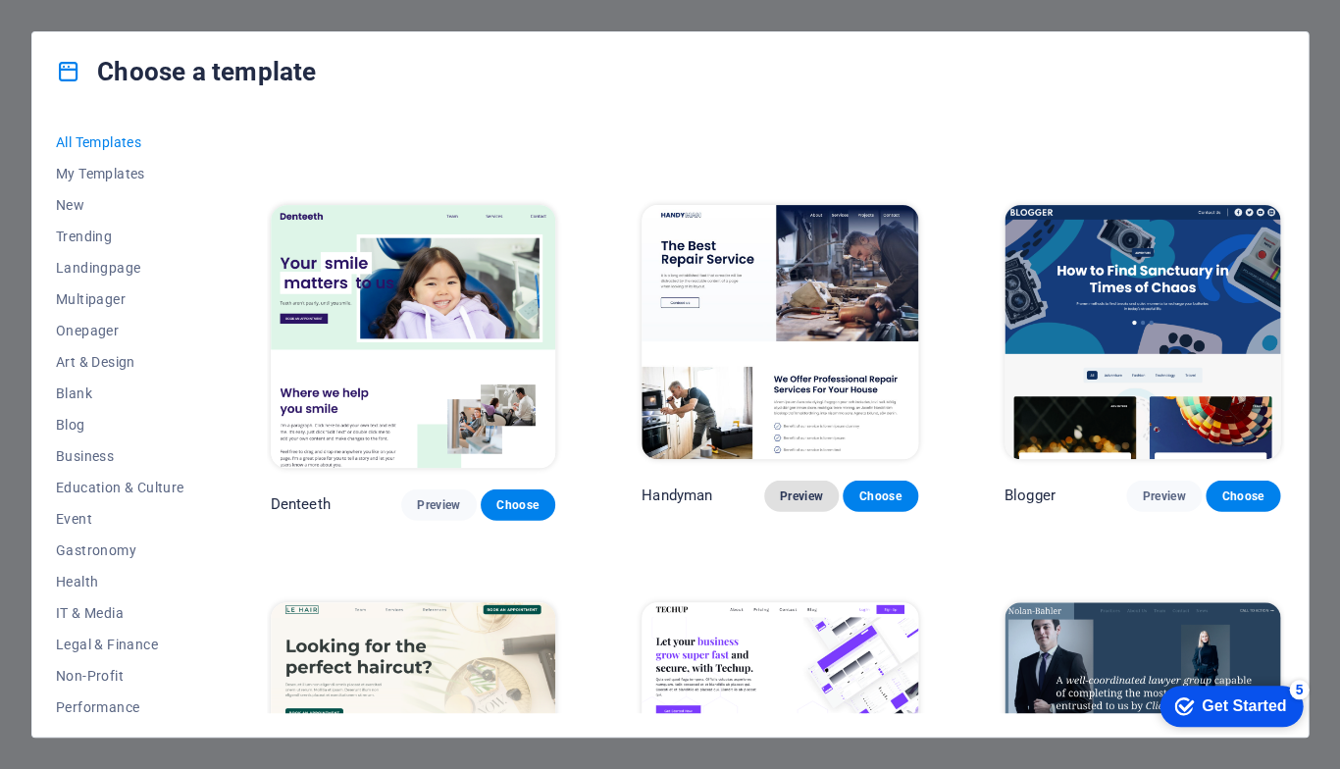
click at [787, 487] on span "Preview" at bounding box center [801, 495] width 43 height 16
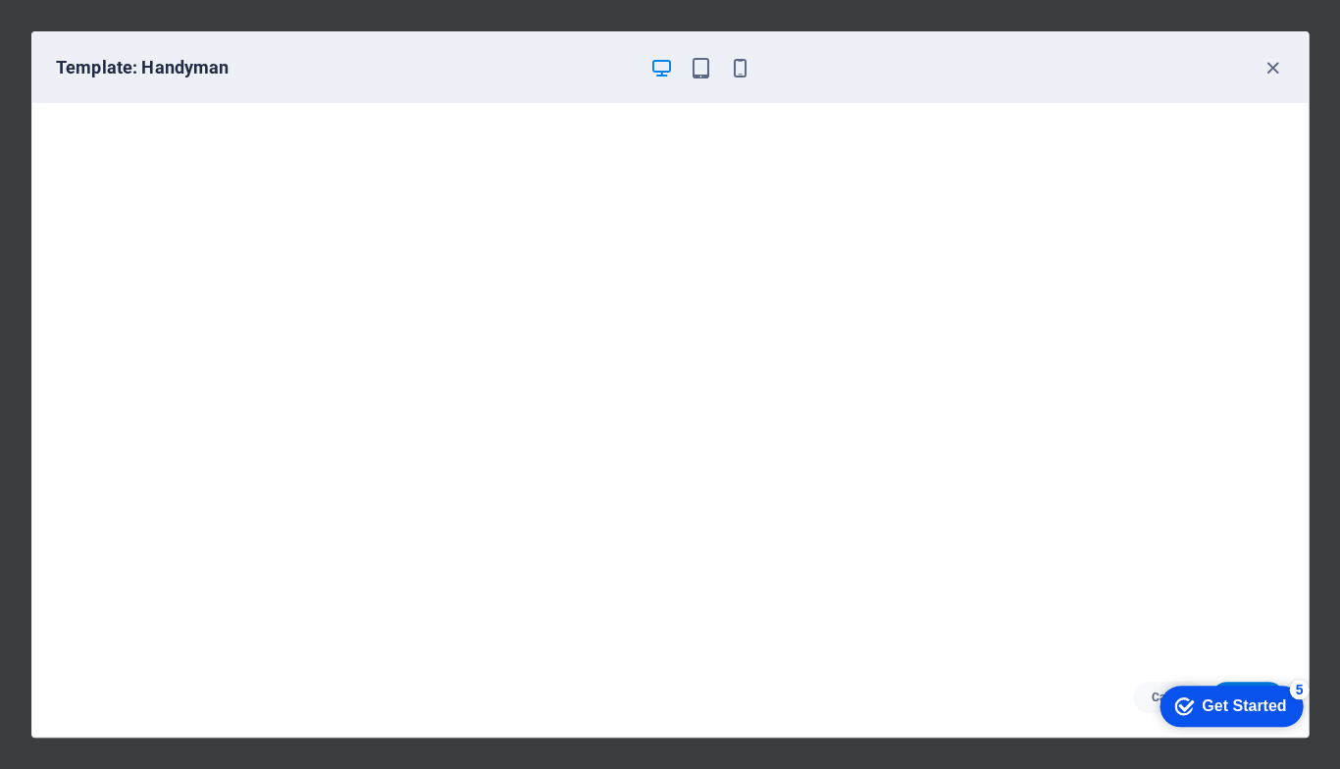
scroll to position [5095, 0]
click at [1270, 67] on icon "button" at bounding box center [1272, 68] width 23 height 23
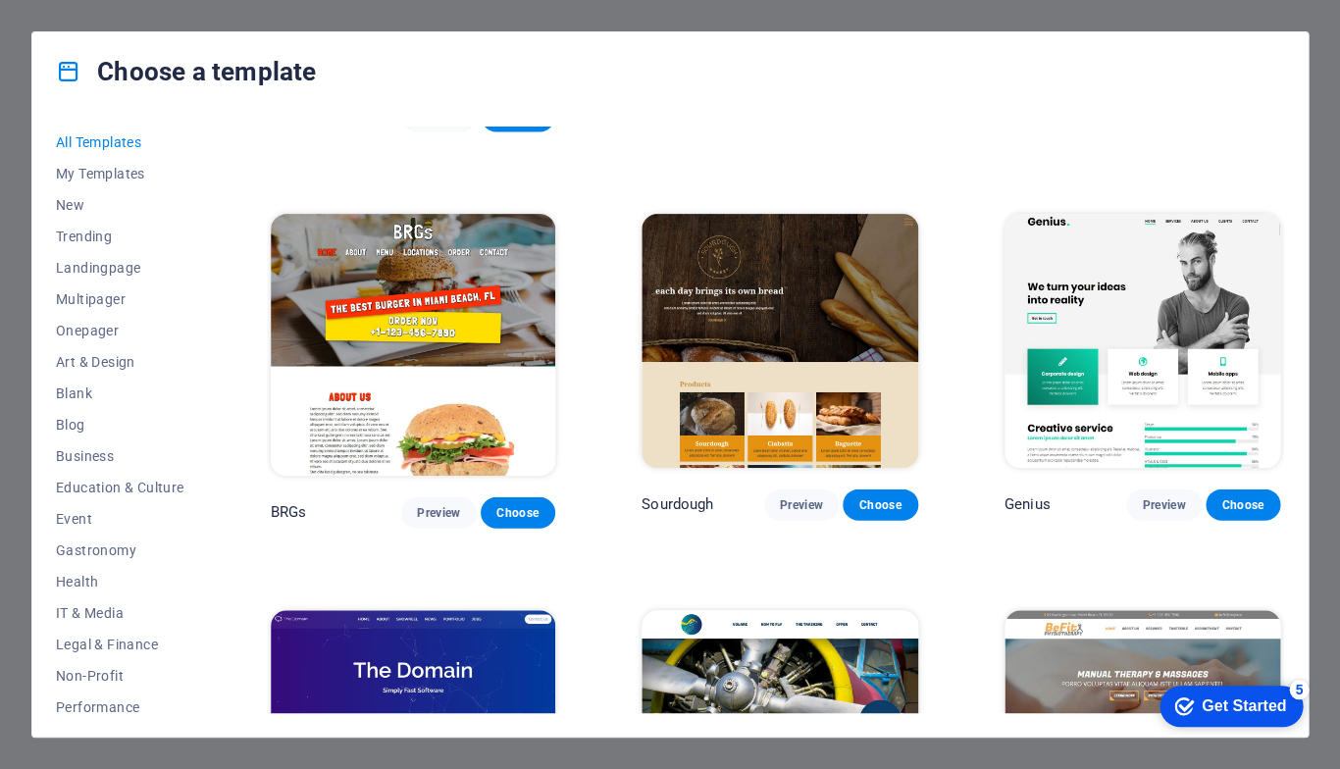
scroll to position [9167, 0]
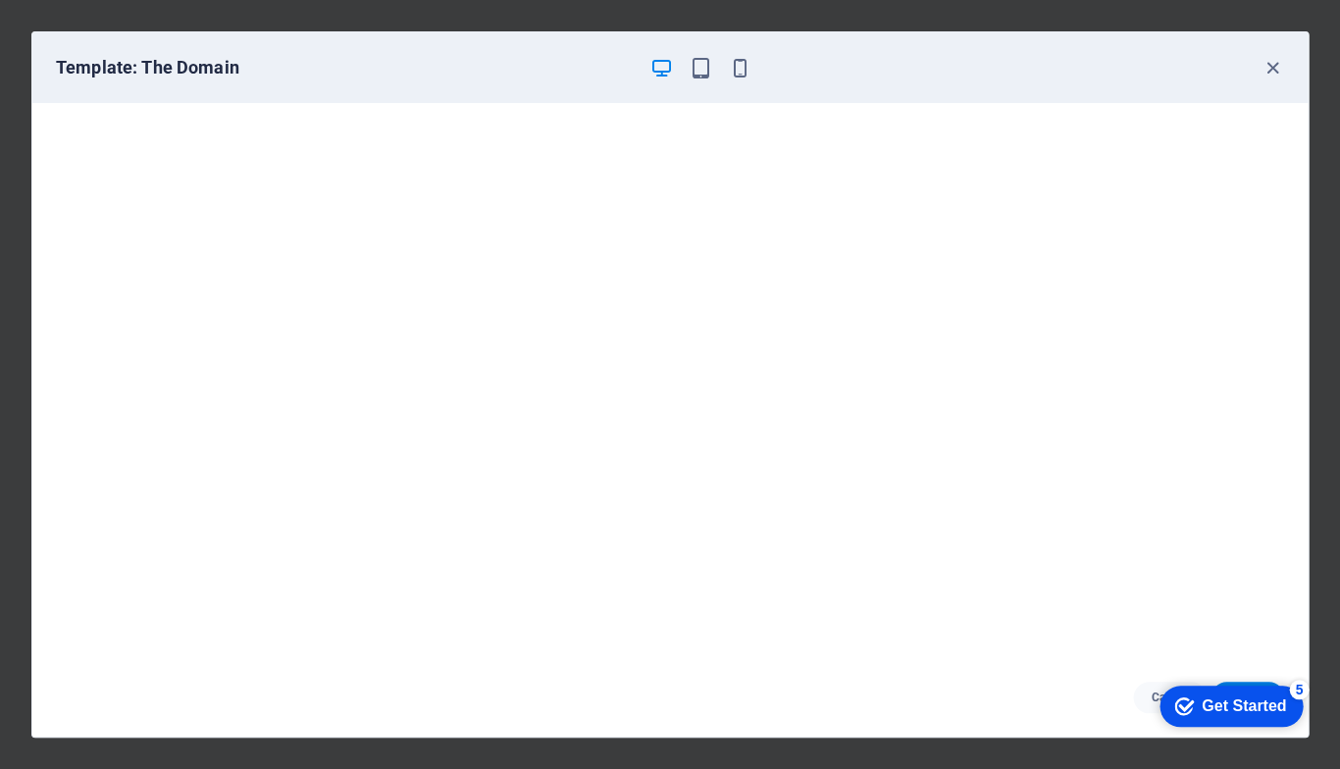
scroll to position [5, 0]
click at [1279, 65] on icon "button" at bounding box center [1272, 68] width 23 height 23
click at [1270, 67] on icon "button" at bounding box center [1272, 68] width 23 height 23
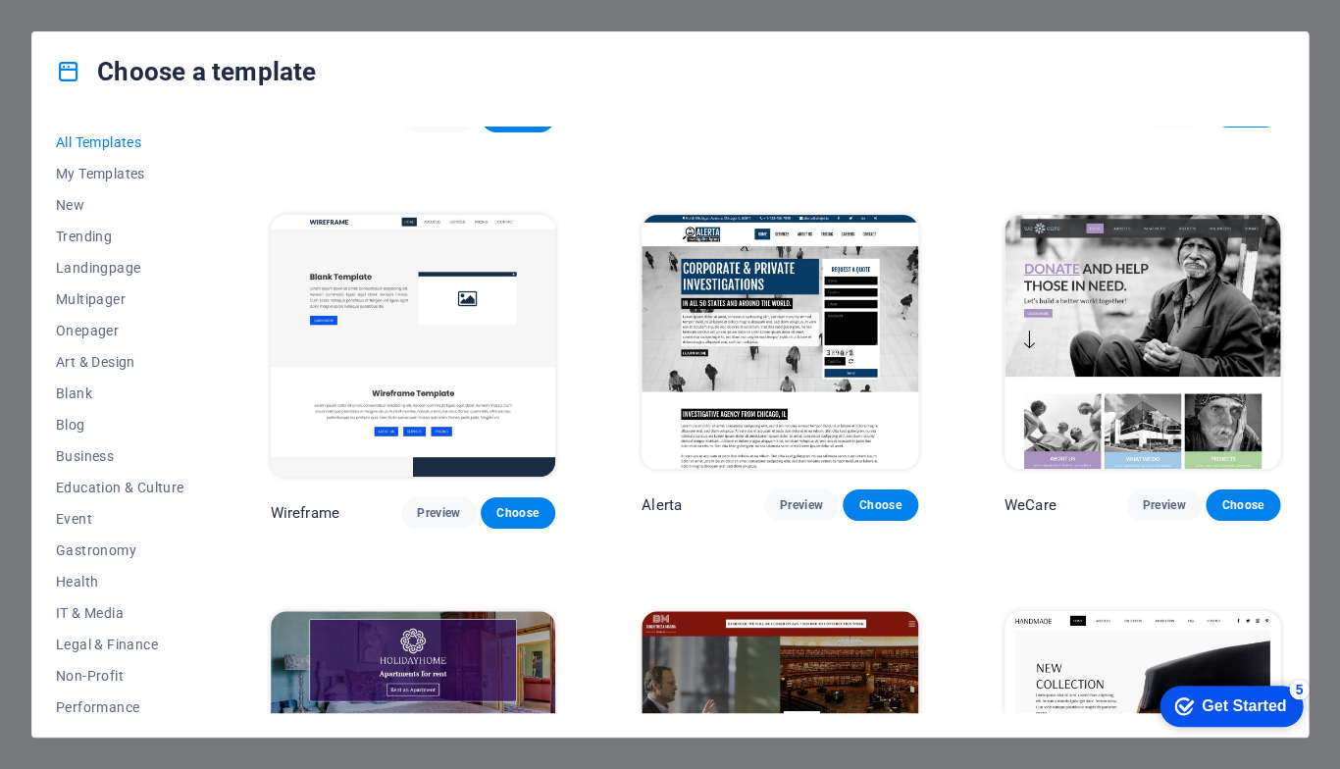
scroll to position [10049, 0]
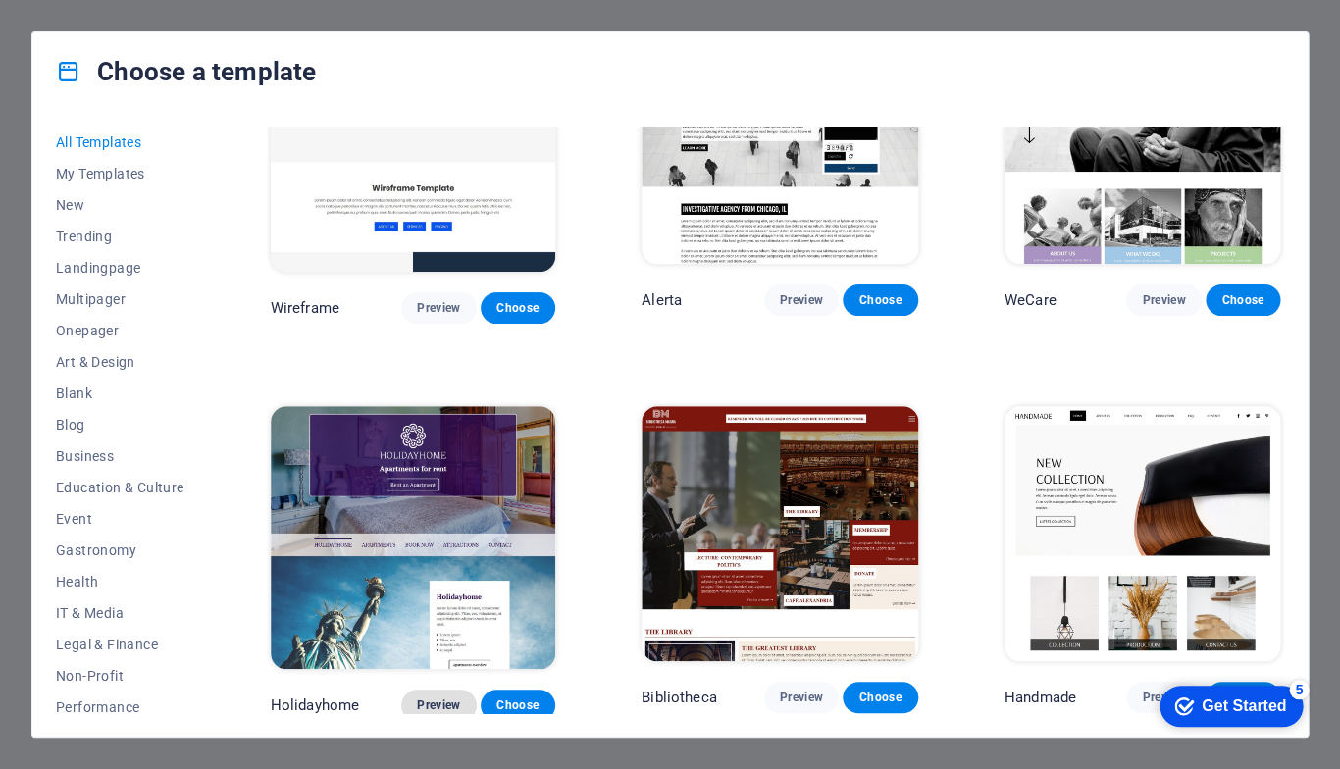
click at [425, 697] on span "Preview" at bounding box center [438, 705] width 43 height 16
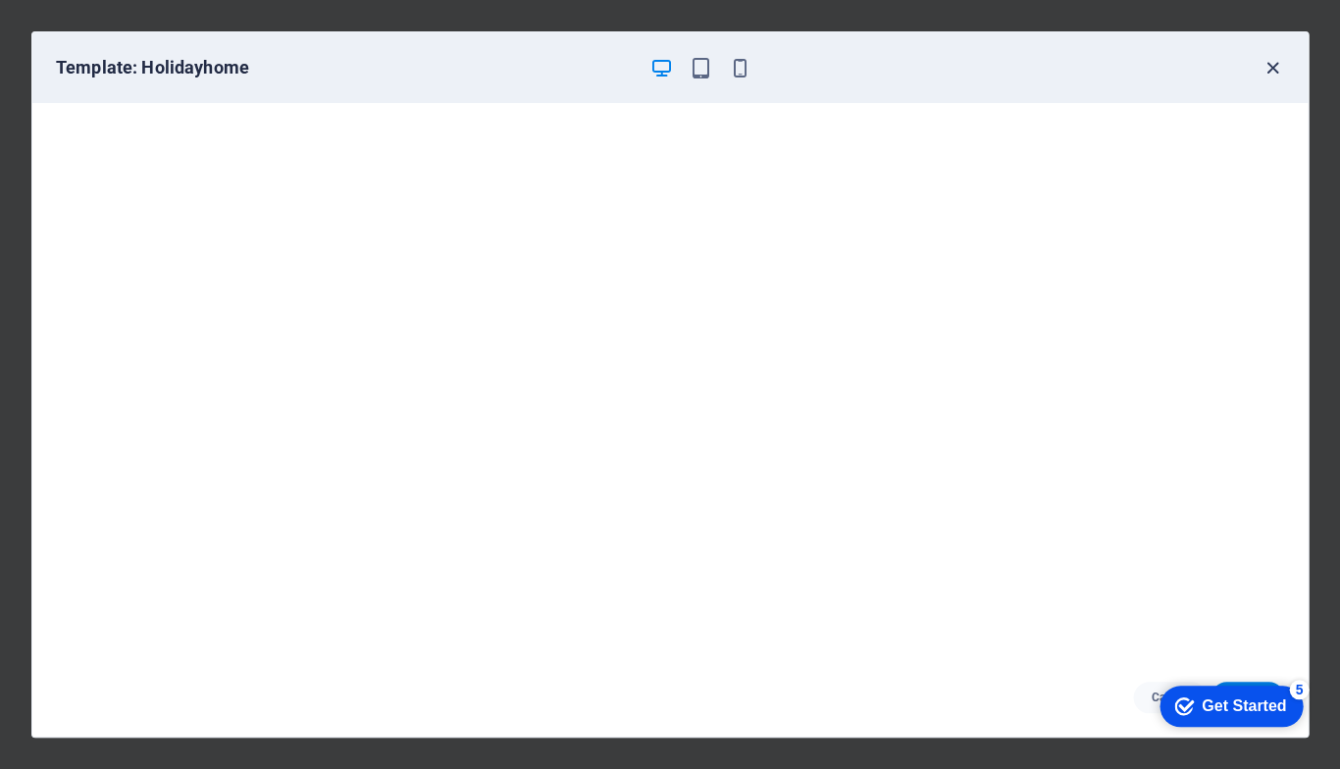
click at [1265, 68] on icon "button" at bounding box center [1272, 68] width 23 height 23
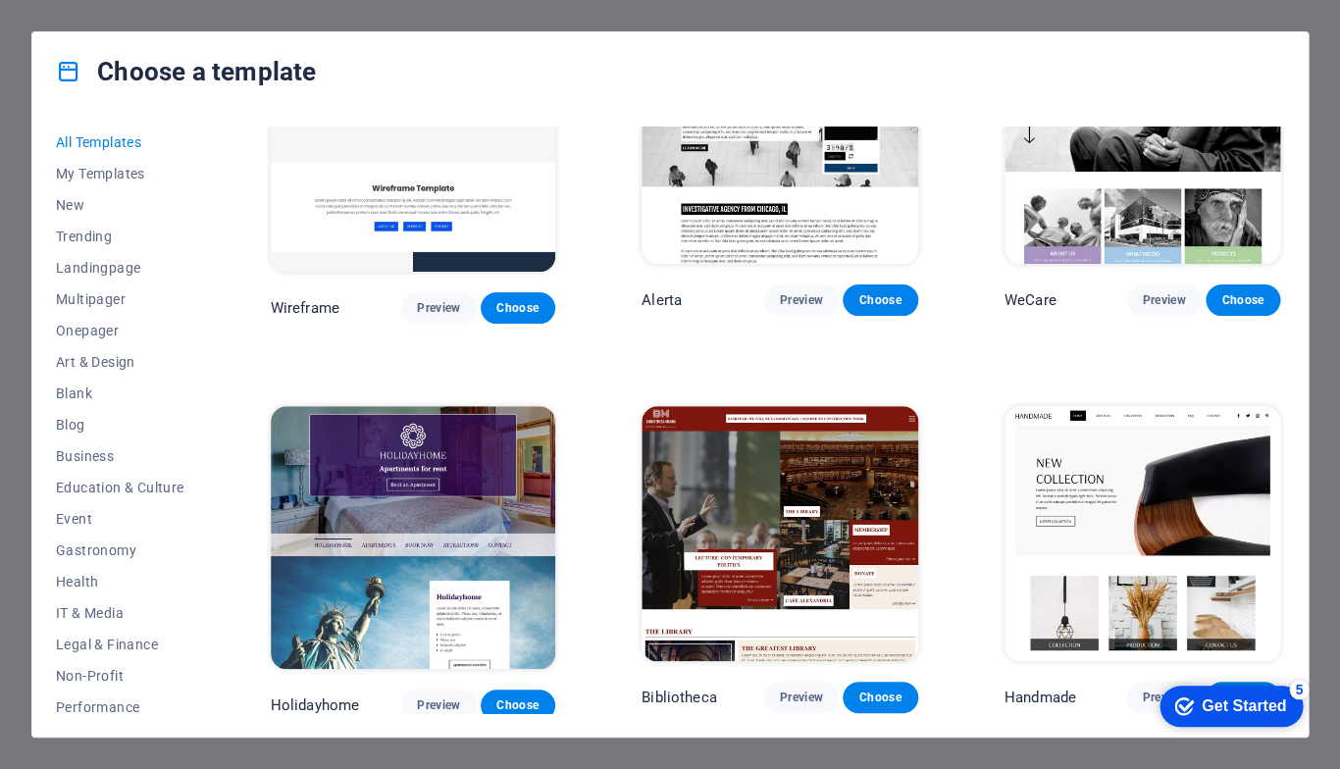
click at [409, 406] on img at bounding box center [413, 537] width 284 height 263
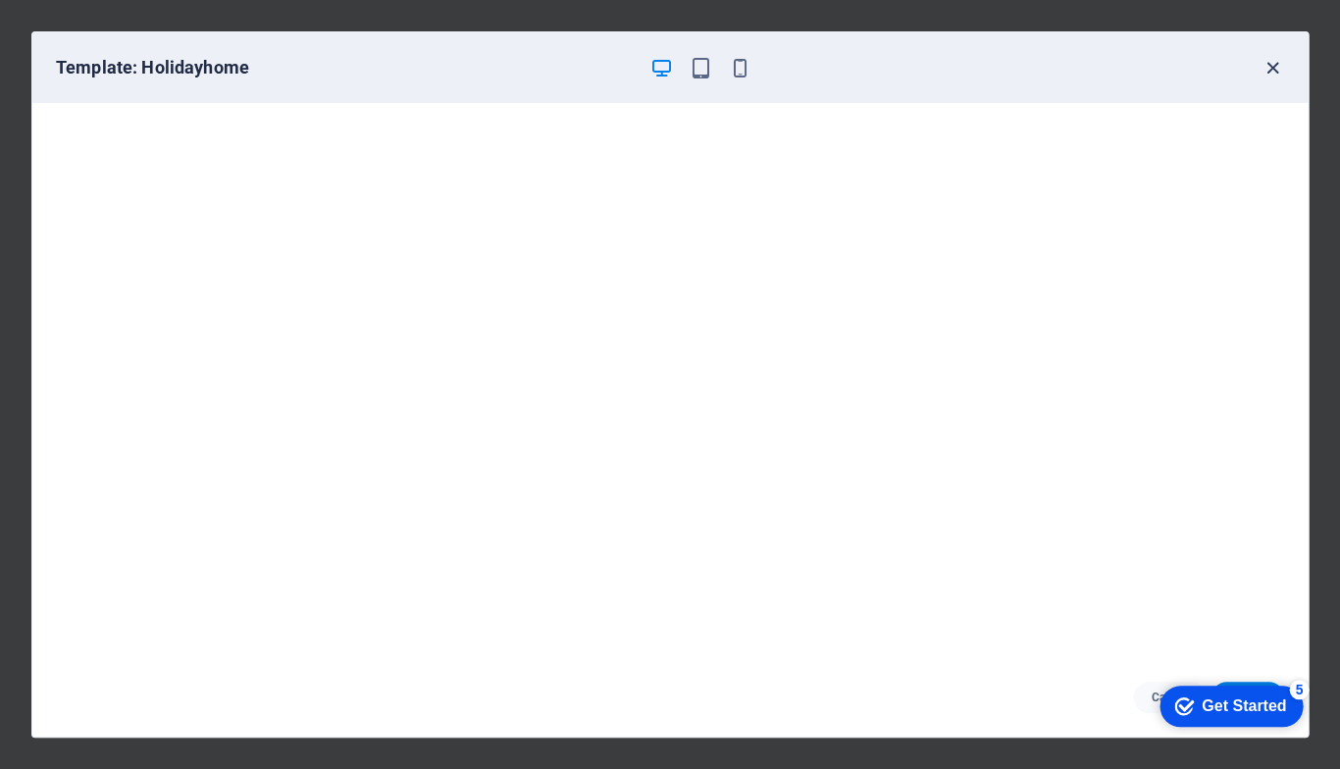
click at [1273, 69] on icon "button" at bounding box center [1272, 68] width 23 height 23
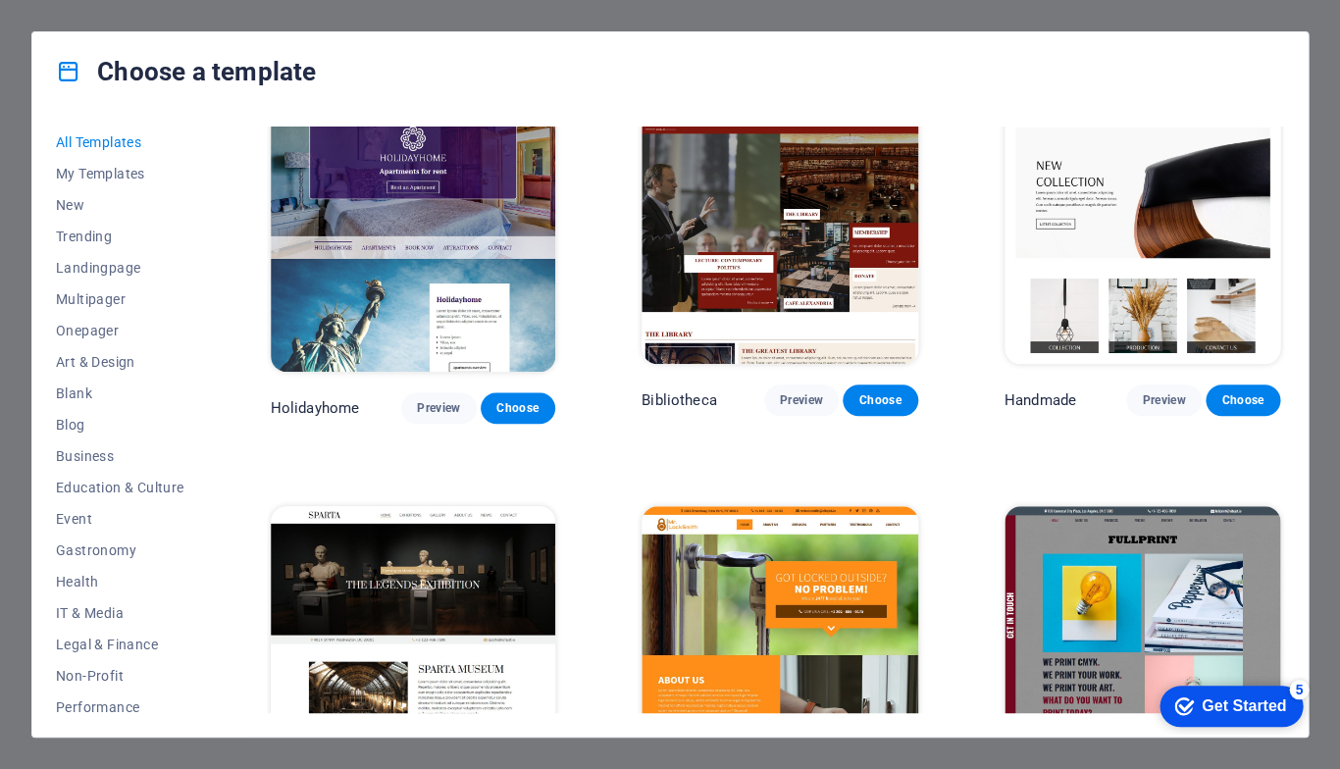
scroll to position [10429, 0]
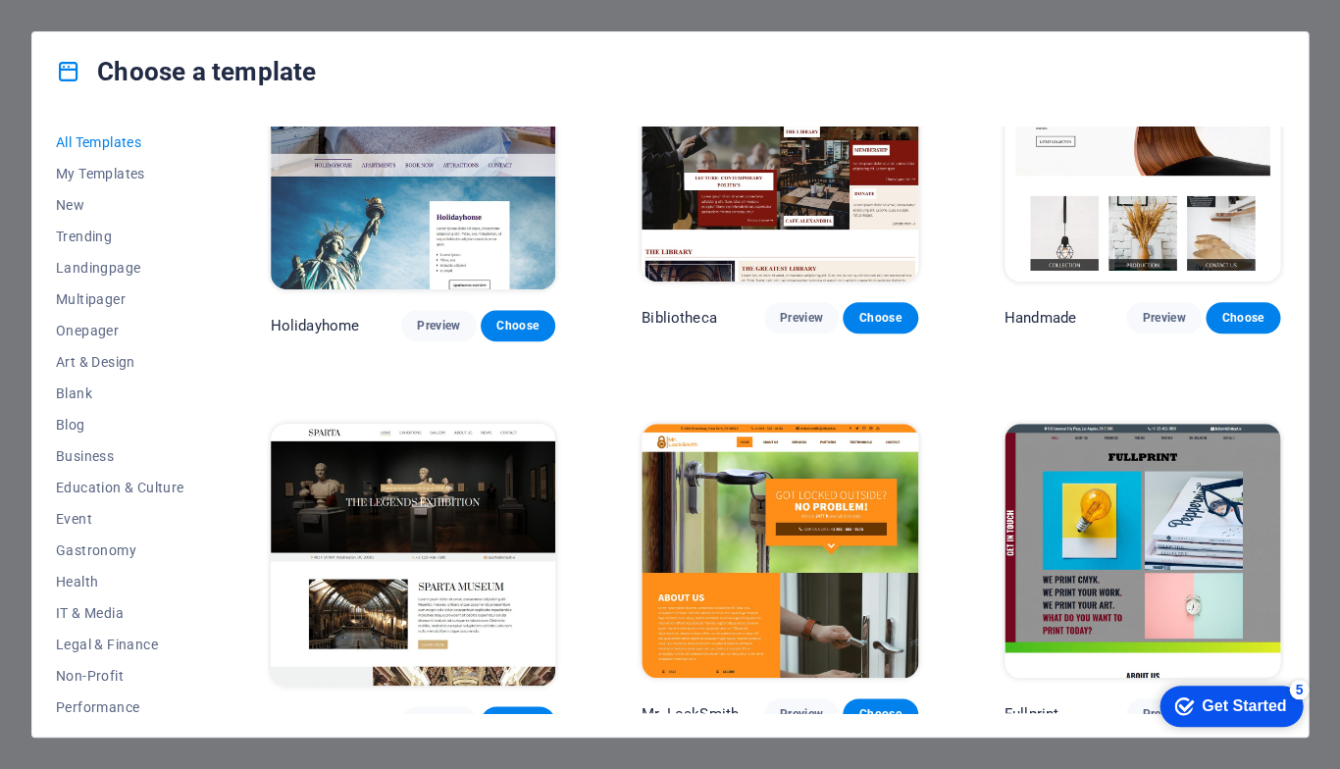
click at [466, 424] on img at bounding box center [413, 555] width 284 height 263
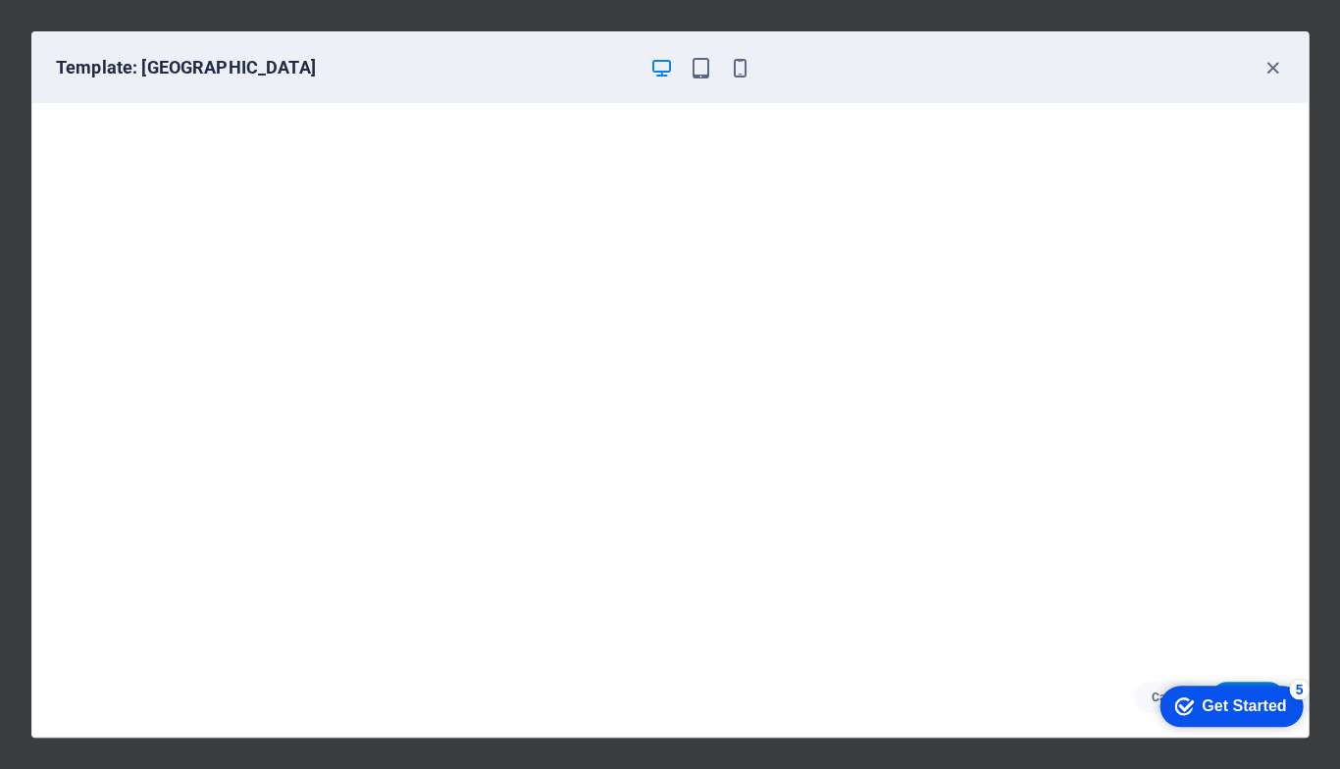
scroll to position [5, 0]
click at [1269, 68] on icon "button" at bounding box center [1272, 68] width 23 height 23
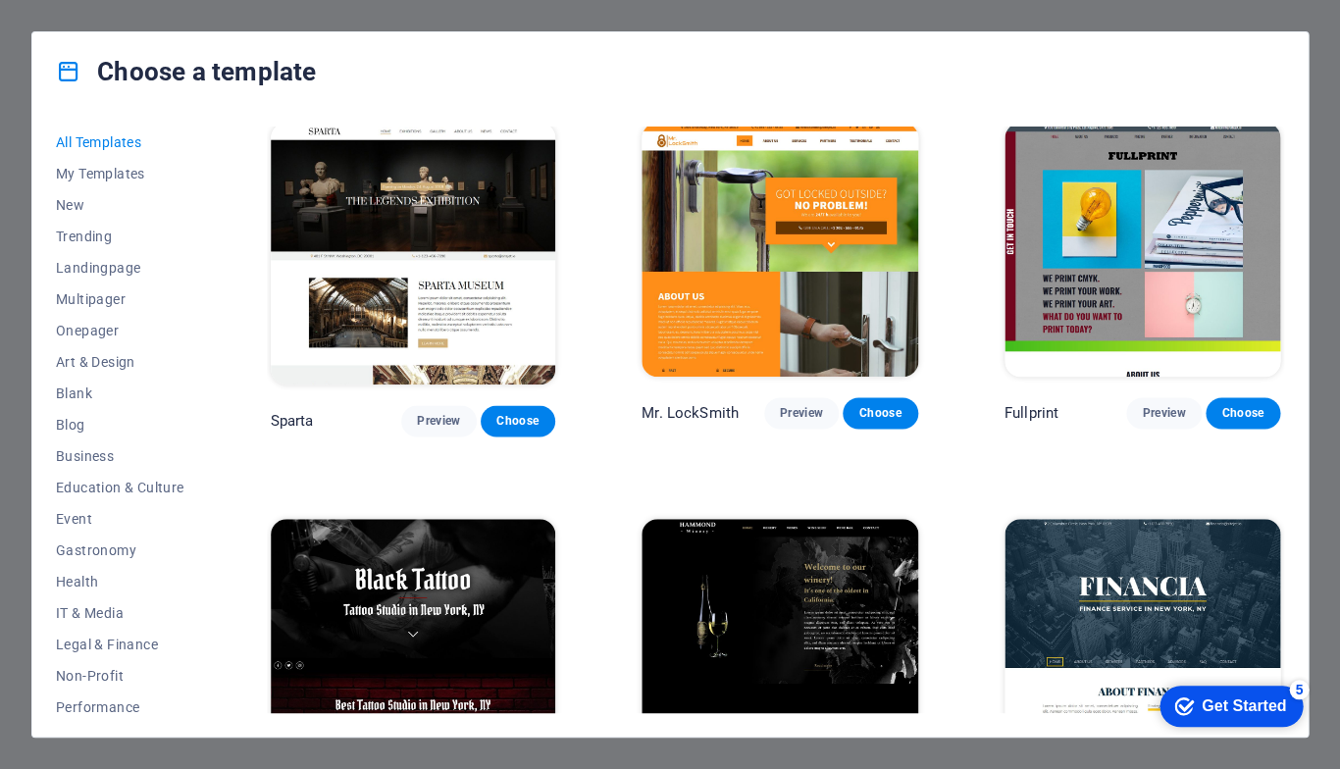
scroll to position [10901, 0]
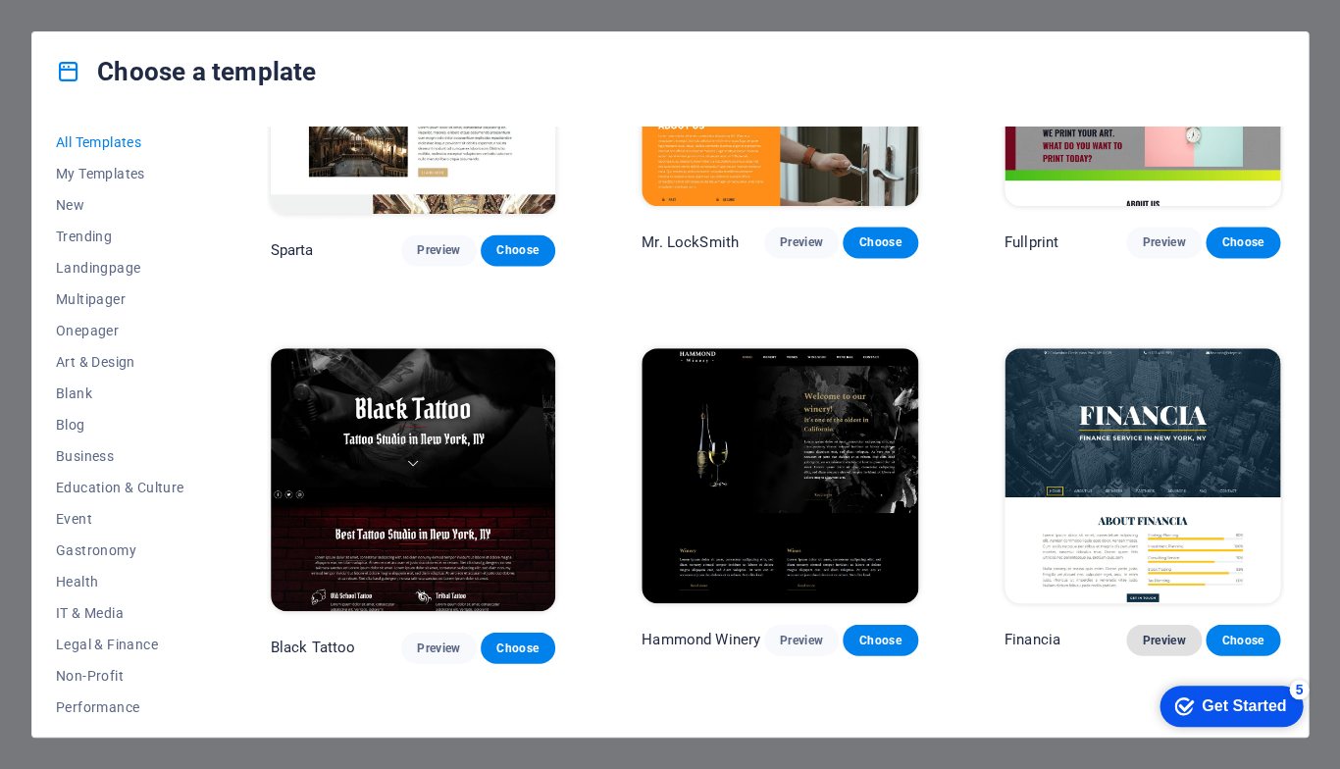
click at [1159, 632] on span "Preview" at bounding box center [1163, 640] width 43 height 16
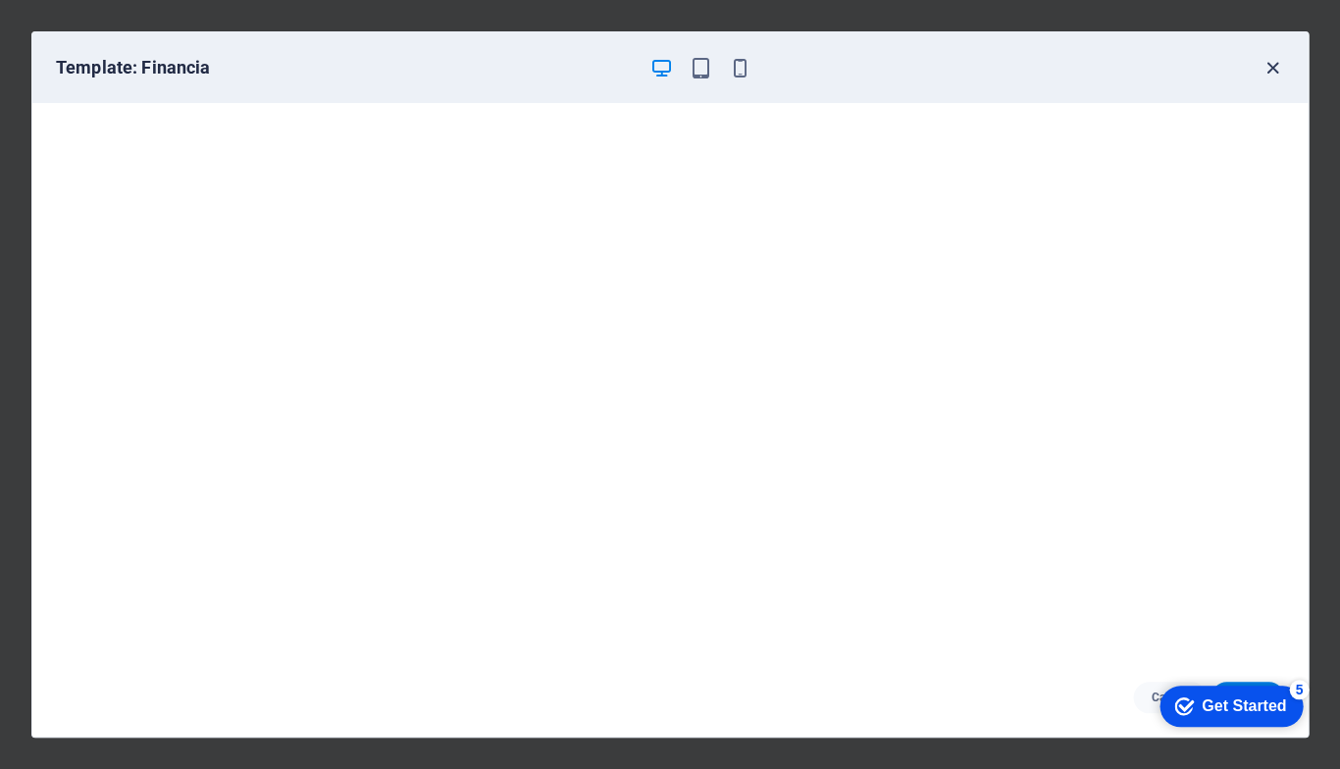
click at [1268, 70] on icon "button" at bounding box center [1272, 68] width 23 height 23
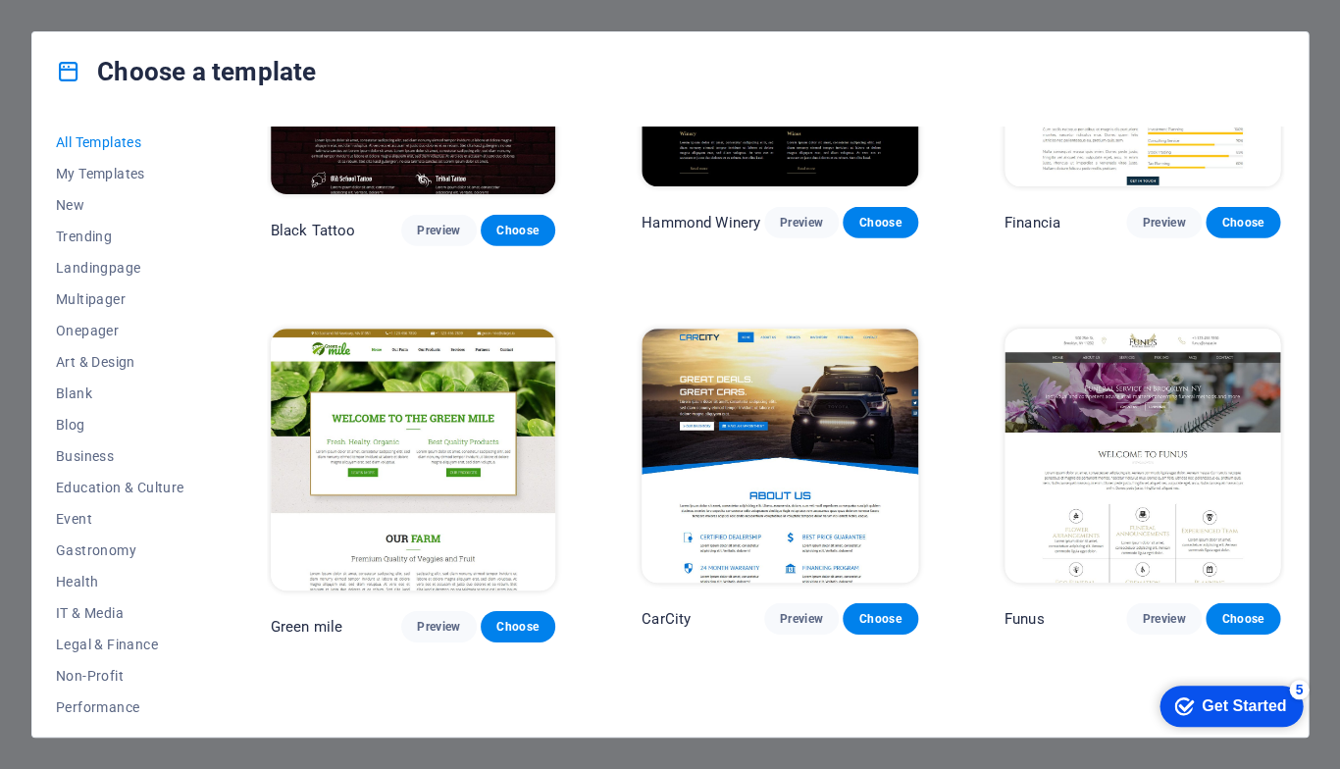
scroll to position [10783, 0]
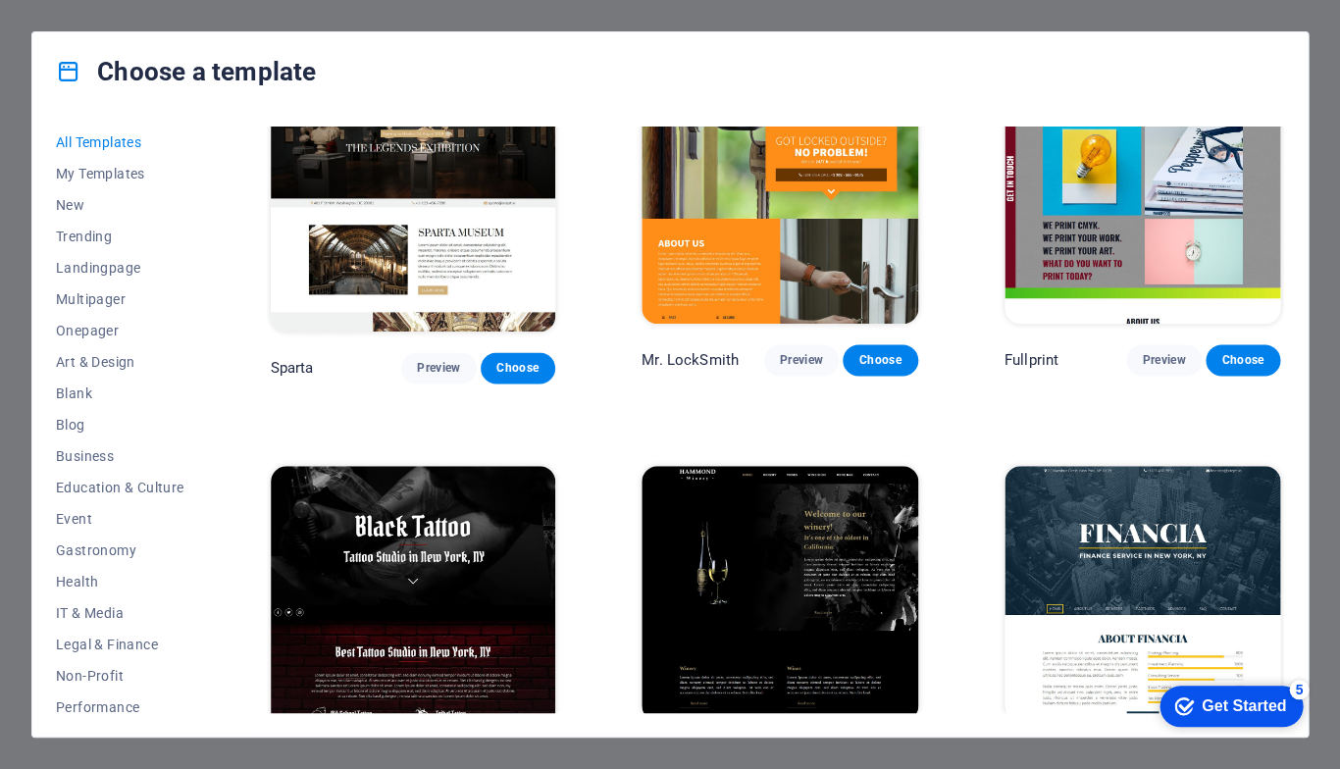
click at [1226, 749] on span "Choose" at bounding box center [1242, 757] width 43 height 16
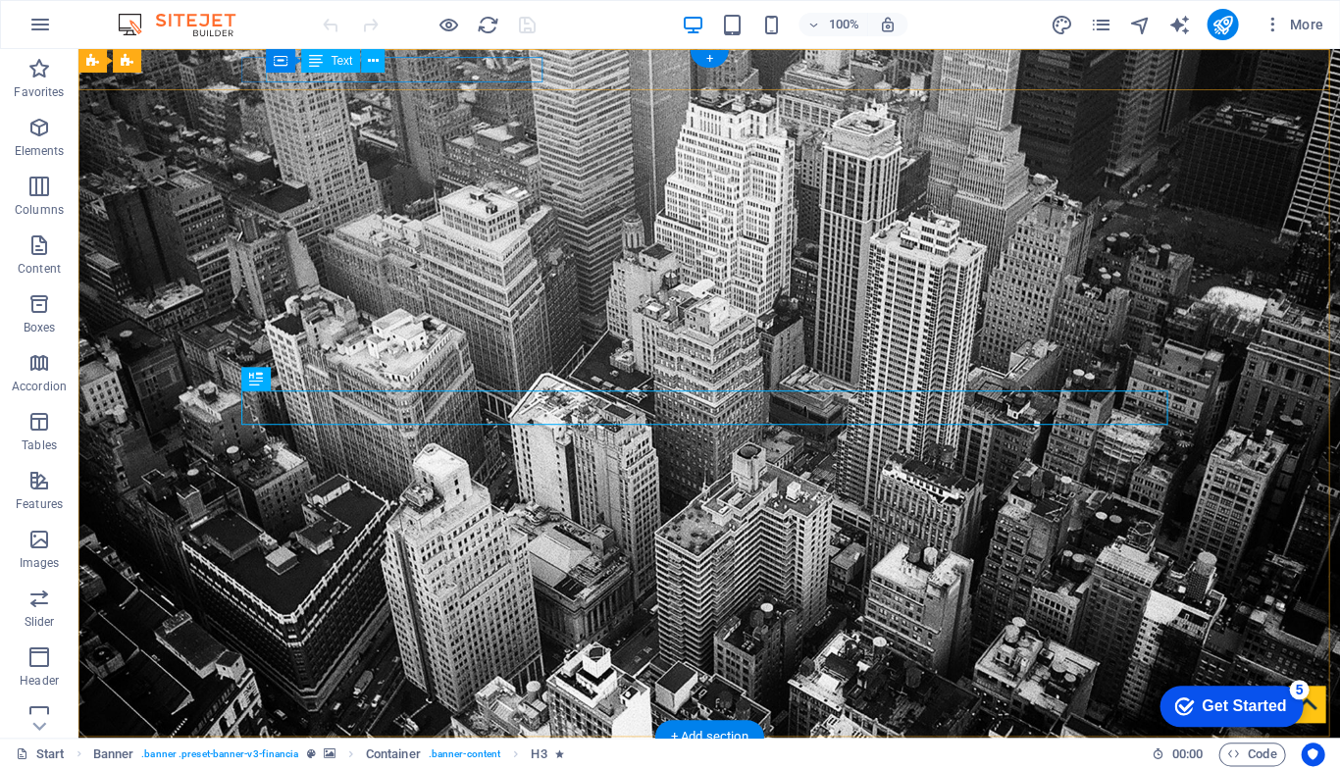
click at [404, 761] on div "[STREET_ADDRESS][US_STATE]" at bounding box center [701, 774] width 910 height 26
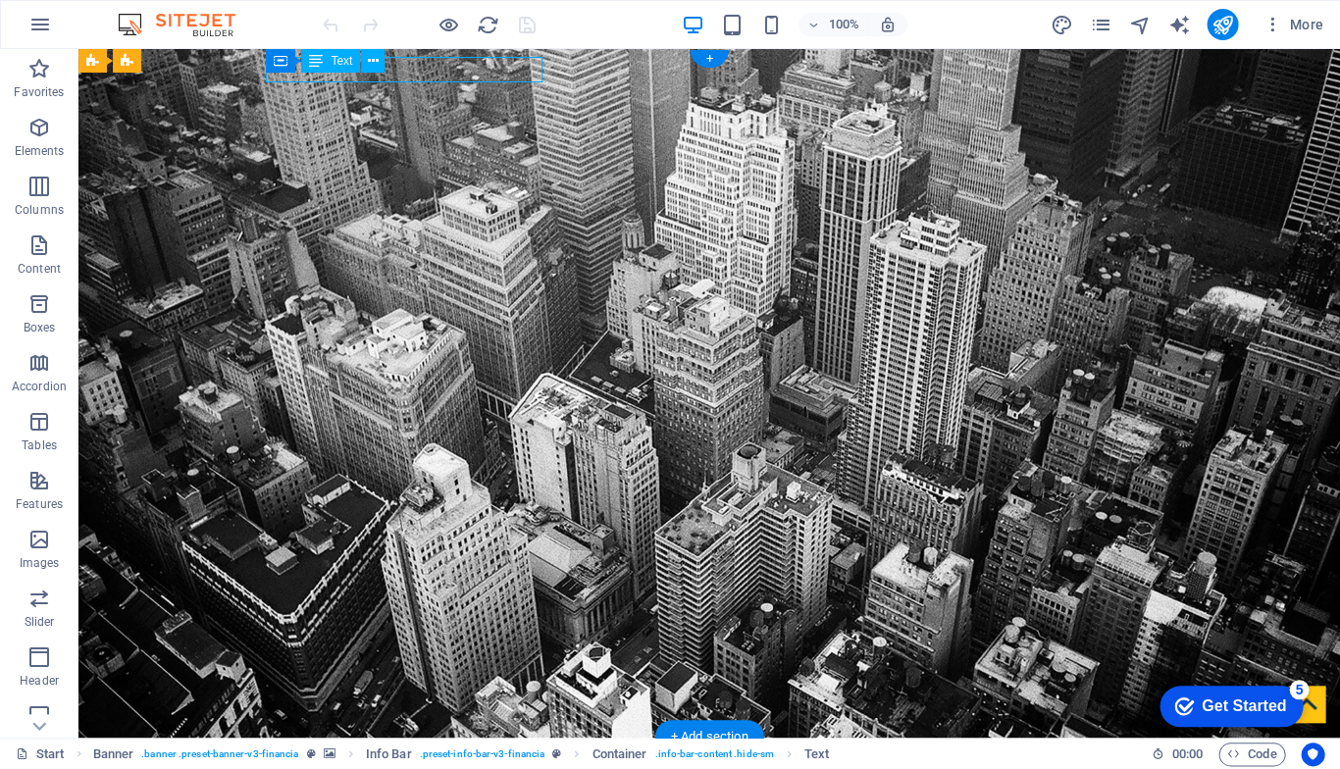
click at [404, 761] on div "[STREET_ADDRESS][US_STATE]" at bounding box center [701, 774] width 910 height 26
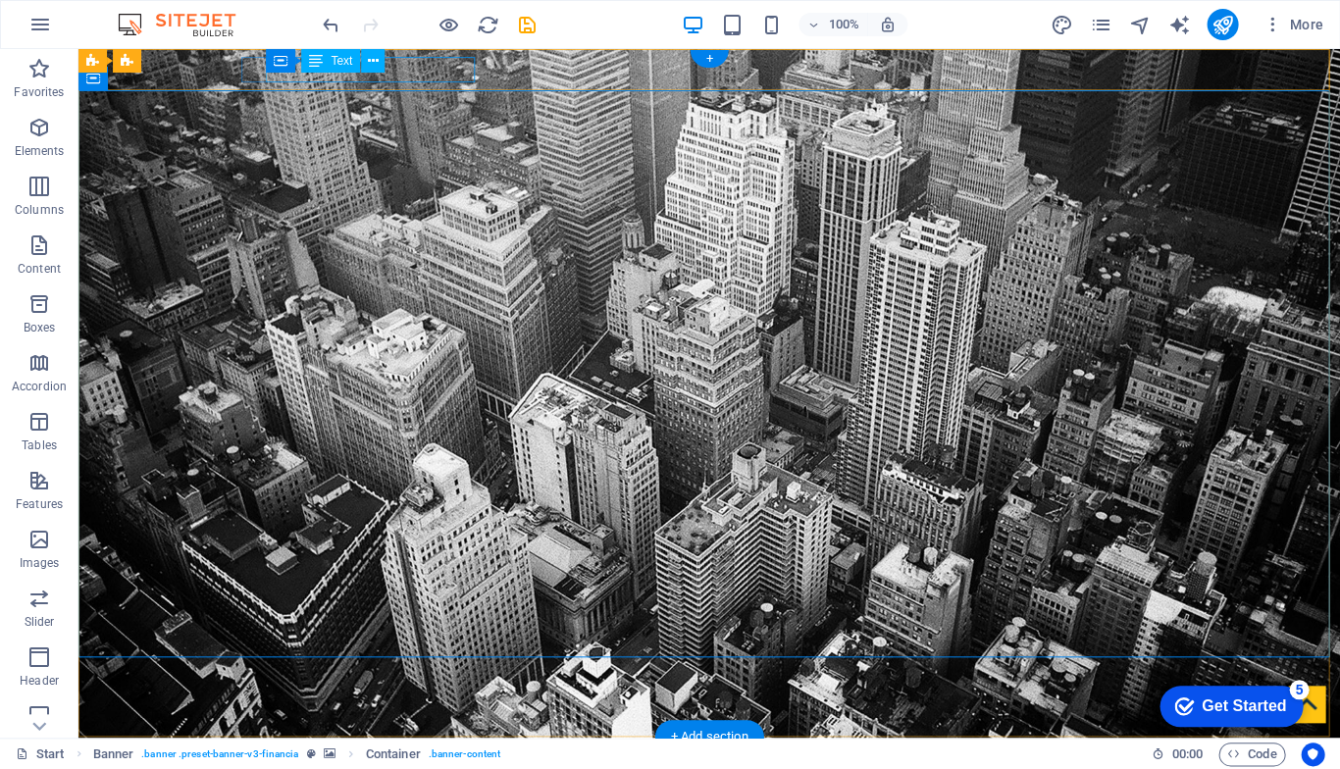
click at [314, 761] on div "online Group of COMPAMY" at bounding box center [701, 774] width 910 height 26
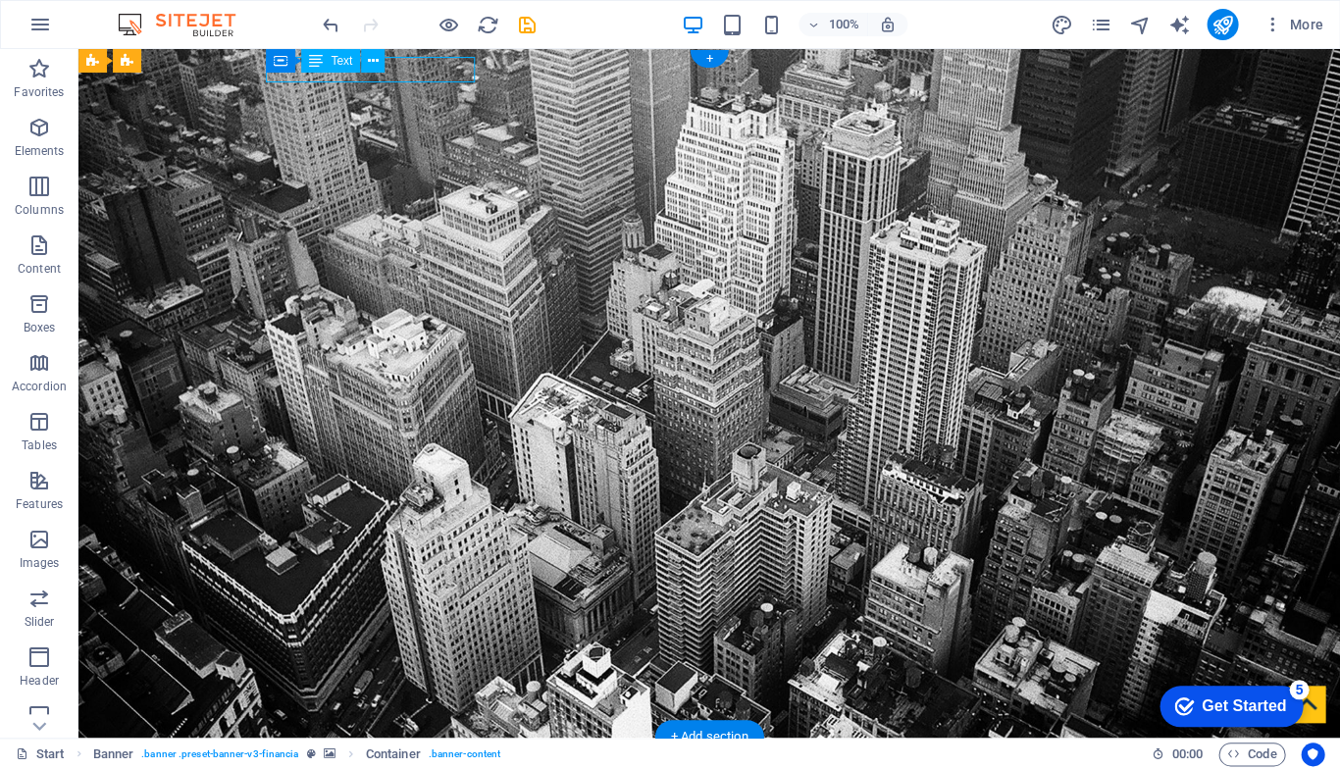
click at [314, 761] on div "online Group of COMPAMY" at bounding box center [701, 774] width 910 height 26
click at [409, 761] on div "online Group of COMPAMY" at bounding box center [701, 774] width 910 height 26
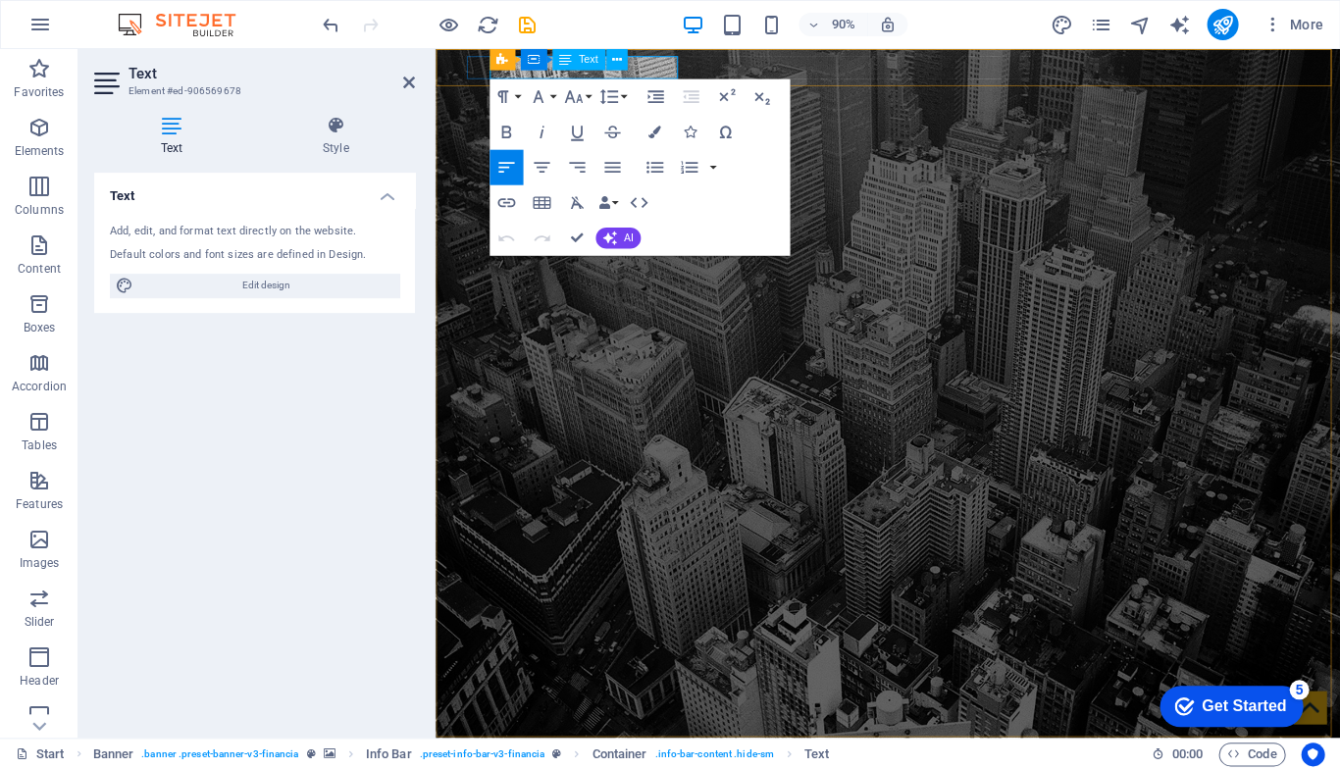
drag, startPoint x: 597, startPoint y: 70, endPoint x: 633, endPoint y: 68, distance: 35.4
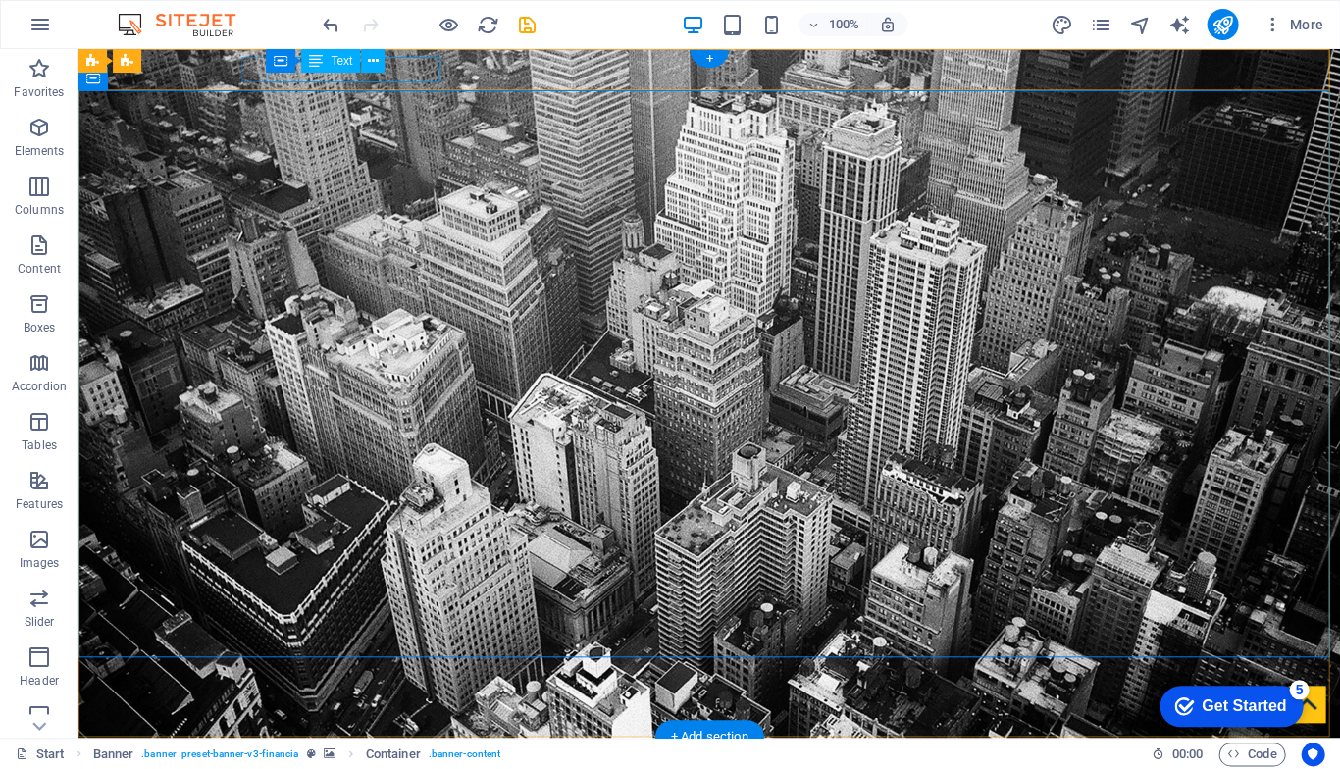
click at [298, 70] on div "Container Text" at bounding box center [331, 61] width 131 height 25
click at [399, 761] on div "GROUP OF COMPANY" at bounding box center [701, 774] width 910 height 26
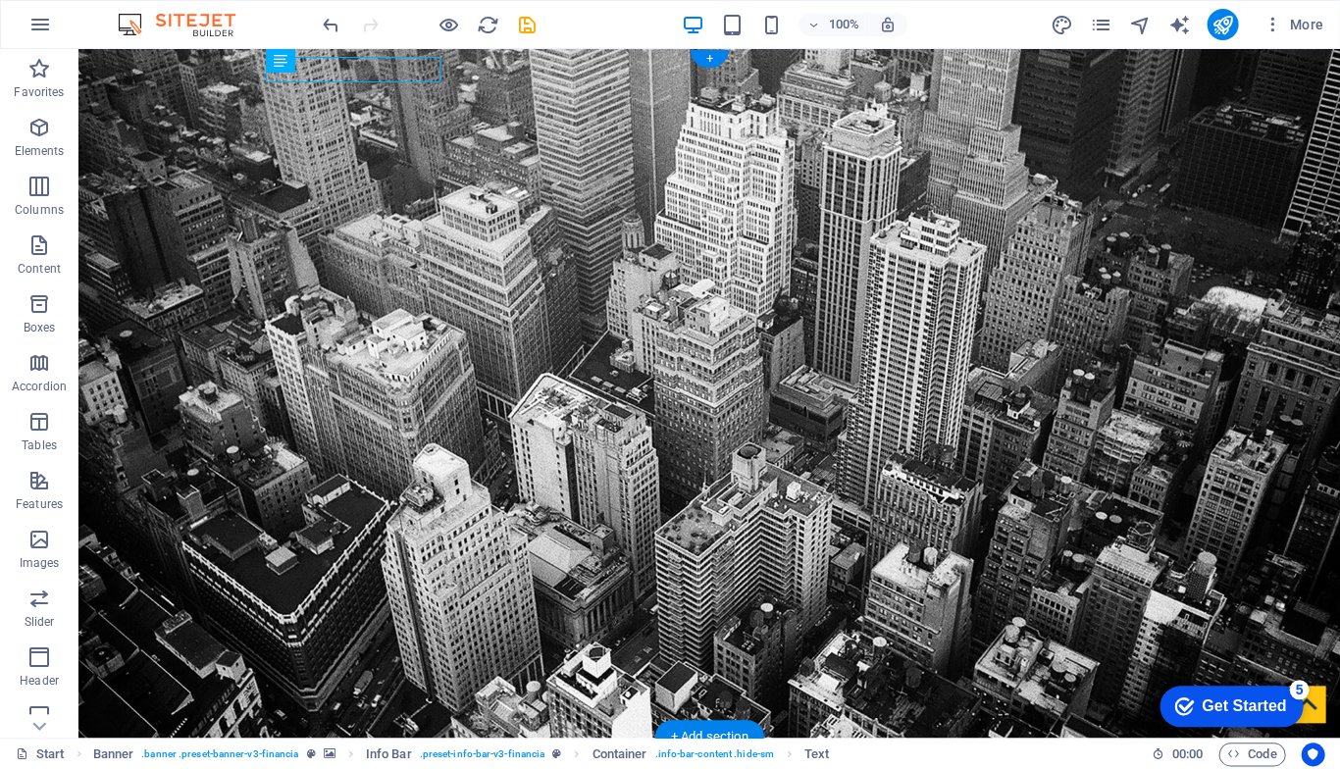
click at [399, 761] on div "GROUP OF COMPANY" at bounding box center [701, 774] width 910 height 26
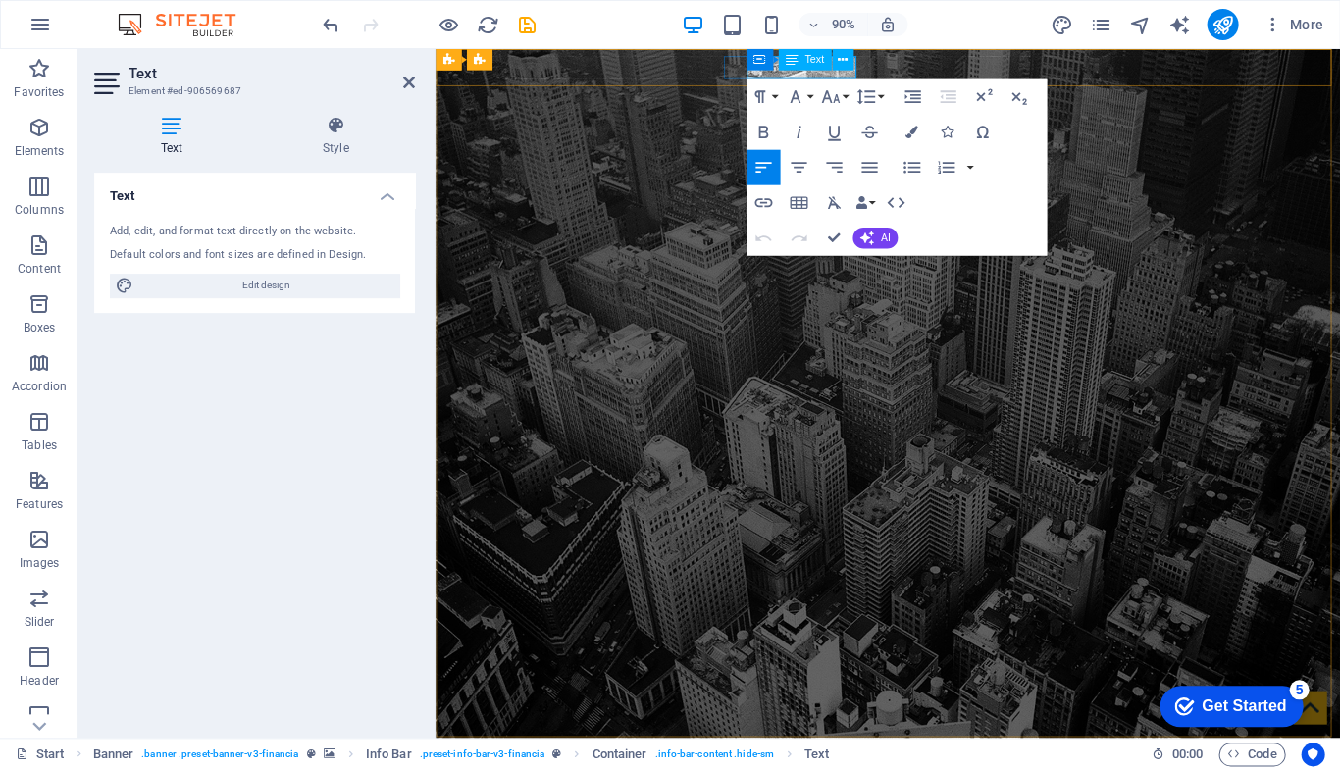
click at [801, 67] on div "Text" at bounding box center [804, 60] width 53 height 22
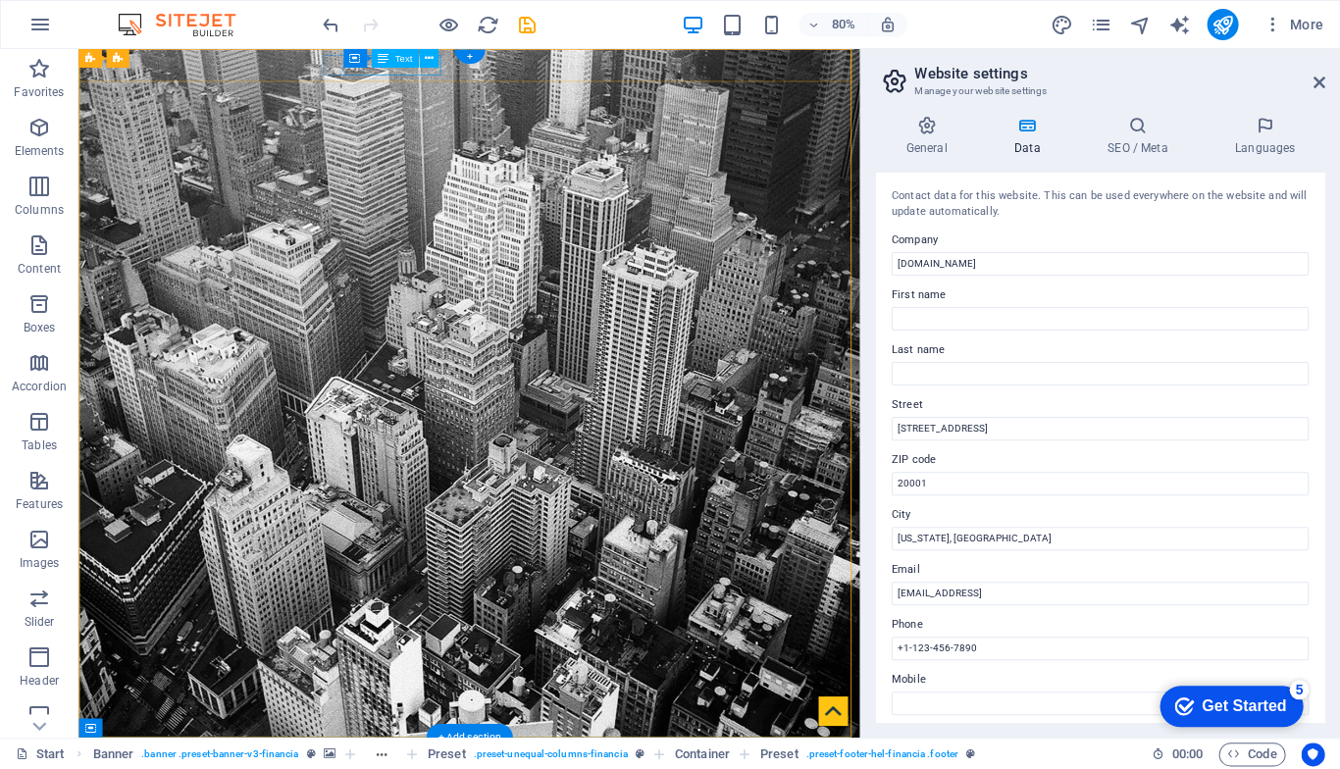
click at [388, 65] on div "Text" at bounding box center [394, 58] width 47 height 19
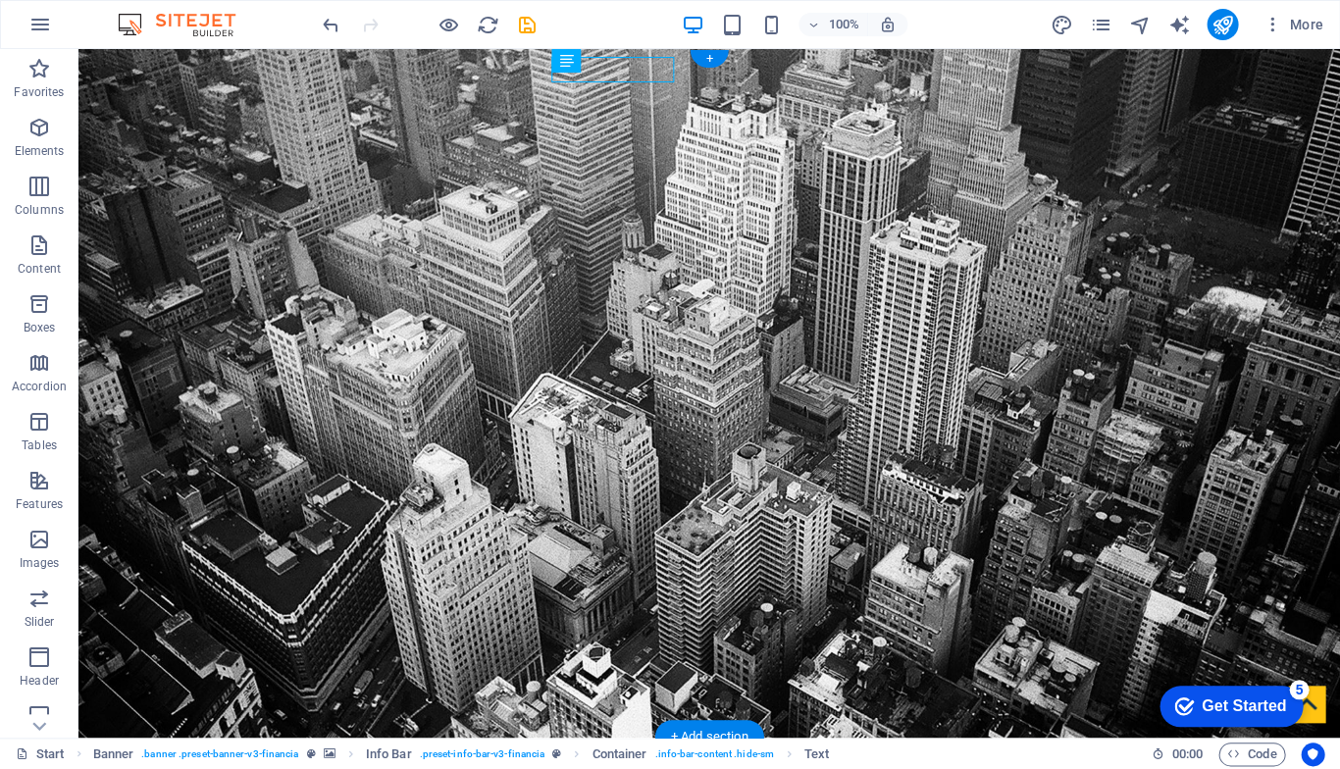
click at [581, 62] on span "Container" at bounding box center [581, 61] width 51 height 12
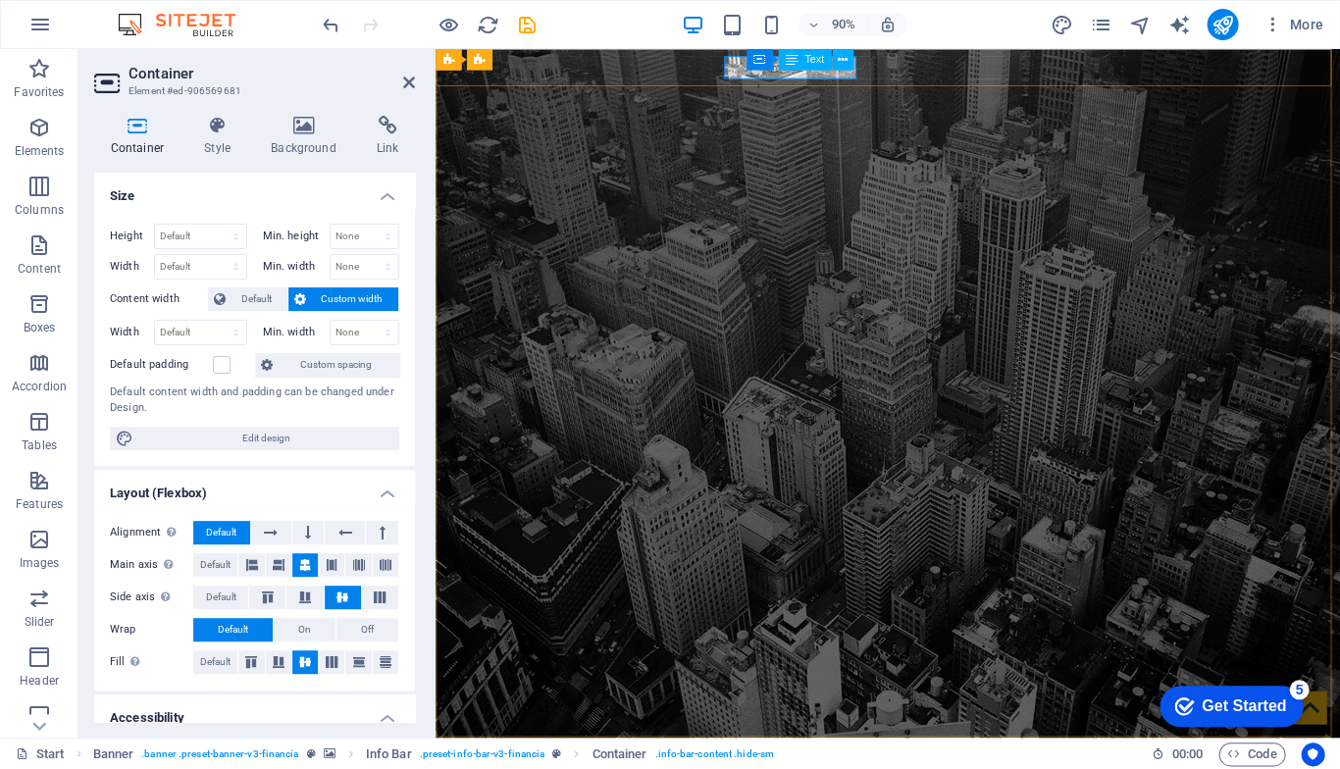
click at [810, 62] on span "Text" at bounding box center [814, 59] width 20 height 11
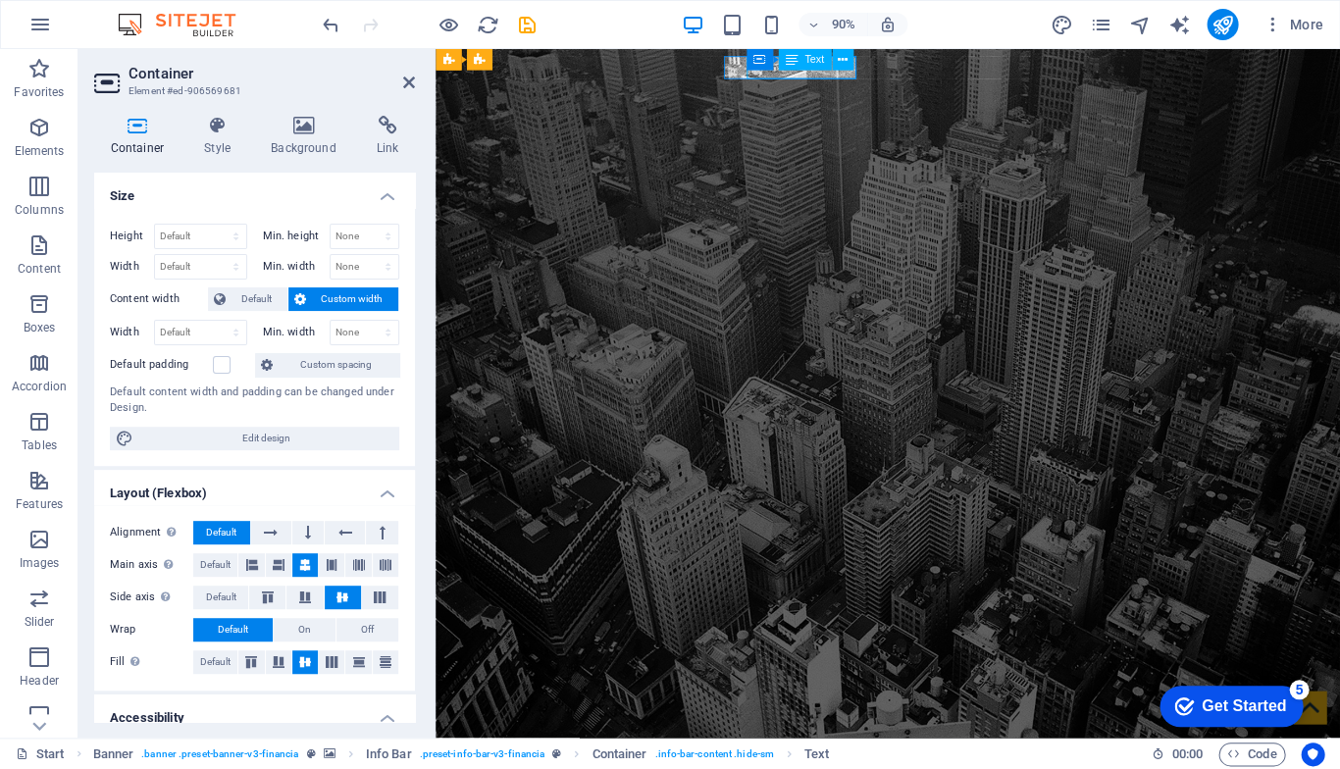
click at [810, 62] on span "Text" at bounding box center [814, 59] width 20 height 11
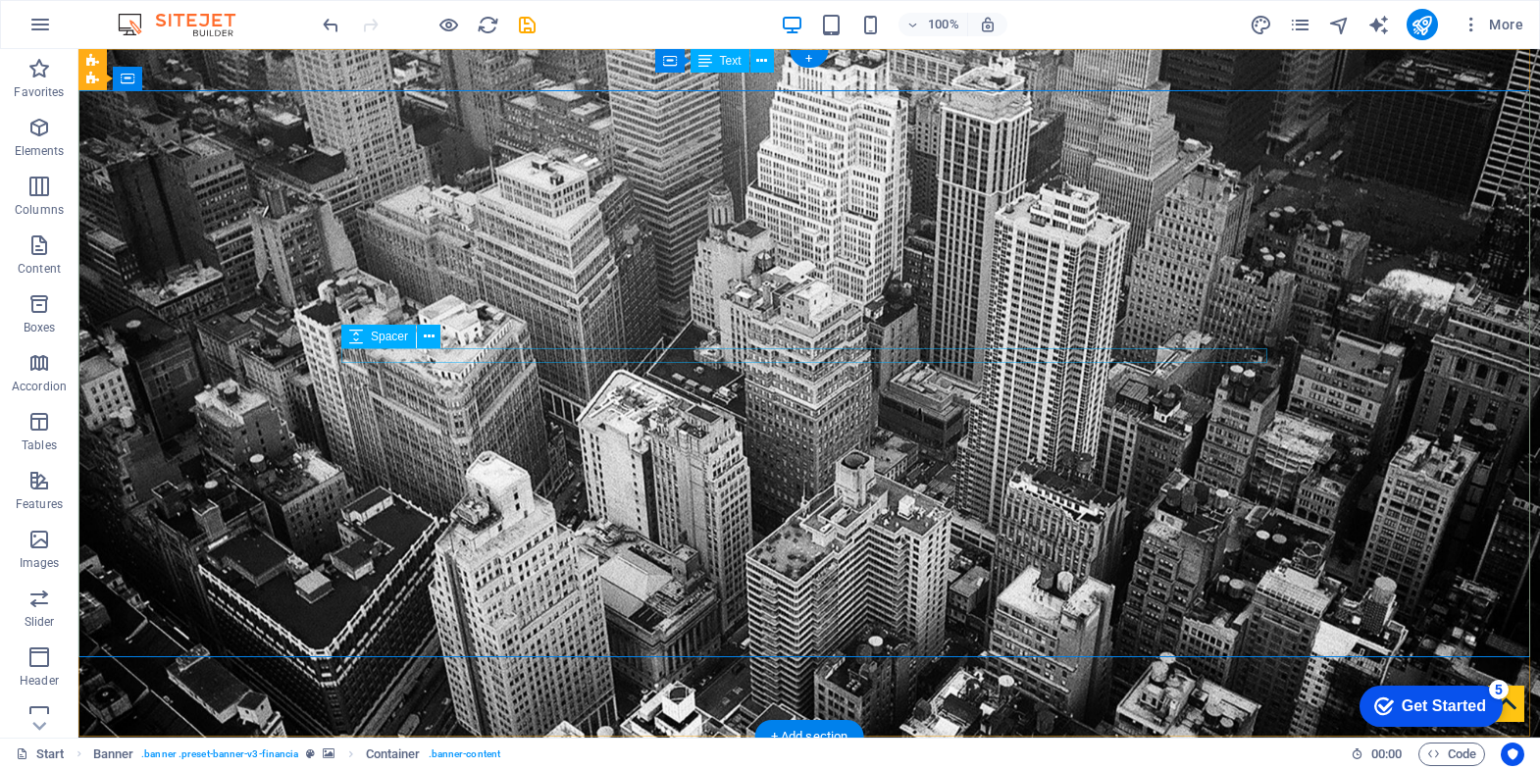
select select "px"
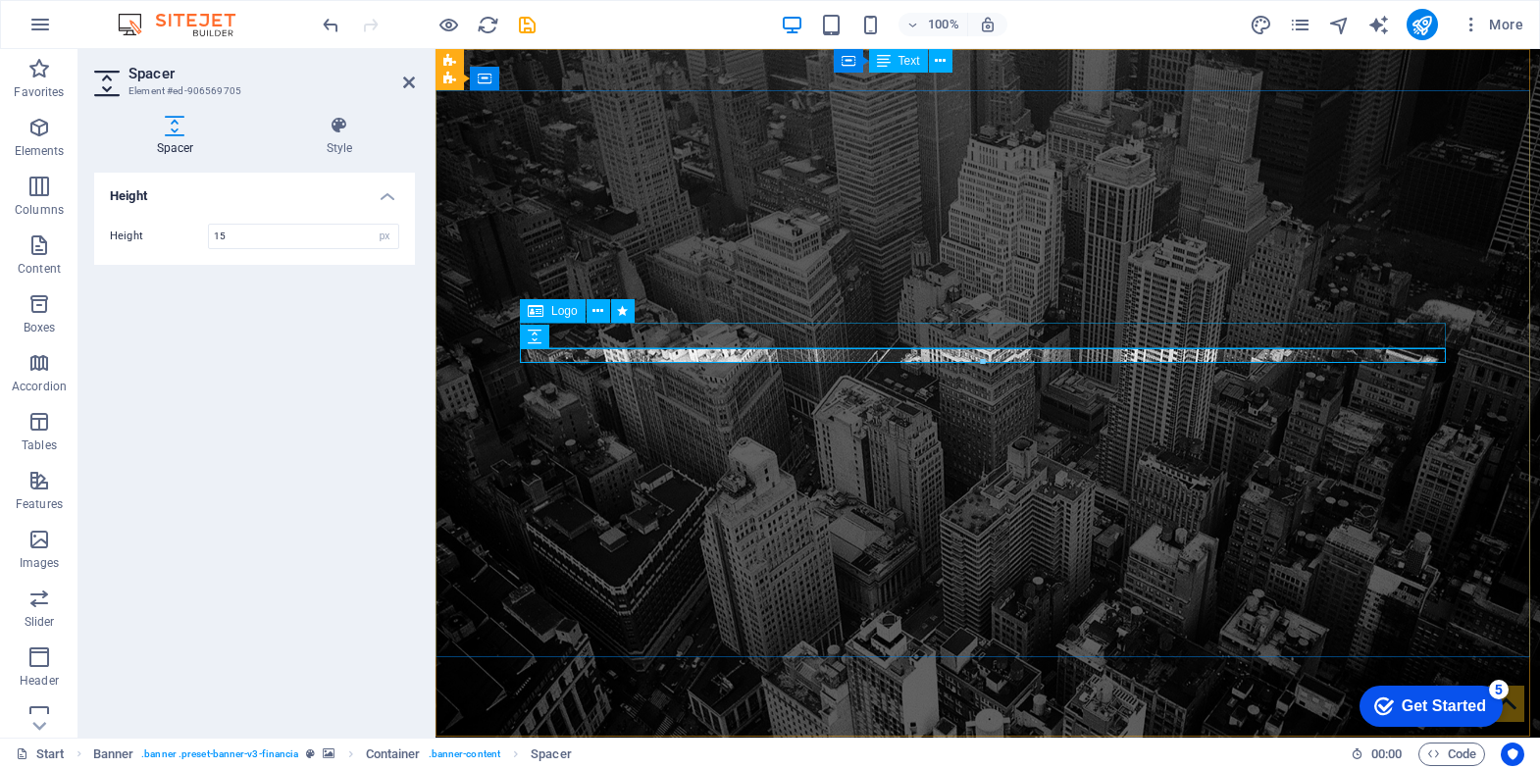
select select "px"
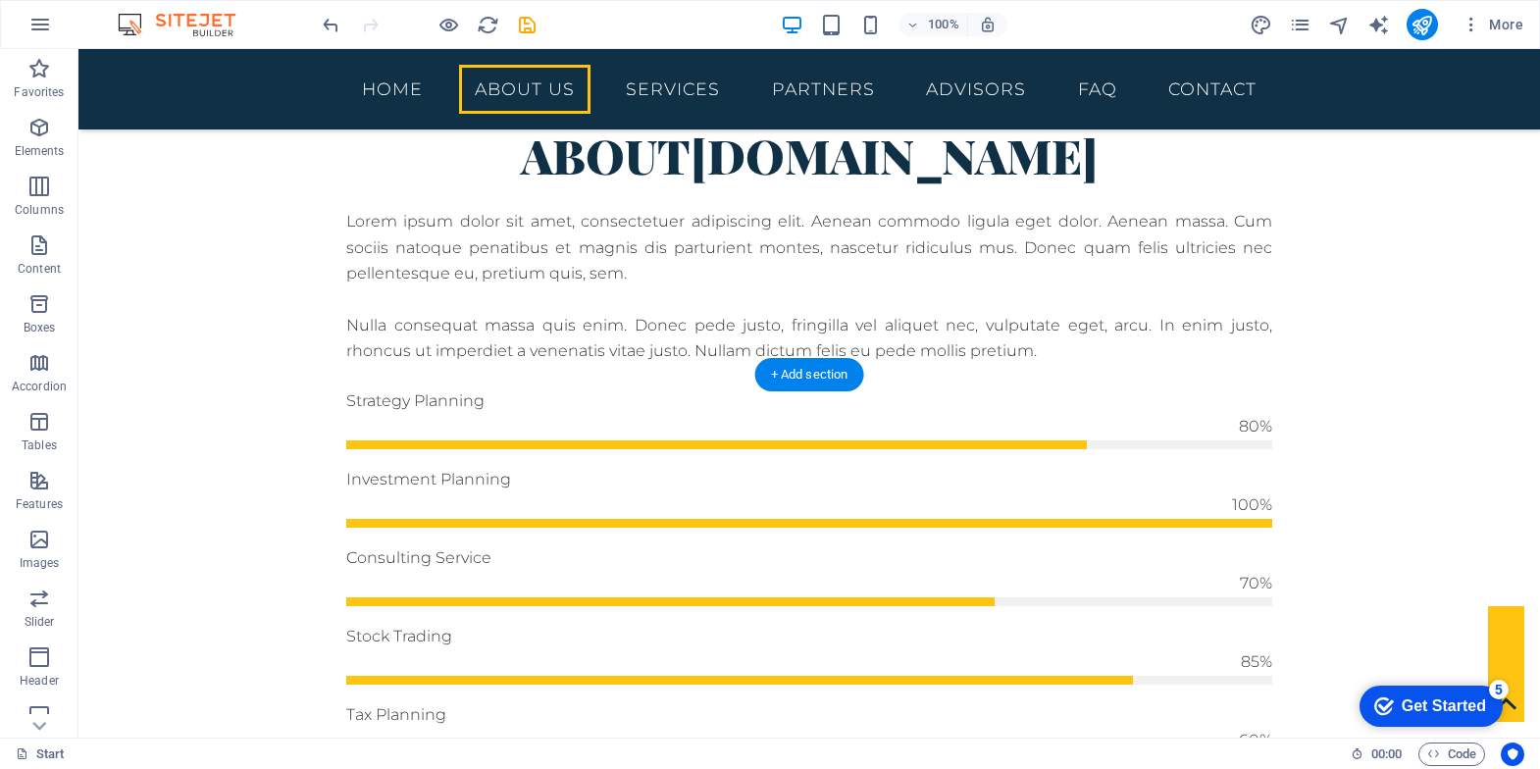
scroll to position [1371, 0]
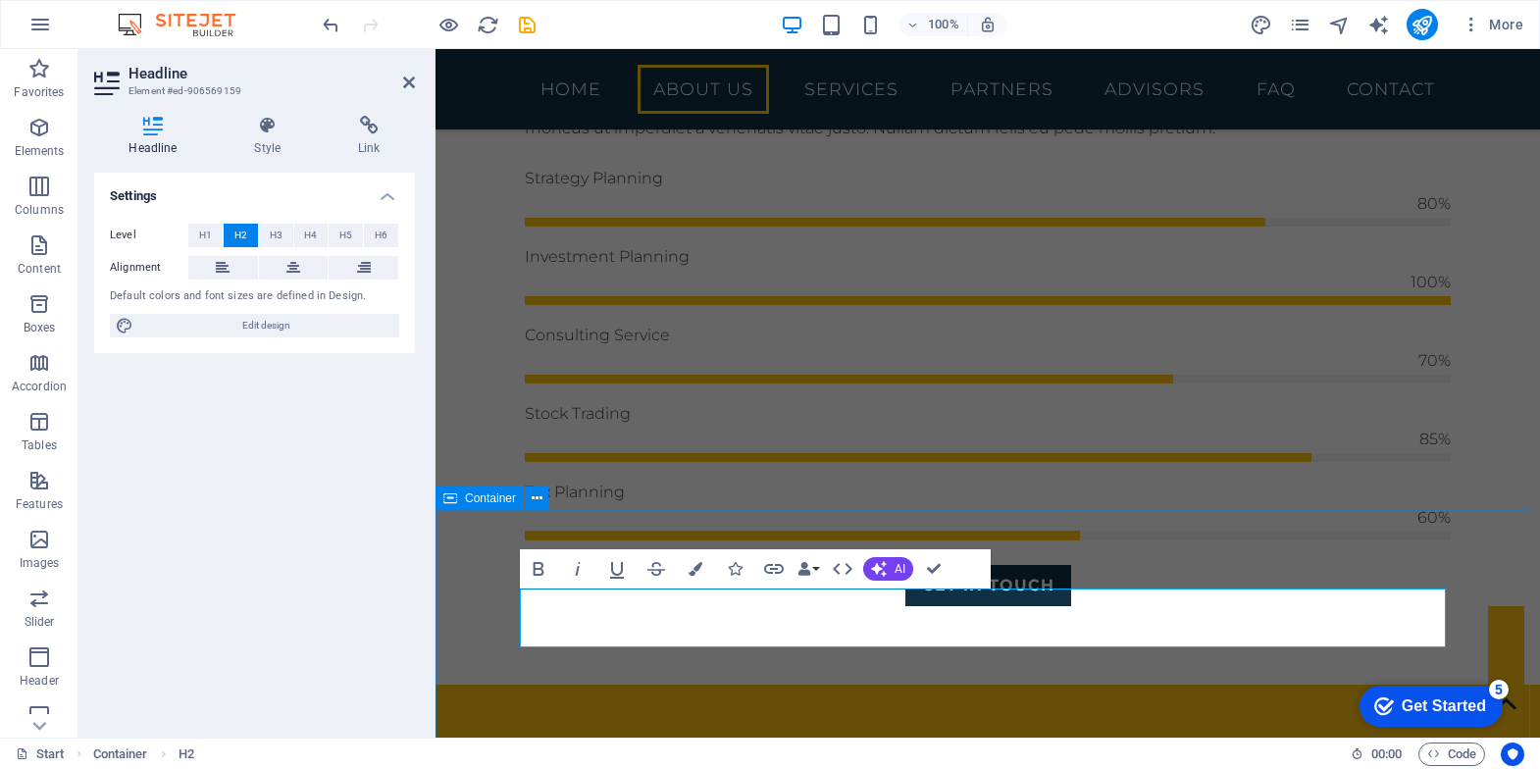
click at [893, 587] on div "Bold Italic Underline Strikethrough Colors Icons Link Data Bindings Company Fir…" at bounding box center [736, 568] width 433 height 39
drag, startPoint x: 891, startPoint y: 625, endPoint x: 694, endPoint y: 625, distance: 196.2
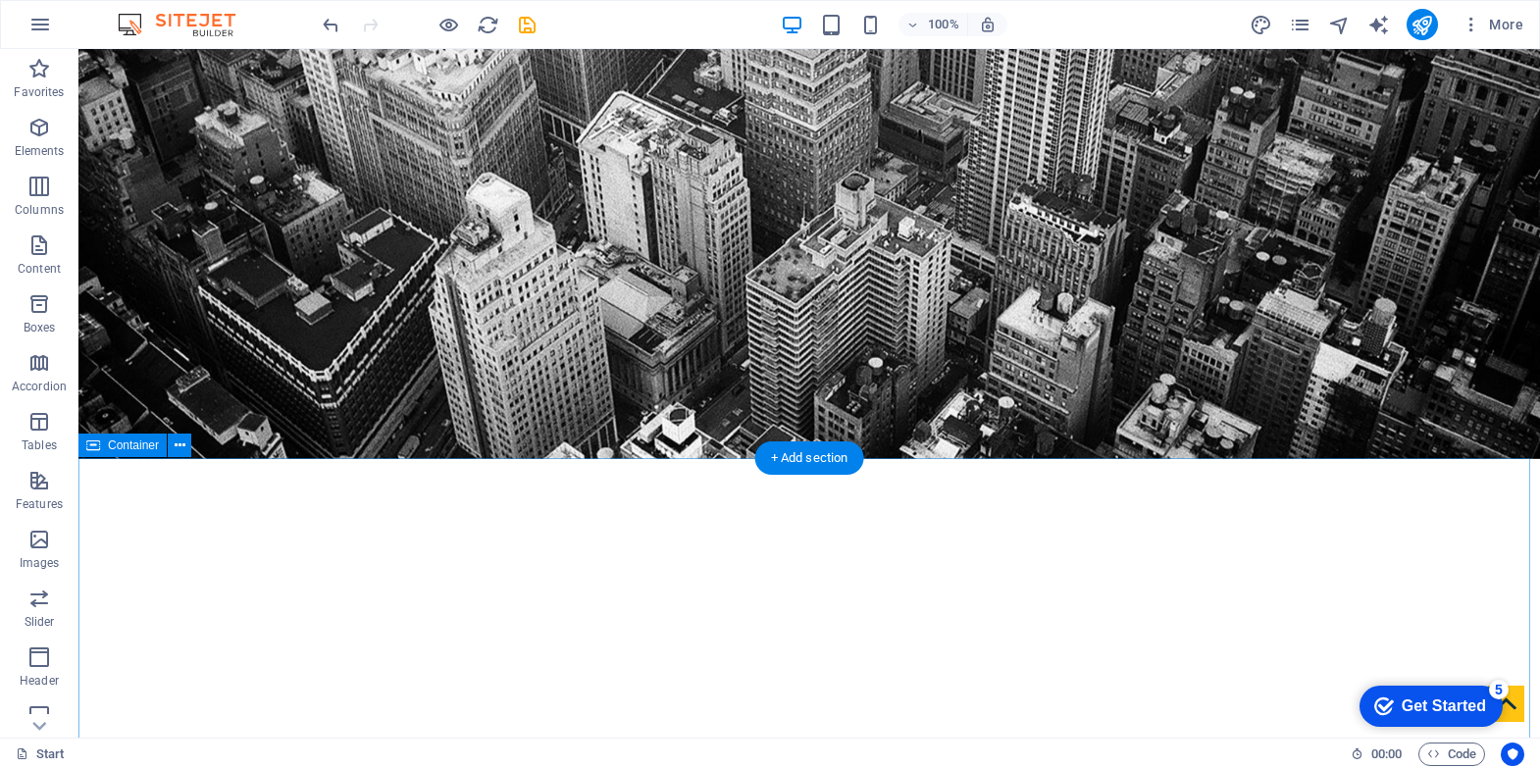
scroll to position [282, 0]
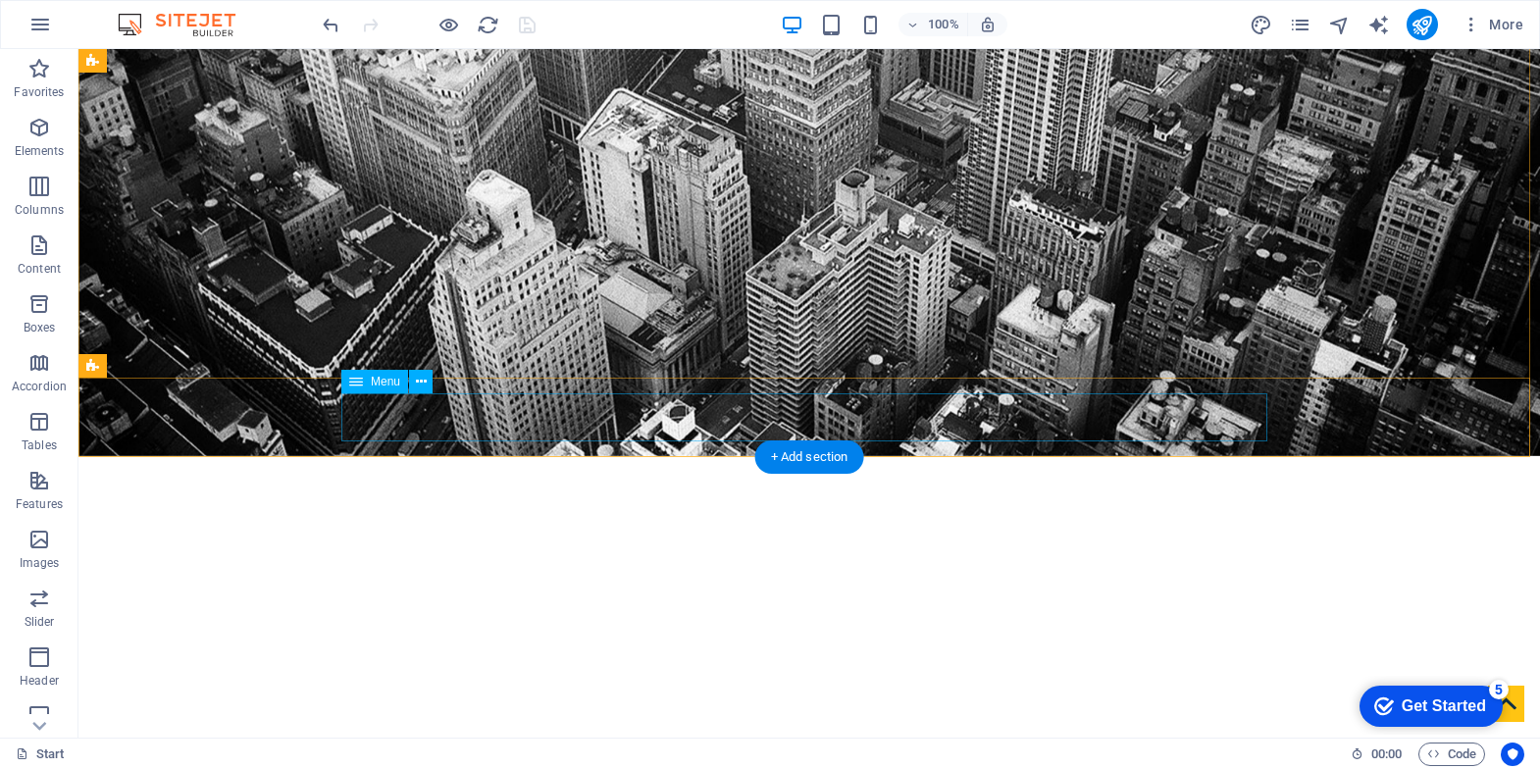
scroll to position [245, 0]
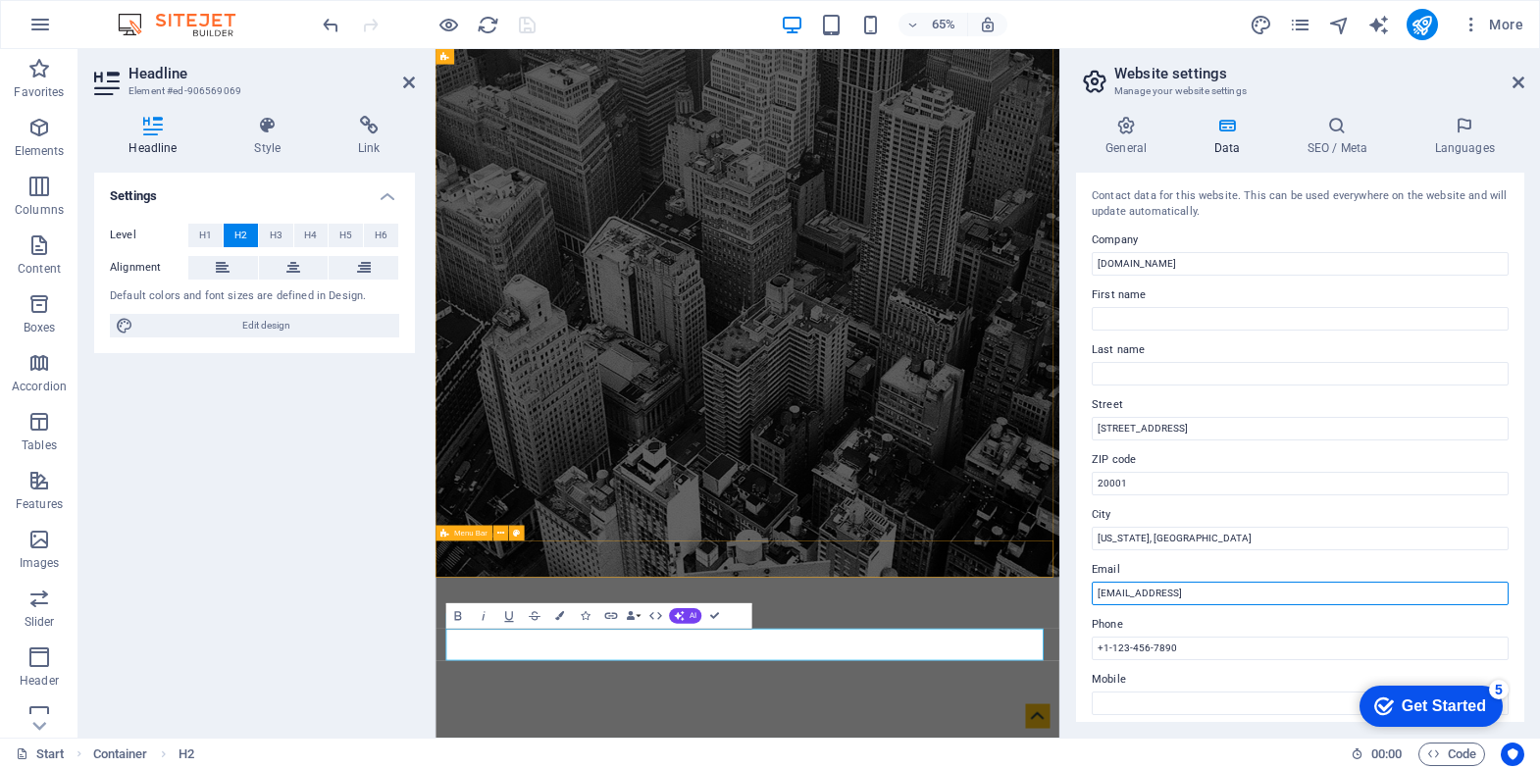
drag, startPoint x: 1782, startPoint y: 641, endPoint x: 1387, endPoint y: 614, distance: 396.2
click at [1322, 594] on input "[EMAIL_ADDRESS]" at bounding box center [1300, 594] width 417 height 24
type input "[EMAIL_ADDRESS][DOMAIN_NAME]"
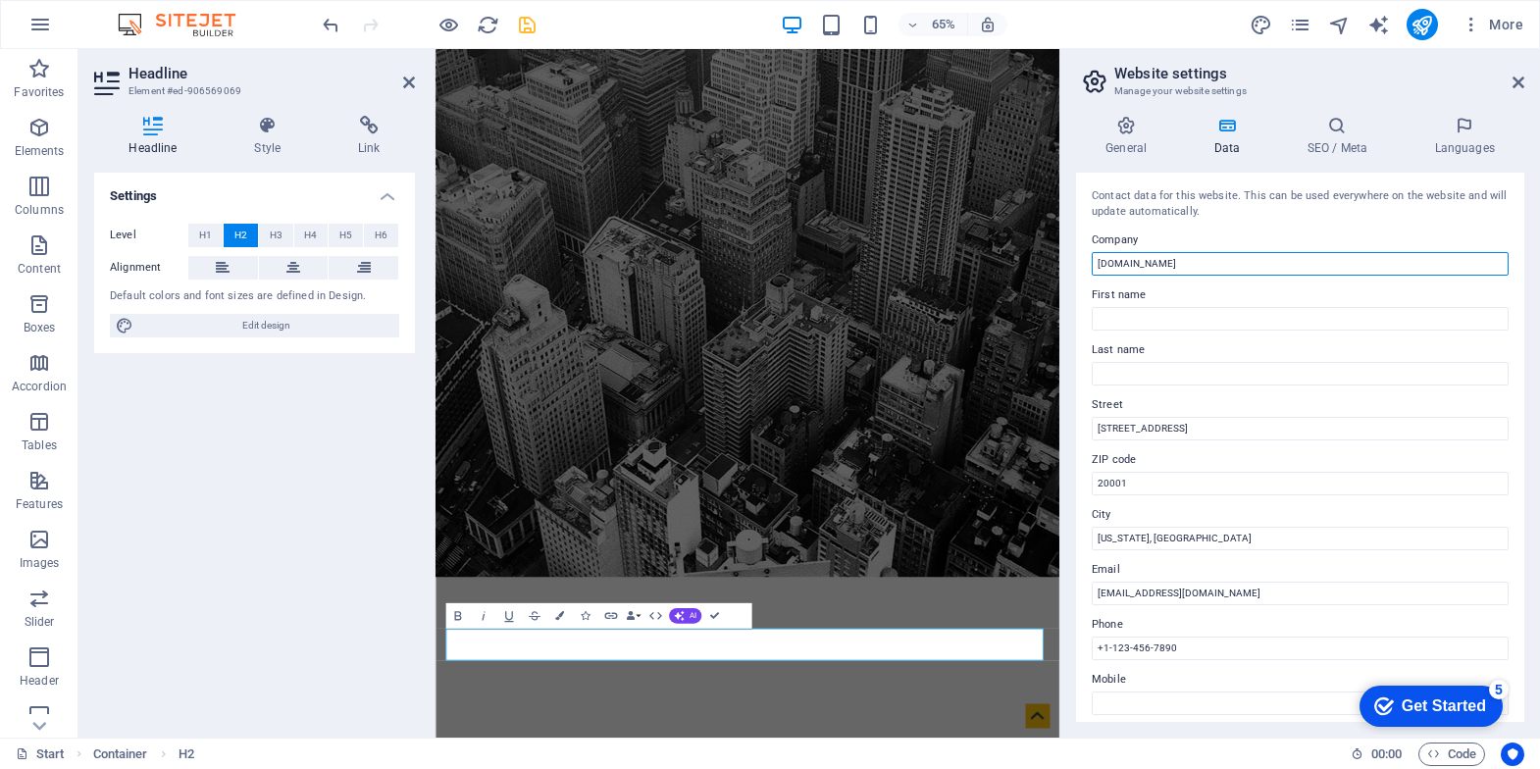
drag, startPoint x: 1197, startPoint y: 262, endPoint x: 1164, endPoint y: 263, distance: 32.4
type input "[PERSON_NAME]"
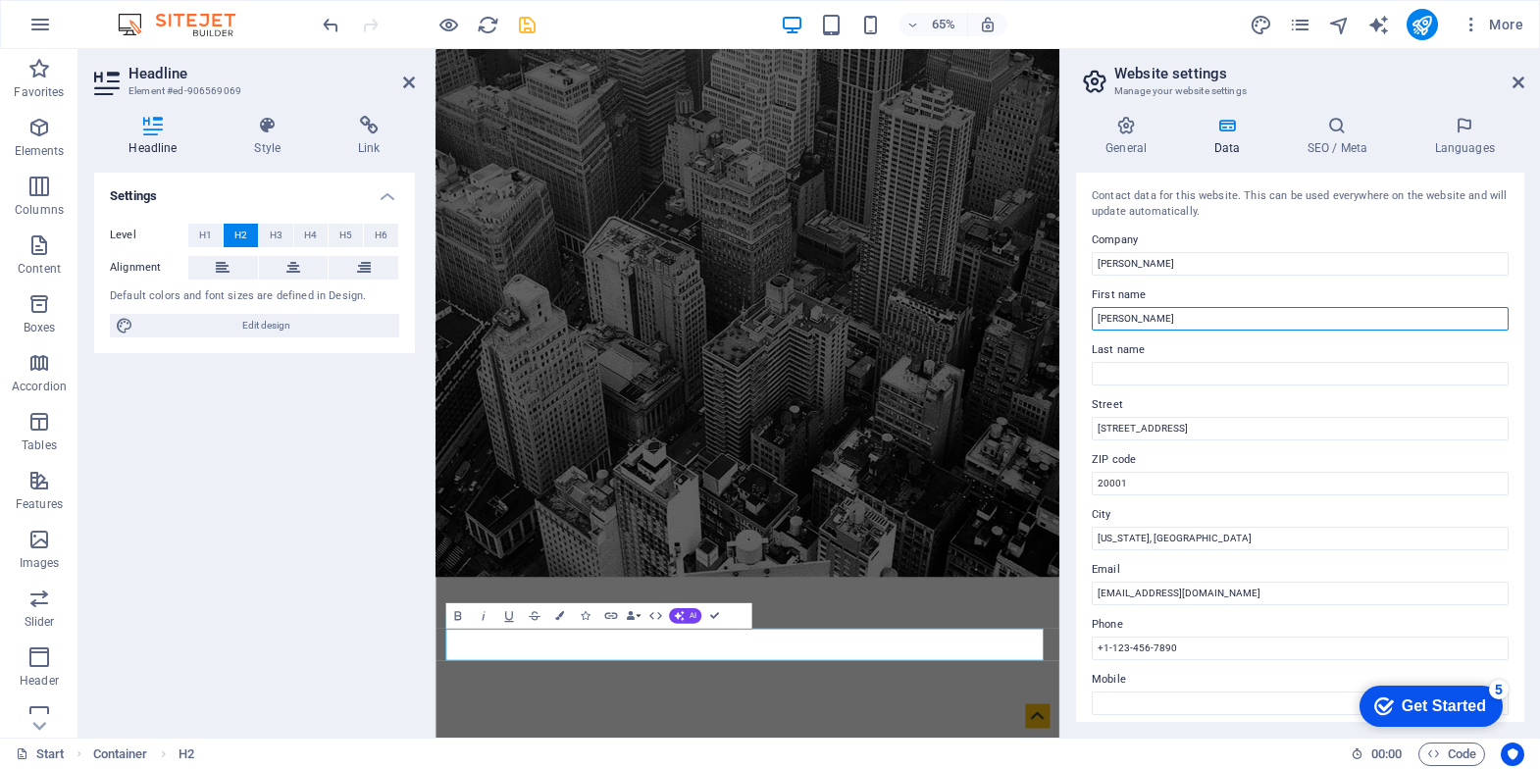
type input "[PERSON_NAME]"
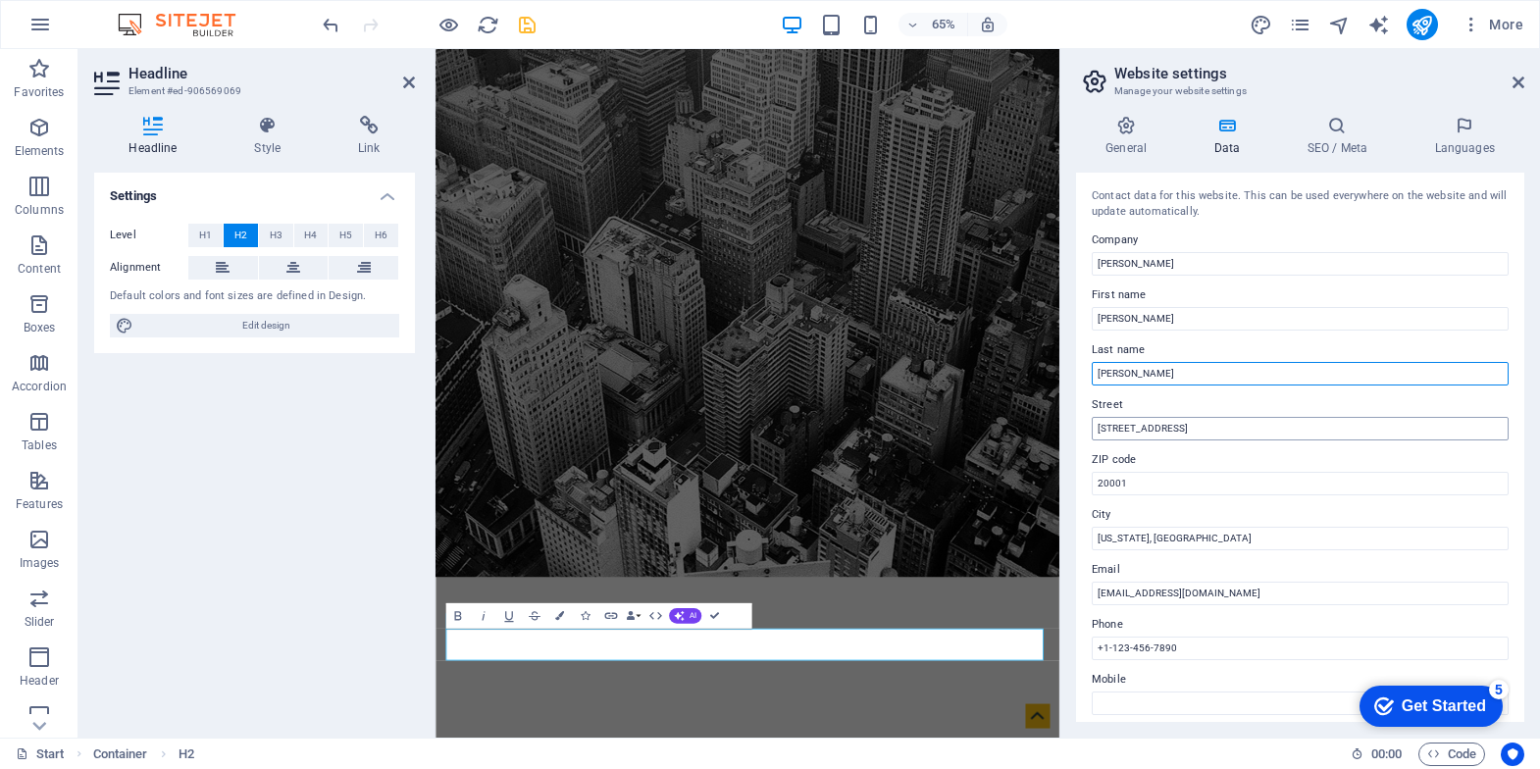
type input "[PERSON_NAME]"
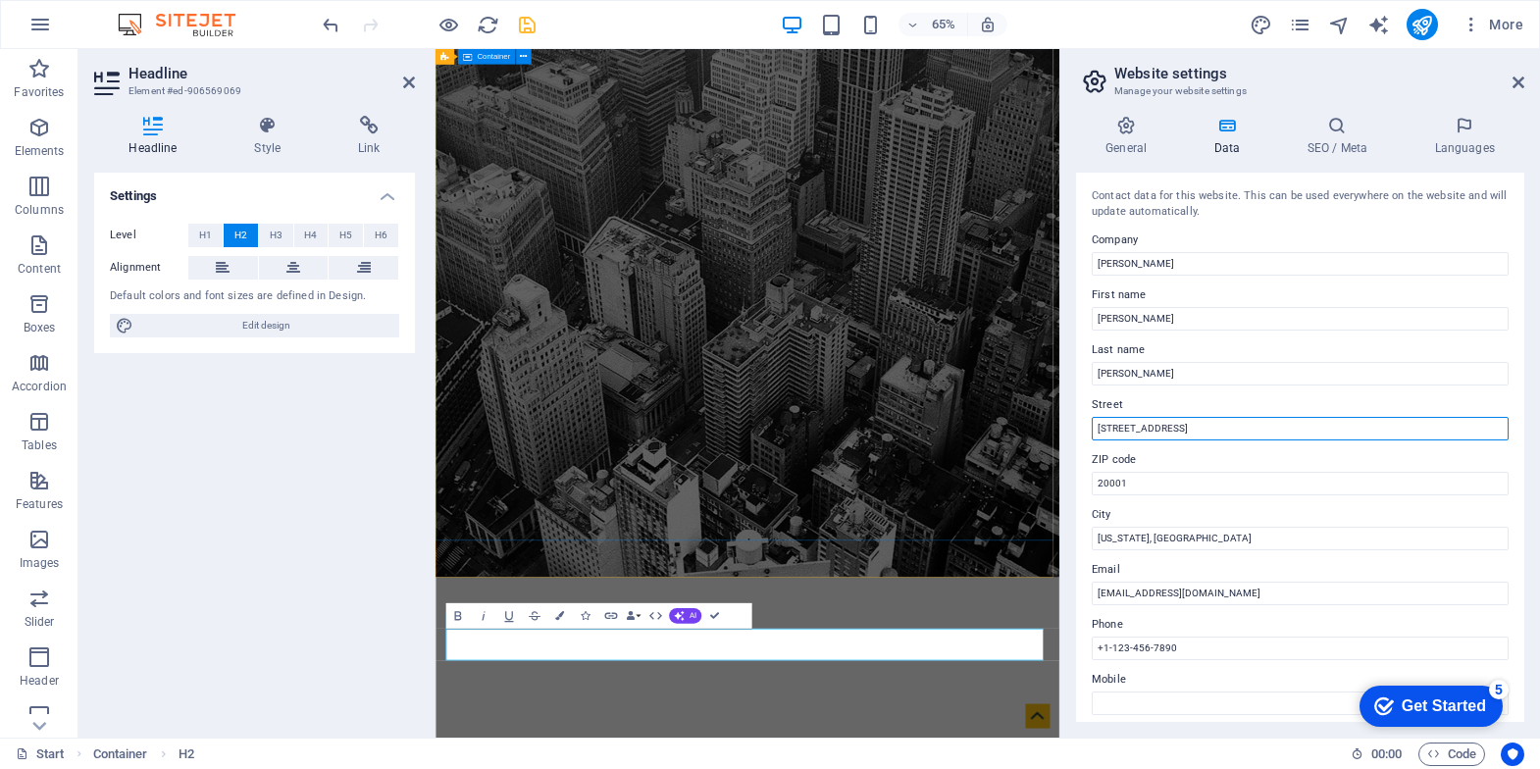
drag, startPoint x: 1289, startPoint y: 602, endPoint x: 1059, endPoint y: 563, distance: 232.9
type input "online"
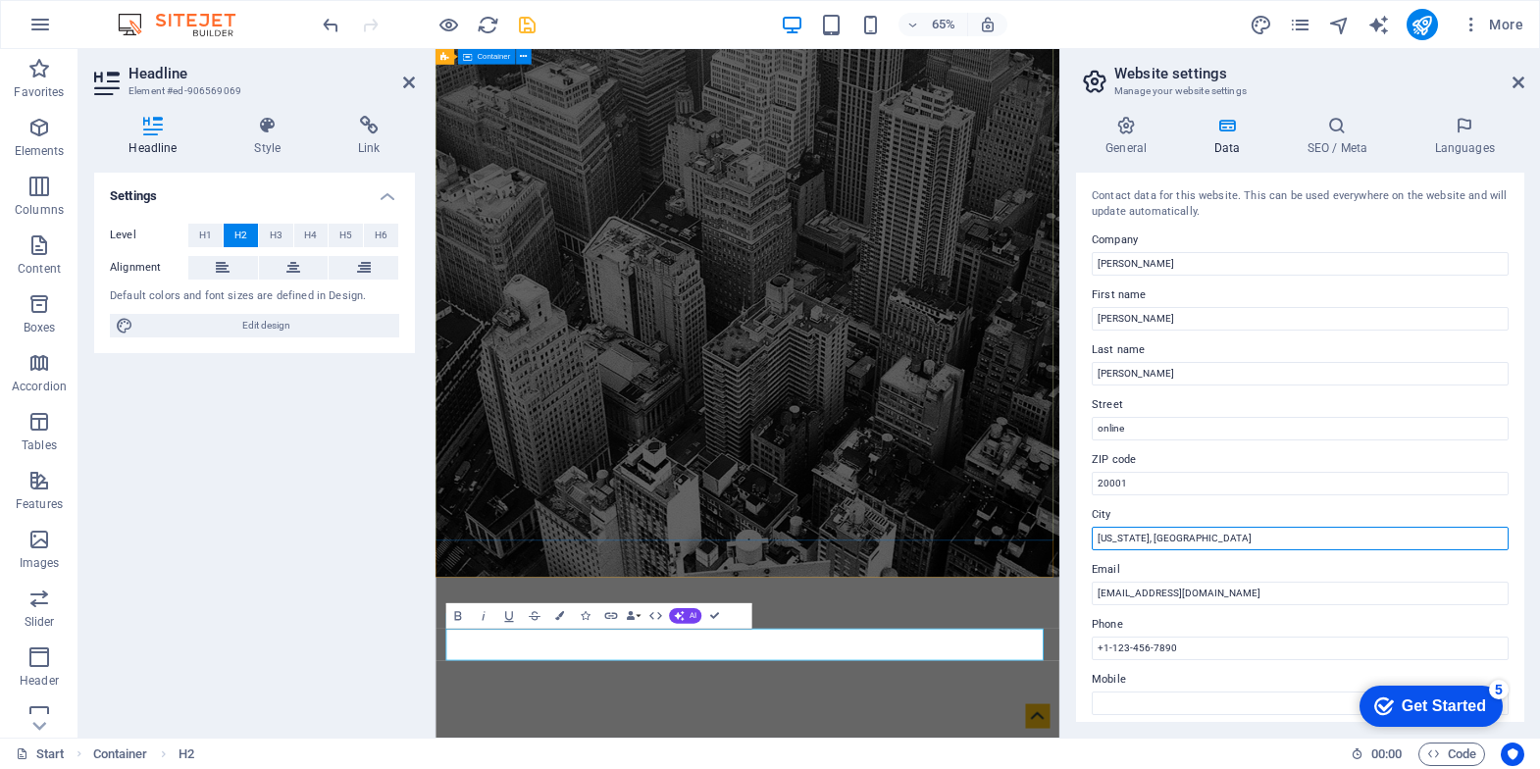
drag, startPoint x: 1715, startPoint y: 590, endPoint x: 1301, endPoint y: 766, distance: 449.6
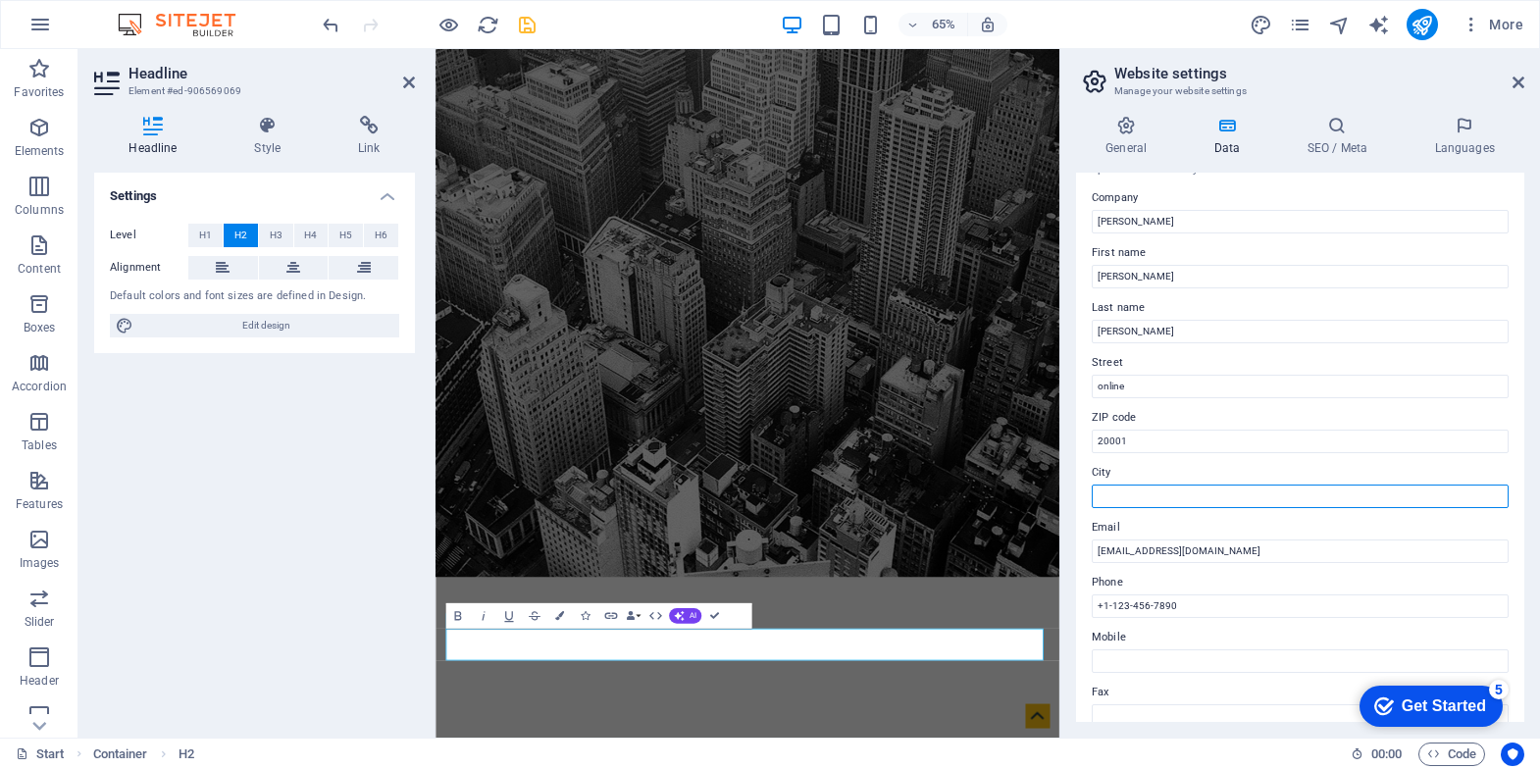
scroll to position [167, 0]
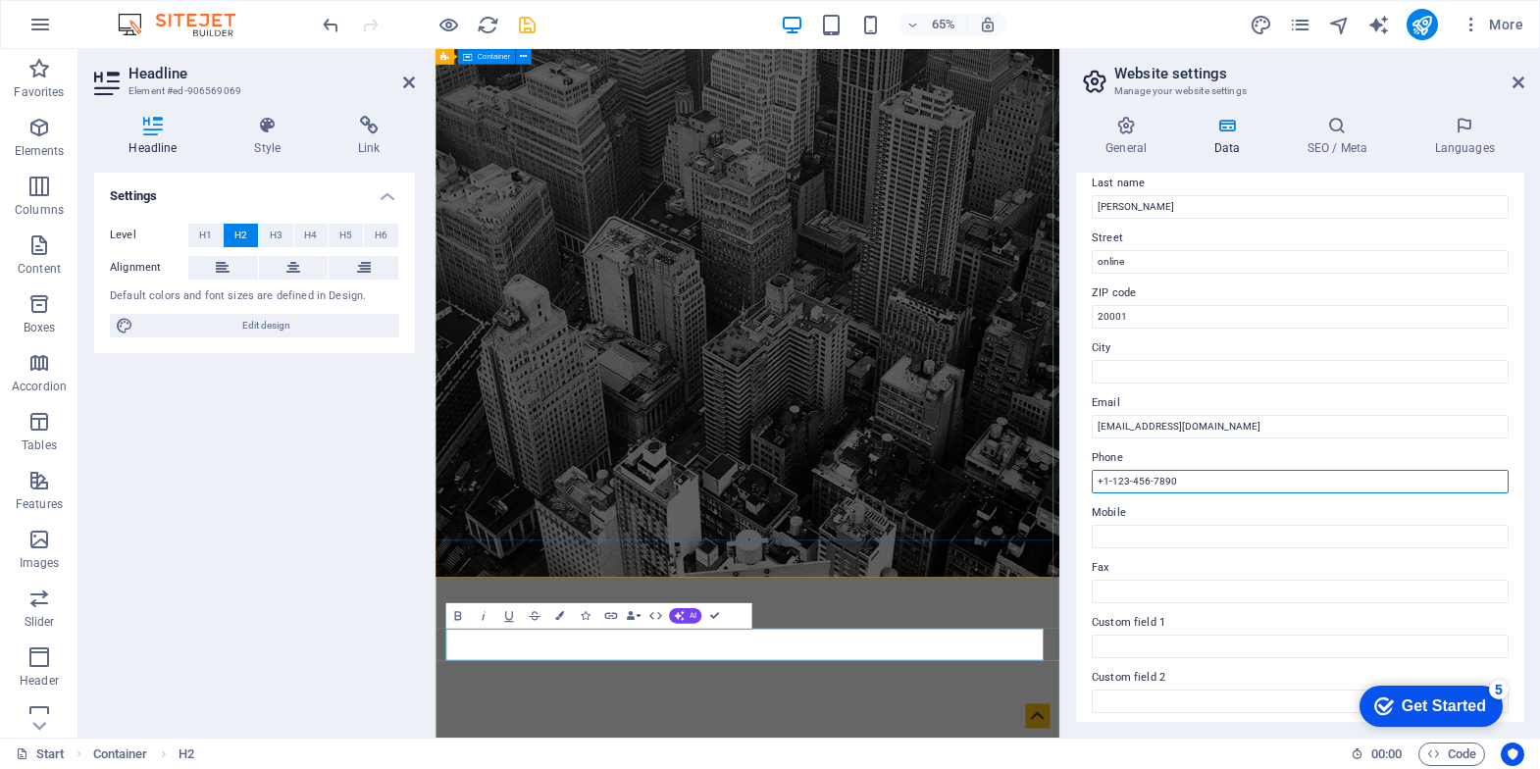
drag, startPoint x: 1507, startPoint y: 515, endPoint x: 959, endPoint y: 610, distance: 555.5
type input "[PHONE_NUMBER]"
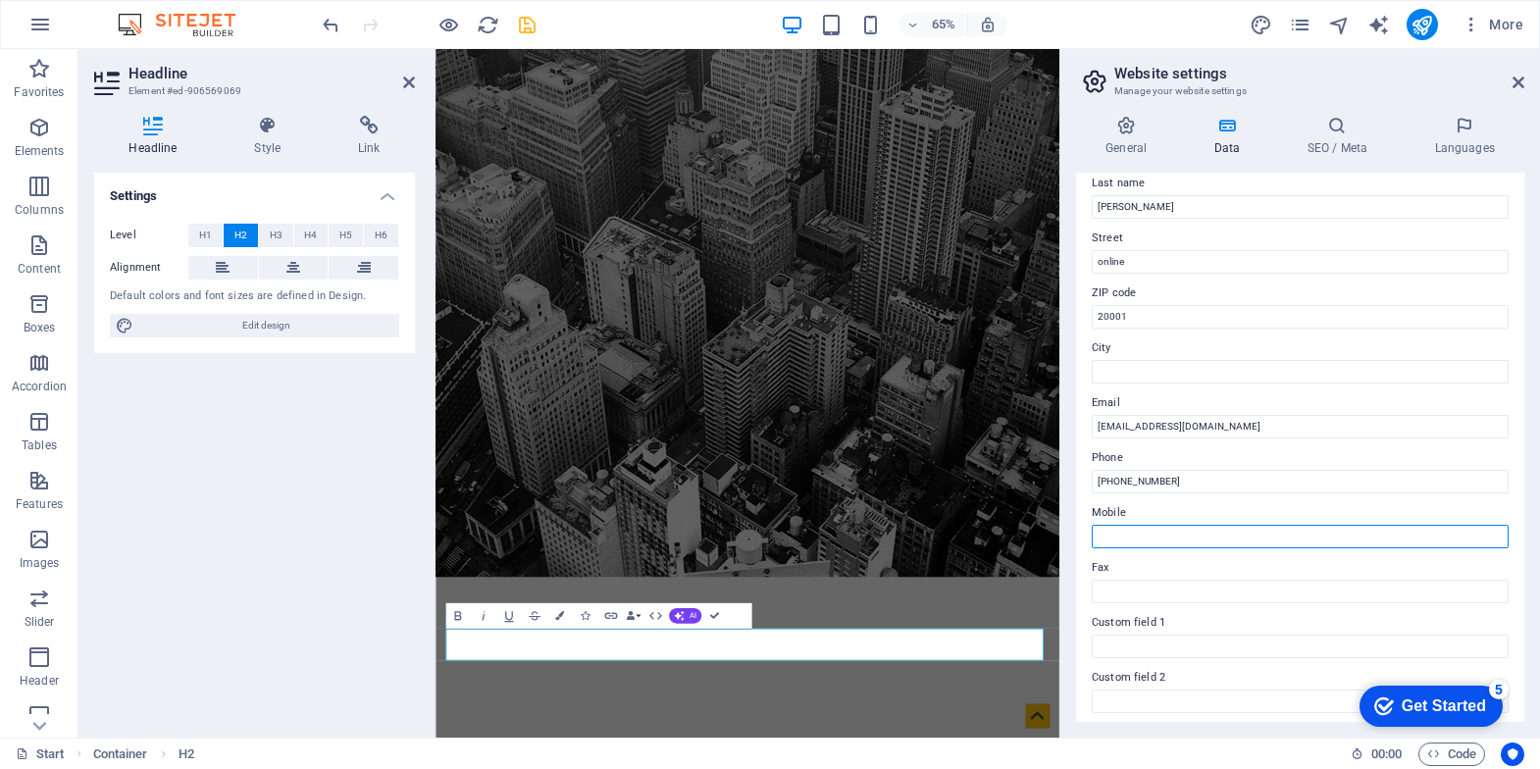
click at [1171, 534] on input "Mobile" at bounding box center [1300, 537] width 417 height 24
paste input "[PHONE_NUMBER]"
type input "[PHONE_NUMBER]"
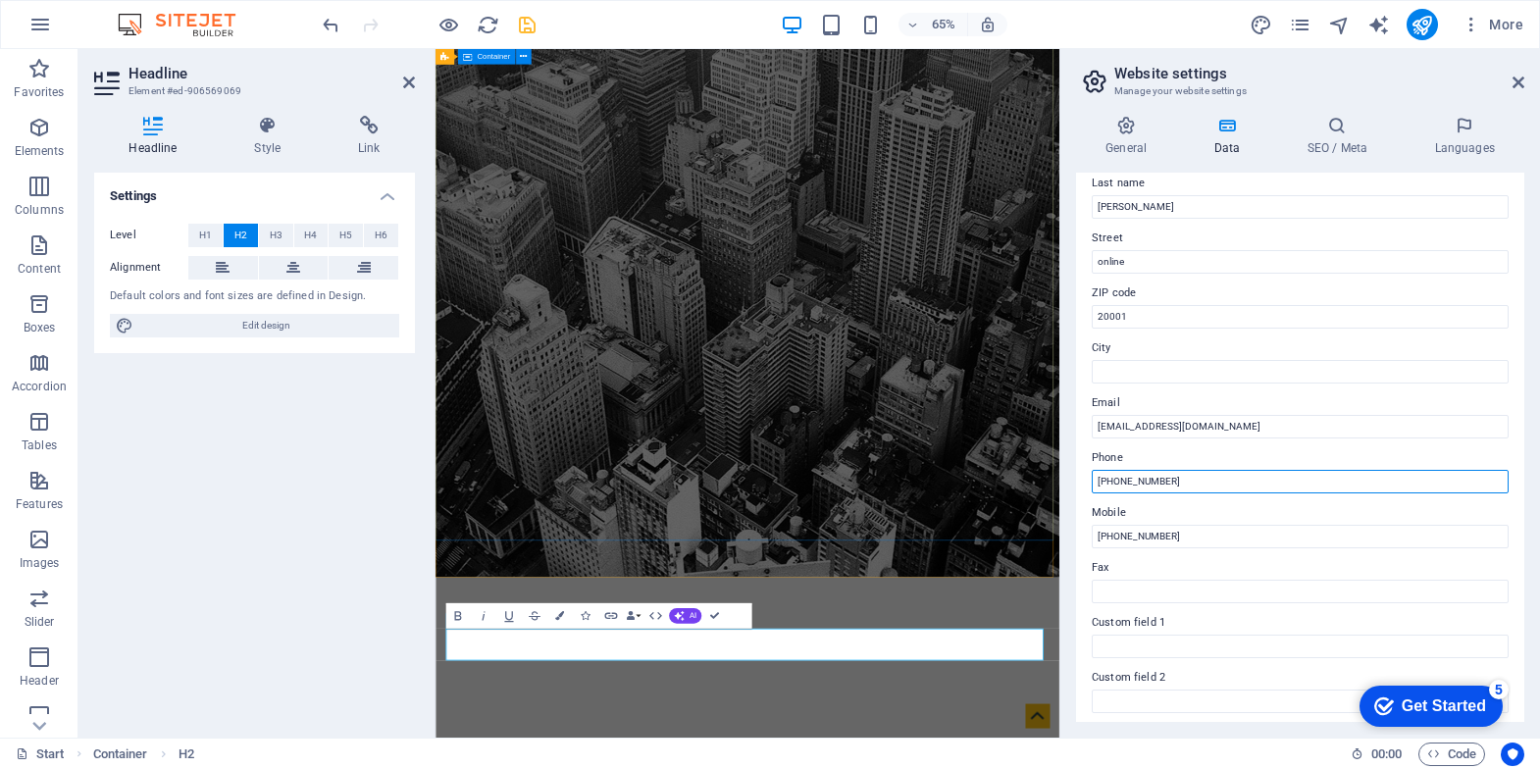
drag, startPoint x: 1638, startPoint y: 536, endPoint x: 1065, endPoint y: 665, distance: 587.3
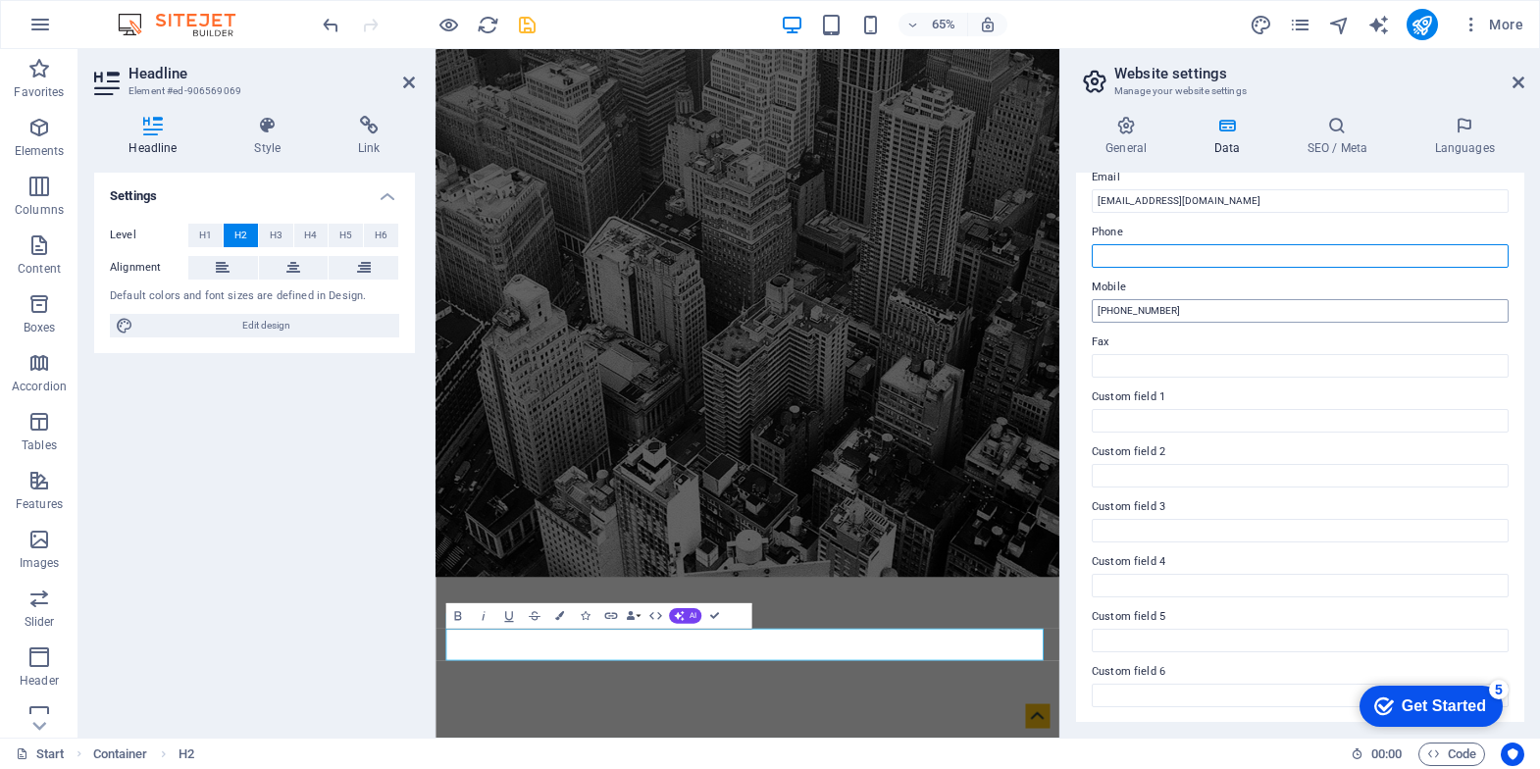
scroll to position [0, 0]
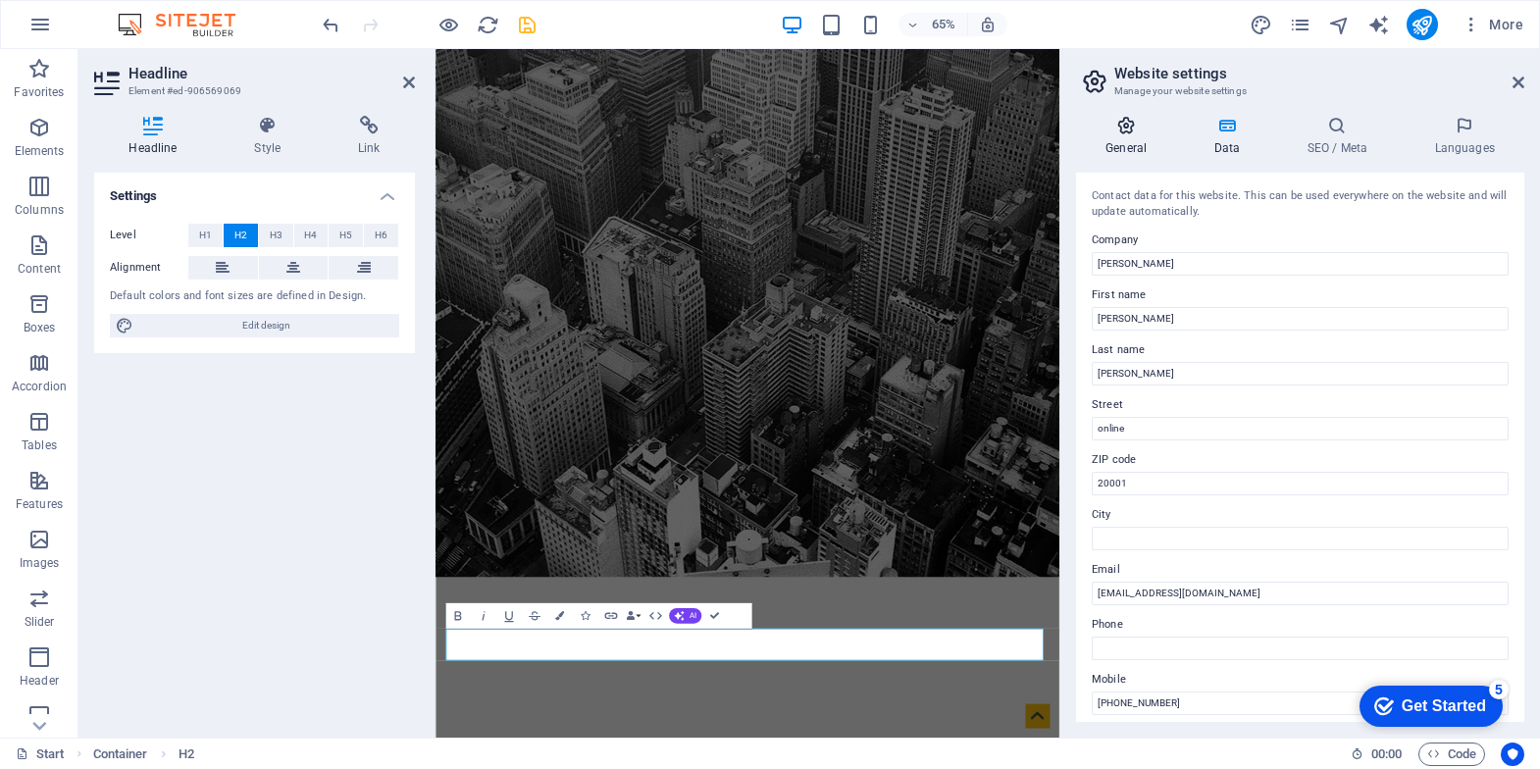
click at [1120, 134] on icon at bounding box center [1126, 126] width 100 height 20
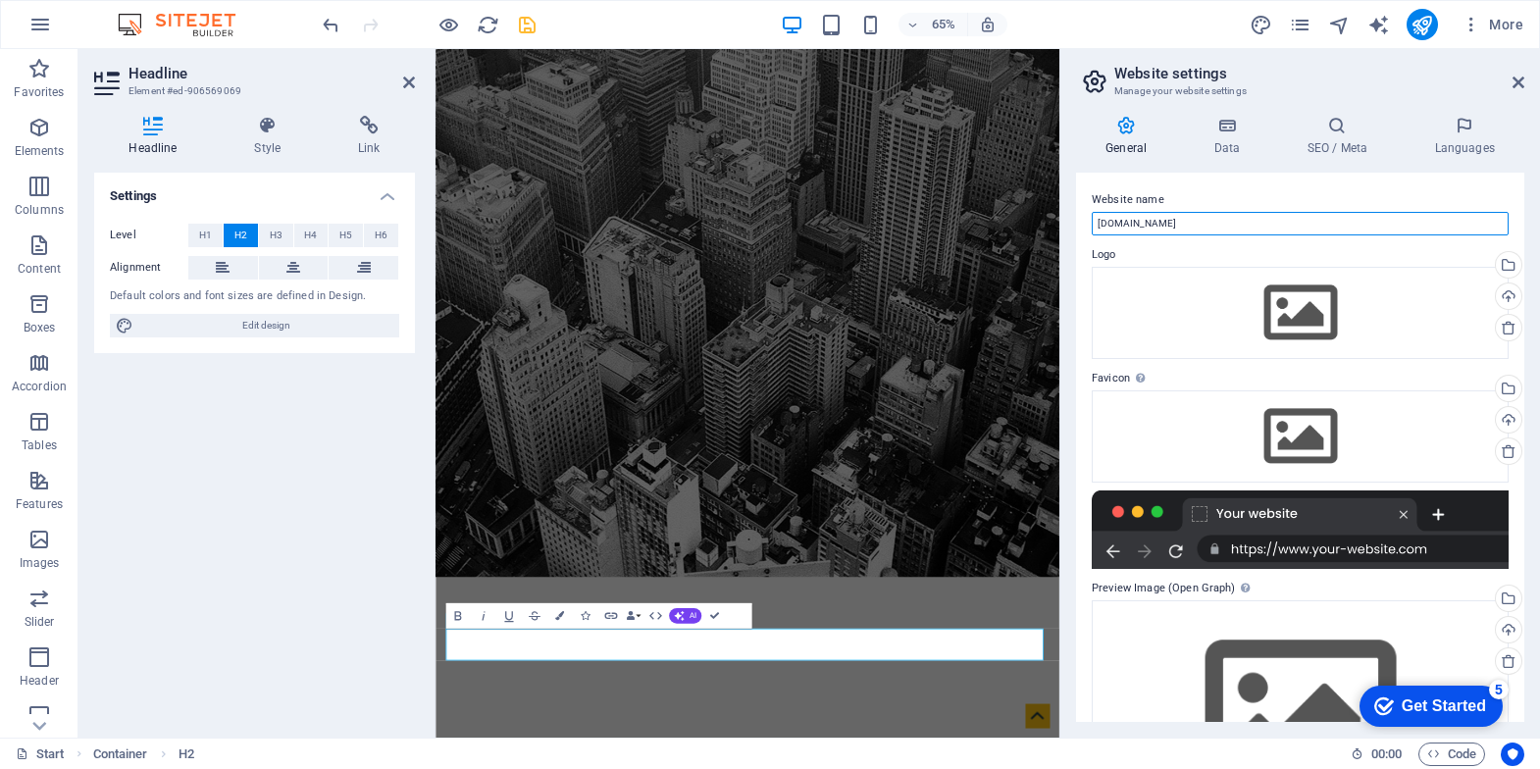
drag, startPoint x: 1166, startPoint y: 224, endPoint x: 1226, endPoint y: 224, distance: 59.8
click at [1226, 224] on input "[DOMAIN_NAME]" at bounding box center [1300, 224] width 417 height 24
click at [1132, 226] on input "giuseppedimuro" at bounding box center [1300, 224] width 417 height 24
click at [1142, 222] on input "giuseppedimuro" at bounding box center [1300, 224] width 417 height 24
type input "[PERSON_NAME]"
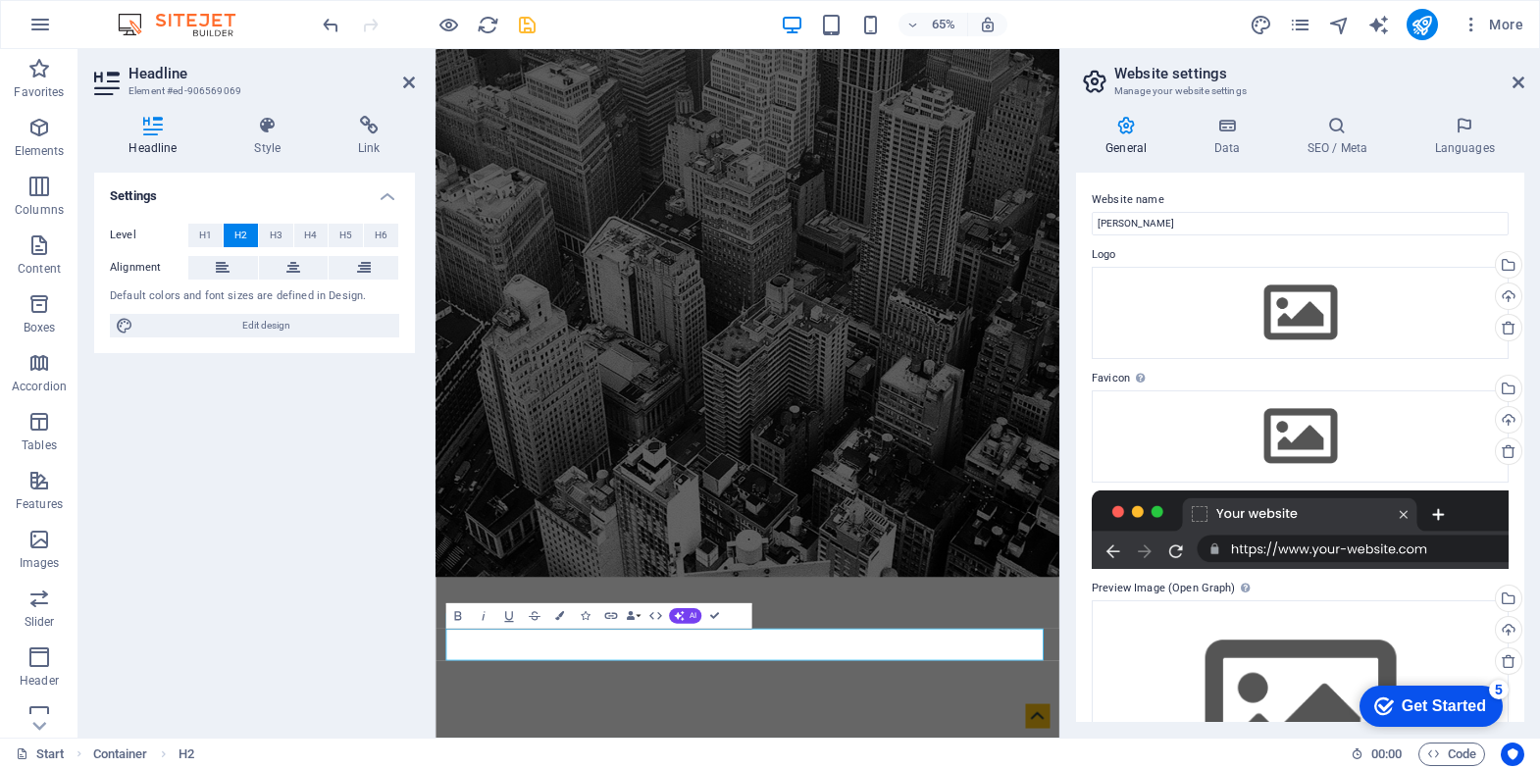
click at [1246, 192] on label "Website name" at bounding box center [1300, 200] width 417 height 24
click at [1246, 212] on input "[PERSON_NAME]" at bounding box center [1300, 224] width 417 height 24
click at [1227, 128] on icon at bounding box center [1226, 126] width 85 height 20
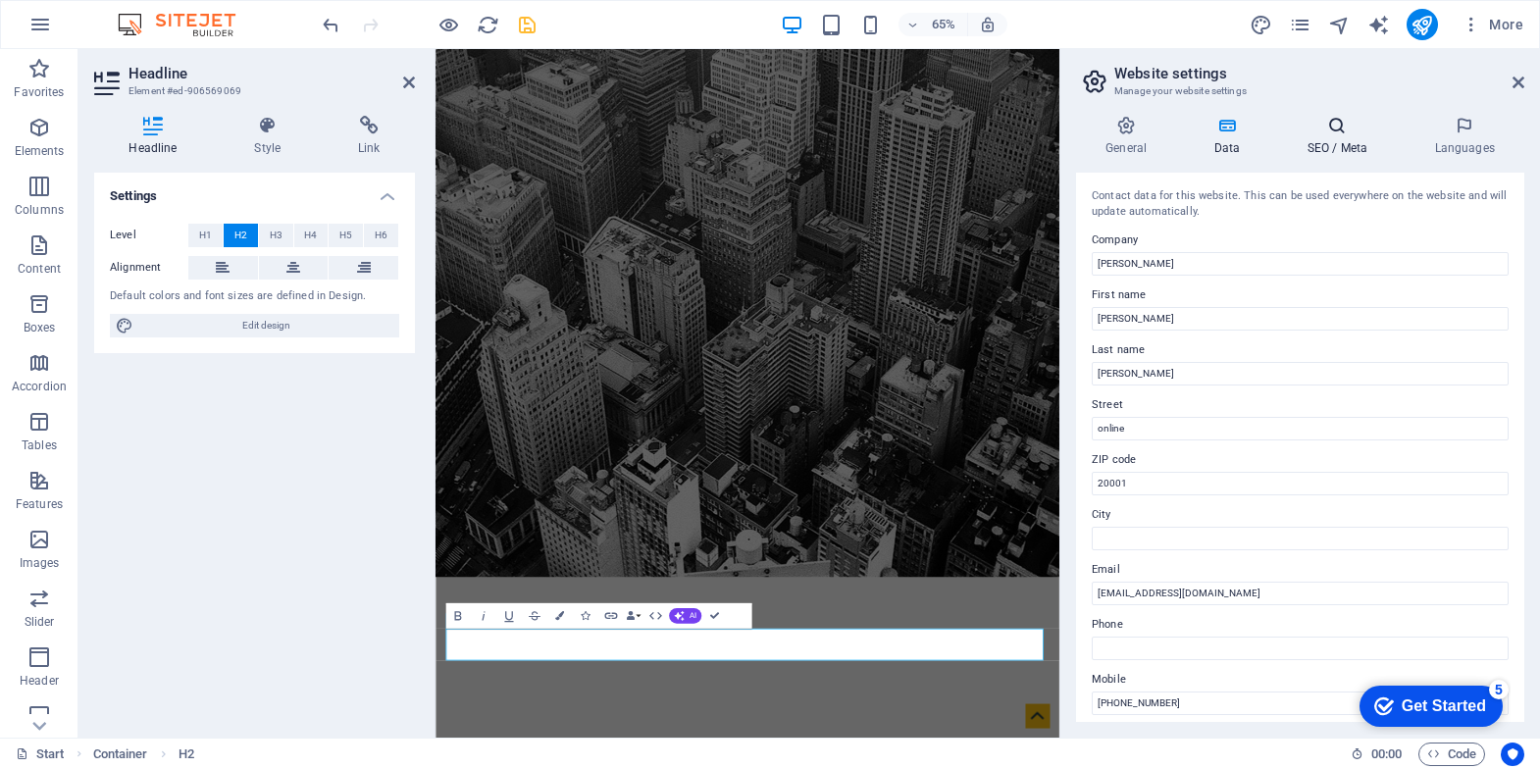
click at [1328, 116] on icon at bounding box center [1337, 126] width 120 height 20
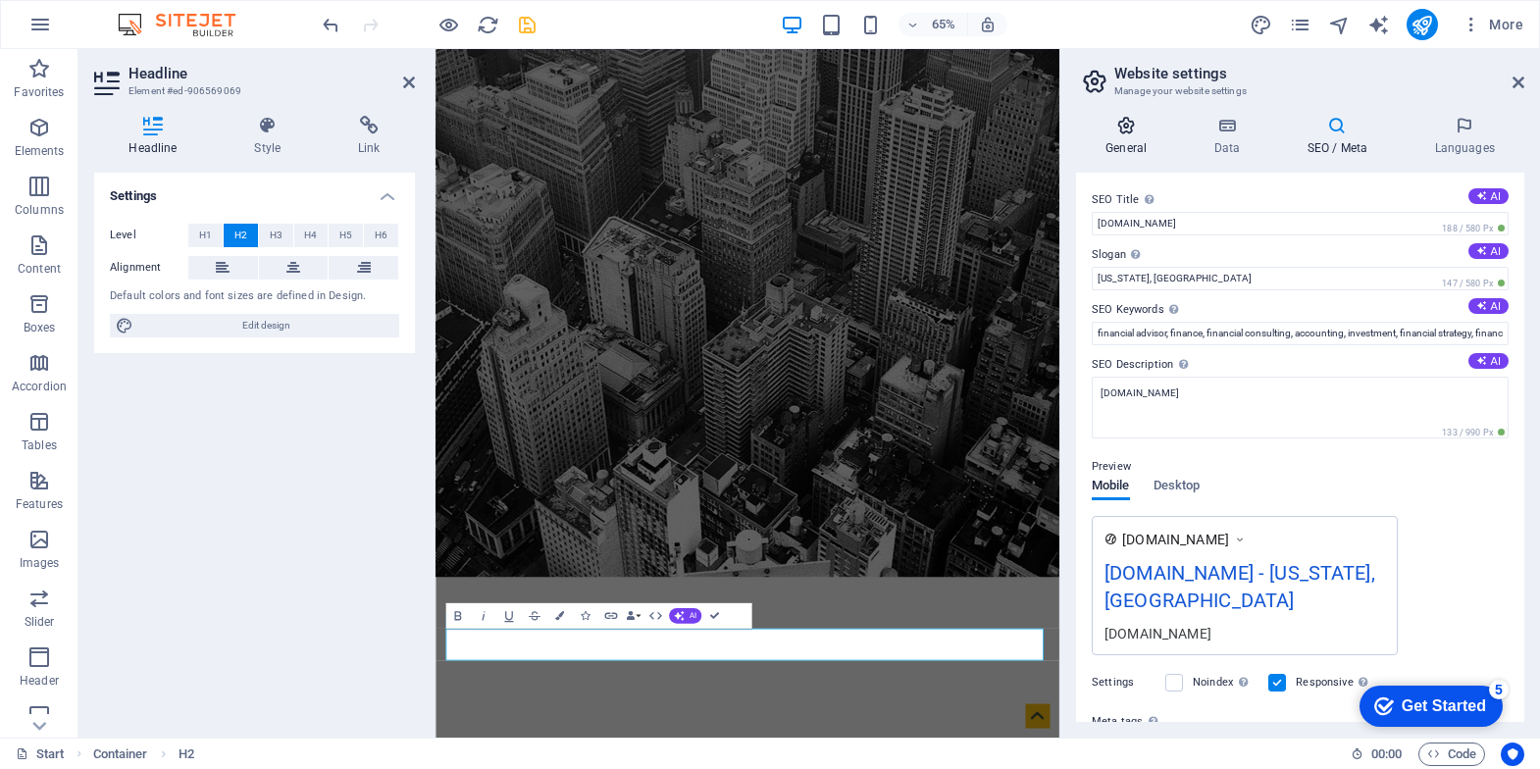
click at [1107, 128] on icon at bounding box center [1126, 126] width 100 height 20
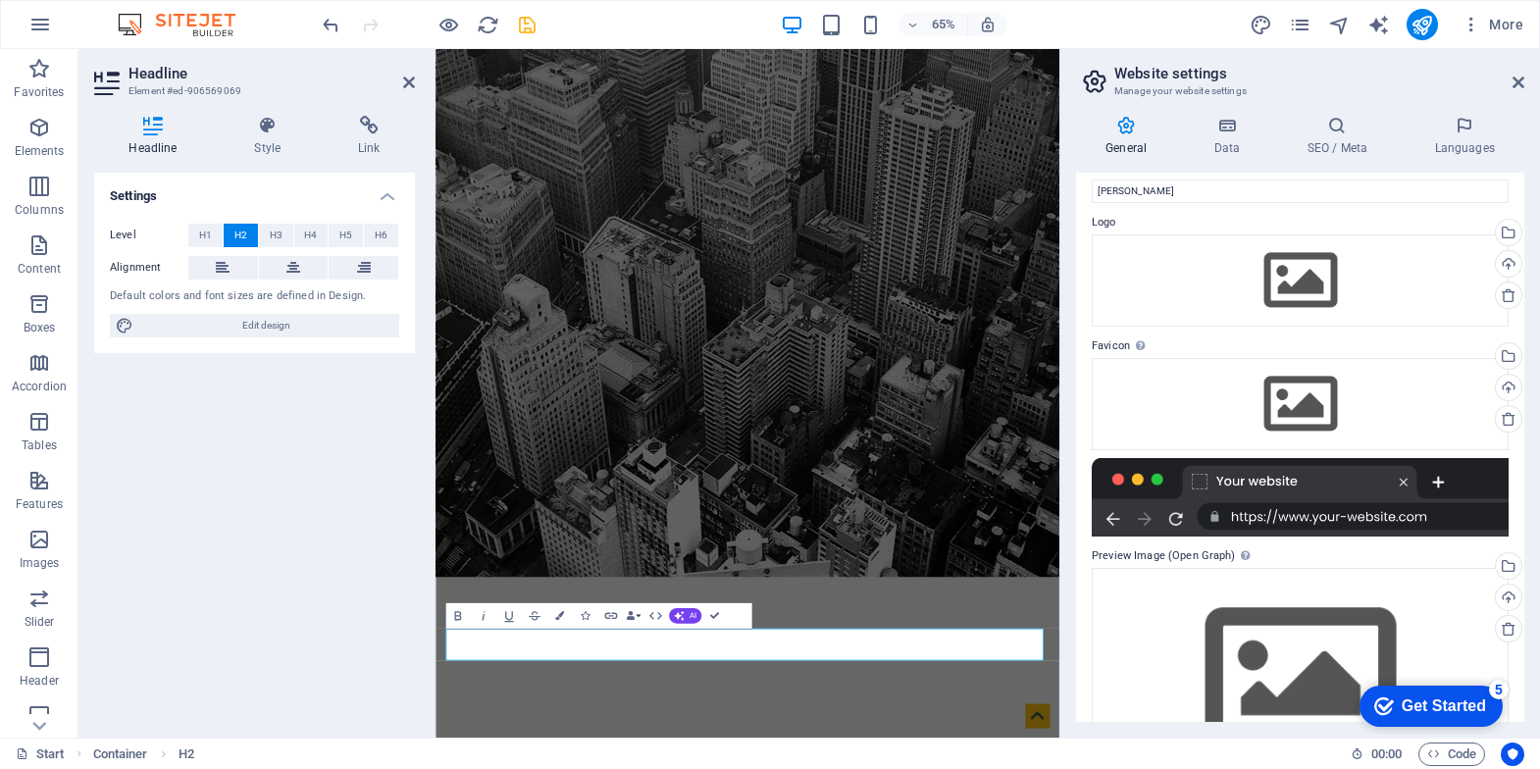
scroll to position [120, 0]
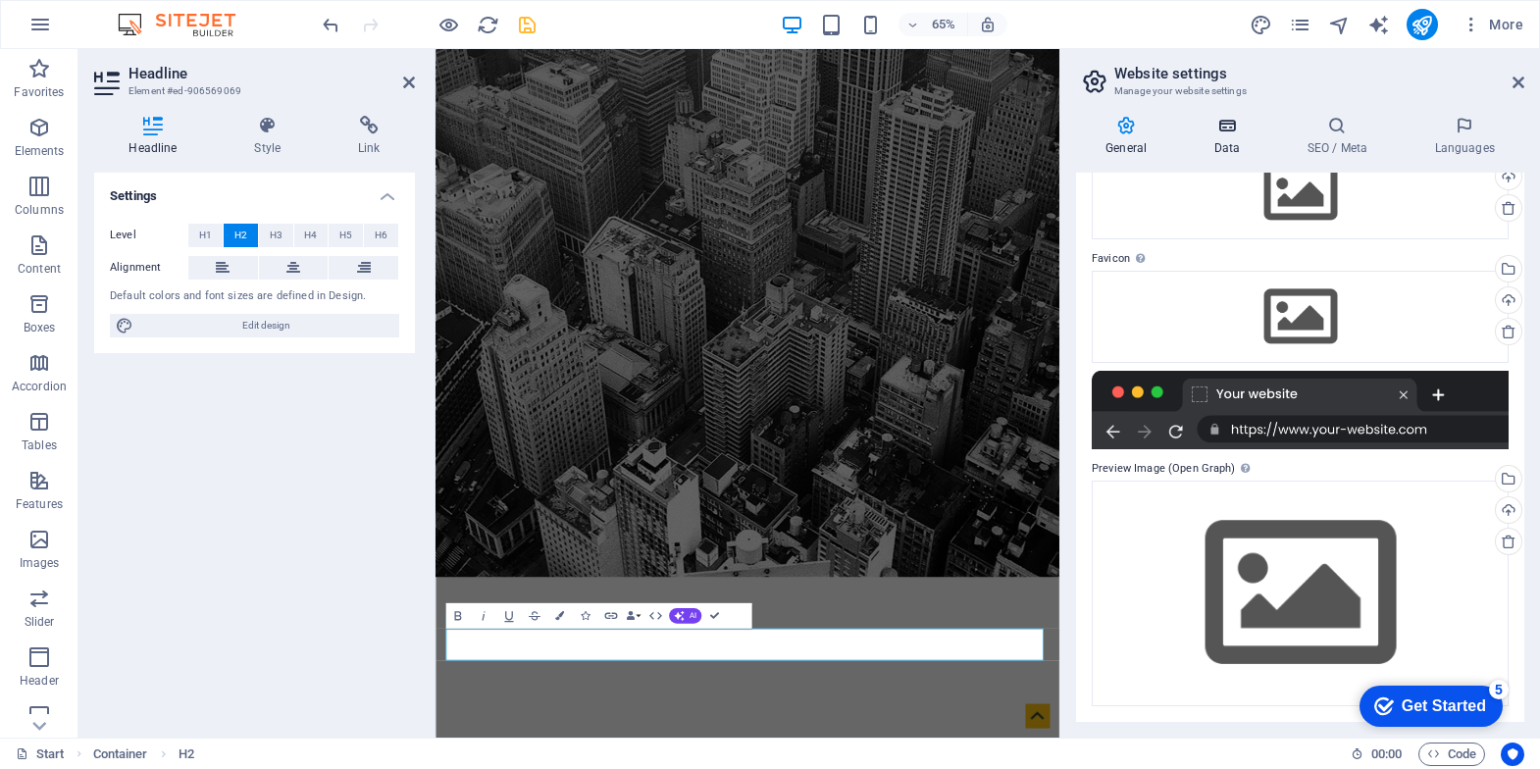
click at [1237, 126] on icon at bounding box center [1226, 126] width 85 height 20
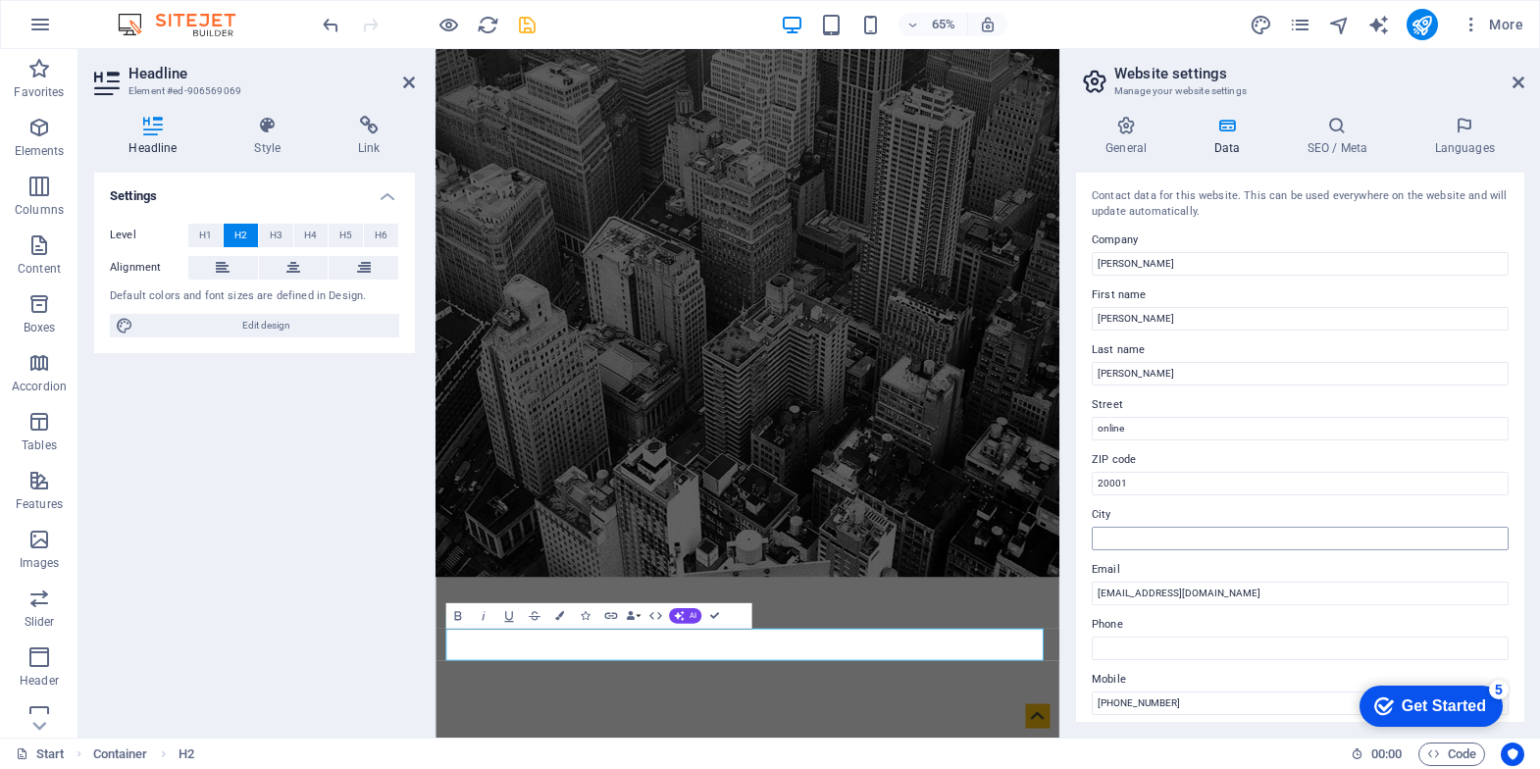
scroll to position [392, 0]
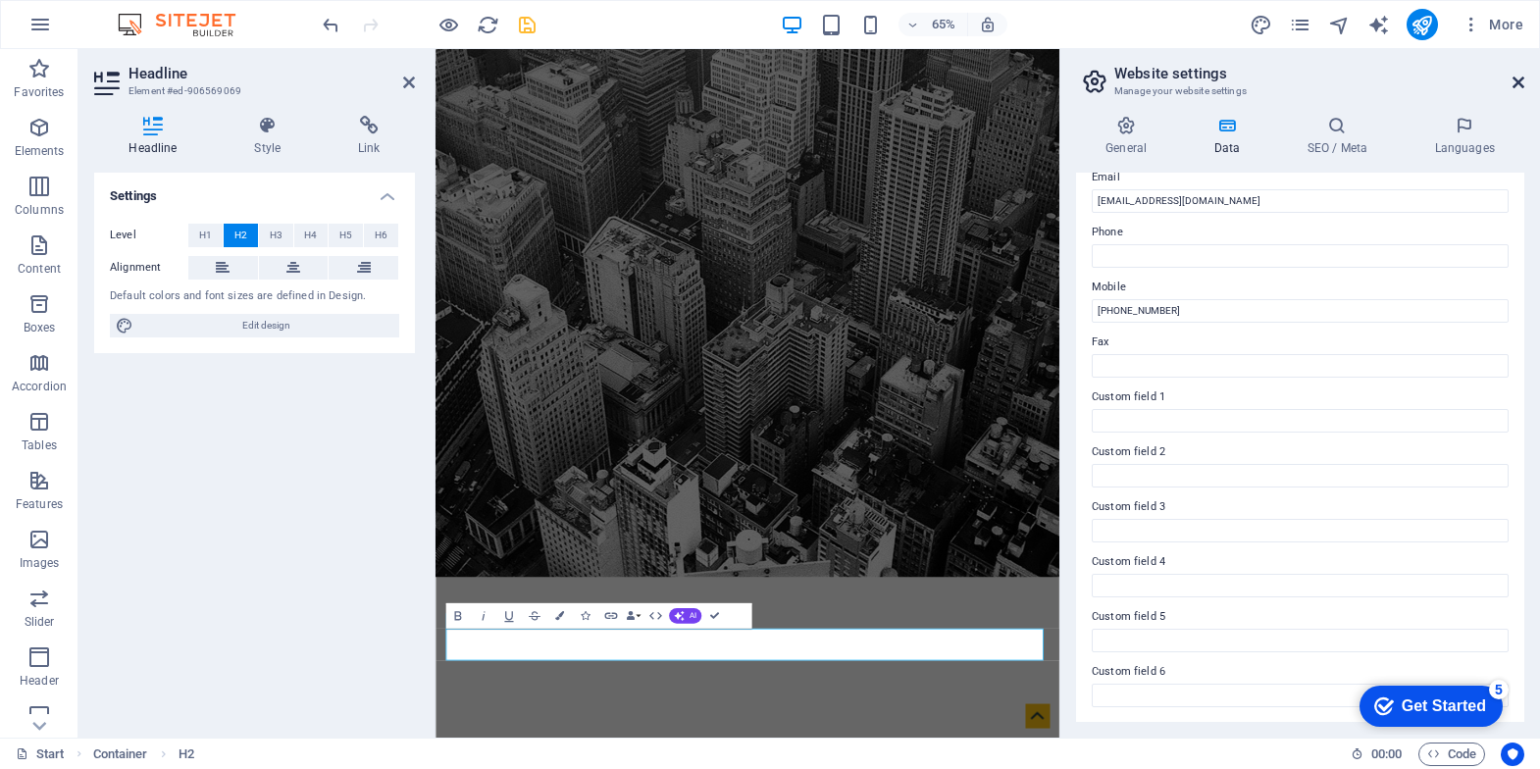
drag, startPoint x: 1512, startPoint y: 77, endPoint x: 1052, endPoint y: 45, distance: 460.2
click at [1339, 77] on icon at bounding box center [1519, 83] width 12 height 16
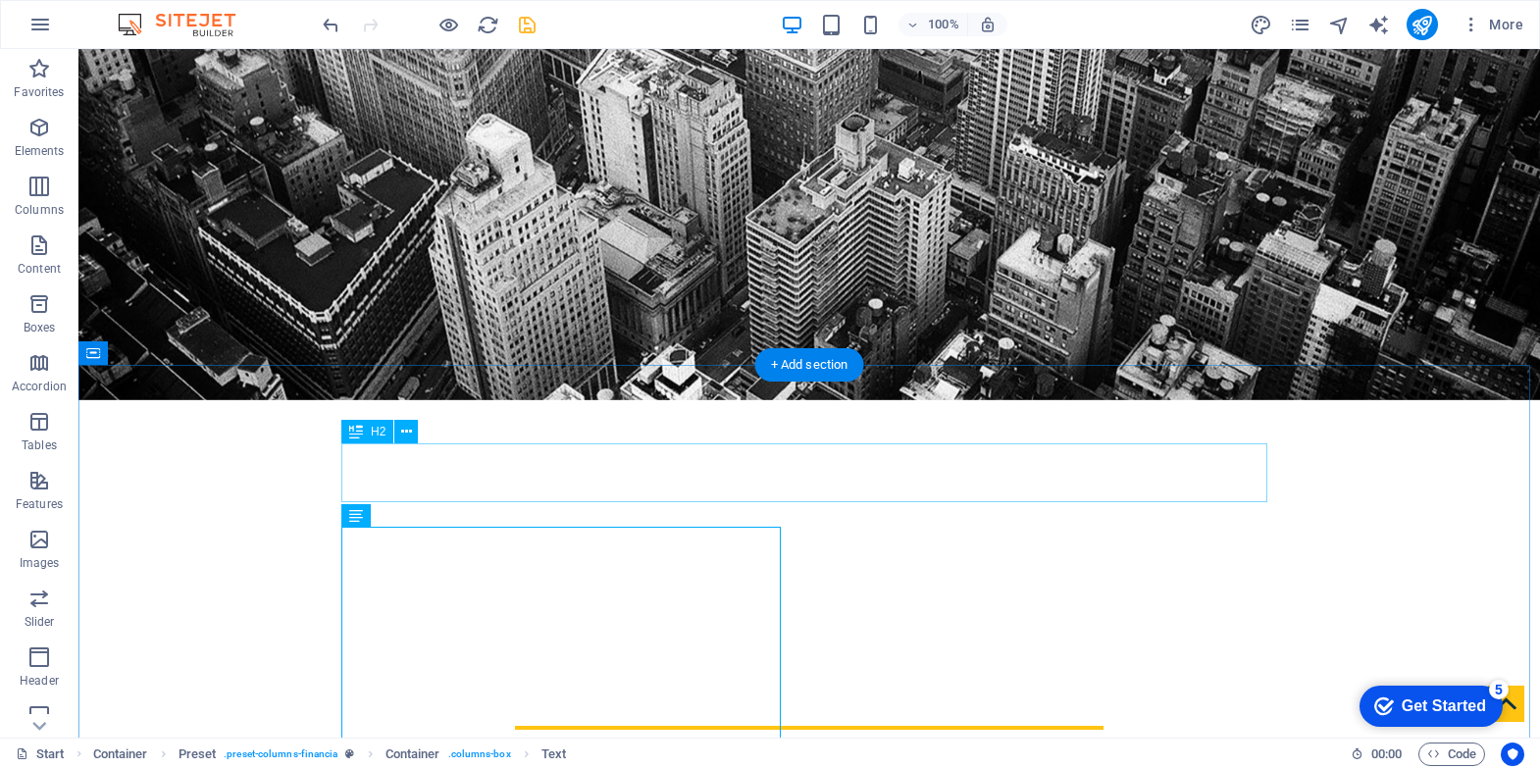
scroll to position [0, 0]
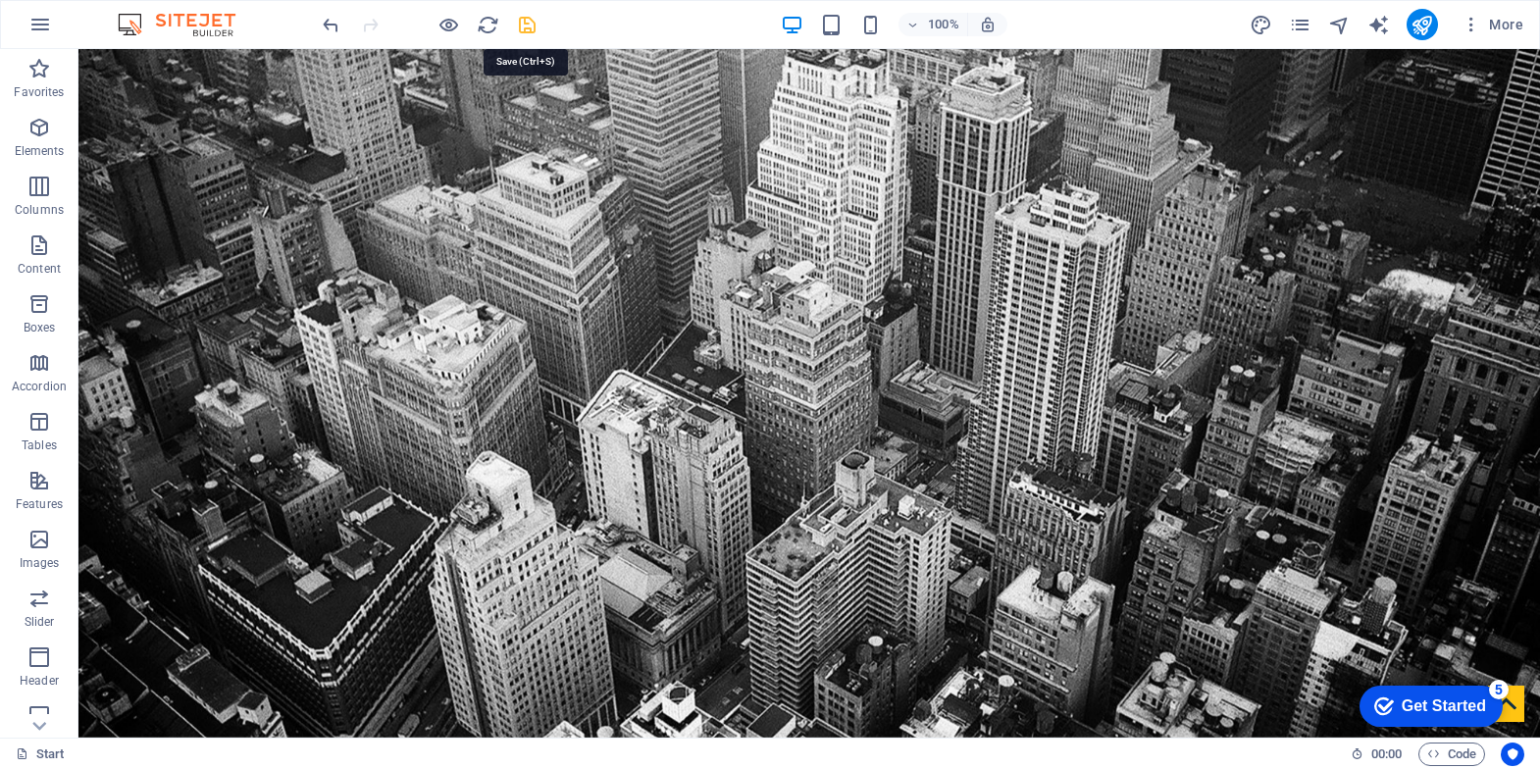
click at [534, 27] on icon "save" at bounding box center [527, 25] width 23 height 23
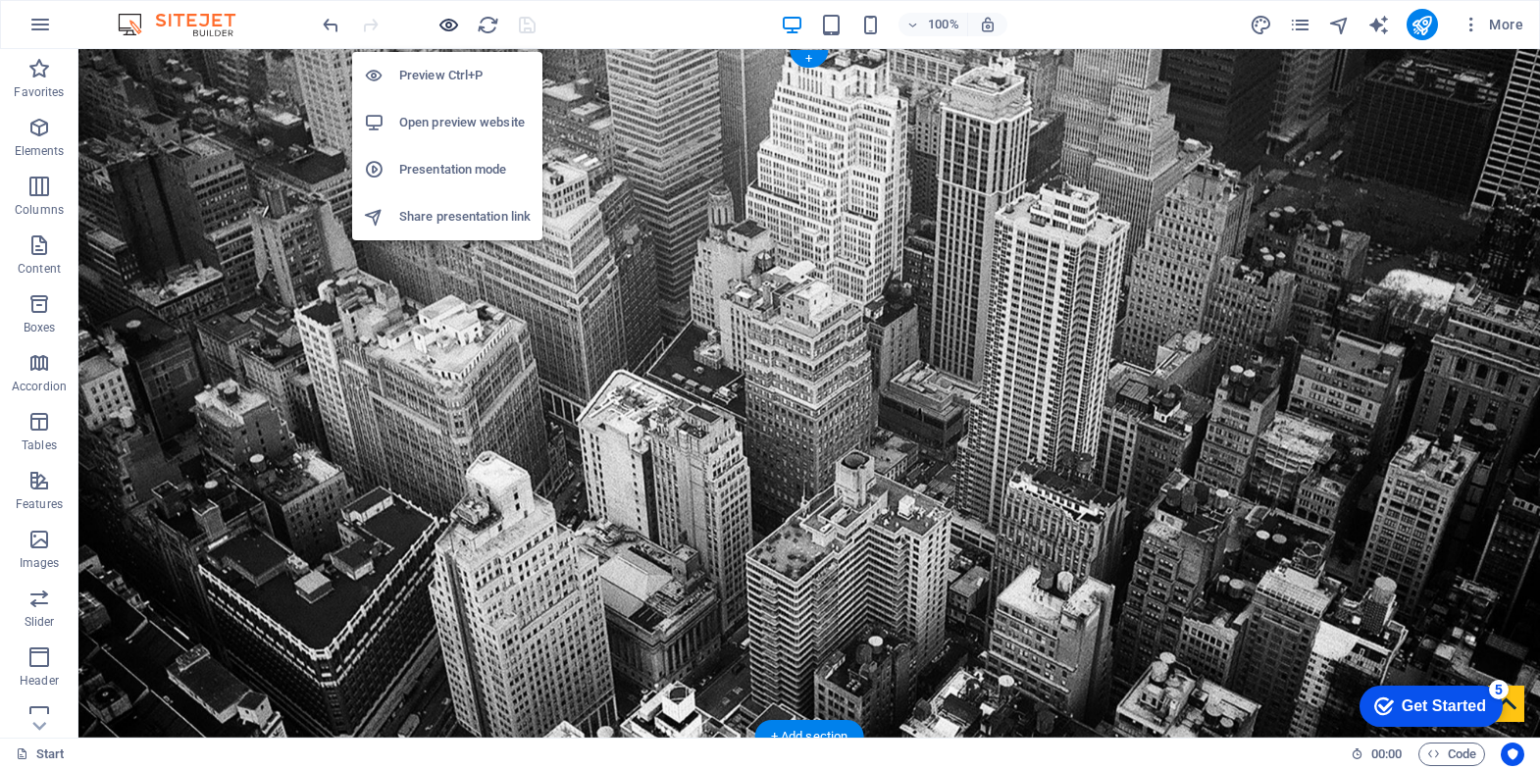
click at [441, 22] on icon "button" at bounding box center [448, 25] width 23 height 23
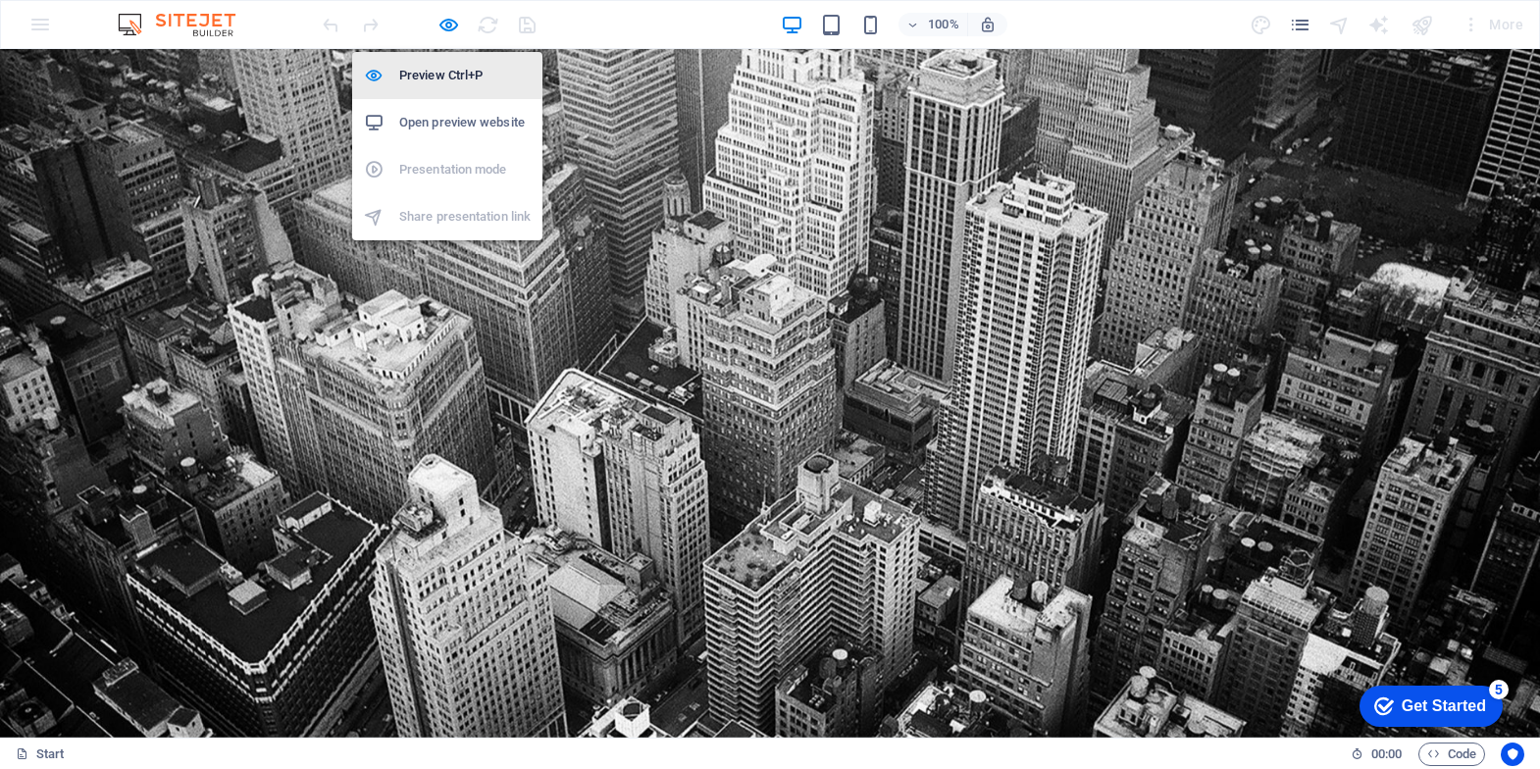
click at [436, 78] on h6 "Preview Ctrl+P" at bounding box center [464, 76] width 131 height 24
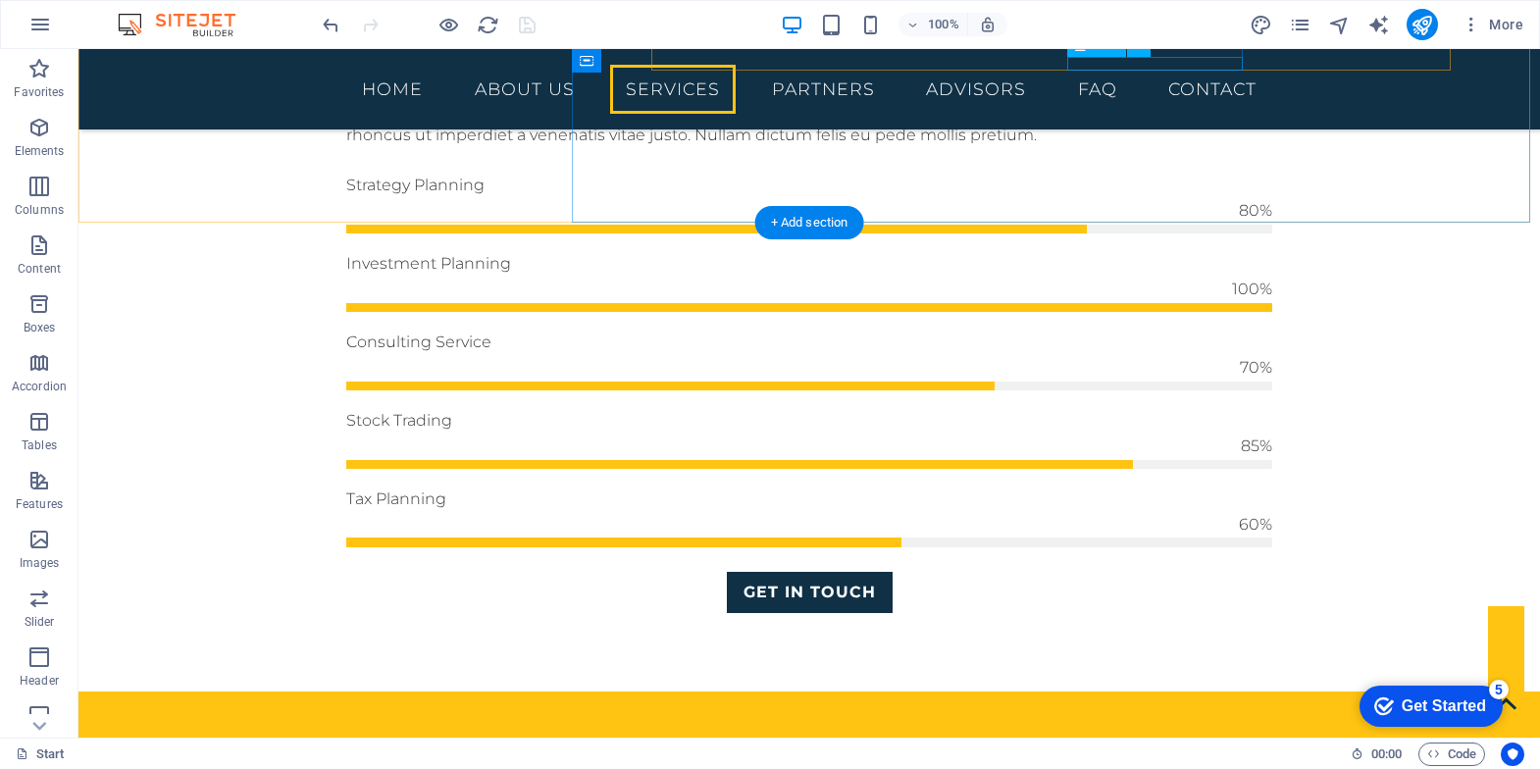
scroll to position [1523, 0]
